Goal: Task Accomplishment & Management: Manage account settings

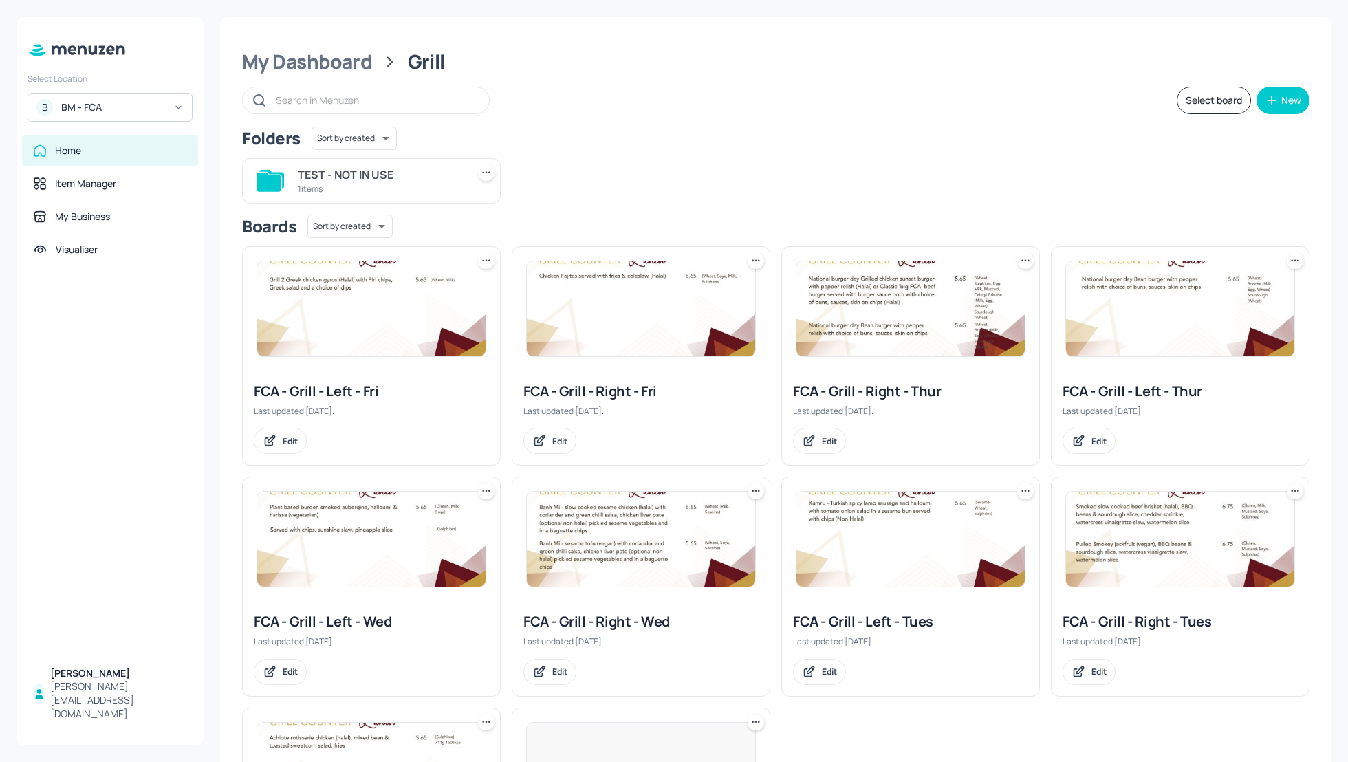
click at [875, 109] on div "Select board New" at bounding box center [775, 101] width 1067 height 28
click at [287, 67] on div "My Dashboard" at bounding box center [307, 62] width 130 height 25
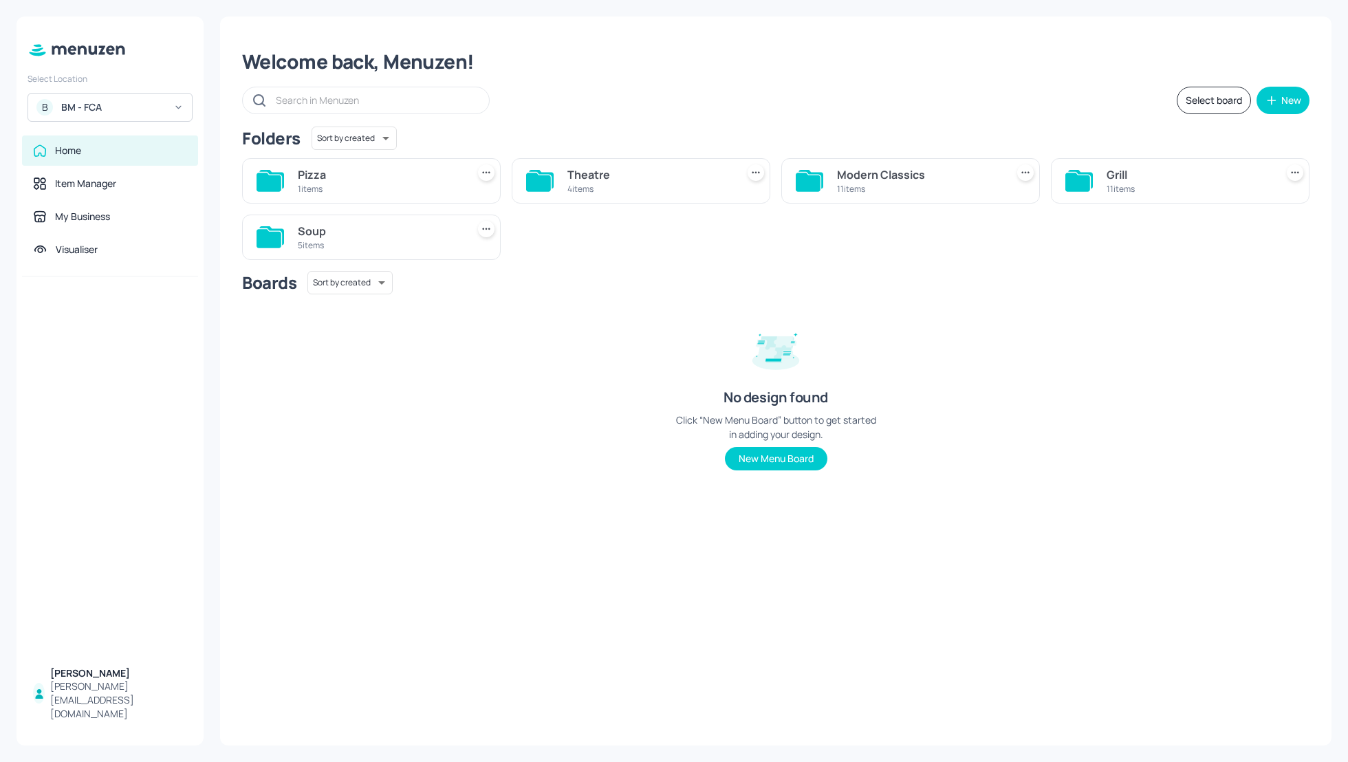
click at [1081, 313] on div "Boards Sort by created id ​ No design found Click “New Menu Board” button to ge…" at bounding box center [775, 381] width 1067 height 221
click at [340, 226] on div "Soup" at bounding box center [380, 231] width 164 height 17
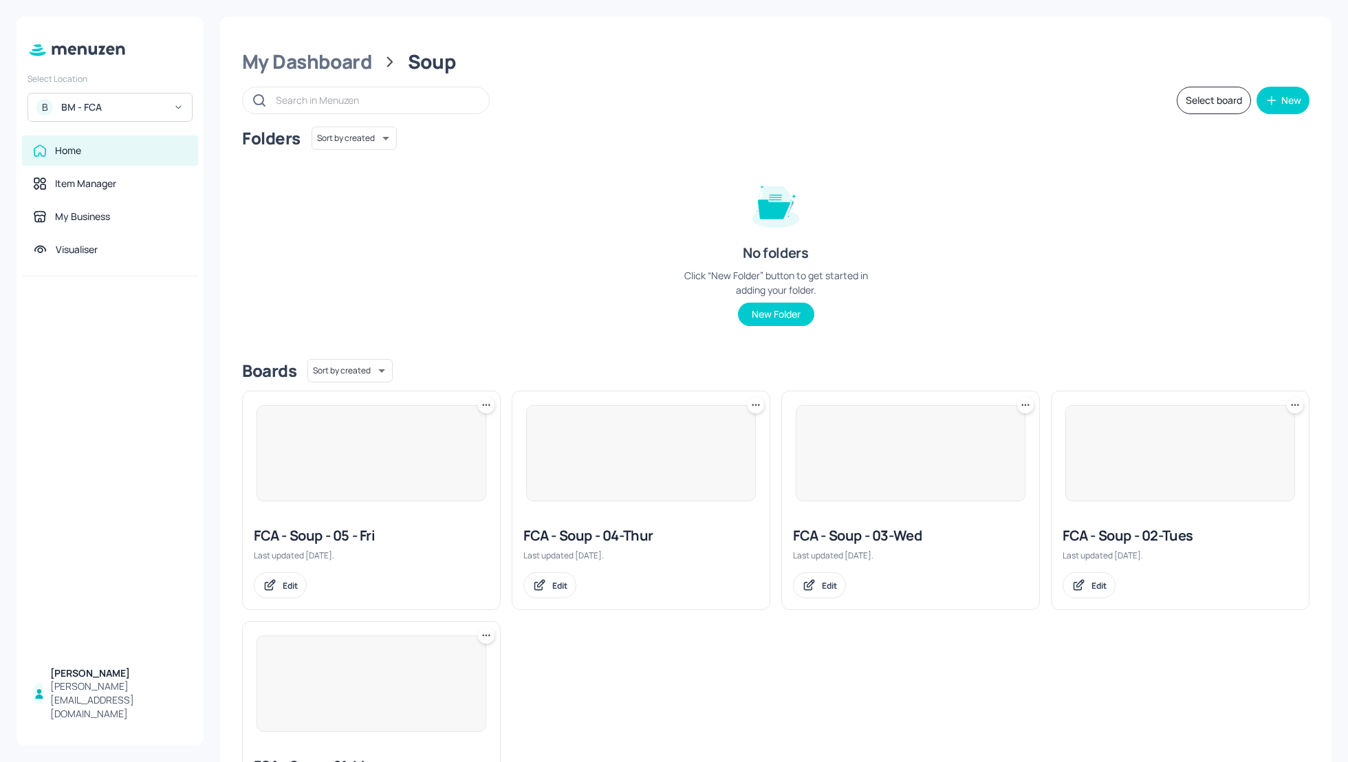
click at [1167, 273] on div "Folders Sort by created id ​ No folders Click “New Folder” button to get starte…" at bounding box center [775, 237] width 1067 height 221
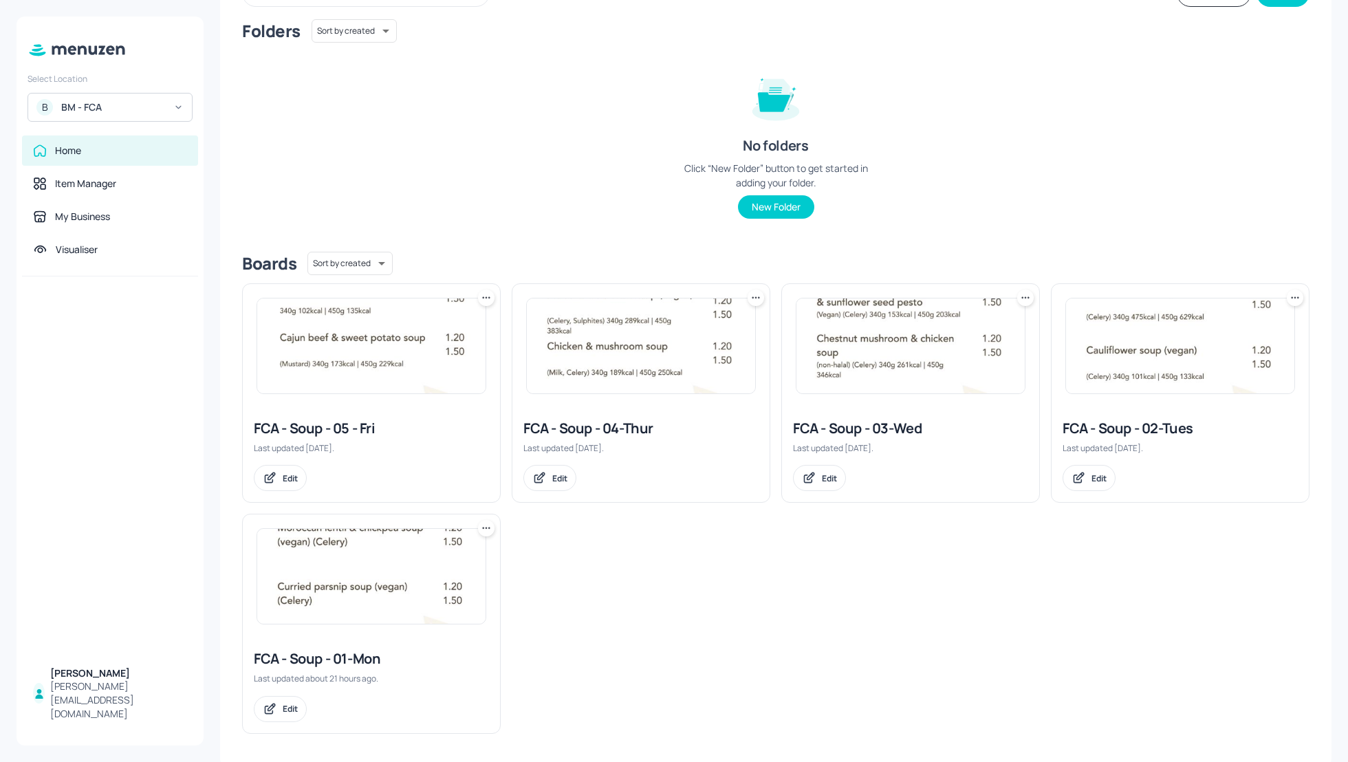
scroll to position [110, 0]
click at [1156, 428] on div "FCA - Soup - 02-Tues" at bounding box center [1180, 425] width 235 height 19
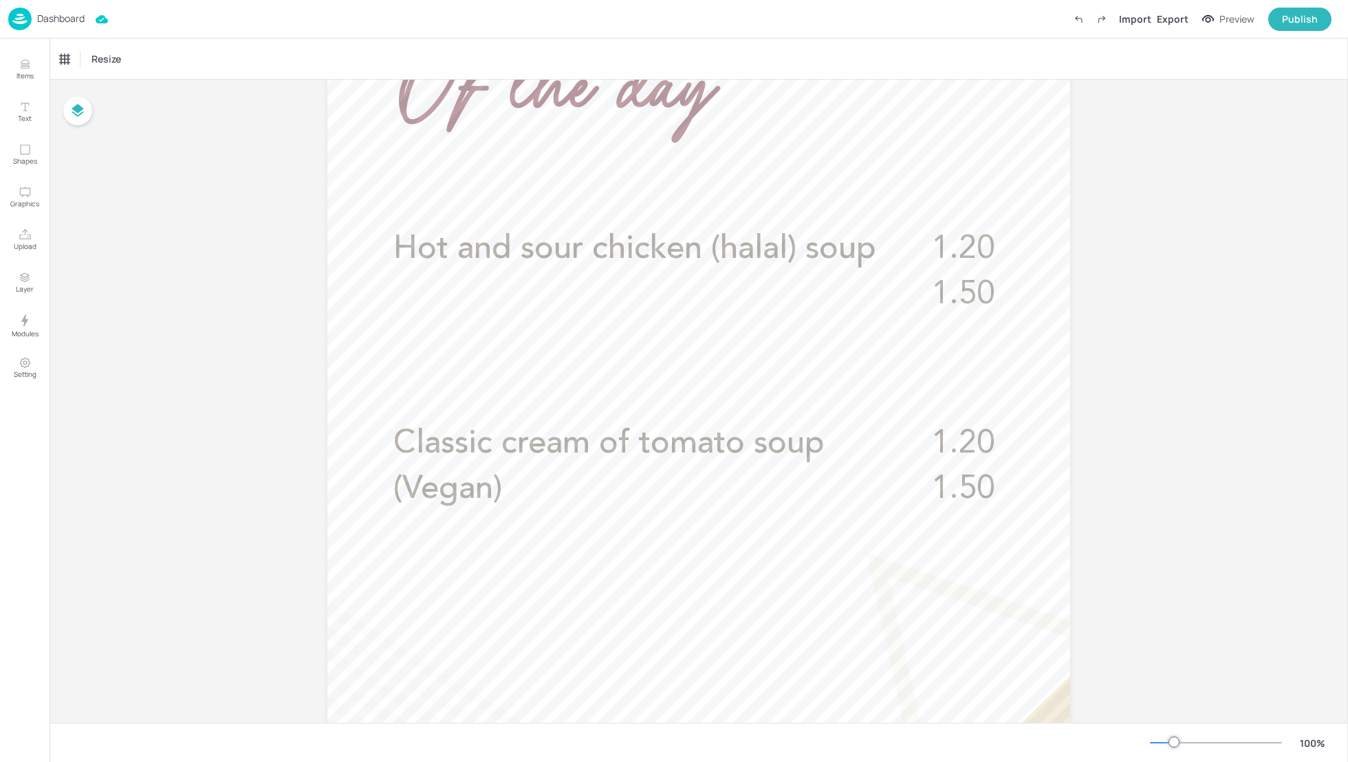
scroll to position [340, 0]
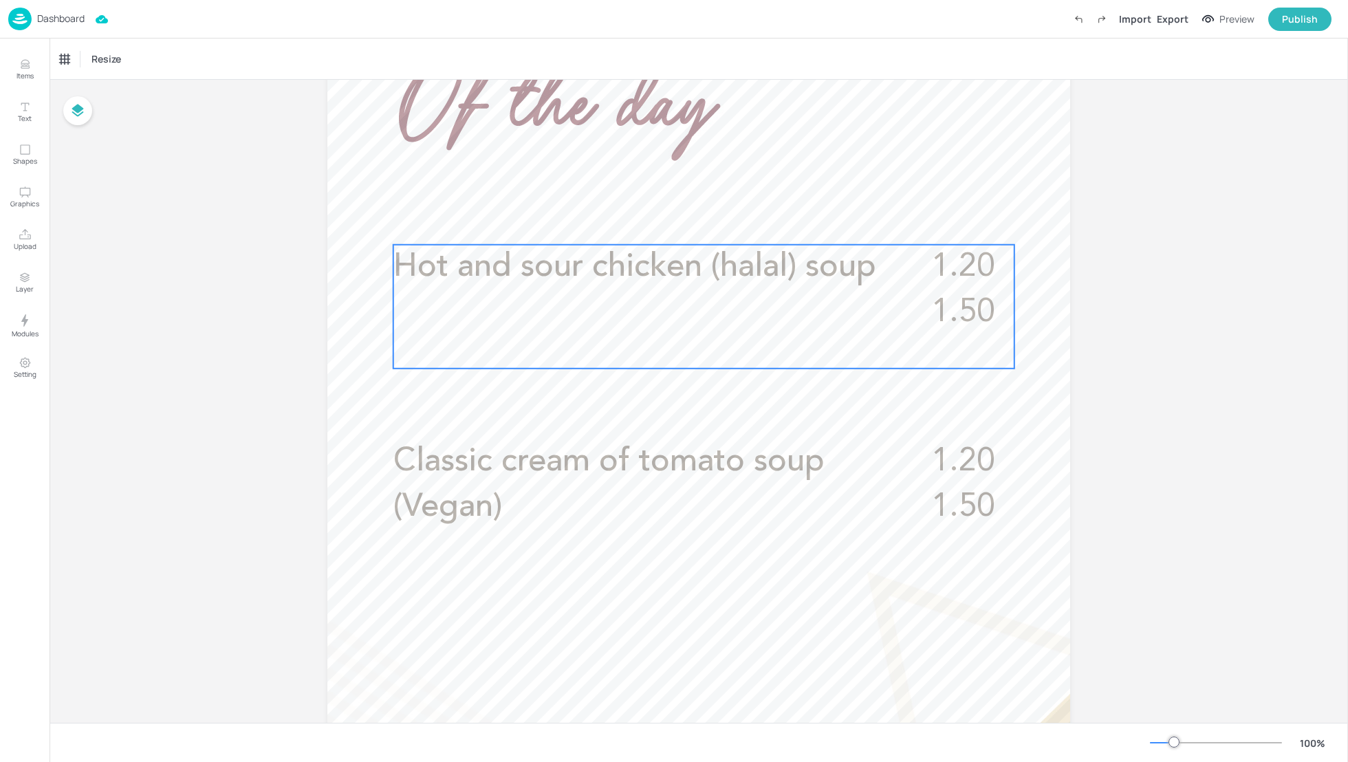
click at [616, 283] on p "Hot and sour chicken (halal) soup" at bounding box center [644, 267] width 503 height 45
click at [694, 217] on icon "Edit Item" at bounding box center [696, 220] width 6 height 6
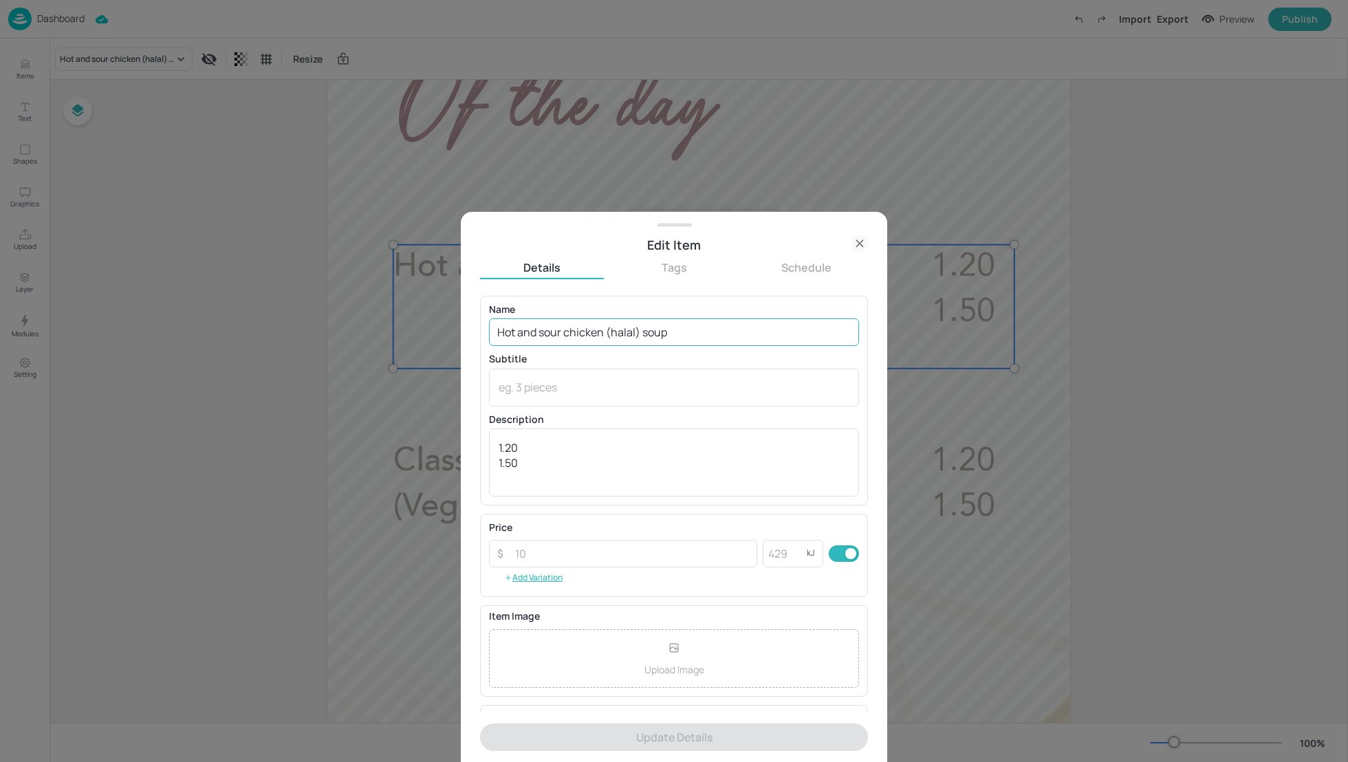
click at [592, 331] on input "Hot and sour chicken (halal) soup" at bounding box center [674, 332] width 370 height 28
paste input "French onion & beef soup (non-halal) (Wheat, Barley, Soya)"
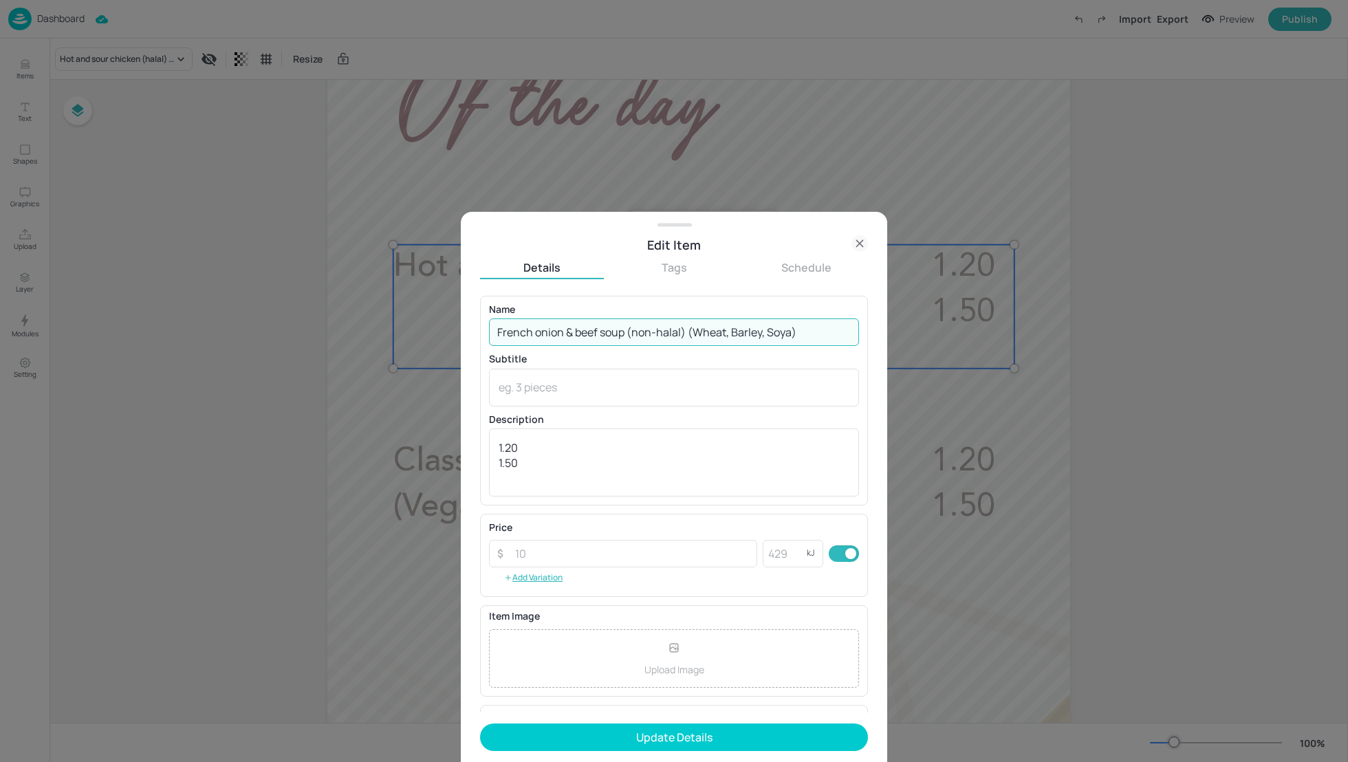
drag, startPoint x: 799, startPoint y: 332, endPoint x: 688, endPoint y: 328, distance: 110.8
click at [688, 328] on input "French onion & beef soup (non-halal) (Wheat, Barley, Soya)" at bounding box center [674, 332] width 370 height 28
type input "French onion & beef soup (non-halal)"
click at [585, 382] on textarea at bounding box center [674, 387] width 351 height 15
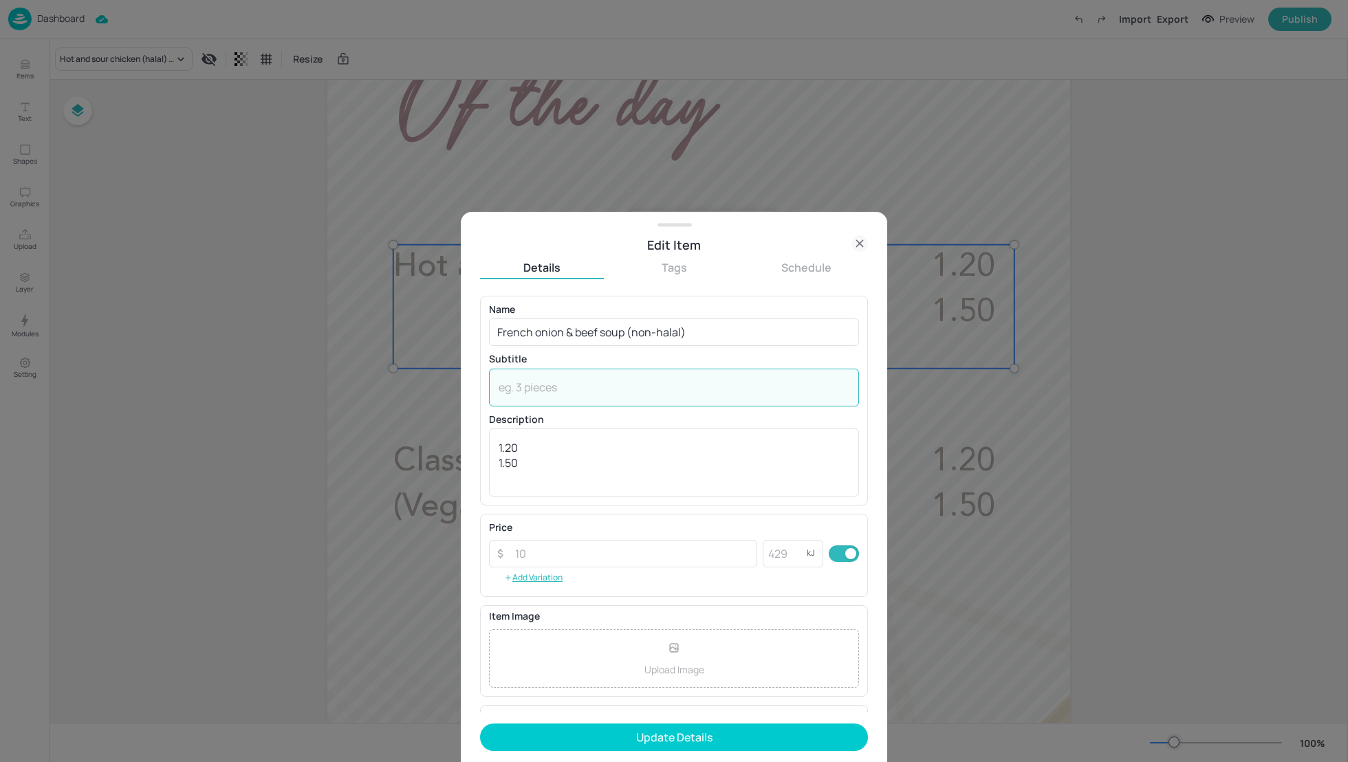
paste textarea "(Wheat, Barley, Soya)"
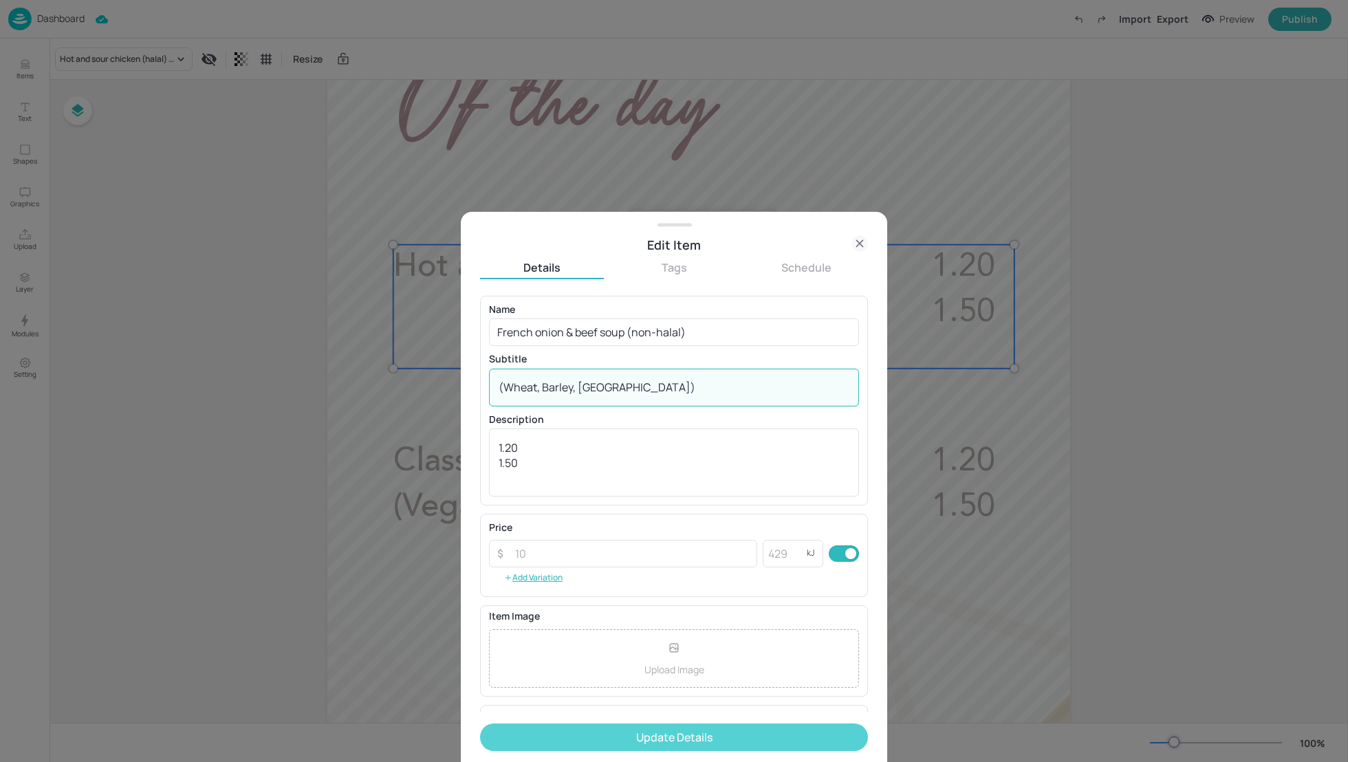
type textarea "(Wheat, Barley, Soya)"
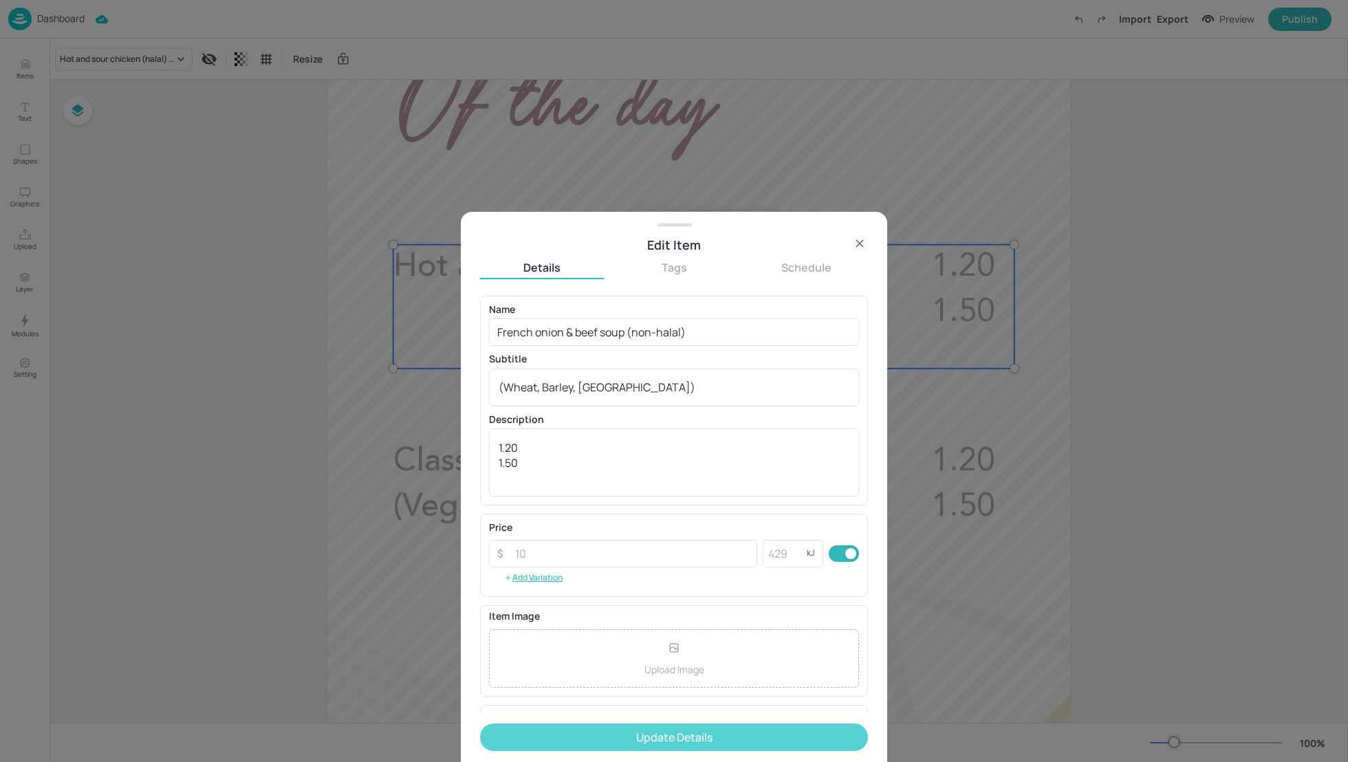
click at [699, 738] on button "Update Details" at bounding box center [674, 737] width 388 height 28
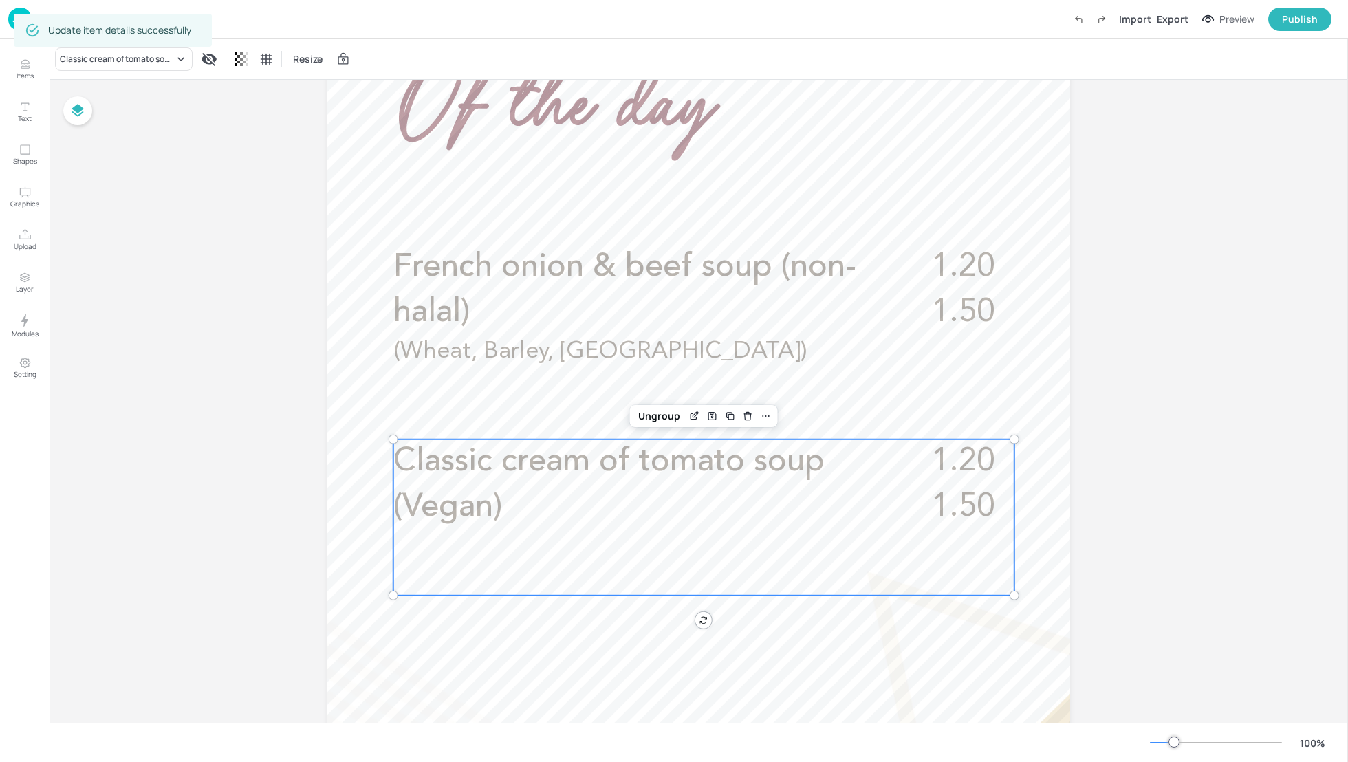
click at [580, 477] on span "Classic cream of tomato soup (Vegan)" at bounding box center [608, 485] width 431 height 78
click at [686, 419] on div "Edit Item" at bounding box center [695, 416] width 18 height 18
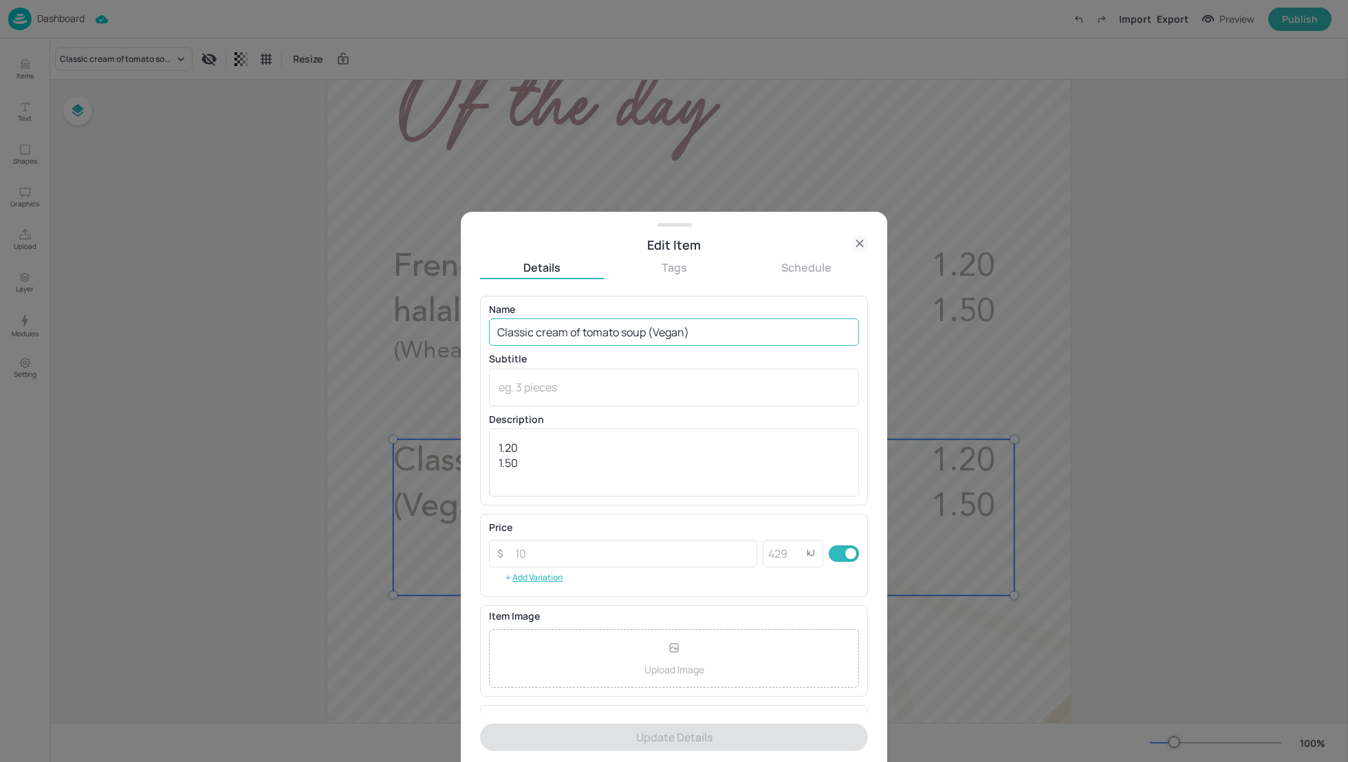
click at [554, 338] on input "Classic cream of tomato soup (Vegan)" at bounding box center [674, 332] width 370 height 28
paste input "vegan) (Celery"
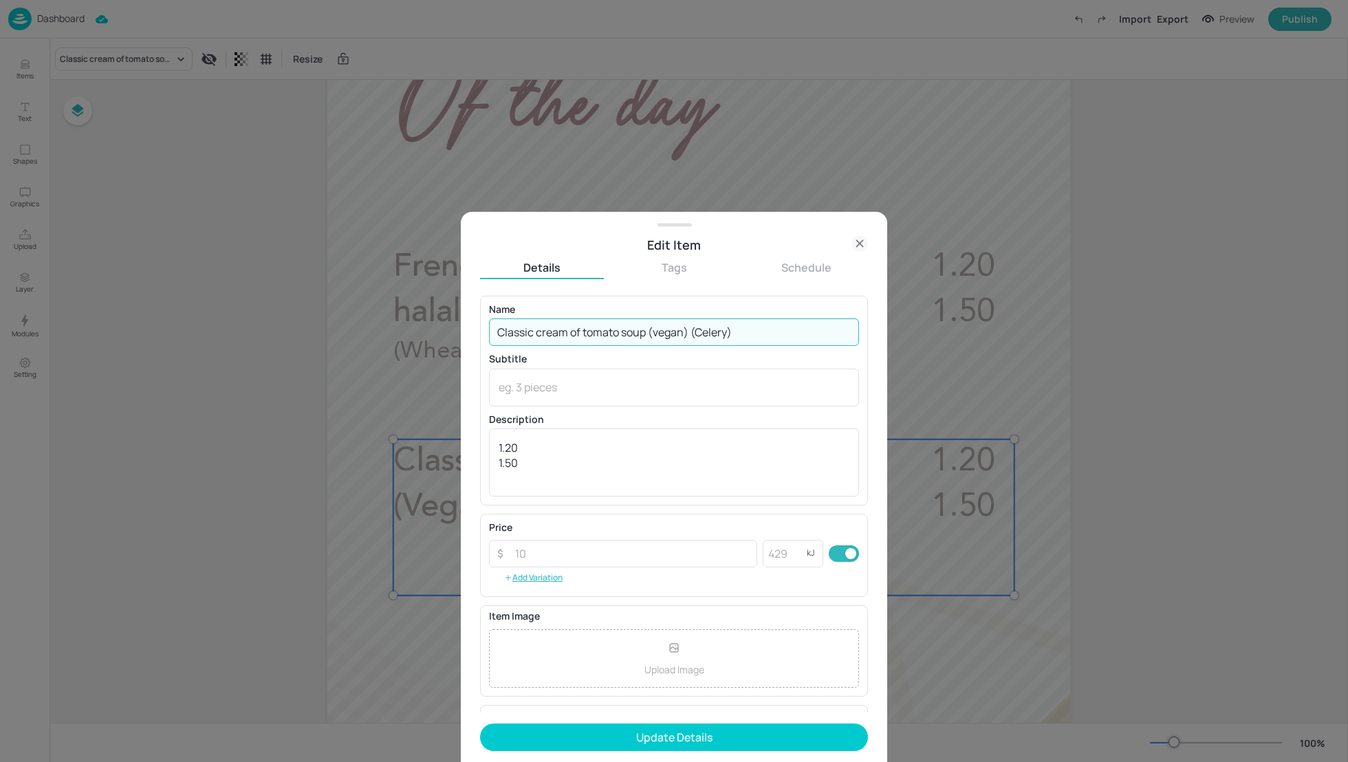
drag, startPoint x: 756, startPoint y: 329, endPoint x: 691, endPoint y: 329, distance: 64.6
click at [691, 329] on input "Classic cream of tomato soup (vegan) (Celery)" at bounding box center [674, 332] width 370 height 28
type input "Classic cream of tomato soup (vegan)"
click at [521, 386] on textarea at bounding box center [674, 387] width 351 height 15
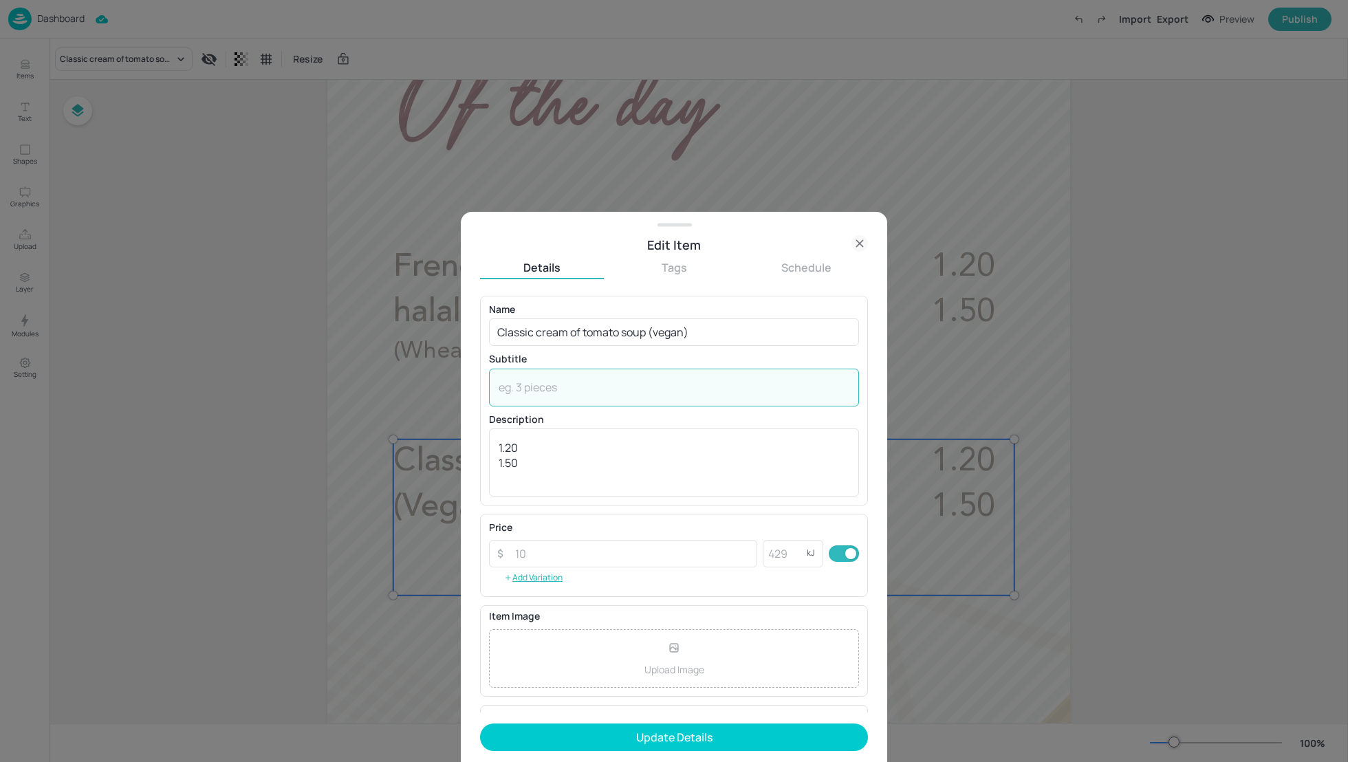
paste textarea "(Celery)"
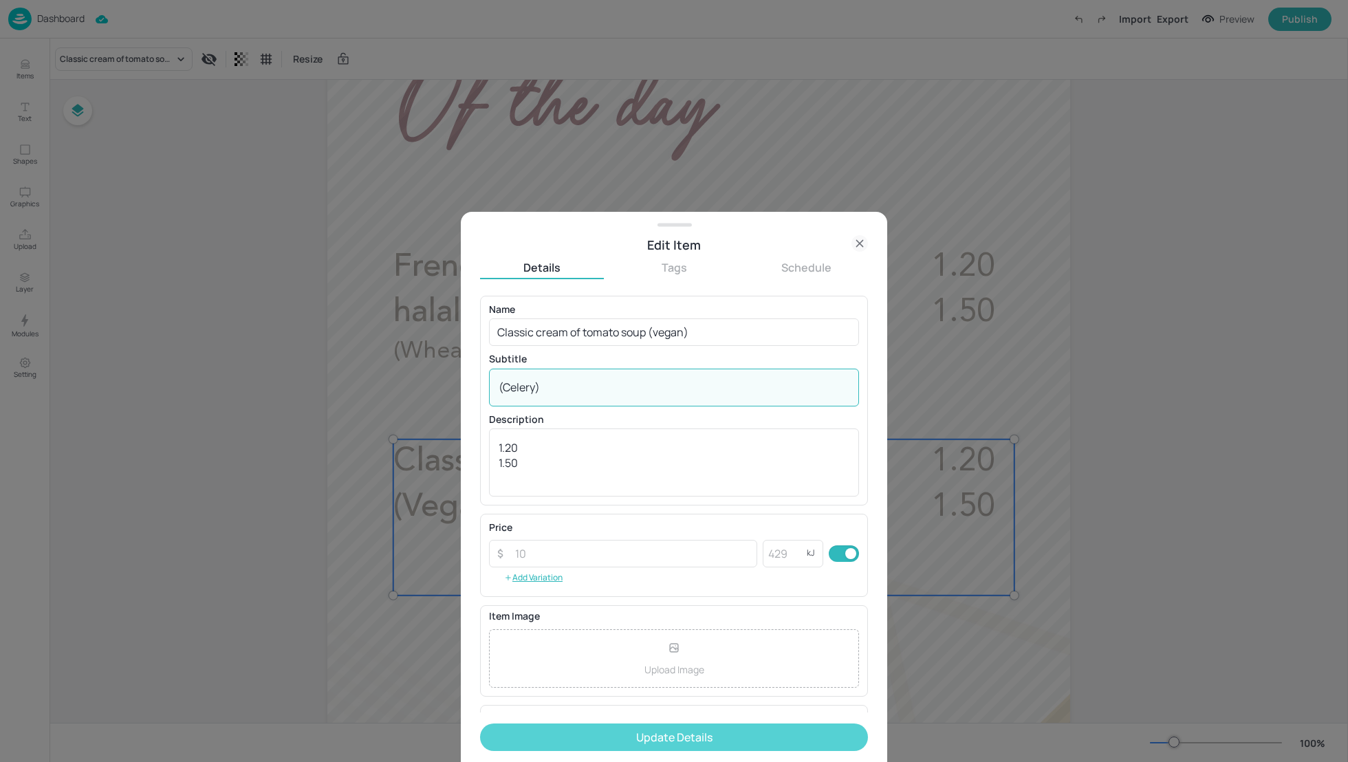
type textarea "(Celery)"
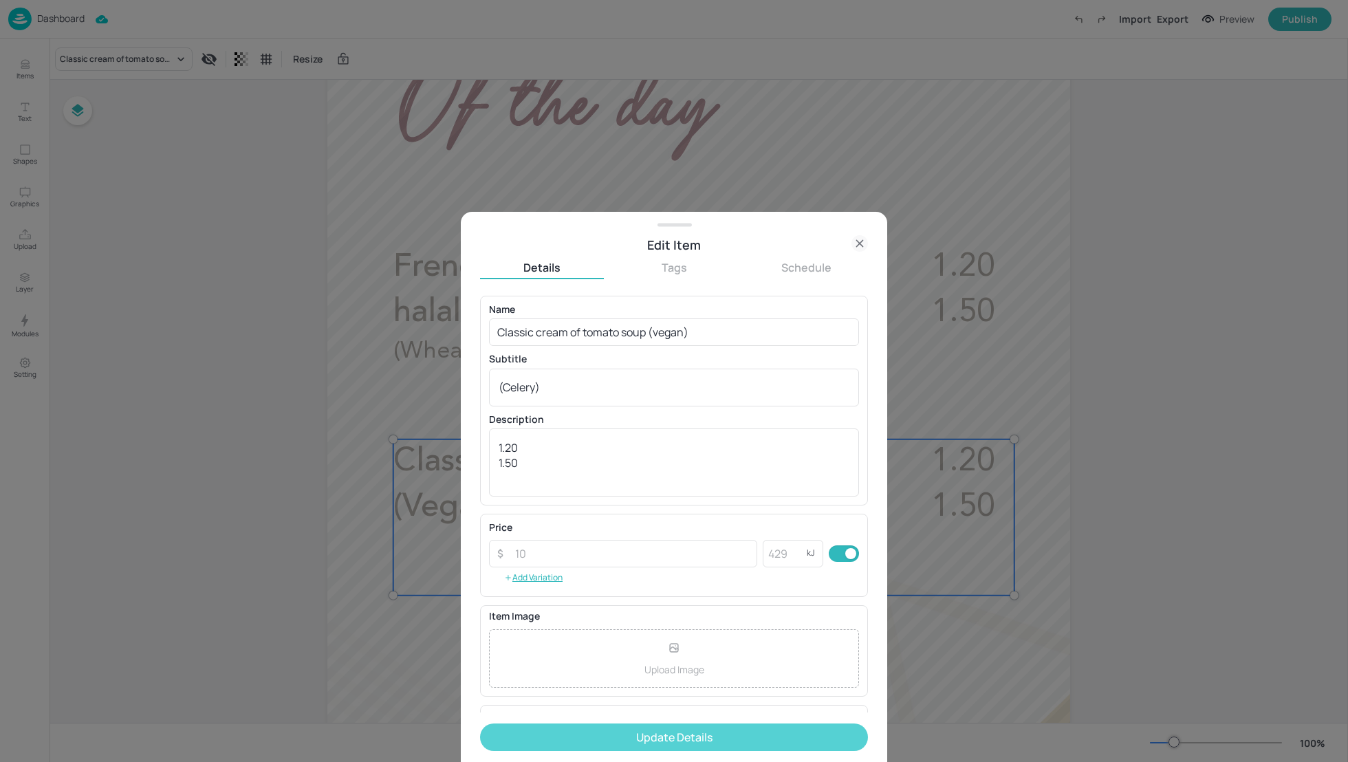
click at [655, 739] on button "Update Details" at bounding box center [674, 737] width 388 height 28
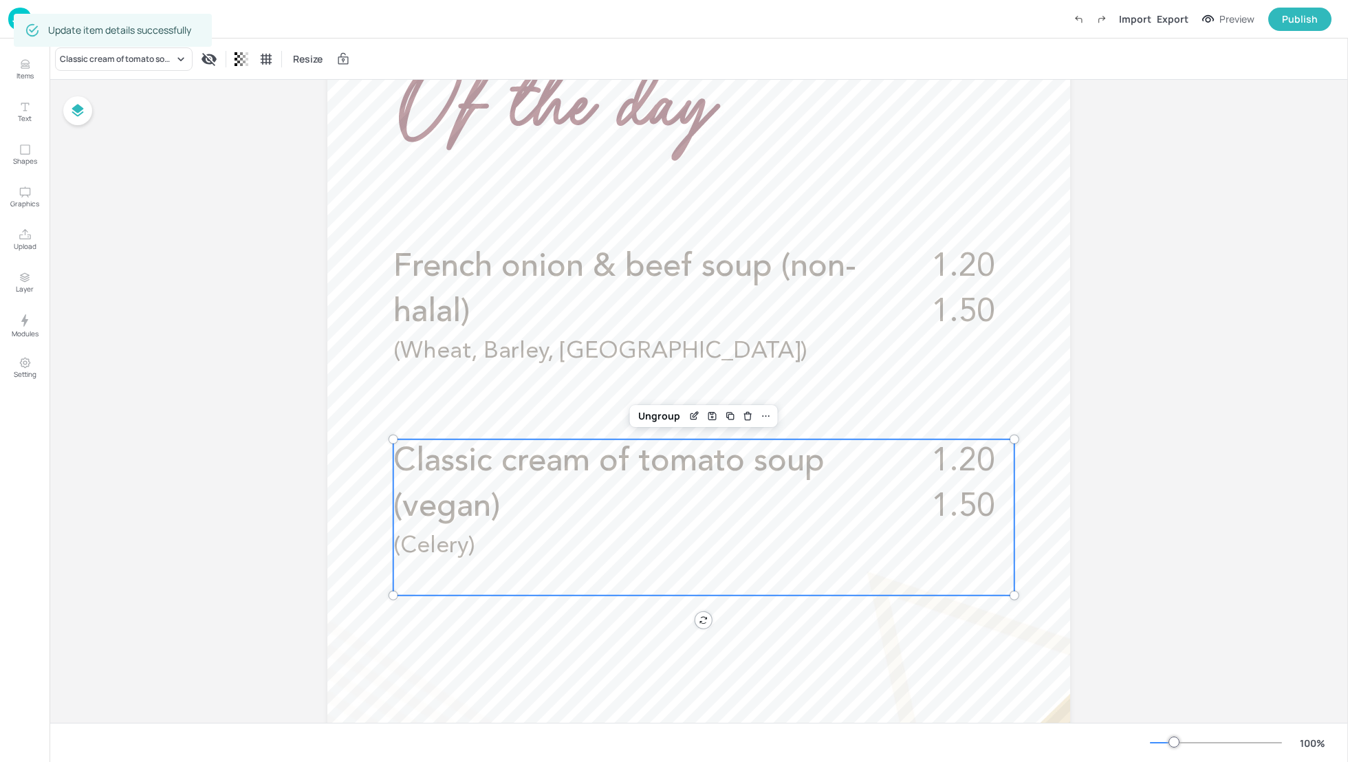
click at [1266, 456] on div "Board FCA - Soup - 02-Tues French onion & beef soup (non-halal) 1.20 1.50 (Whea…" at bounding box center [699, 439] width 1298 height 1399
click at [1342, 413] on div "Items Text Shapes Graphics Upload Layer Modules Setting Items 104 Add Integrate…" at bounding box center [674, 381] width 1348 height 762
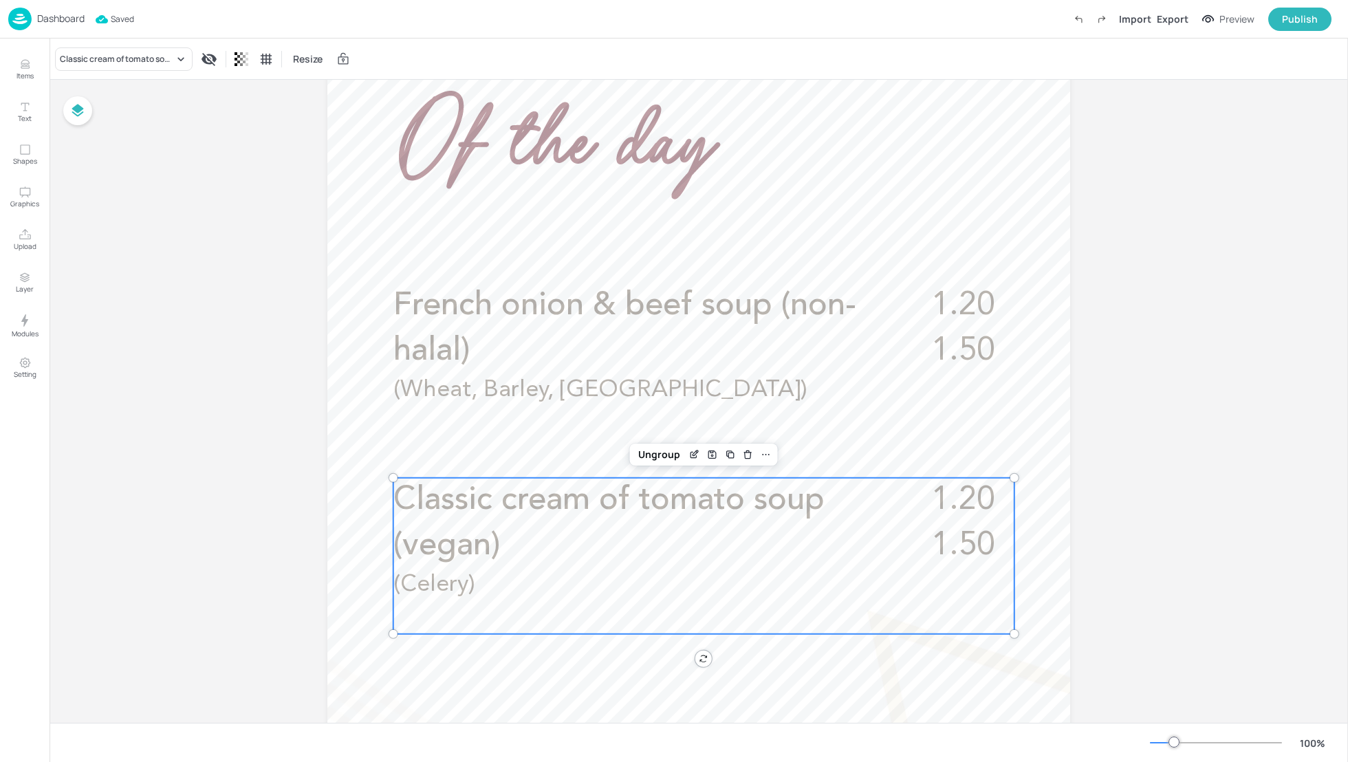
scroll to position [189, 0]
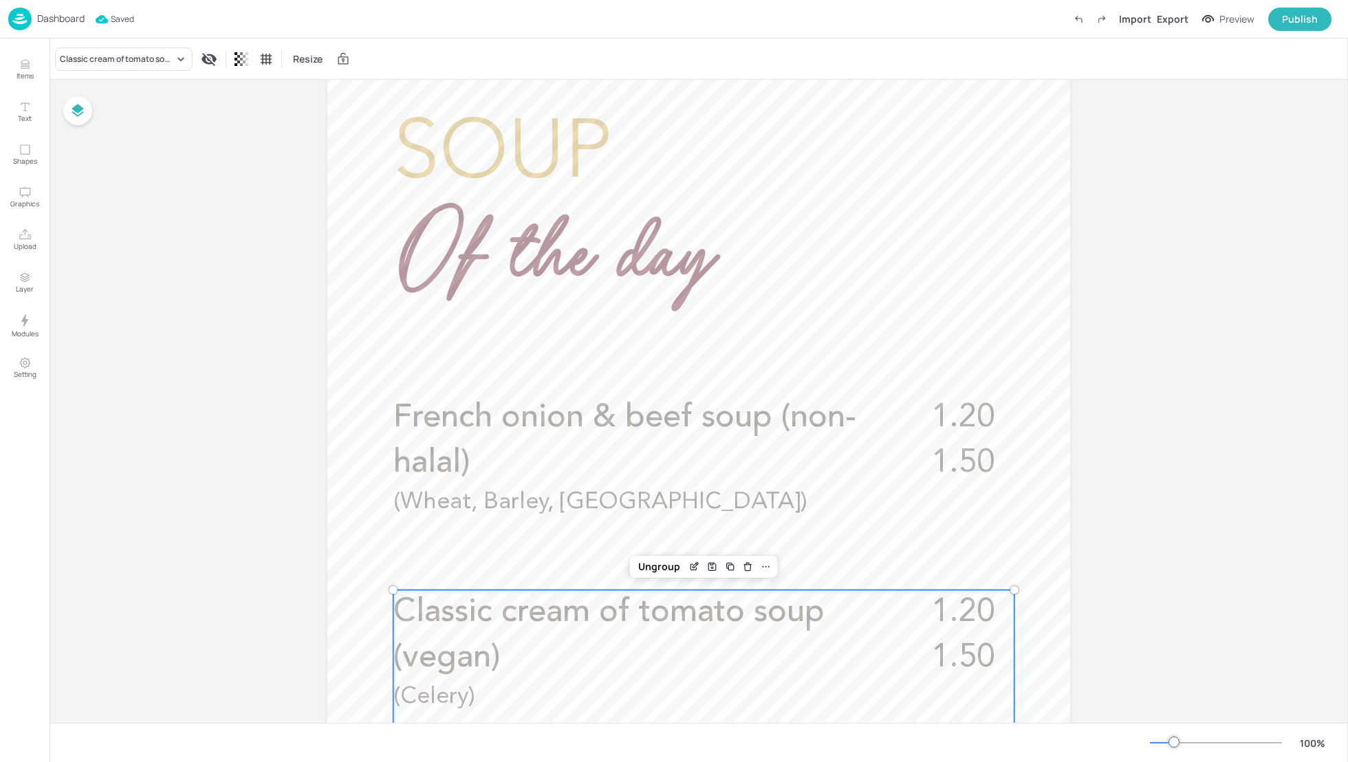
click at [55, 17] on p "Dashboard" at bounding box center [60, 19] width 47 height 10
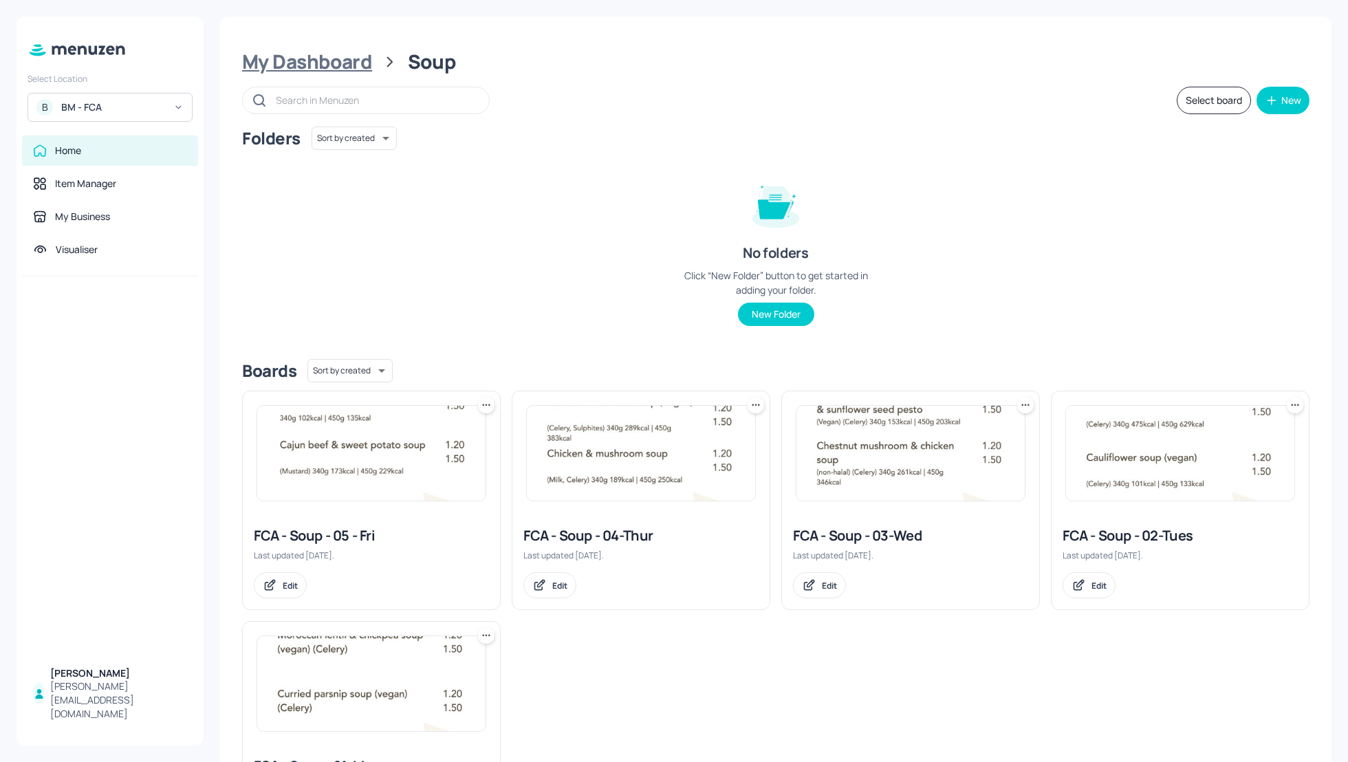
click at [294, 65] on div "My Dashboard" at bounding box center [307, 62] width 130 height 25
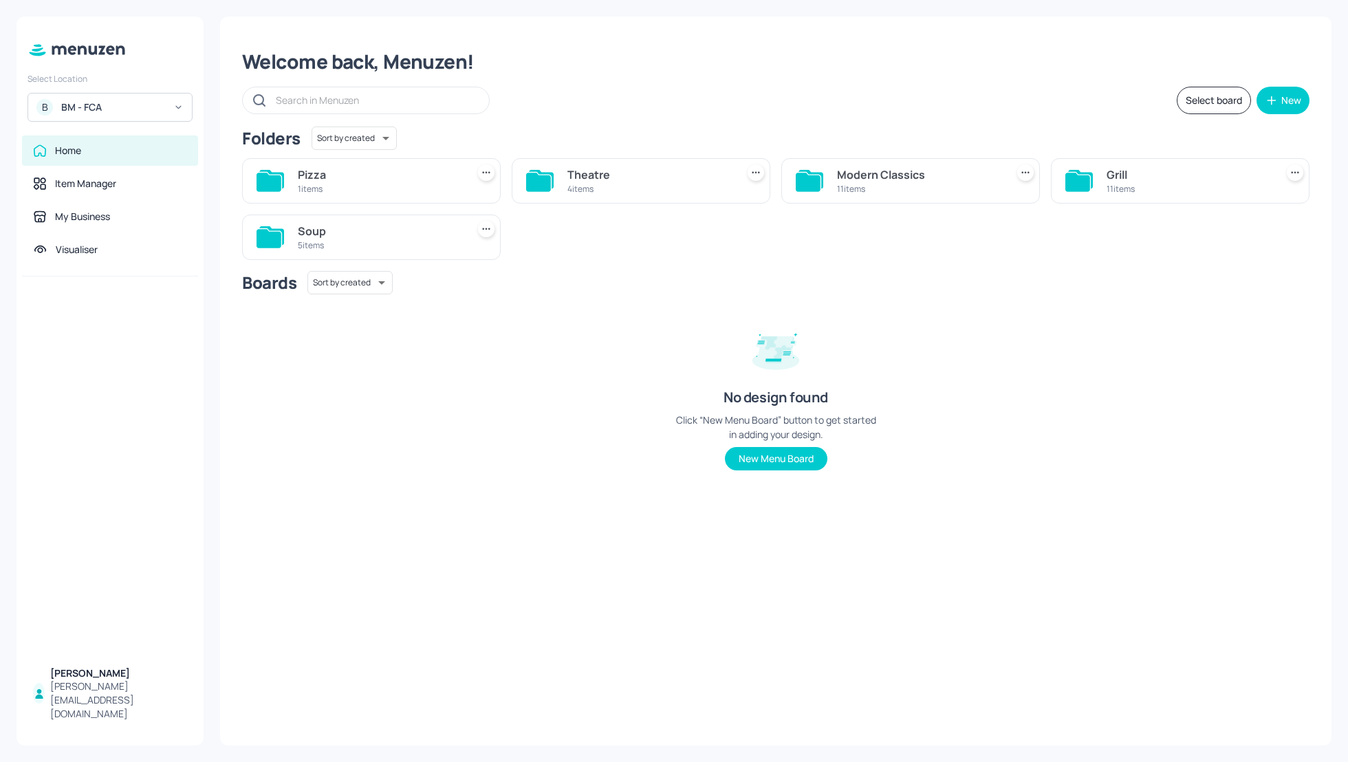
click at [886, 174] on div "Modern Classics" at bounding box center [919, 174] width 164 height 17
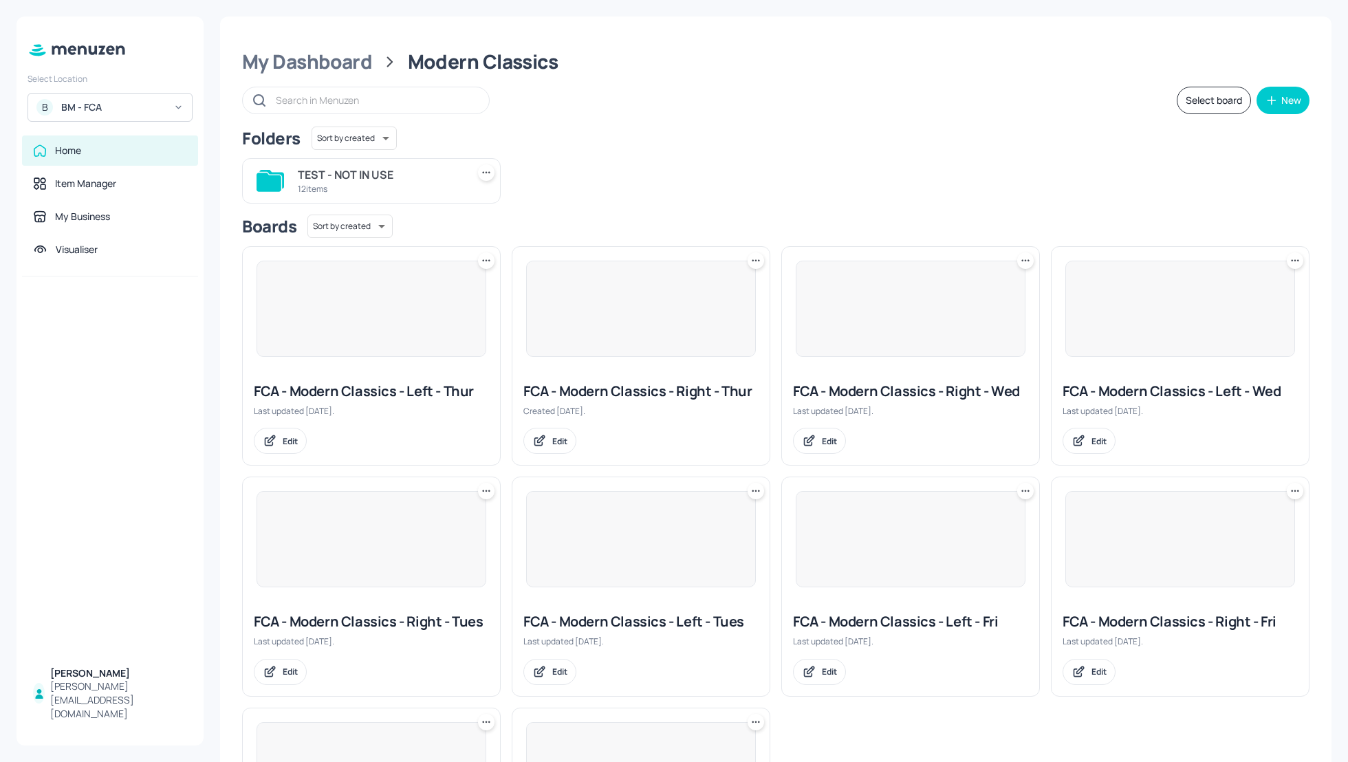
click at [1025, 173] on div "TEST - NOT IN USE 12 items" at bounding box center [770, 175] width 1078 height 56
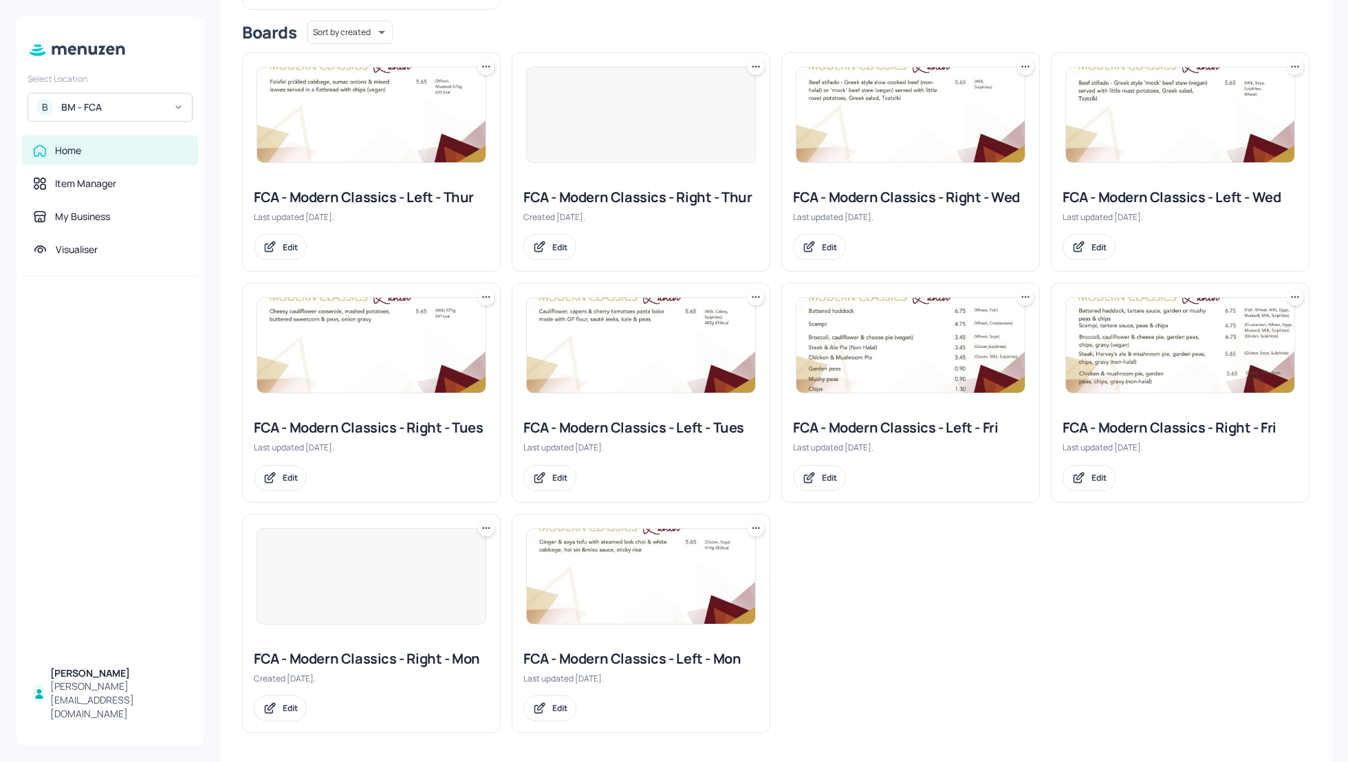
scroll to position [195, 0]
click at [624, 420] on div "FCA - Modern Classics - Left - Tues" at bounding box center [640, 426] width 235 height 19
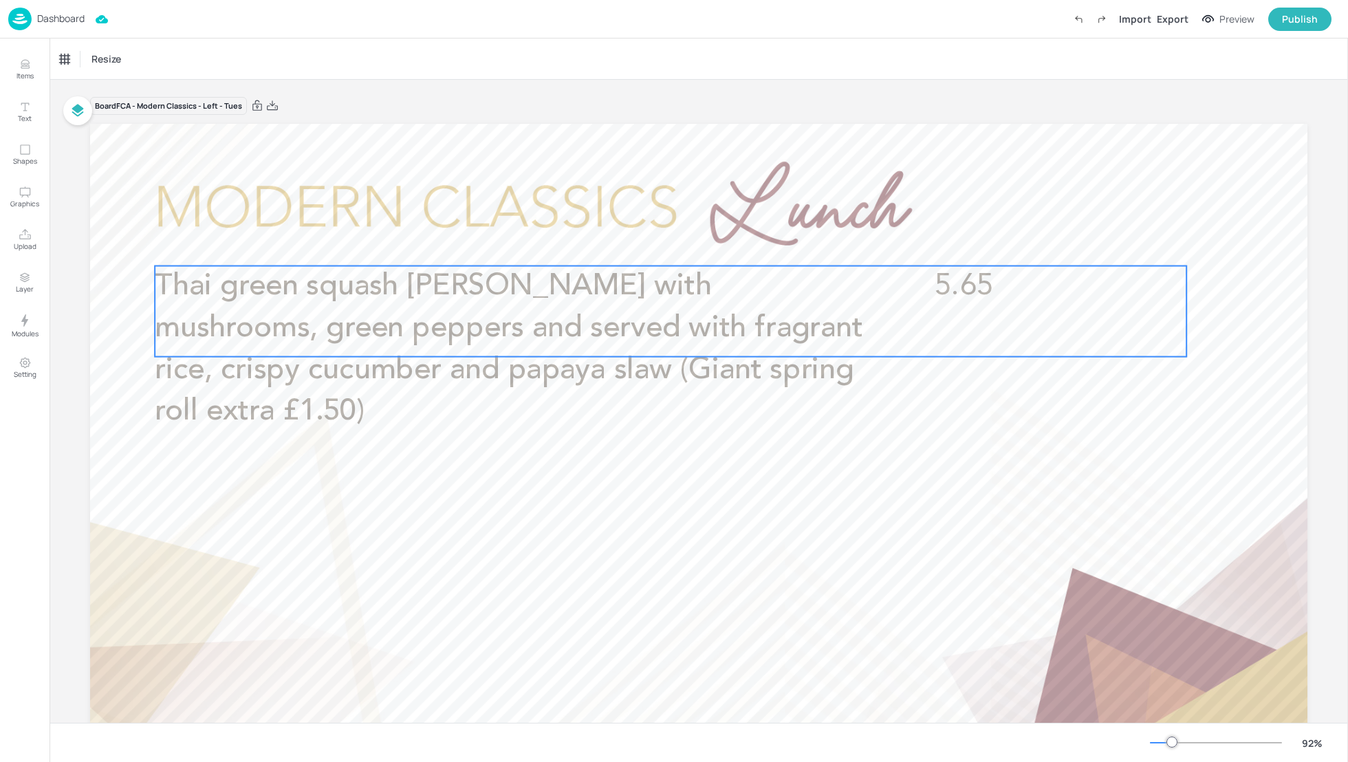
click at [613, 306] on p "Thai green squash curry with mushrooms, green peppers and served with fragrant …" at bounding box center [510, 349] width 711 height 167
click at [657, 241] on icon "Edit Item" at bounding box center [660, 243] width 6 height 6
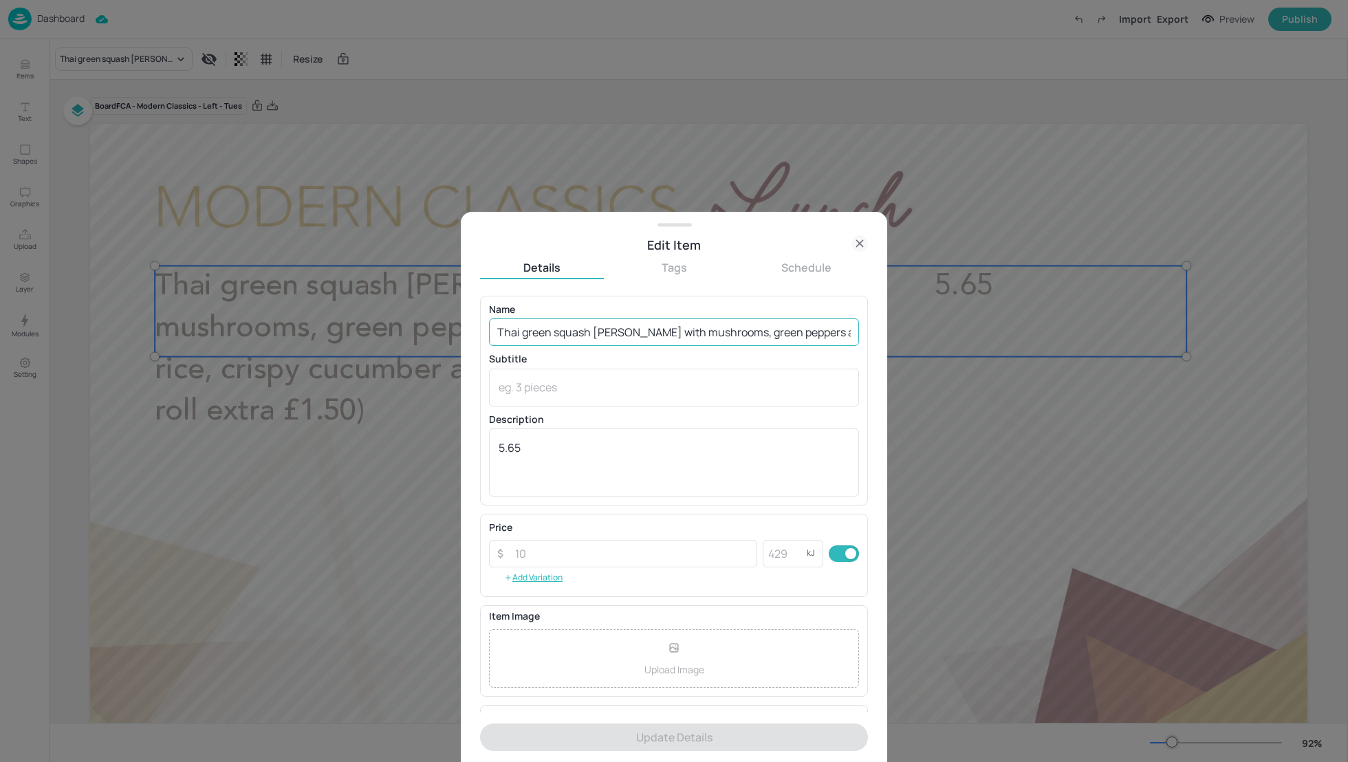
click at [574, 329] on input "Thai green squash curry with mushrooms, green peppers and served with fragrant …" at bounding box center [674, 332] width 370 height 28
paste input ", mushrooms & peppers curry (vegan), fragrant rice, crispy cucumber & papaya sl…"
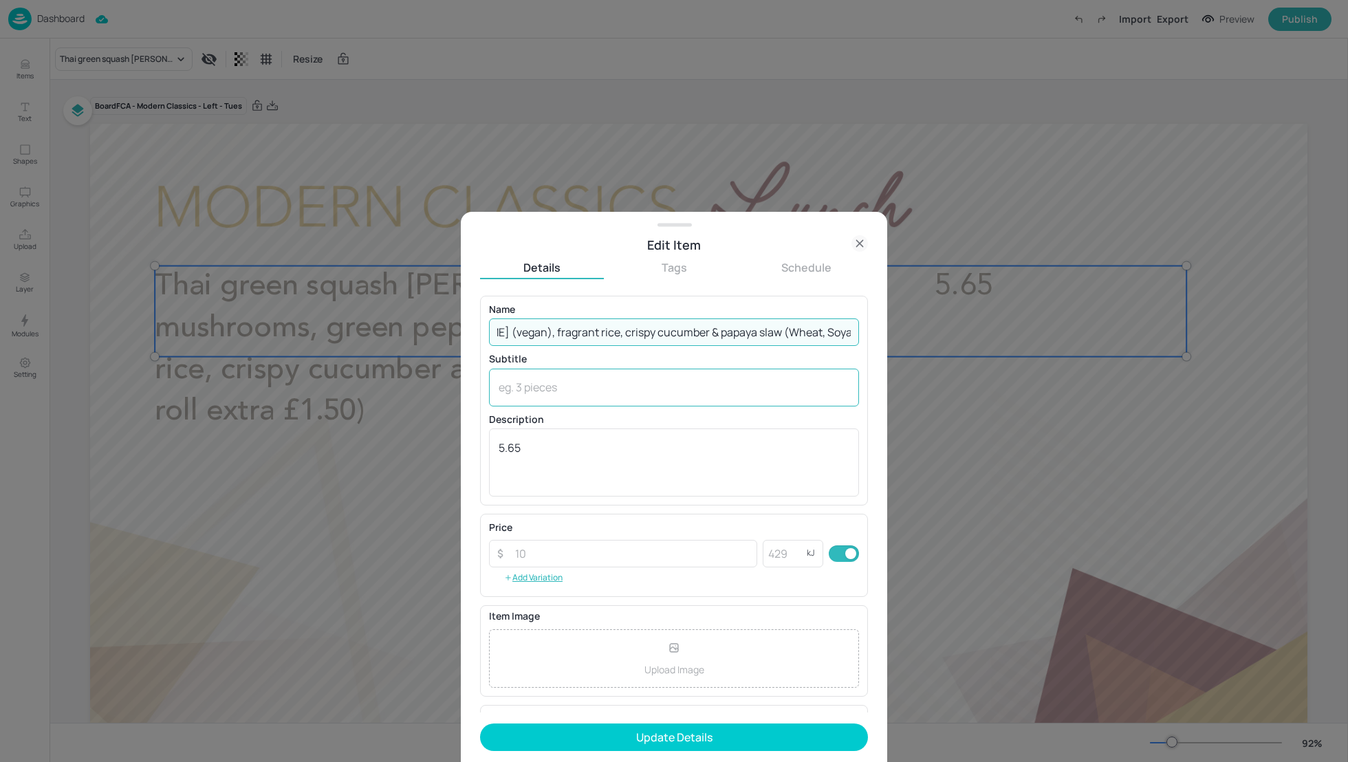
scroll to position [0, 290]
drag, startPoint x: 723, startPoint y: 331, endPoint x: 880, endPoint y: 377, distance: 163.9
click at [881, 378] on div "Edit Item Details Tags Schedule Name Thai green squash, mushrooms & peppers cur…" at bounding box center [674, 487] width 426 height 550
type input "Thai green squash, mushrooms & peppers curry (vegan), fragrant rice, crispy cuc…"
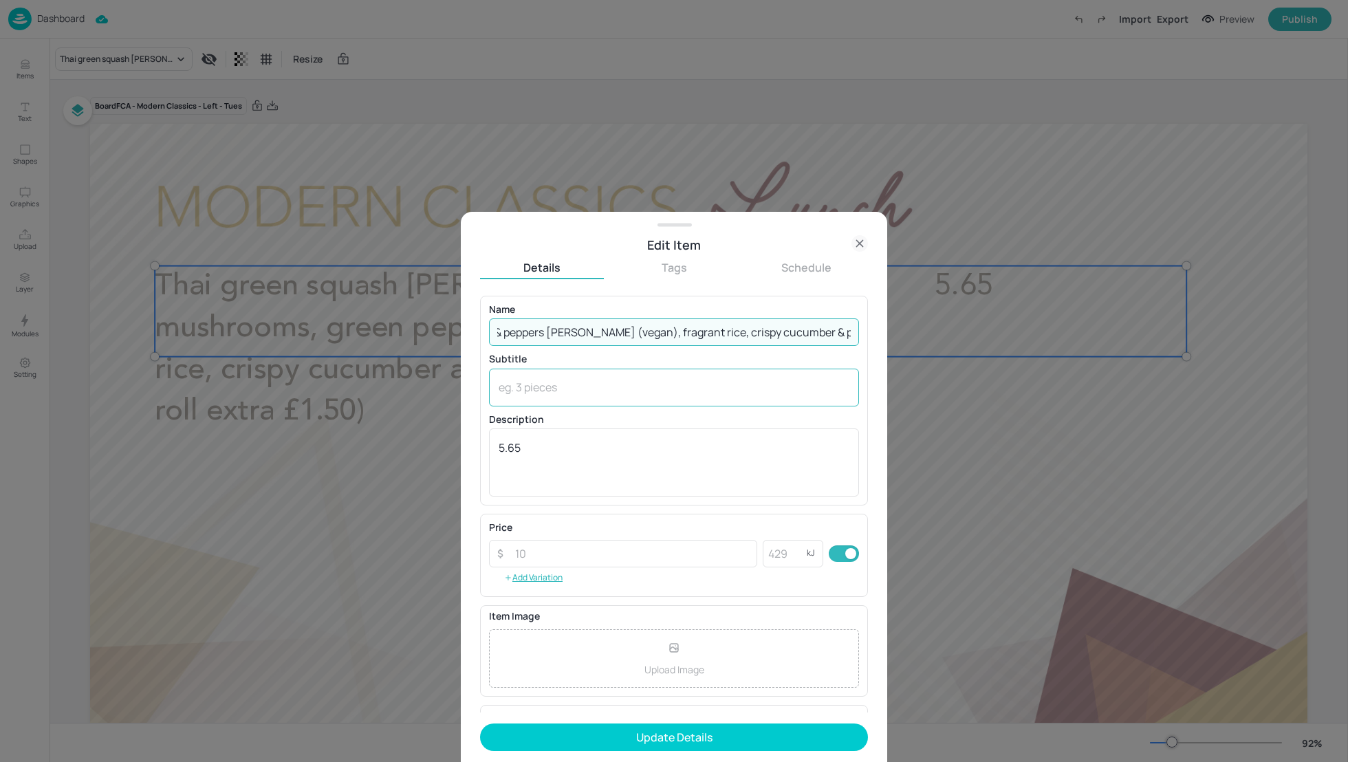
click at [593, 385] on textarea at bounding box center [674, 387] width 351 height 15
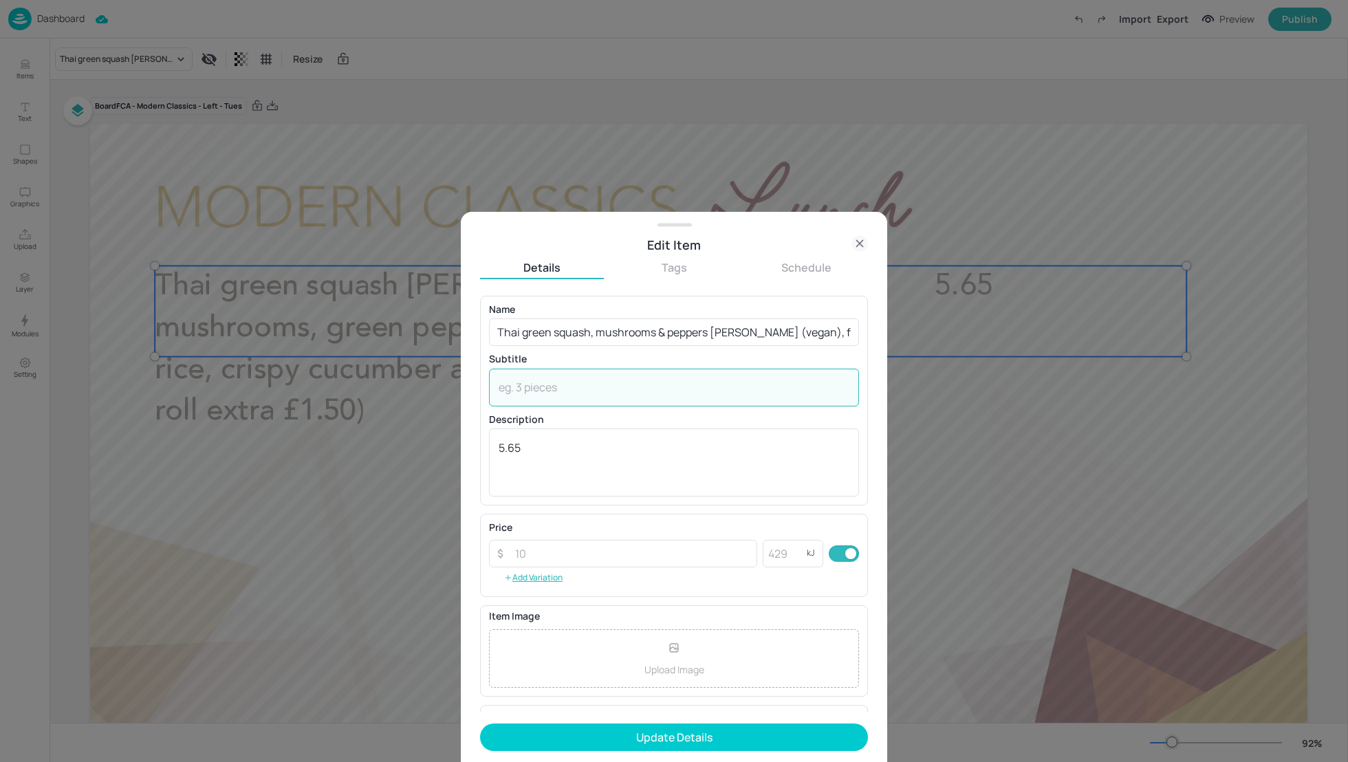
paste textarea "(Wheat, Soya, Sulphites)"
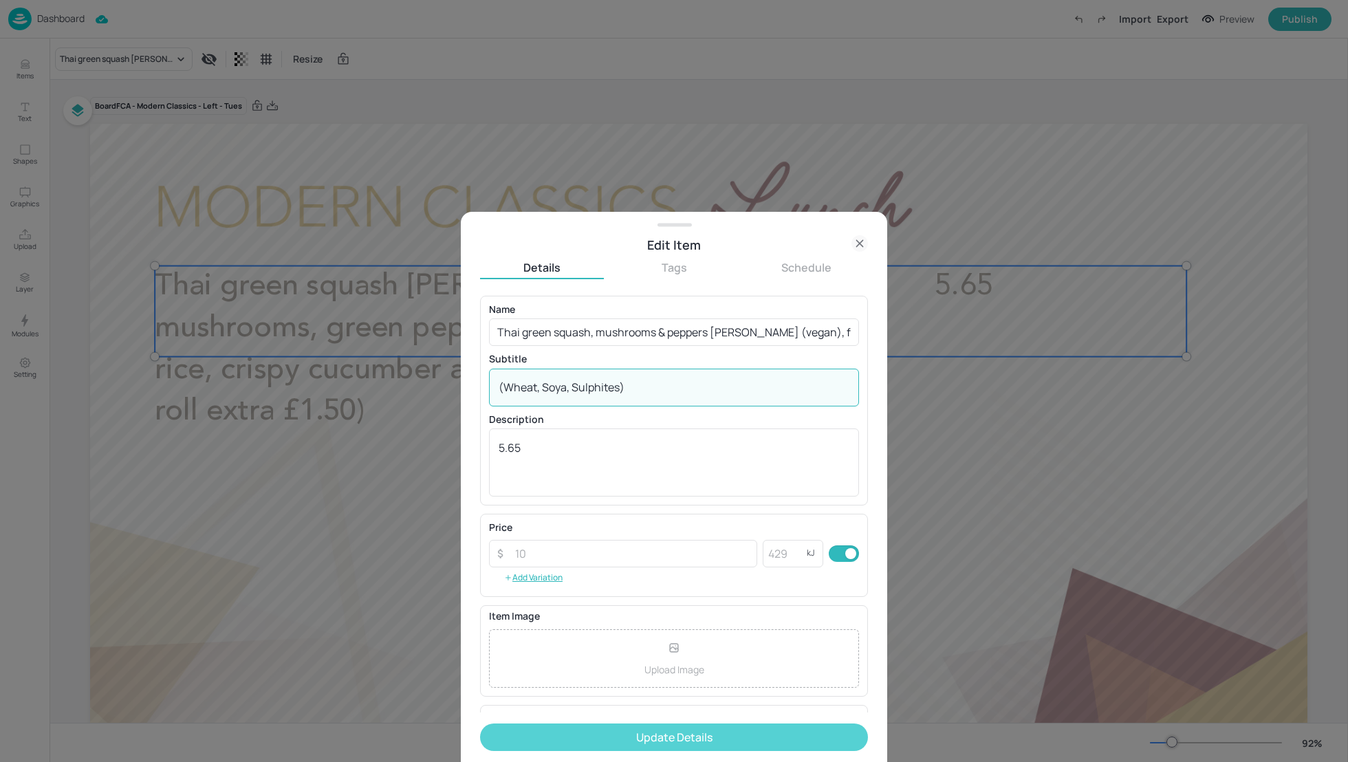
type textarea "(Wheat, Soya, Sulphites)"
click at [691, 737] on button "Update Details" at bounding box center [674, 737] width 388 height 28
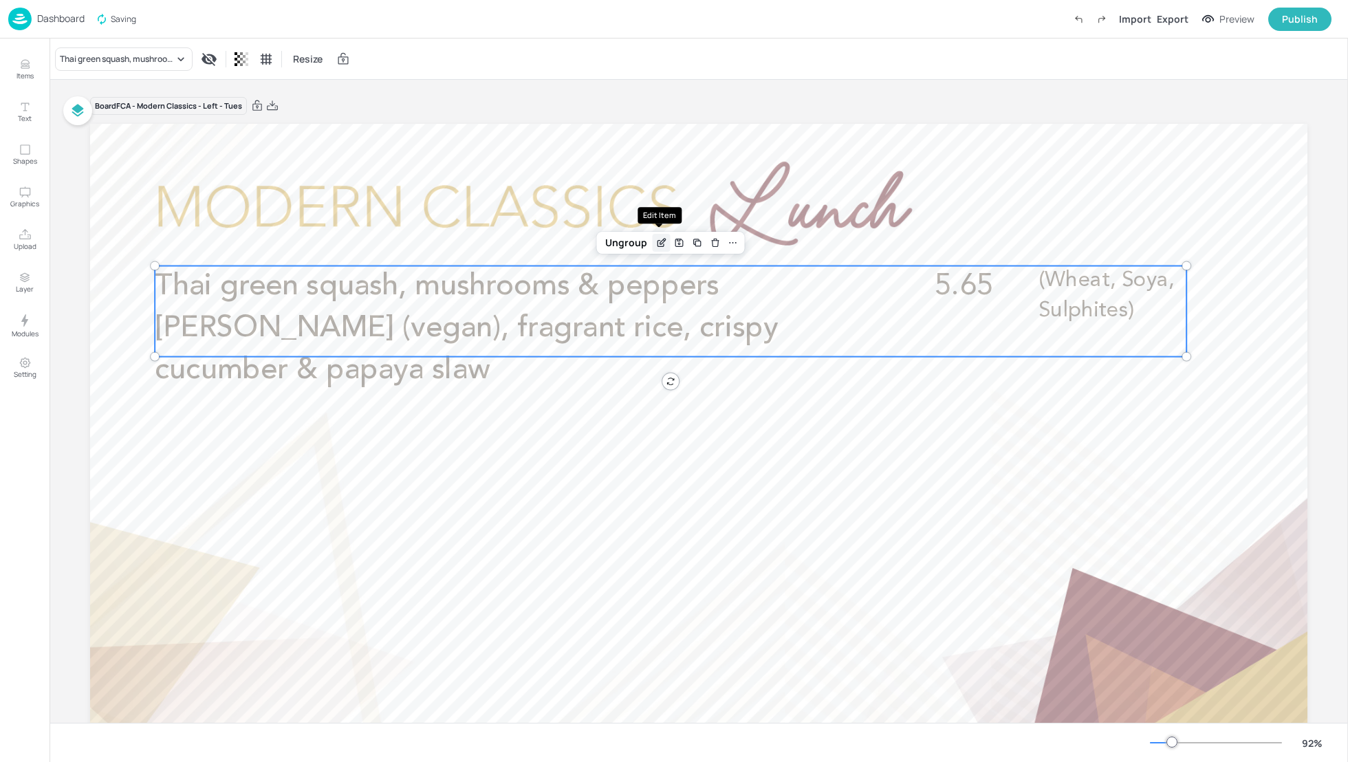
click at [655, 243] on icon "Edit Item" at bounding box center [661, 242] width 12 height 11
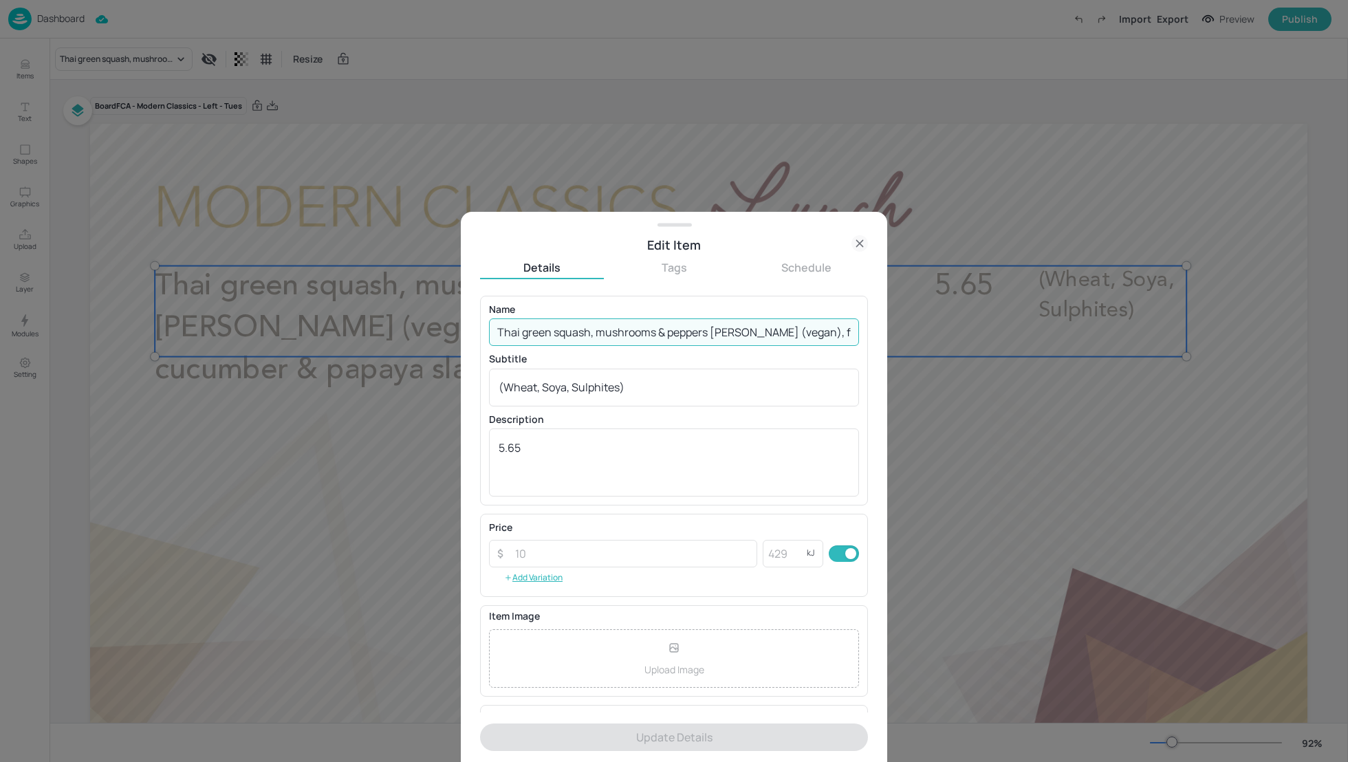
click at [808, 332] on input "Thai green squash, mushrooms & peppers curry (vegan), fragrant rice, crispy cuc…" at bounding box center [674, 332] width 370 height 28
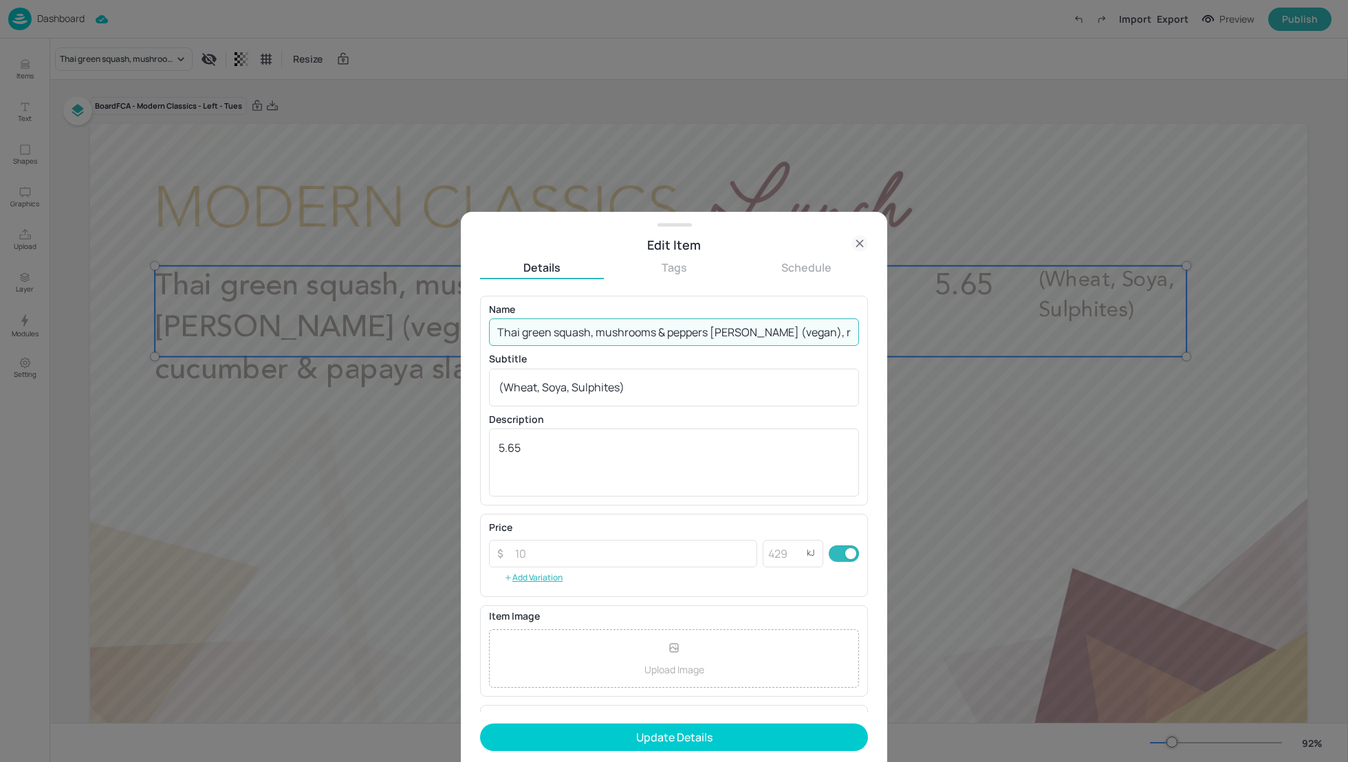
click at [835, 331] on input "Thai green squash, mushrooms & peppers curry (vegan), rice, crispy cucumber & p…" at bounding box center [674, 332] width 370 height 28
drag, startPoint x: 721, startPoint y: 331, endPoint x: 690, endPoint y: 331, distance: 31.6
click at [690, 331] on input "Thai green squash, mushrooms & peppers curry (vegan), rice, crispy cucumber & p…" at bounding box center [674, 332] width 370 height 28
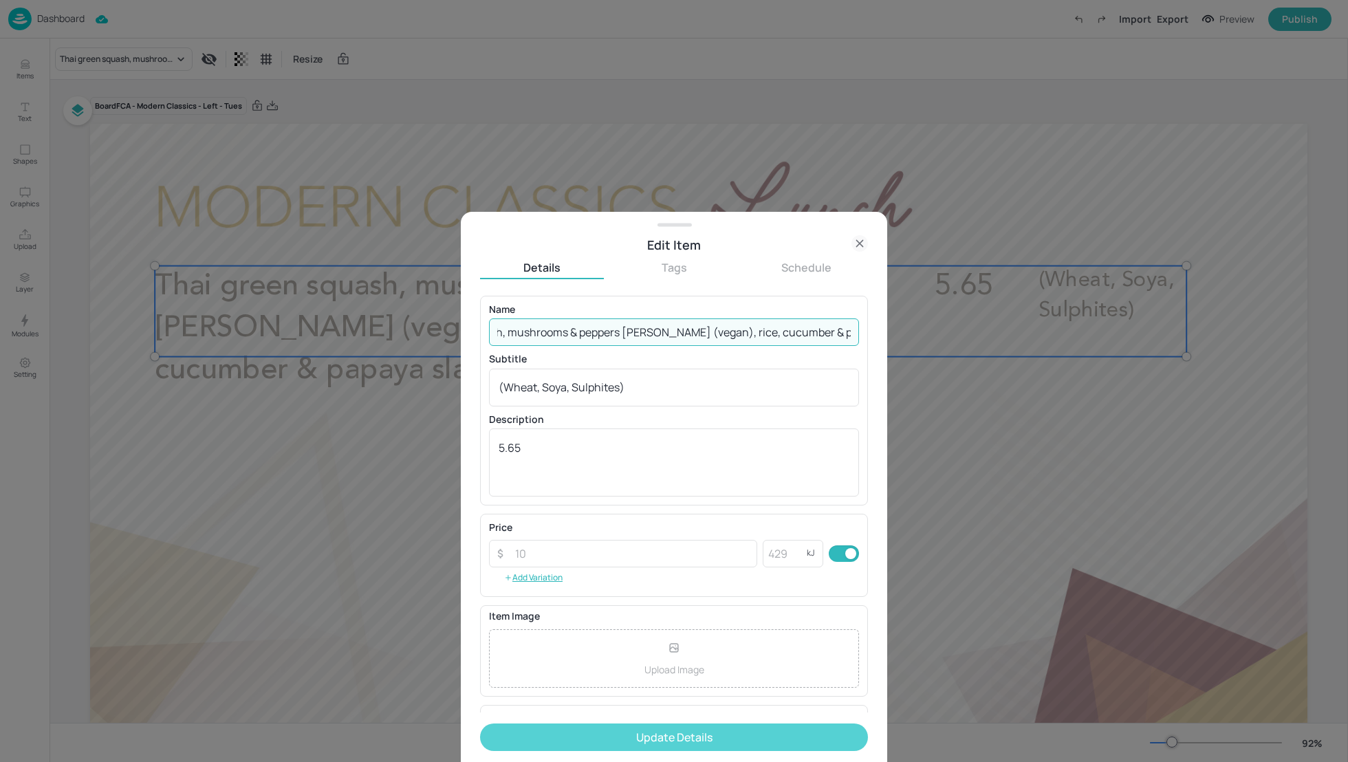
type input "Thai green squash, mushrooms & peppers curry (vegan), rice, cucumber & papaya s…"
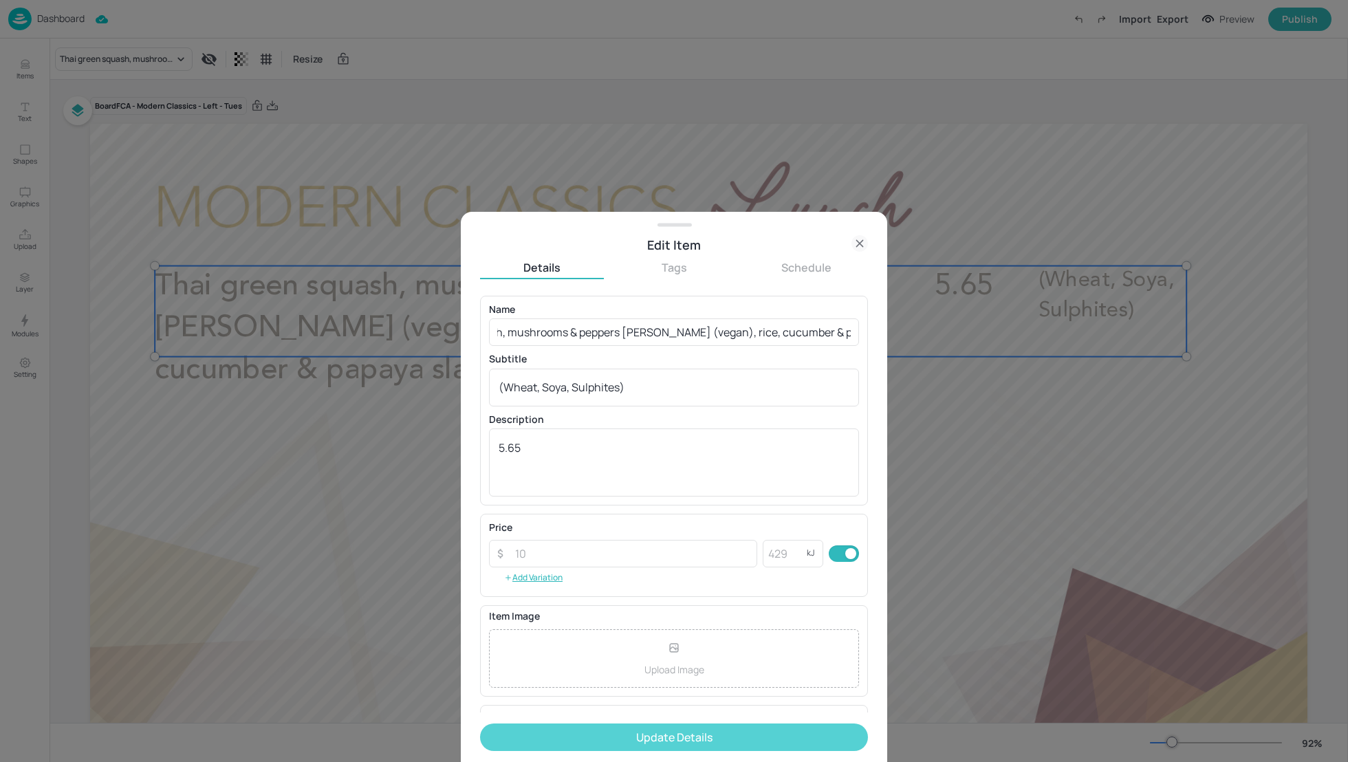
scroll to position [0, 0]
click at [728, 744] on button "Update Details" at bounding box center [674, 737] width 388 height 28
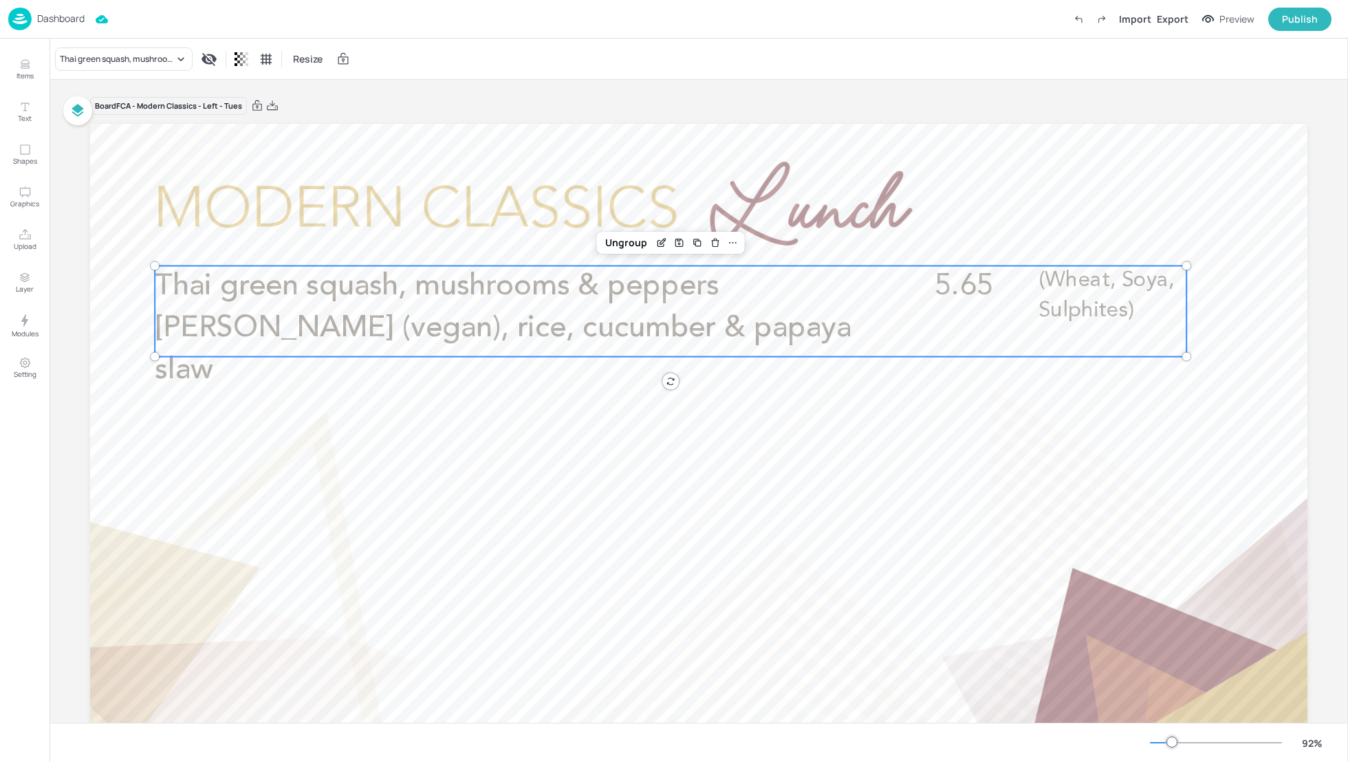
click at [60, 16] on p "Dashboard" at bounding box center [60, 19] width 47 height 10
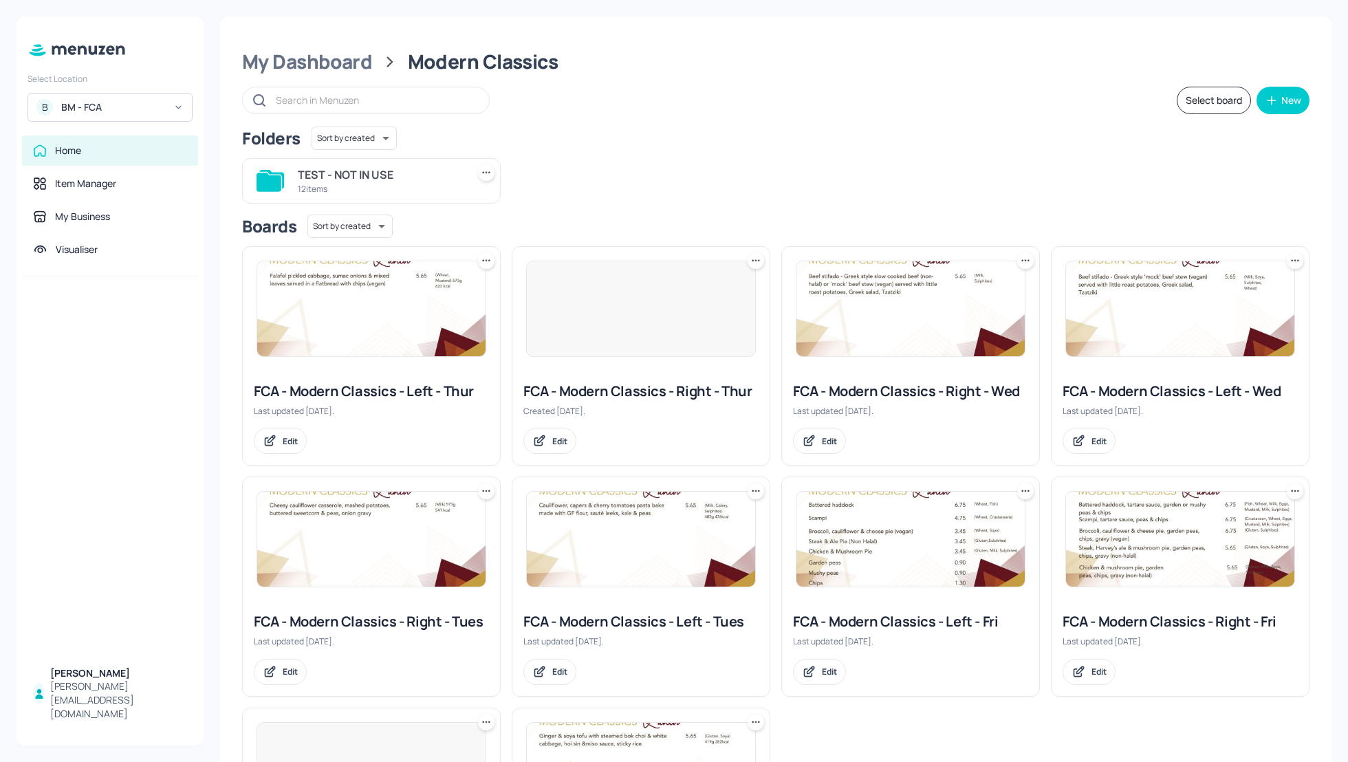
click at [994, 193] on div "TEST - NOT IN USE 12 items" at bounding box center [770, 175] width 1078 height 56
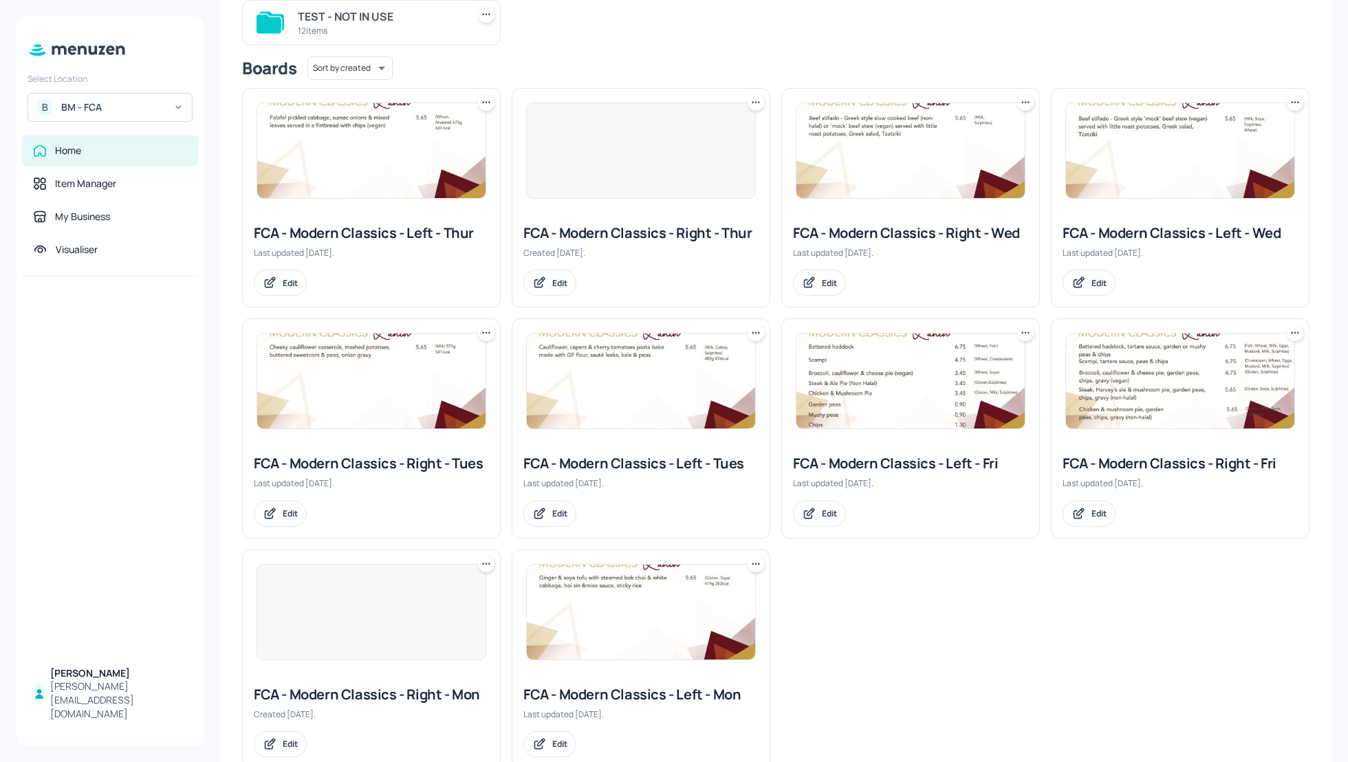
scroll to position [195, 0]
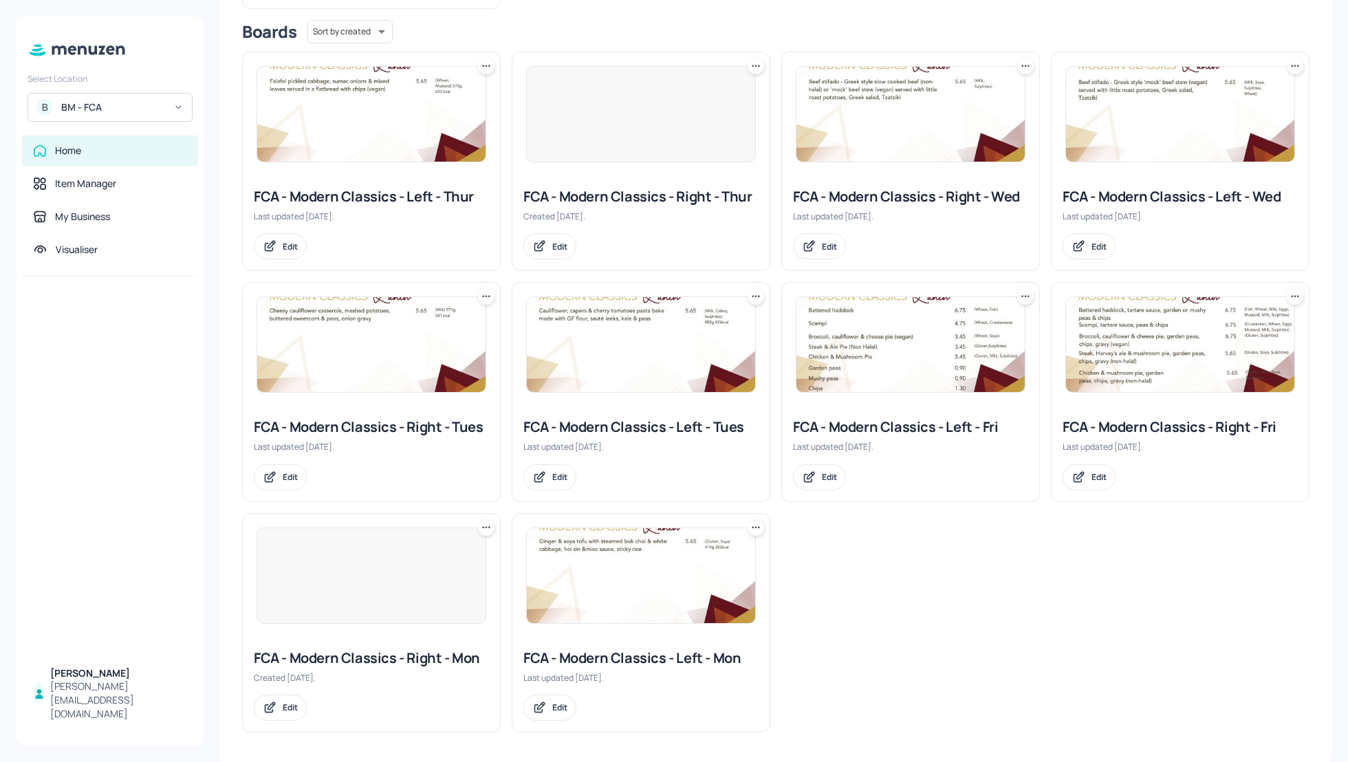
click at [415, 419] on div "FCA - Modern Classics - Right - Tues" at bounding box center [371, 426] width 235 height 19
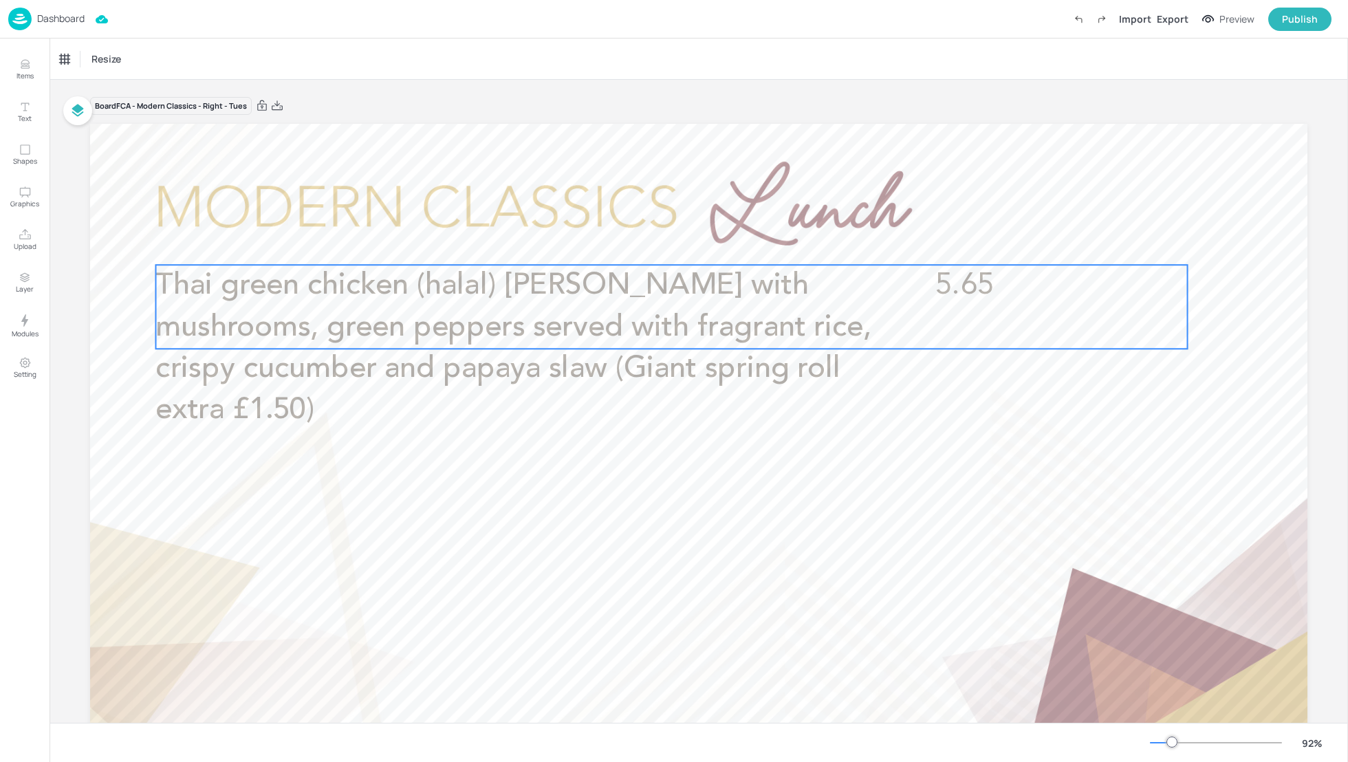
click at [477, 314] on span "Thai green chicken (halal) [PERSON_NAME] with mushrooms, green peppers served w…" at bounding box center [513, 348] width 716 height 155
click at [657, 243] on icon "Edit Item" at bounding box center [663, 241] width 12 height 11
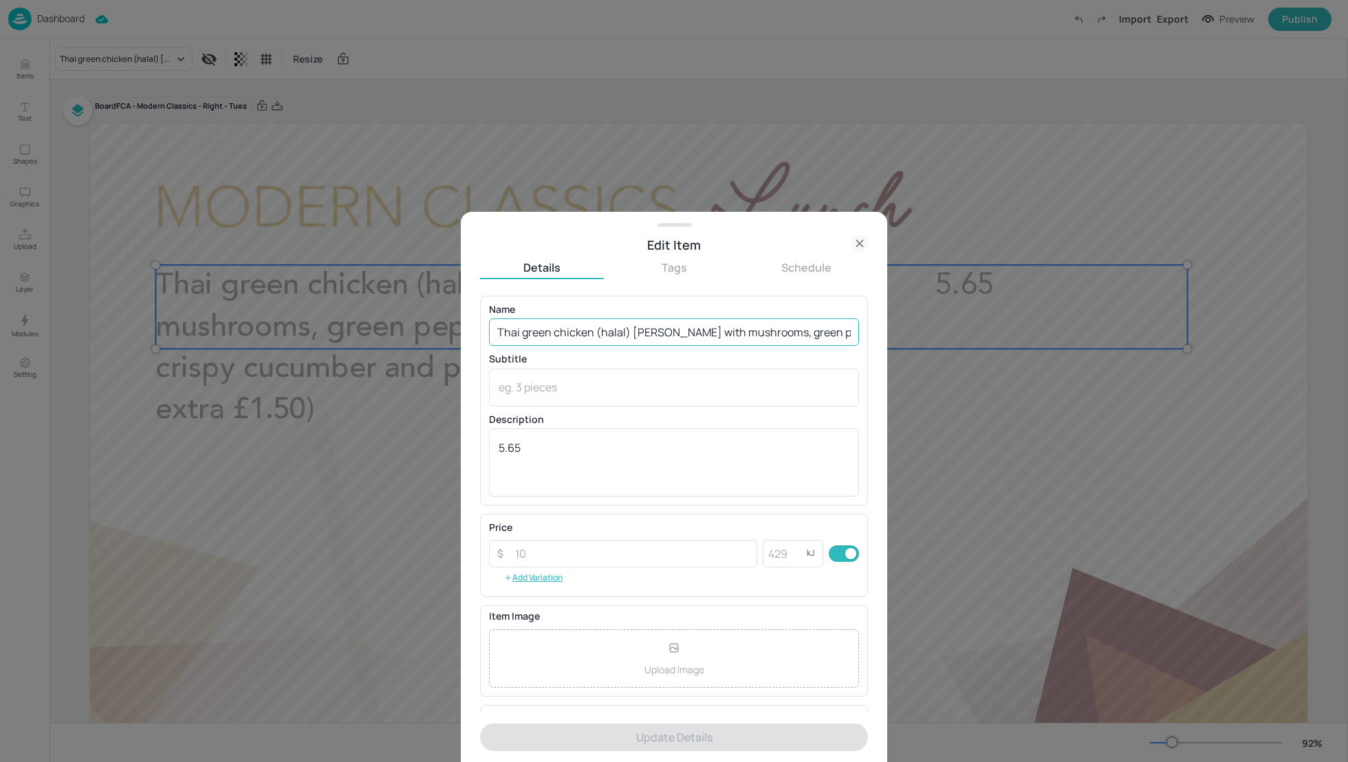
click at [591, 338] on input "Thai green chicken (halal) [PERSON_NAME] with mushrooms, green peppers served w…" at bounding box center [674, 332] width 370 height 28
paste input ", mushroom & peppers [PERSON_NAME] (halal), fragrant rice, crispy cucumber & pa…"
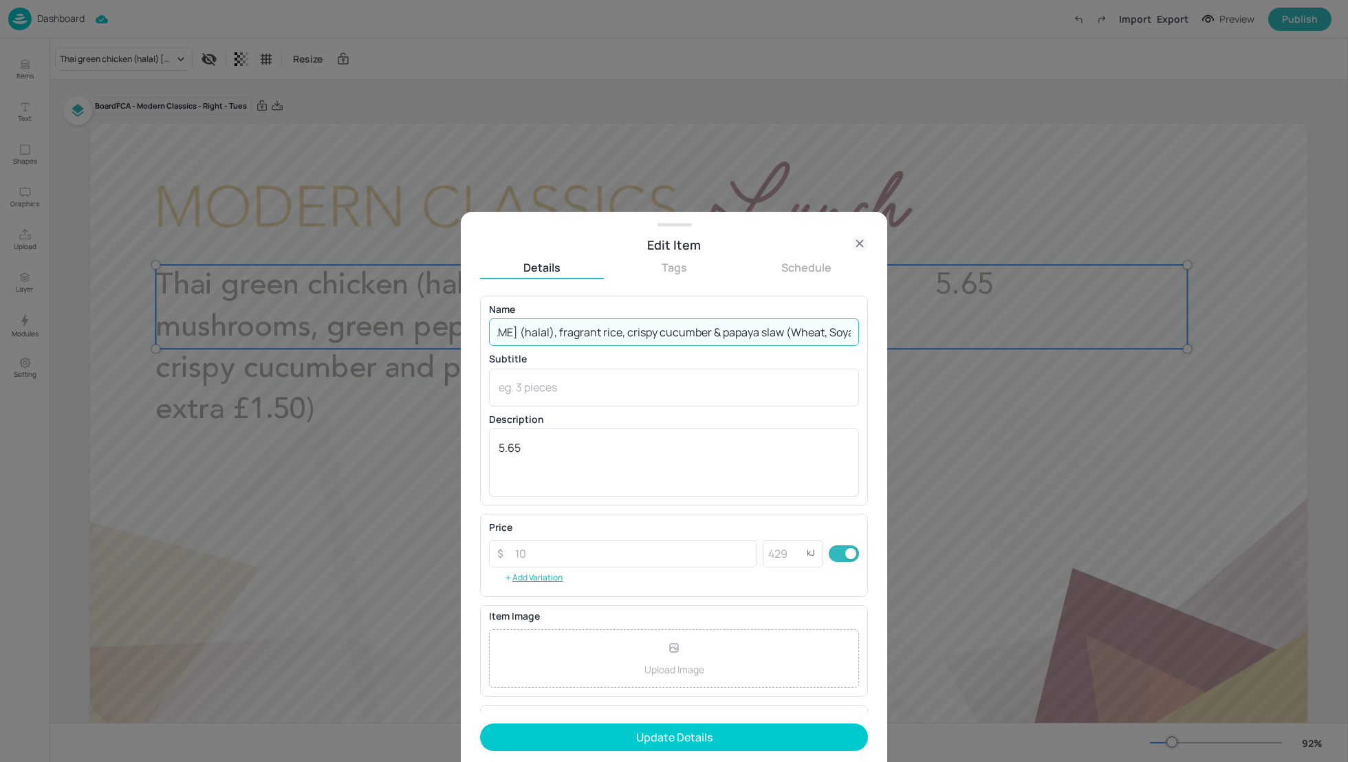
scroll to position [0, 279]
drag, startPoint x: 850, startPoint y: 329, endPoint x: 721, endPoint y: 334, distance: 129.4
click at [721, 334] on input "Thai green chicken, mushroom & peppers [PERSON_NAME] (halal), fragrant rice, cr…" at bounding box center [674, 332] width 370 height 28
type input "Thai green chicken, mushroom & peppers [PERSON_NAME] (halal), fragrant rice, cr…"
click at [577, 390] on textarea at bounding box center [674, 387] width 351 height 15
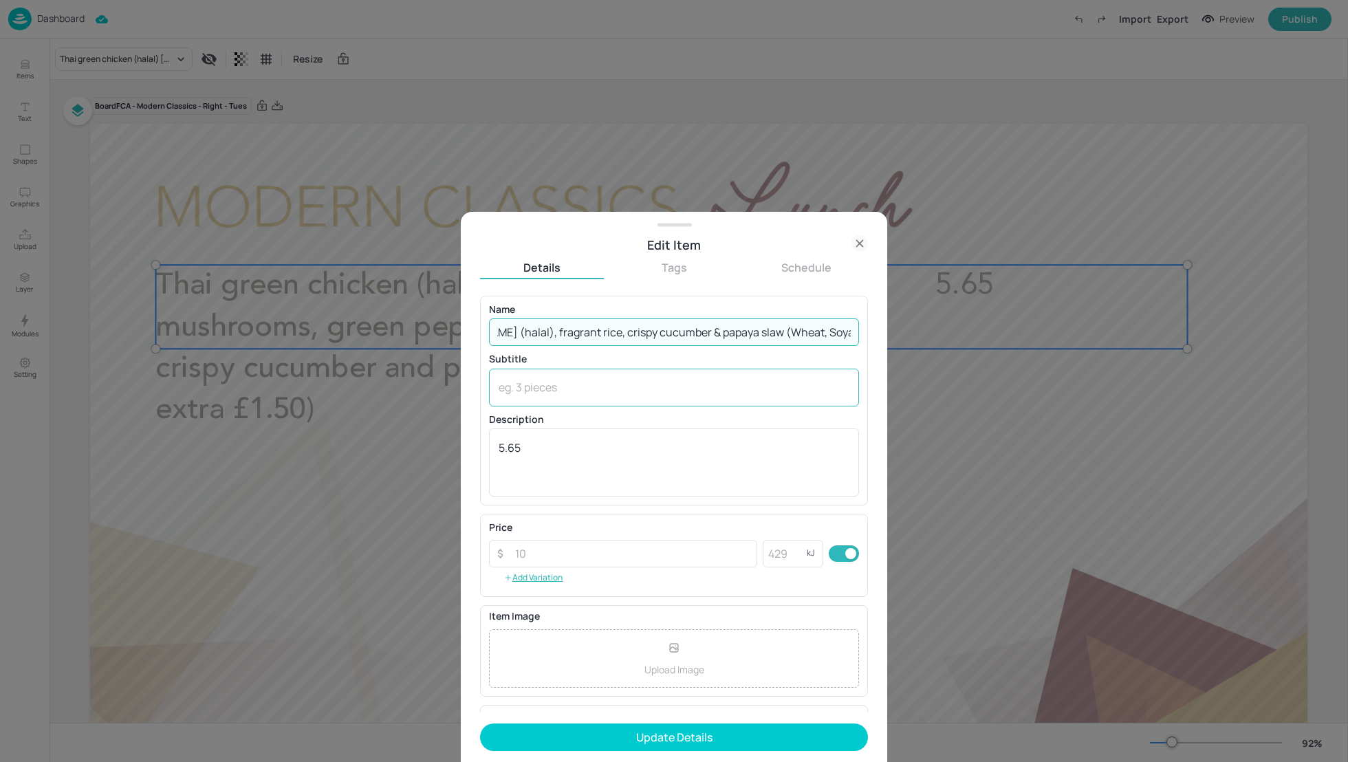
scroll to position [0, 0]
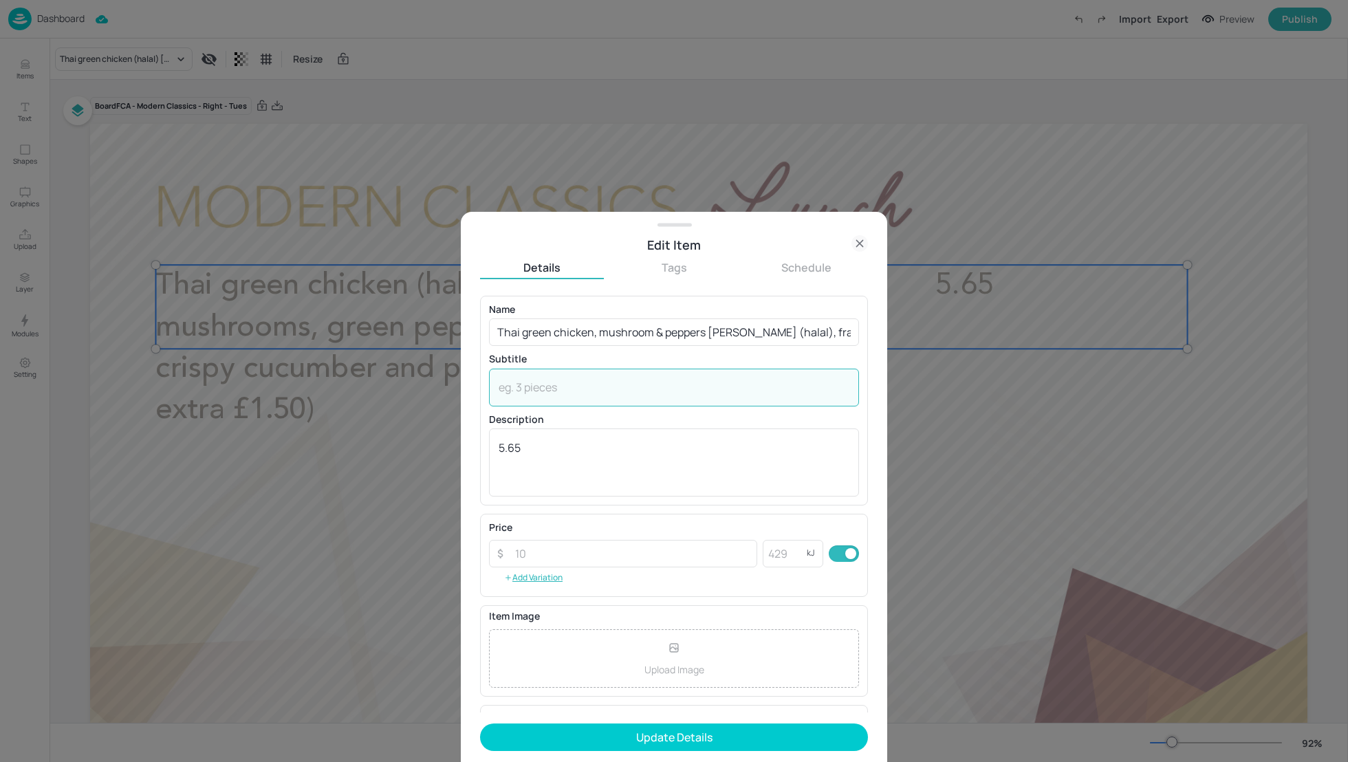
paste textarea "(Wheat, Soya, Sulphites)"
type textarea "(Wheat, Soya, Sulphites)"
click at [497, 328] on input "Thai green chicken, mushroom & peppers [PERSON_NAME] (halal), fragrant rice, cr…" at bounding box center [674, 332] width 370 height 28
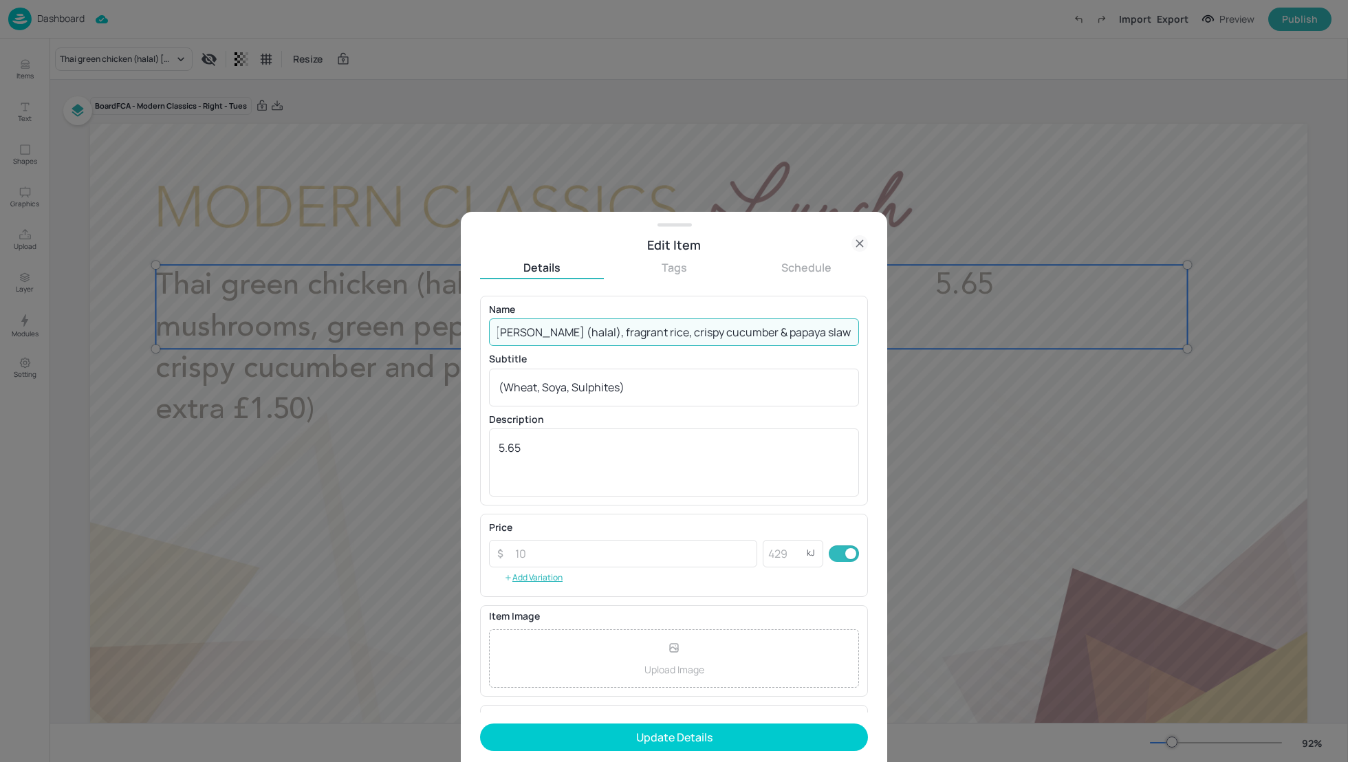
scroll to position [0, 151]
drag, startPoint x: 722, startPoint y: 331, endPoint x: 690, endPoint y: 331, distance: 32.3
click at [690, 331] on input "Thai green chicken, mushroom & peppers [PERSON_NAME] (halal), fragrant rice, cr…" at bounding box center [674, 332] width 370 height 28
drag, startPoint x: 698, startPoint y: 329, endPoint x: 656, endPoint y: 329, distance: 42.0
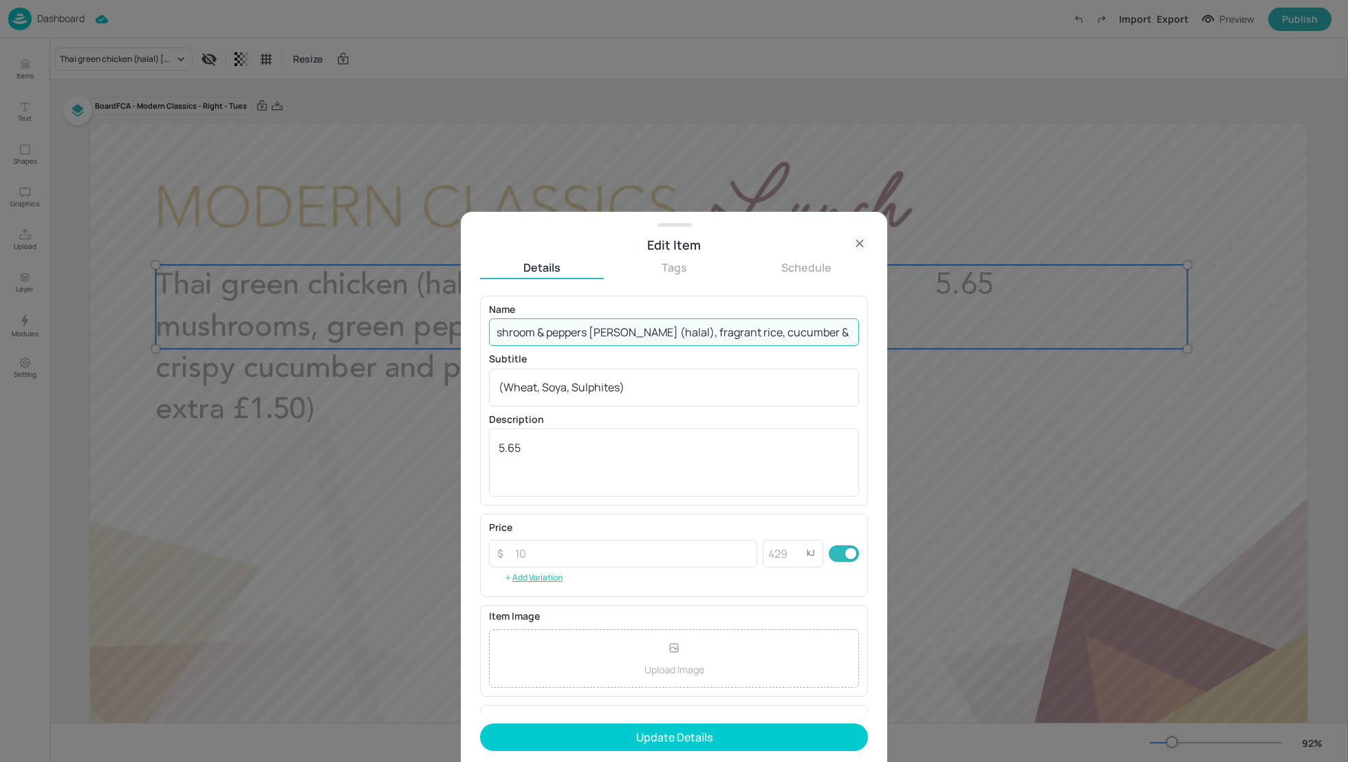
click at [656, 329] on input "Thai green chicken, mushroom & peppers curry (halal), fragrant rice, cucumber &…" at bounding box center [674, 332] width 370 height 28
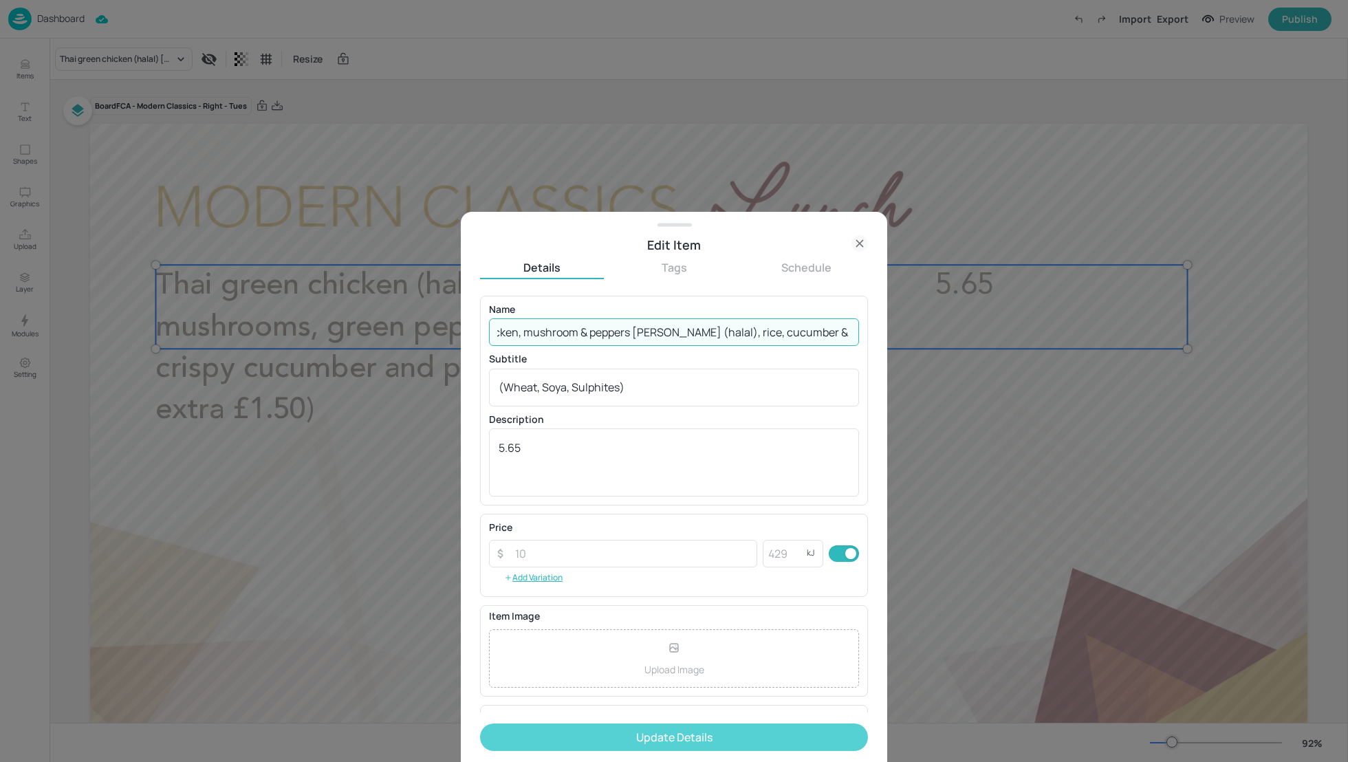
type input "Thai green chicken, mushroom & peppers curry (halal), rice, cucumber & papaya s…"
click at [683, 736] on button "Update Details" at bounding box center [674, 737] width 388 height 28
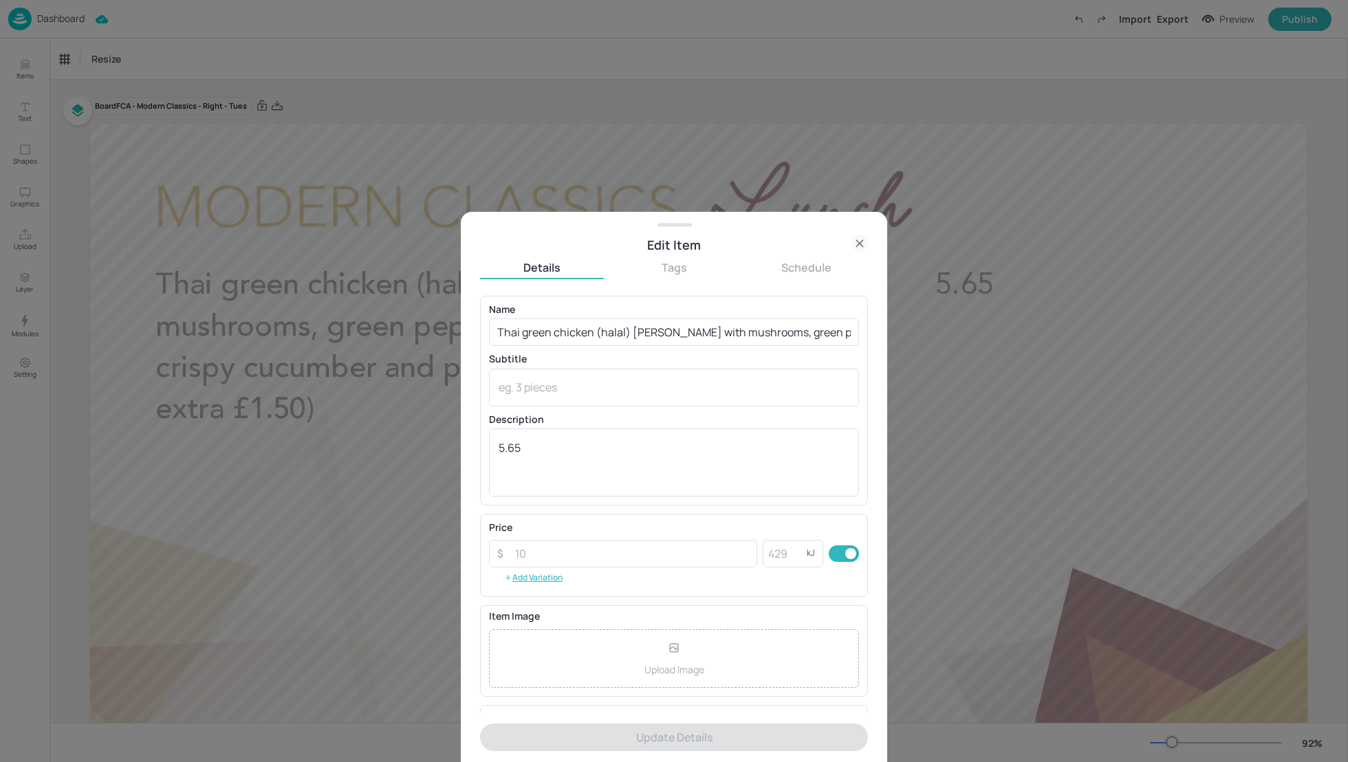
click at [855, 246] on icon at bounding box center [859, 243] width 17 height 17
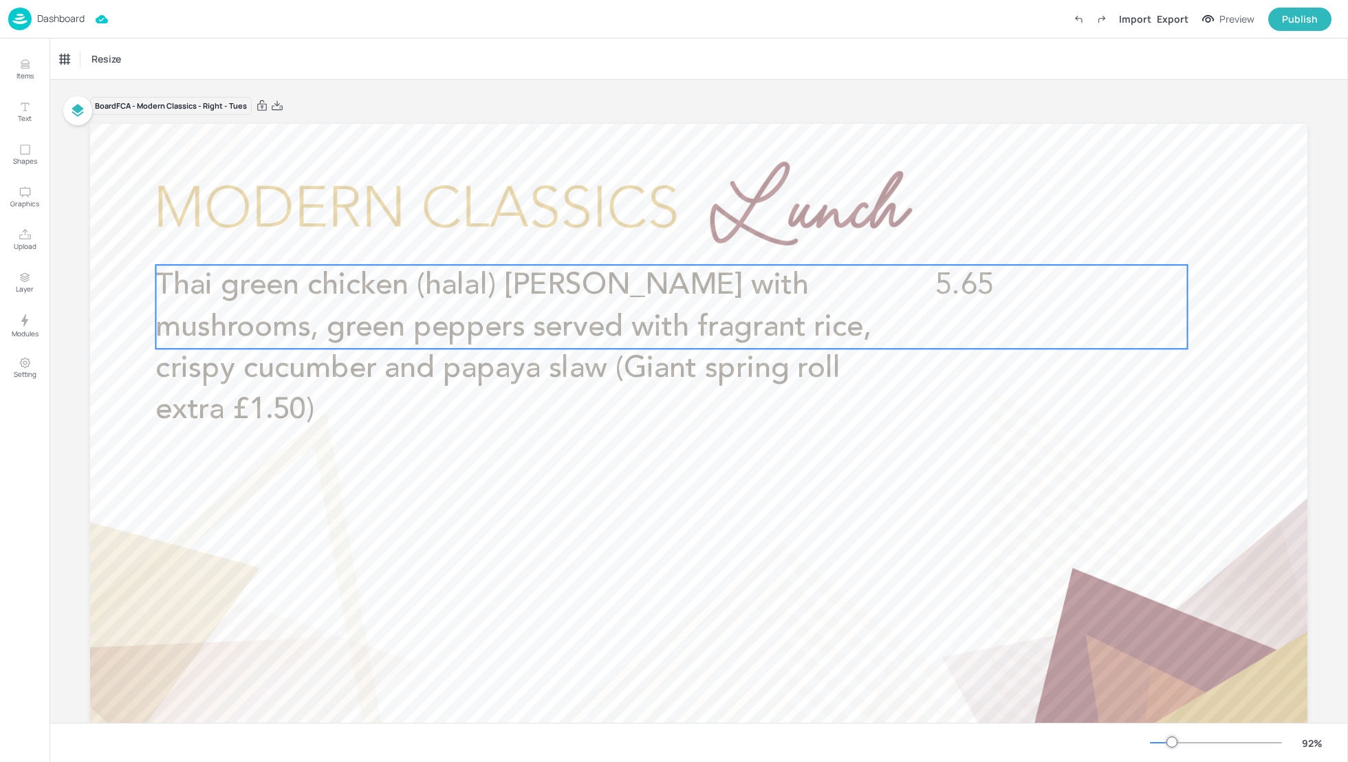
click at [590, 307] on p "Thai green chicken (halal) [PERSON_NAME] with mushrooms, green peppers served w…" at bounding box center [529, 348] width 748 height 167
click at [658, 248] on div "Edit Item" at bounding box center [662, 241] width 18 height 18
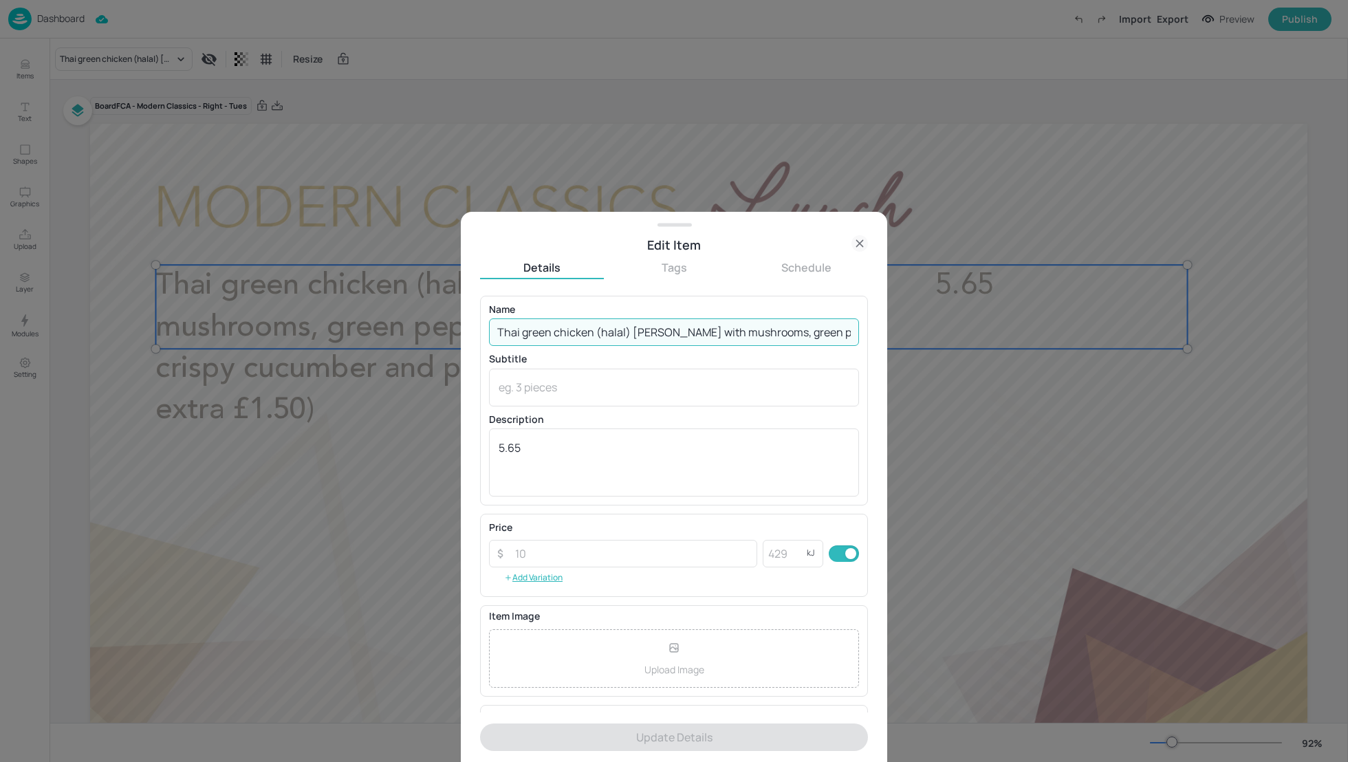
click at [649, 328] on input "Thai green chicken (halal) [PERSON_NAME] with mushrooms, green peppers served w…" at bounding box center [674, 332] width 370 height 28
click at [716, 329] on input "Thai green chicken (halal) [PERSON_NAME] with mushrooms, green peppers served w…" at bounding box center [674, 332] width 370 height 28
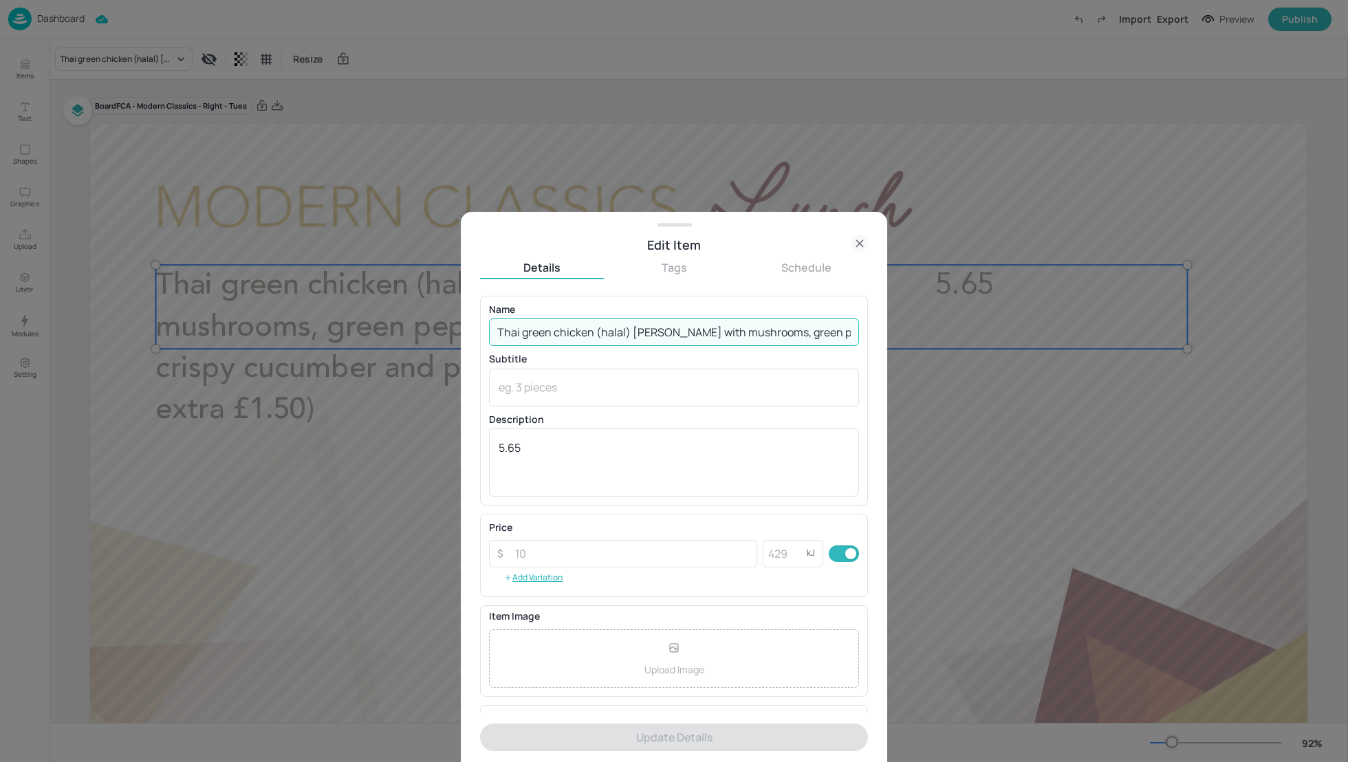
click at [716, 329] on input "Thai green chicken (halal) [PERSON_NAME] with mushrooms, green peppers served w…" at bounding box center [674, 332] width 370 height 28
click at [635, 331] on input "Thai green chicken (halal) [PERSON_NAME] with mushrooms, green peppers served w…" at bounding box center [674, 332] width 370 height 28
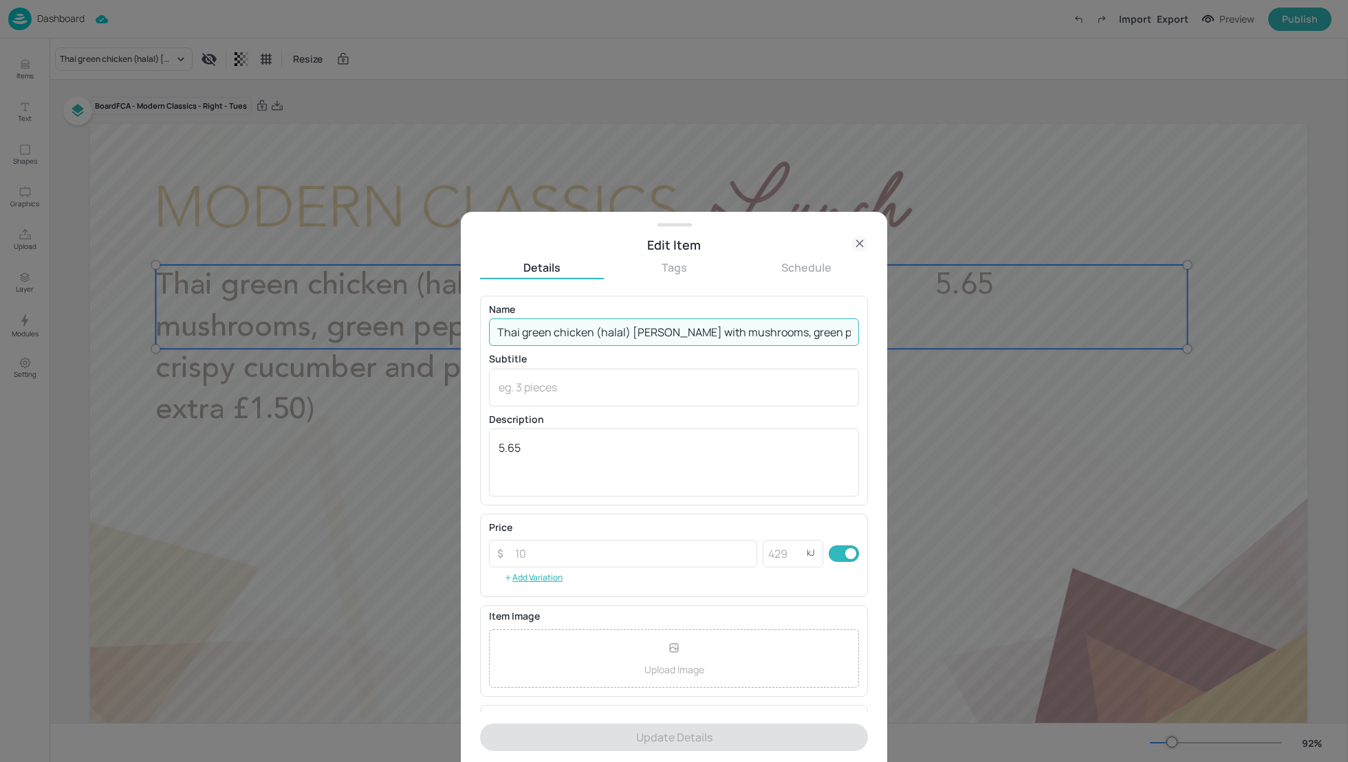
click at [635, 331] on input "Thai green chicken (halal) [PERSON_NAME] with mushrooms, green peppers served w…" at bounding box center [674, 332] width 370 height 28
paste input ", mushroom & peppers [PERSON_NAME] (halal), fragrant rice, crispy cucumber & pa…"
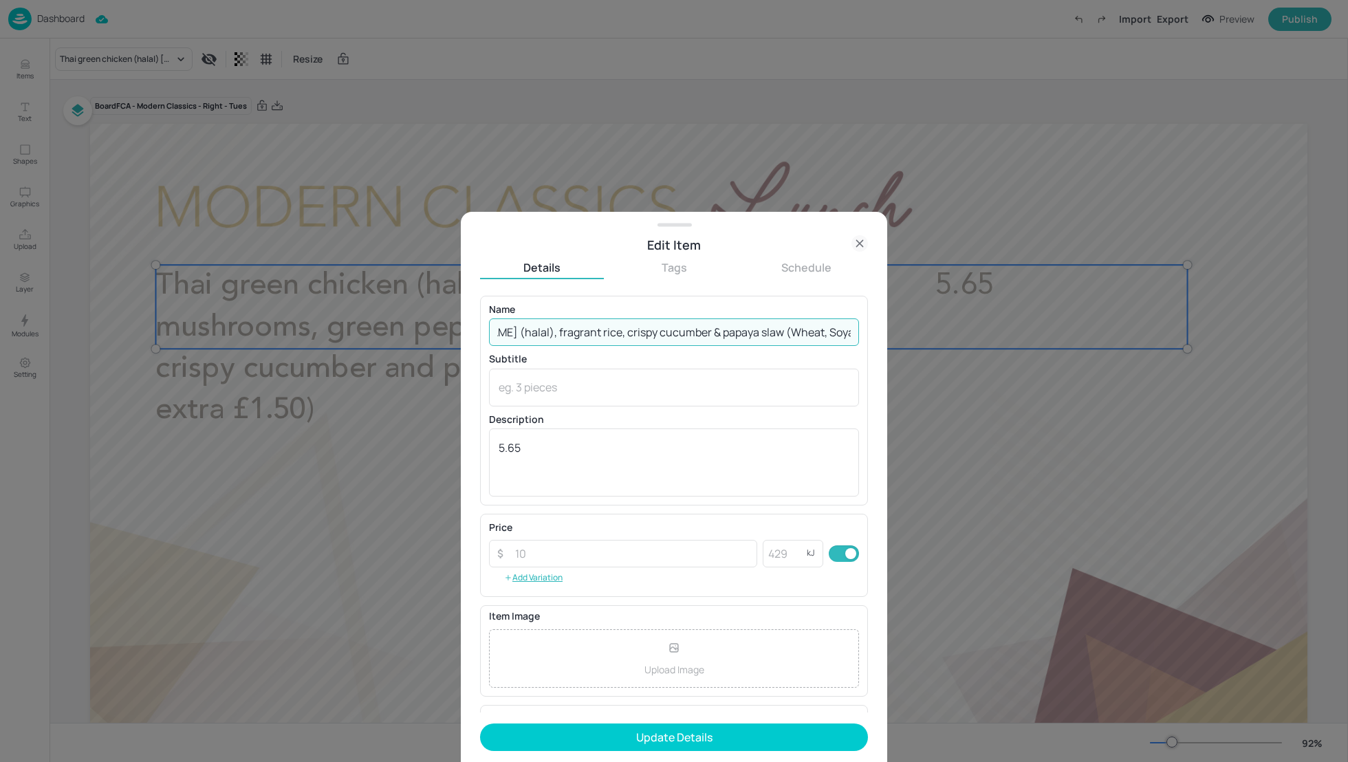
scroll to position [0, 279]
drag, startPoint x: 725, startPoint y: 329, endPoint x: 975, endPoint y: 442, distance: 274.6
click at [976, 443] on div "Edit Item Details Tags Schedule Name Thai green chicken, mushroom & peppers [PE…" at bounding box center [674, 381] width 1348 height 762
type input "Thai green chicken, mushroom & peppers [PERSON_NAME] (halal), fragrant rice, cr…"
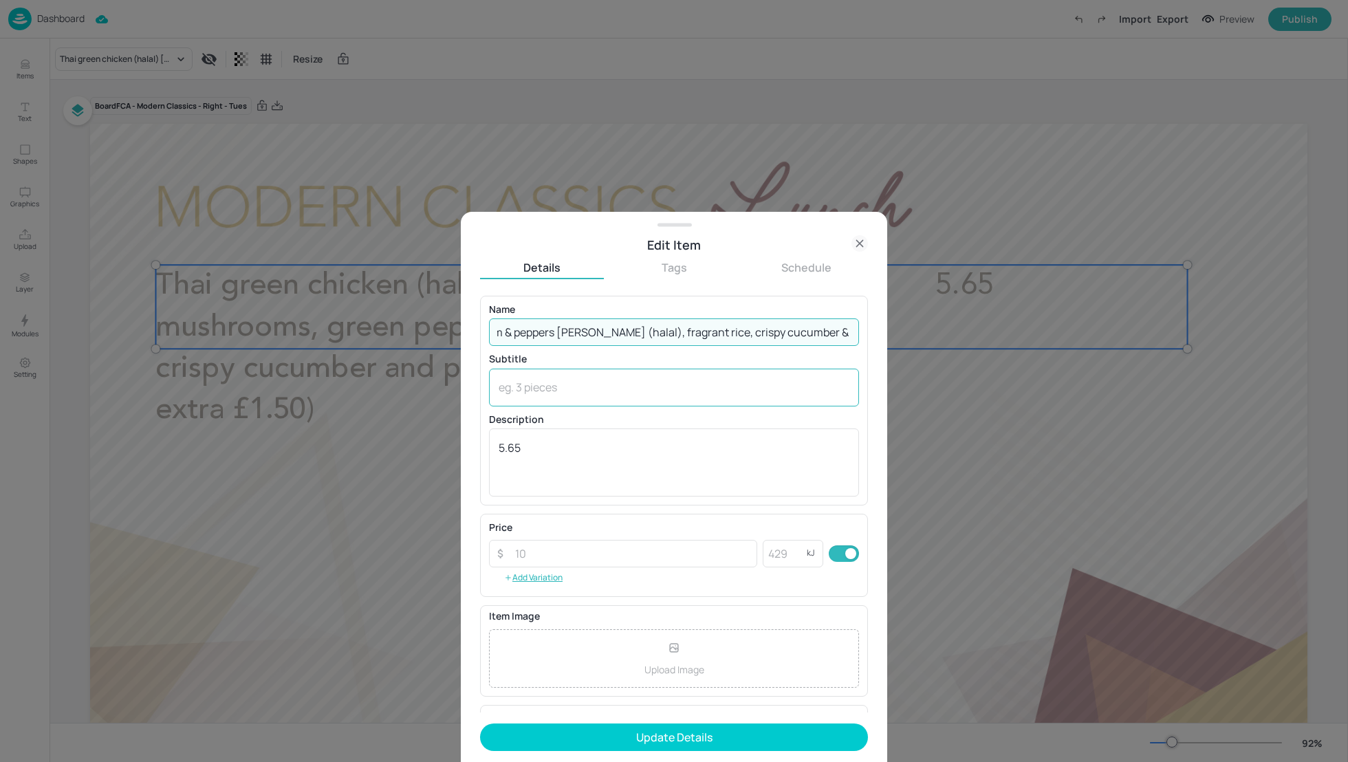
click at [580, 381] on textarea at bounding box center [674, 387] width 351 height 15
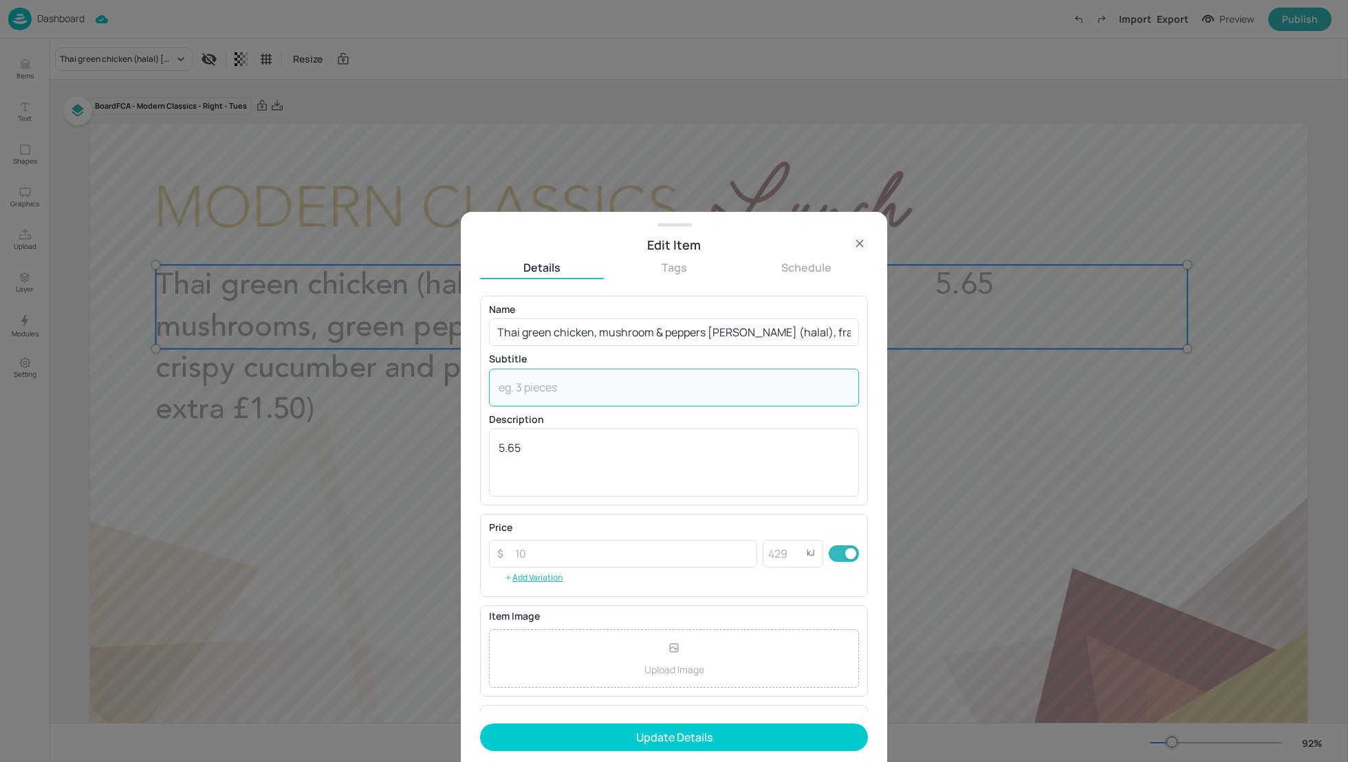
paste textarea "Wheat, Soya, Sulphites)"
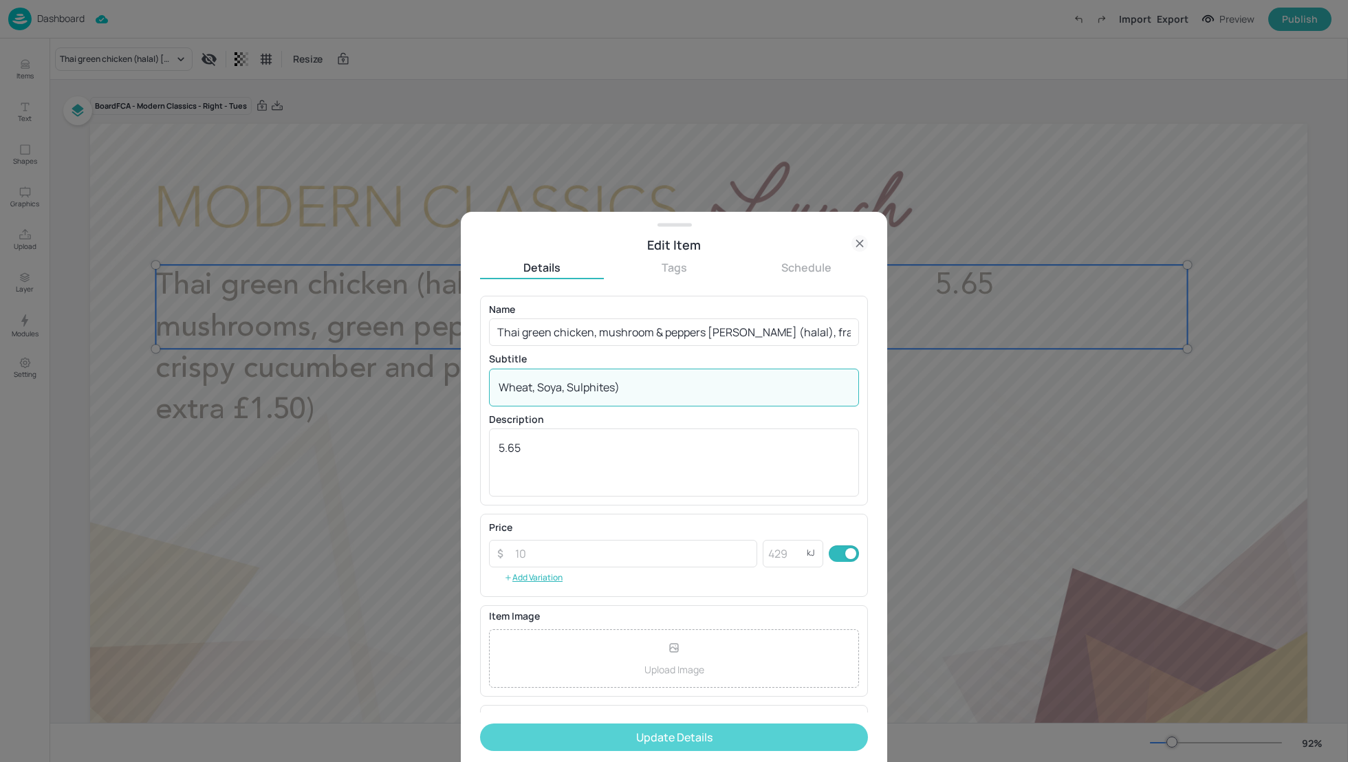
type textarea "Wheat, Soya, Sulphites)"
click at [666, 726] on button "Update Details" at bounding box center [674, 737] width 388 height 28
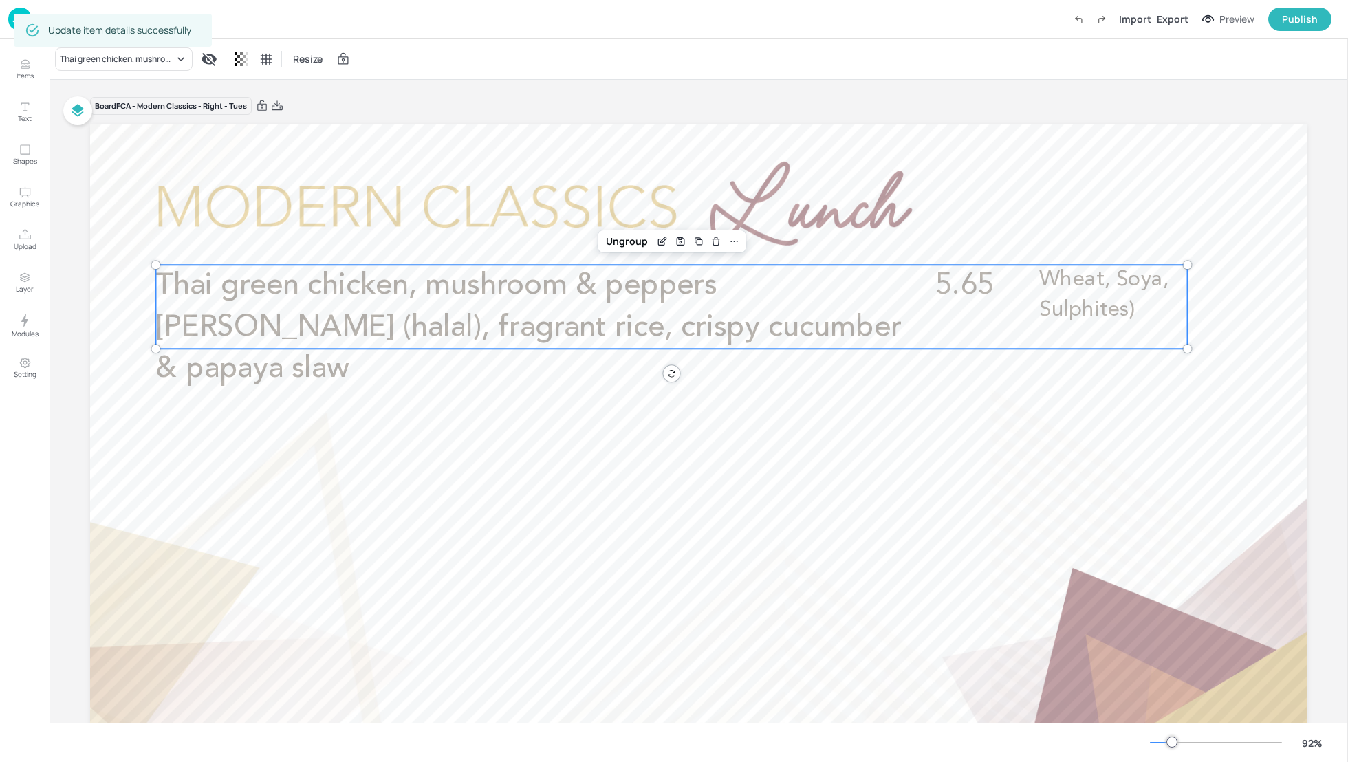
click at [619, 69] on div "Thai green chicken, mushroom & peppers [PERSON_NAME] (halal), fragrant rice, cr…" at bounding box center [699, 59] width 1298 height 41
click at [64, 17] on p "Dashboard" at bounding box center [60, 19] width 47 height 10
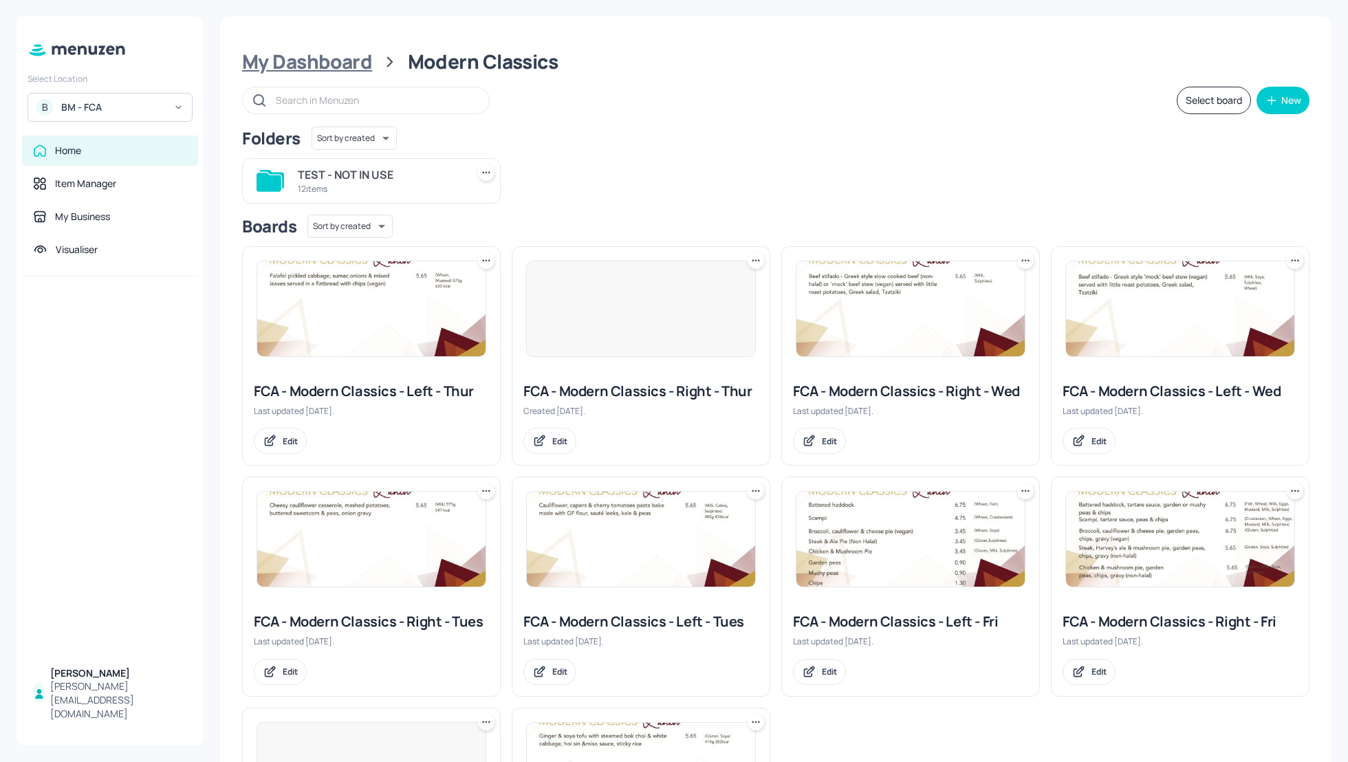
click at [336, 58] on div "My Dashboard" at bounding box center [307, 62] width 130 height 25
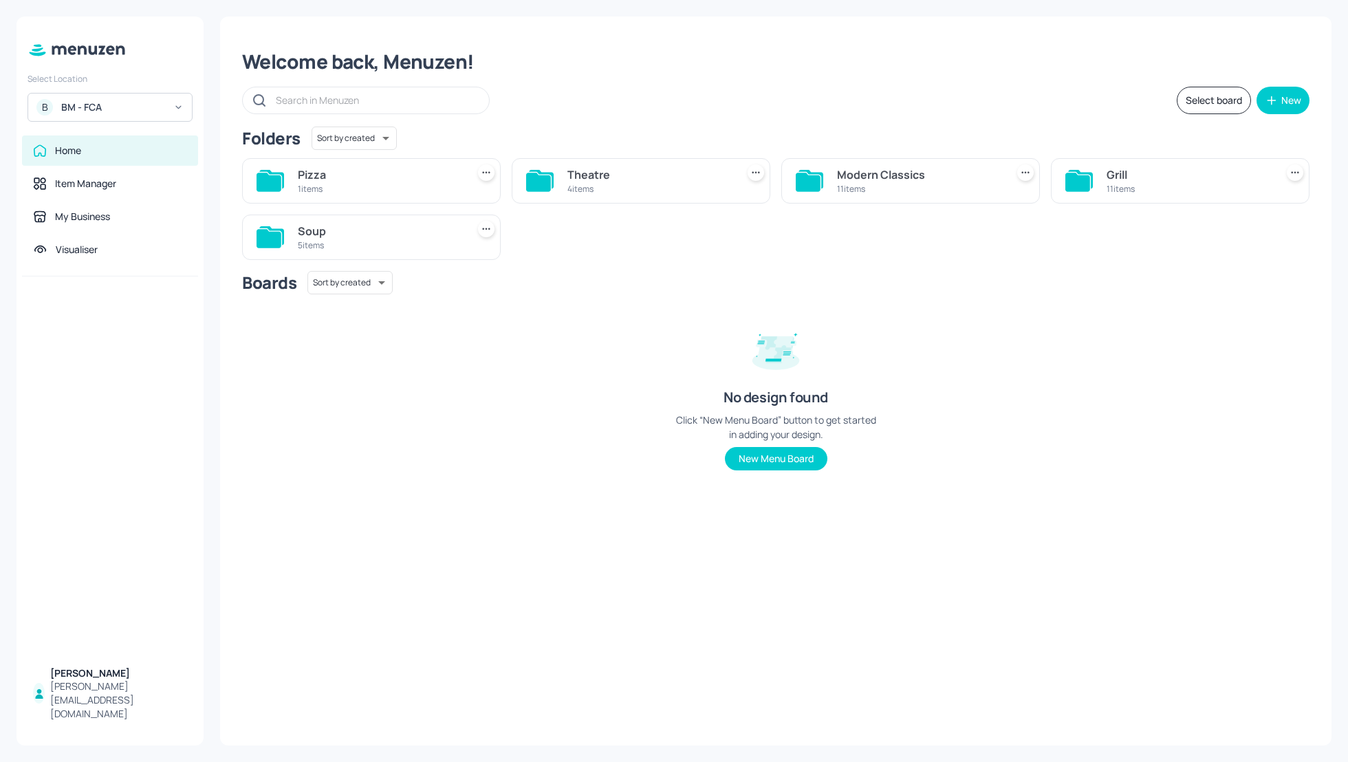
click at [1102, 169] on div "Grill 11 items" at bounding box center [1180, 180] width 259 height 45
click at [1128, 171] on div "Grill" at bounding box center [1189, 174] width 164 height 17
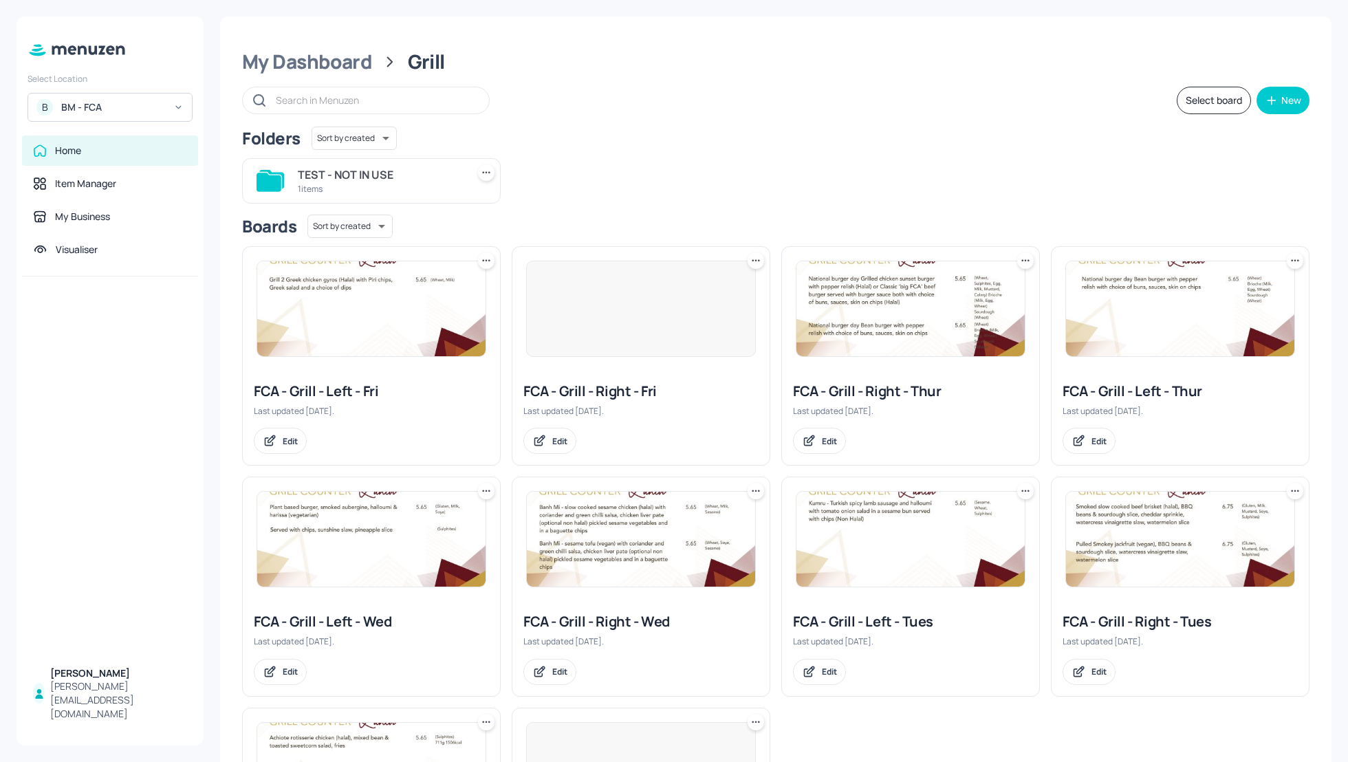
click at [996, 95] on div "Select board New" at bounding box center [775, 101] width 1067 height 28
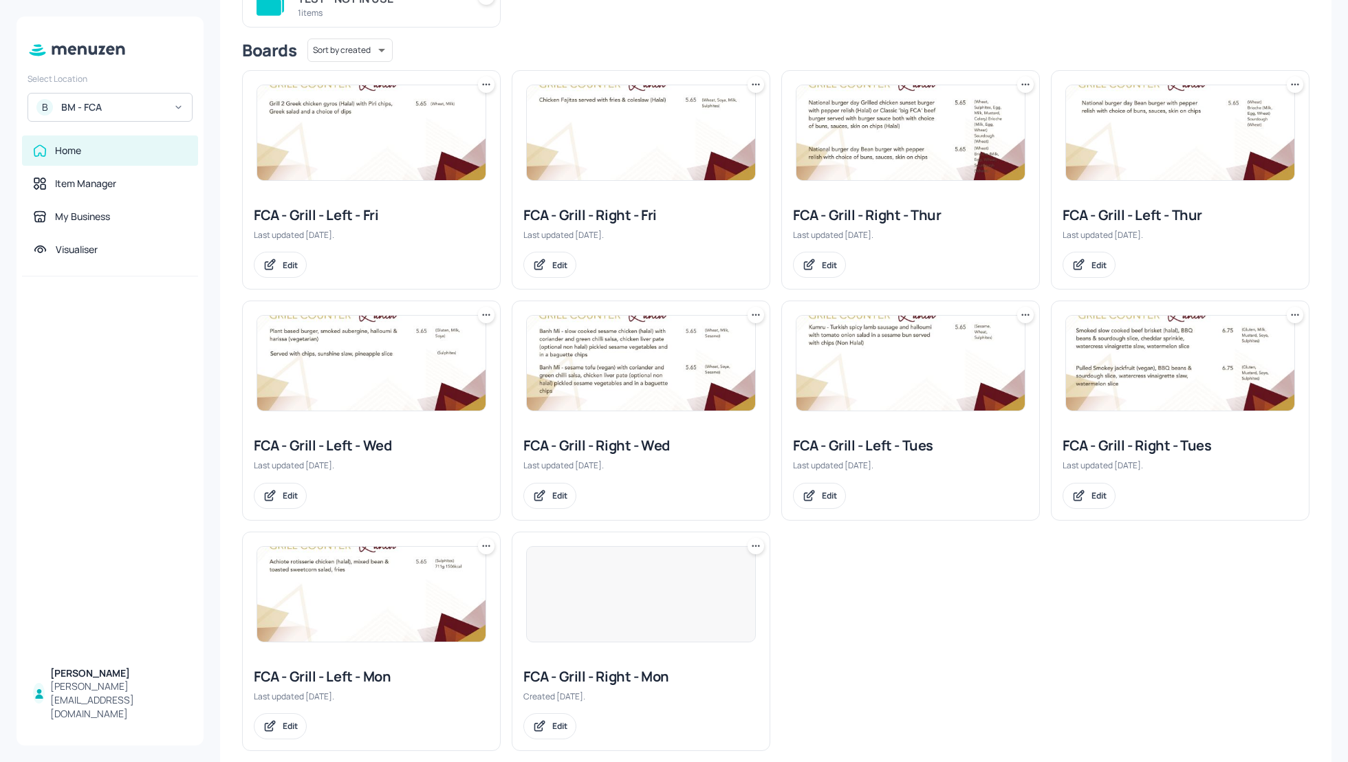
scroll to position [195, 0]
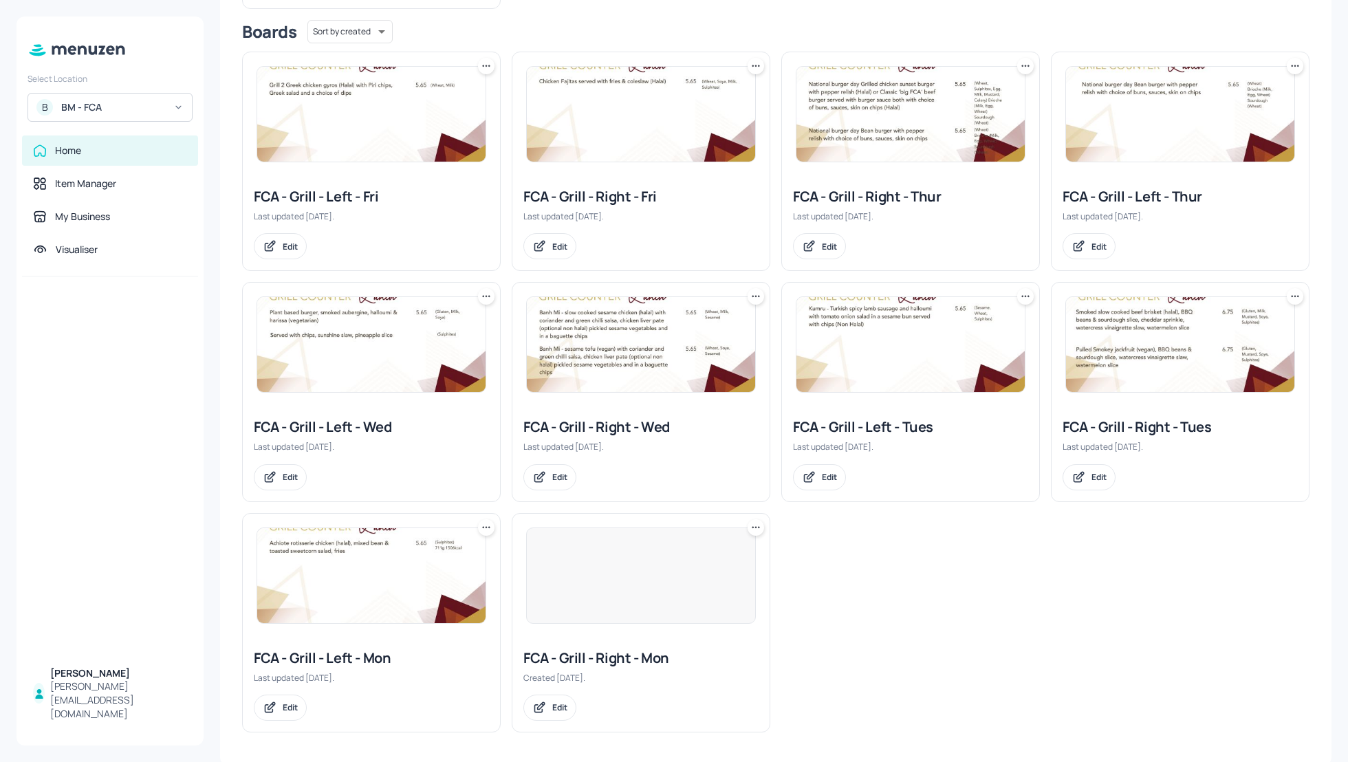
click at [904, 428] on div "FCA - Grill - Left - Tues" at bounding box center [910, 426] width 235 height 19
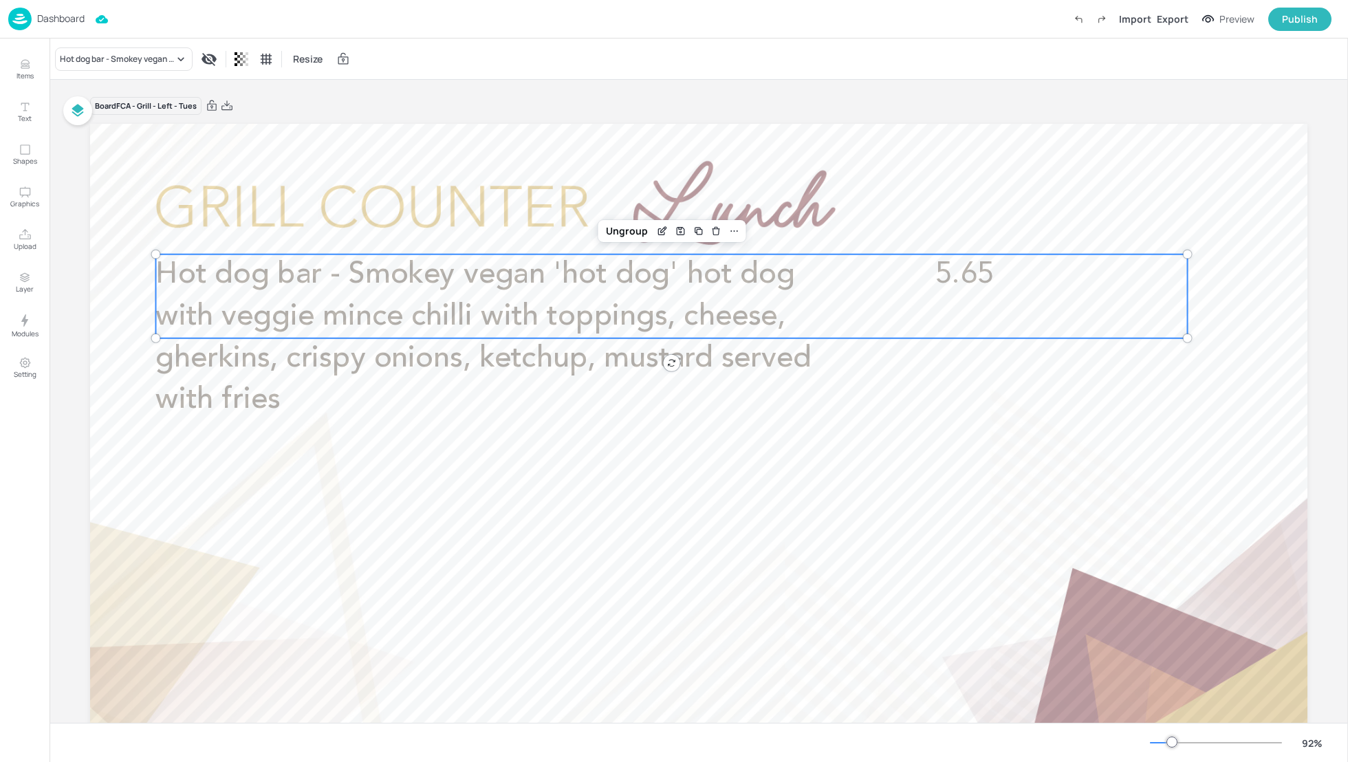
click at [676, 272] on span "Hot dog bar - Smokey vegan 'hot dog' hot dog with veggie mince chilli with topp…" at bounding box center [482, 337] width 655 height 155
click at [661, 232] on icon "Edit Item" at bounding box center [663, 231] width 12 height 11
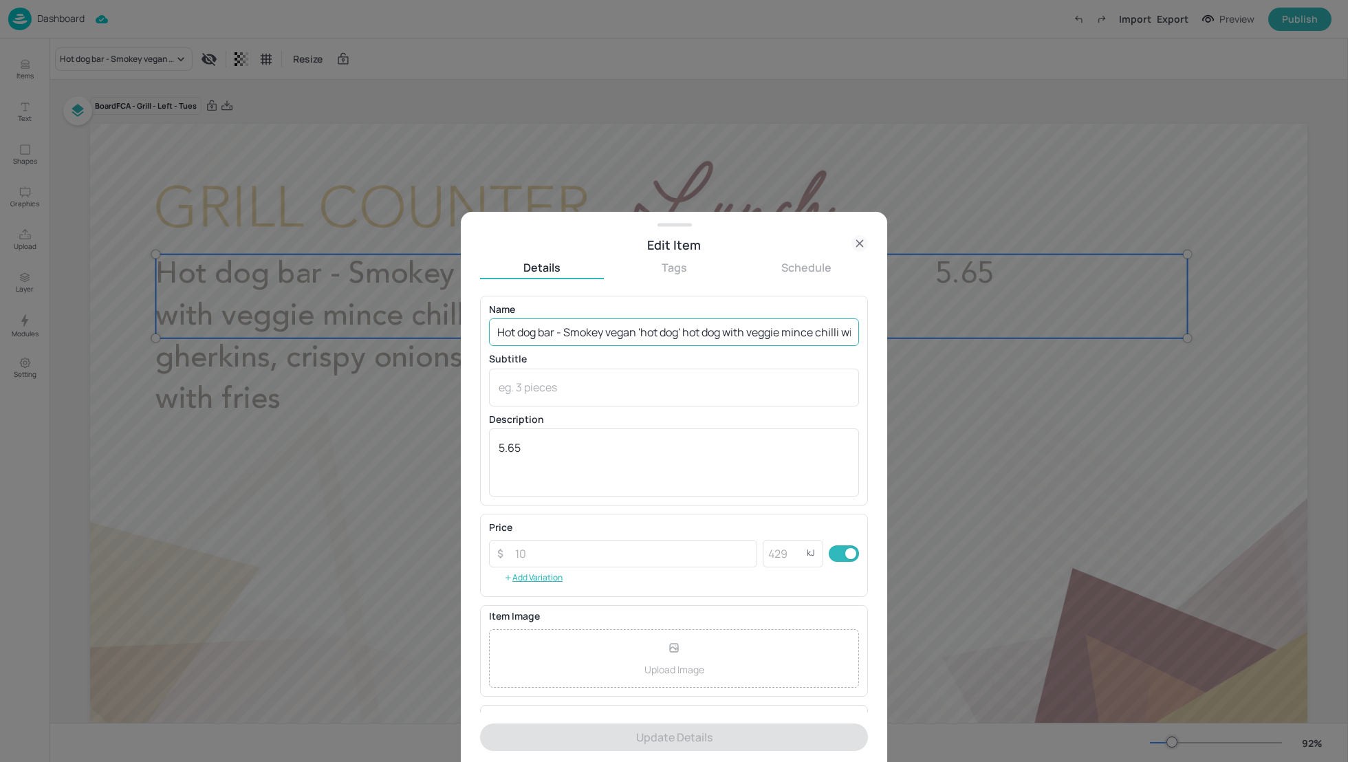
click at [614, 332] on input "Hot dog bar - Smokey vegan 'hot dog' hot dog with veggie mince chilli with topp…" at bounding box center [674, 332] width 370 height 28
paste input "Smokey vegan hot dog with veggie mince chilli, choice of toppings, fries (Wheat…"
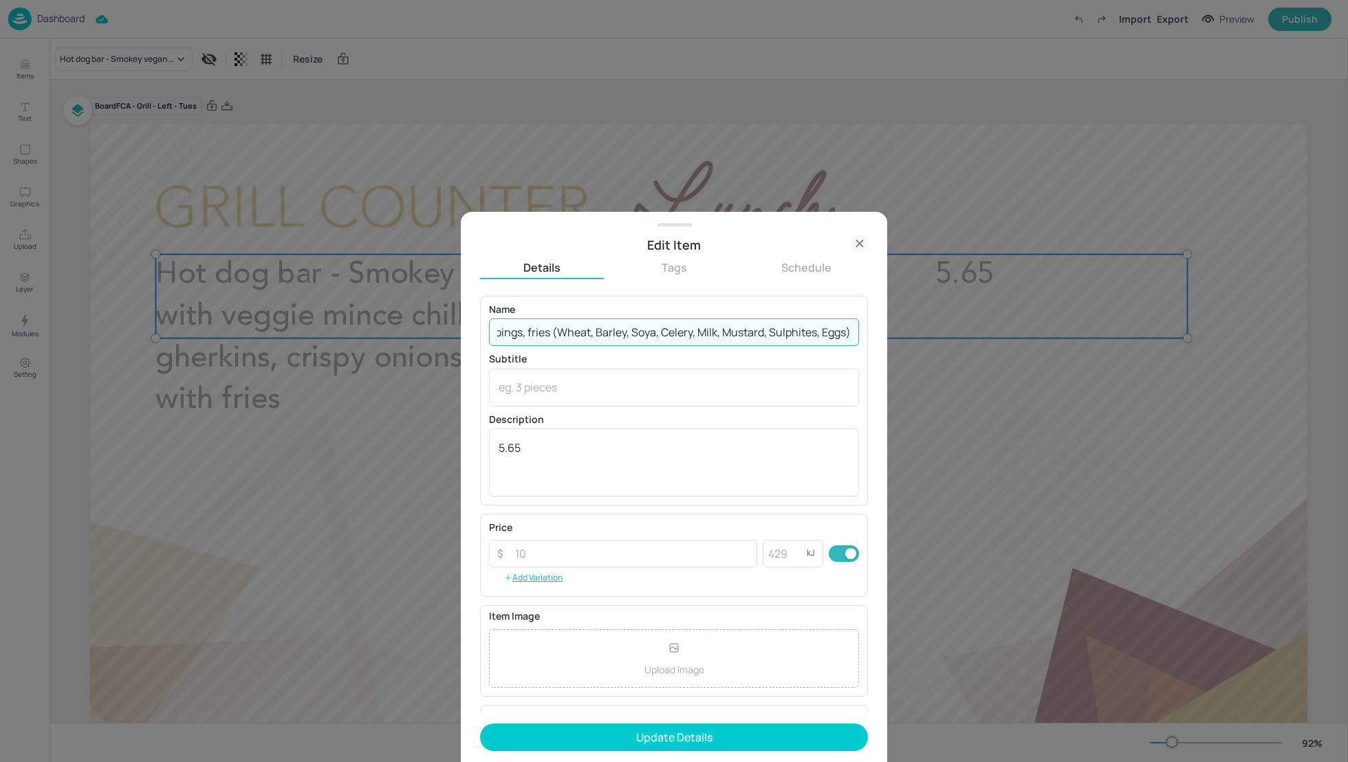
scroll to position [0, 314]
drag, startPoint x: 848, startPoint y: 333, endPoint x: 545, endPoint y: 340, distance: 302.7
click at [545, 340] on input "Smokey vegan hot dog with veggie mince chilli, choice of toppings, fries (Wheat…" at bounding box center [674, 332] width 370 height 28
click at [816, 336] on input "Smokey vegan hot dog with veggie mince chilli, choice of toppings, fries (Wheat…" at bounding box center [674, 332] width 370 height 28
drag, startPoint x: 847, startPoint y: 331, endPoint x: 544, endPoint y: 329, distance: 303.3
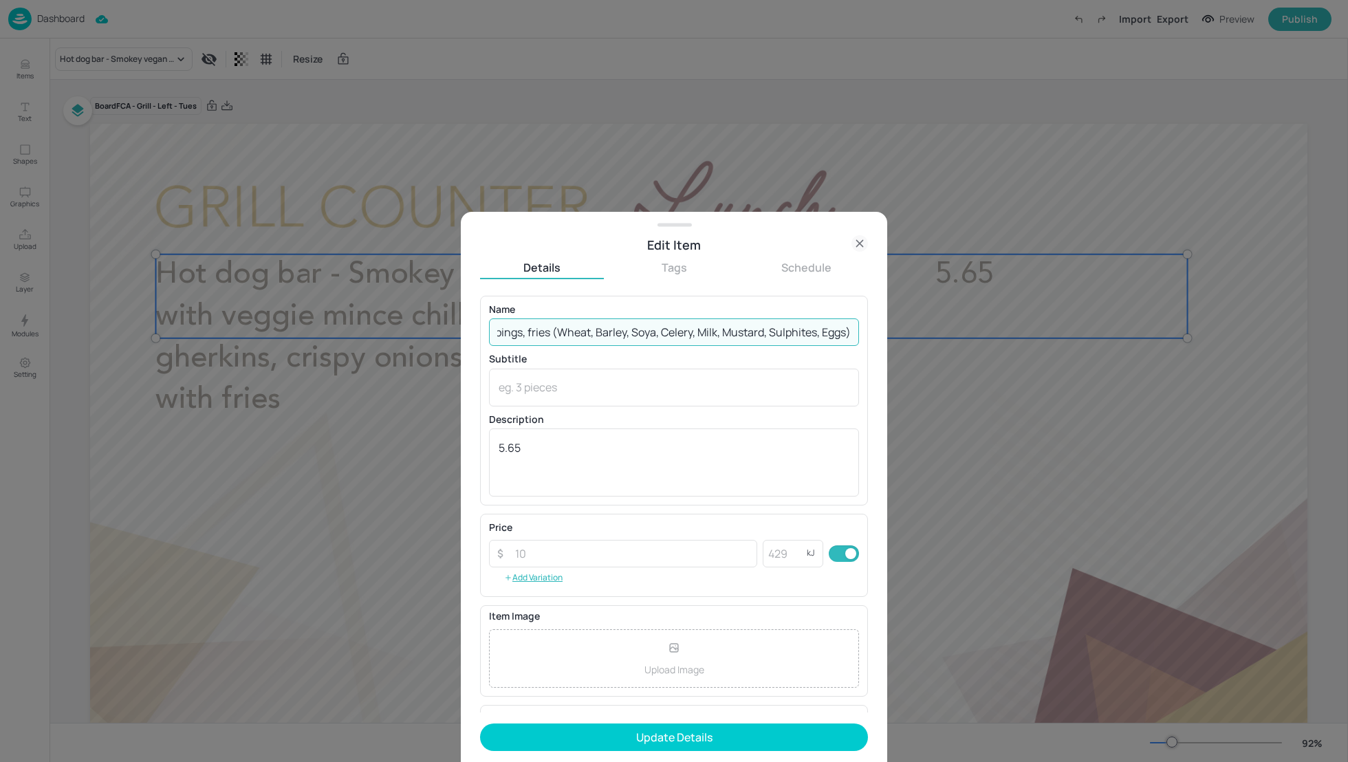
click at [544, 329] on input "Smokey vegan hot dog with veggie mince chilli, choice of toppings, fries (Wheat…" at bounding box center [674, 332] width 370 height 28
type input "Smokey vegan hot dog with veggie mince chilli, choice of toppings, fries (Wheat…"
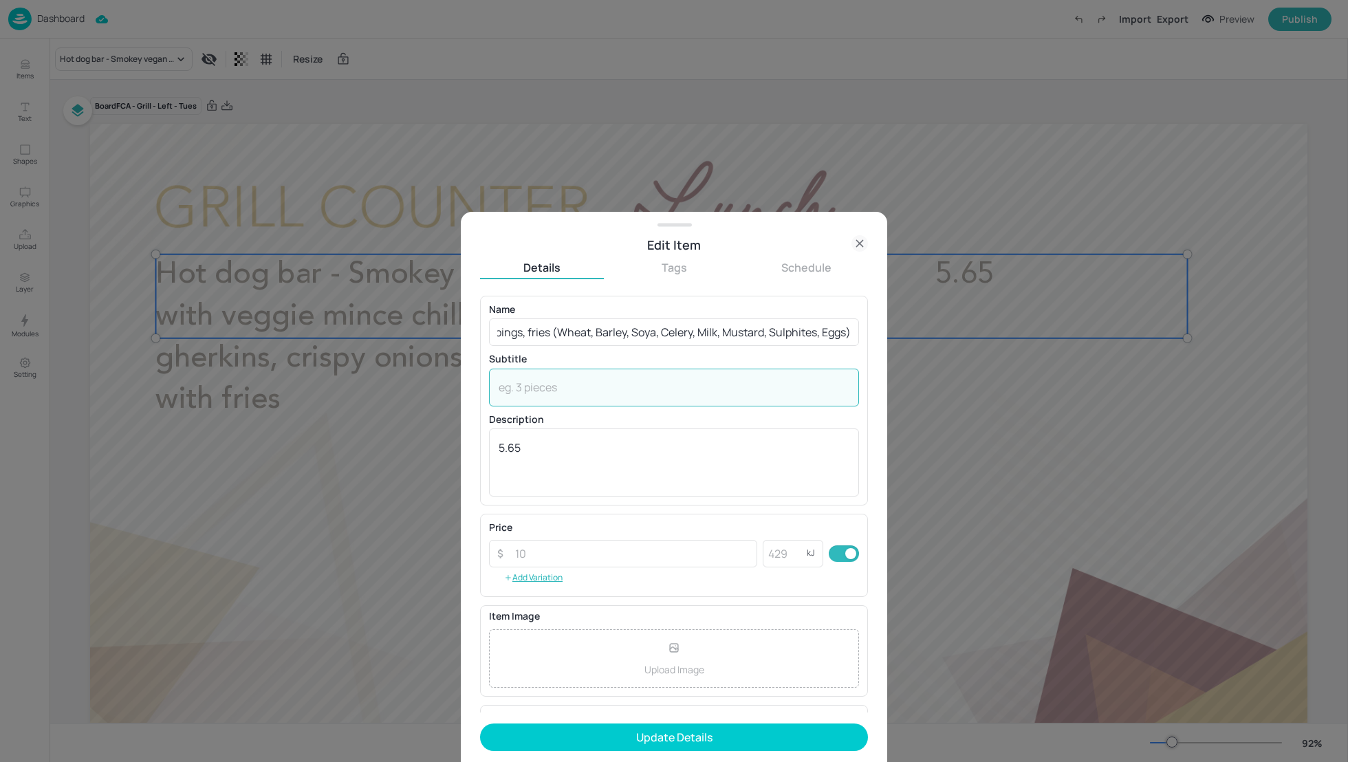
click at [539, 389] on textarea at bounding box center [674, 387] width 351 height 15
paste textarea "(Wheat, Barley, Soya, Celery, Milk, Mustard, Sulphites, Eggs)"
type textarea "(Wheat, Barley, Soya, Celery, Milk, Mustard, Sulphites, Eggs)"
click at [833, 334] on input "Smokey vegan hot dog with veggie mince chilli, choice of toppings, fries (Wheat…" at bounding box center [674, 332] width 370 height 28
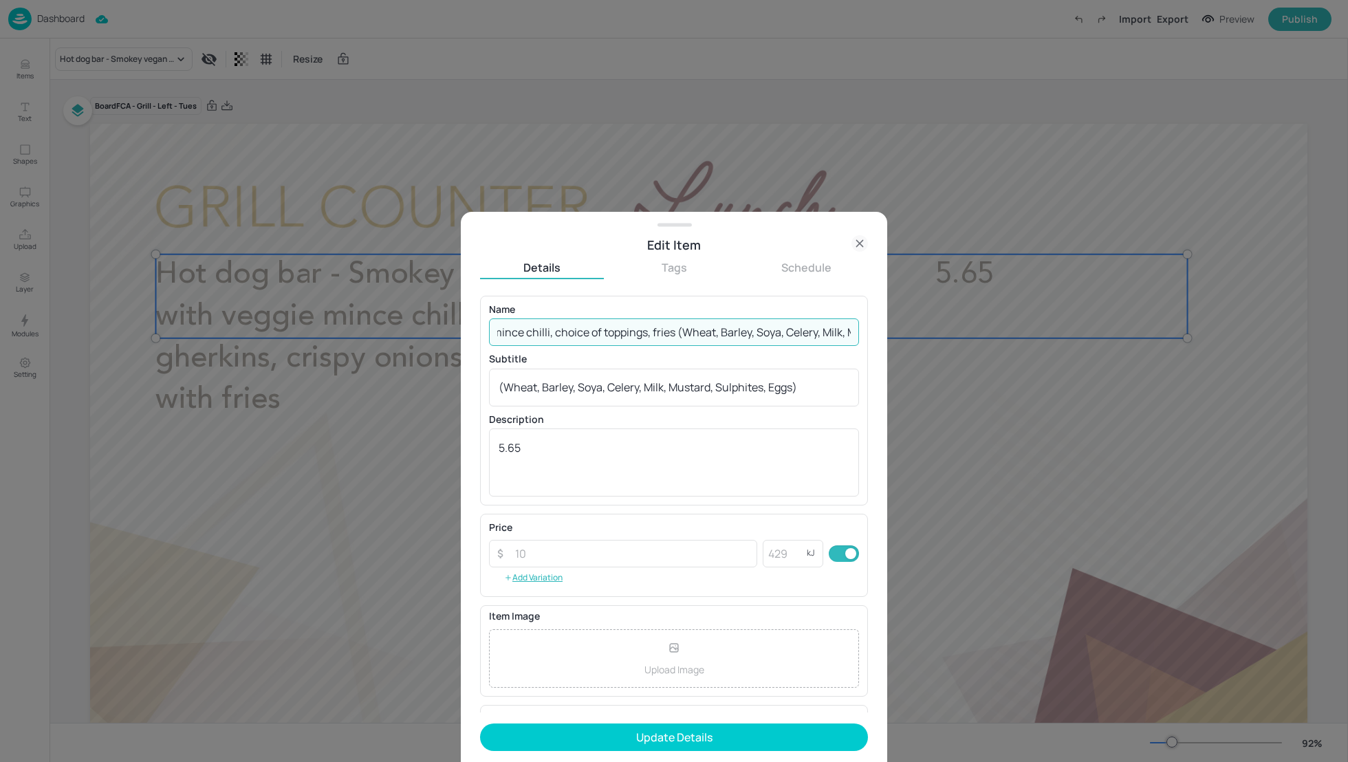
scroll to position [0, 314]
drag, startPoint x: 680, startPoint y: 331, endPoint x: 1067, endPoint y: 465, distance: 409.5
click at [1067, 466] on div "Edit Item Details Tags Schedule Name Smokey vegan hot dog with veggie mince chi…" at bounding box center [674, 381] width 1348 height 762
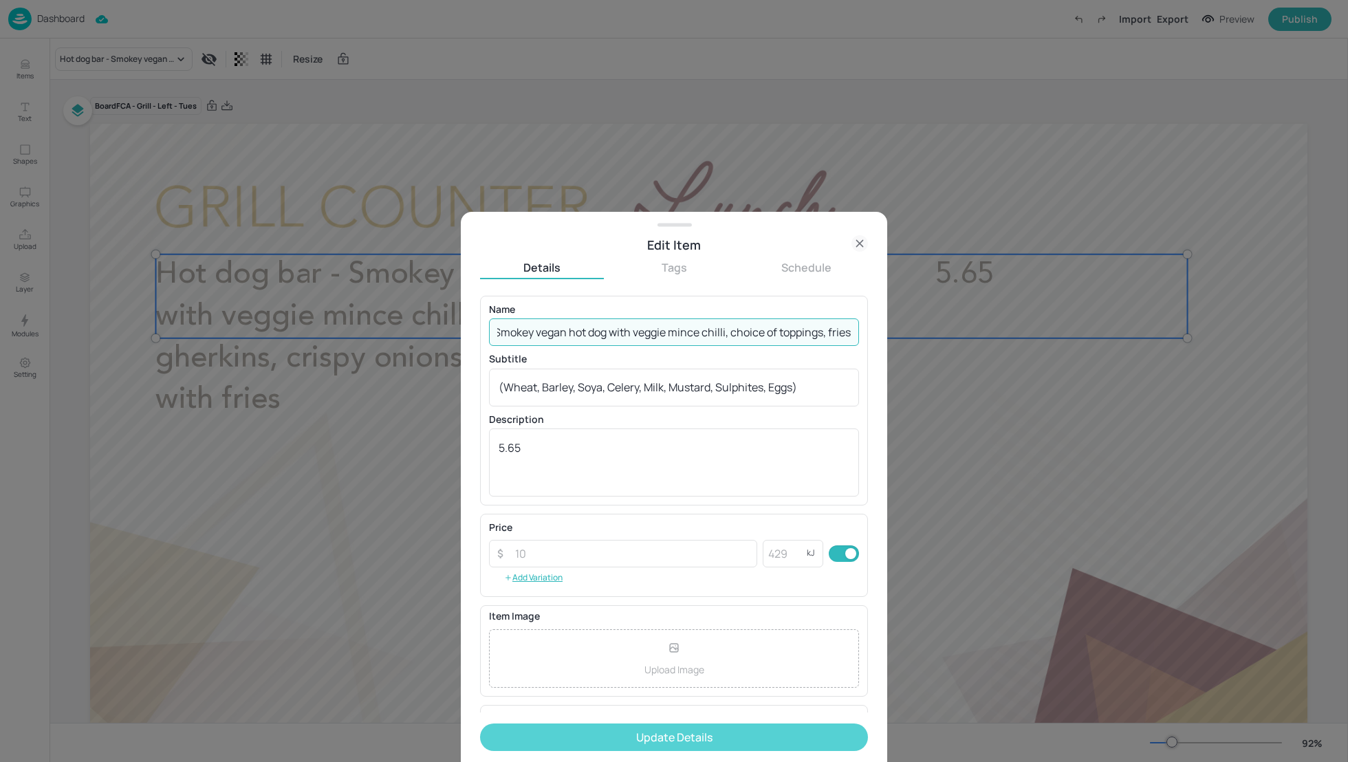
type input "Smokey vegan hot dog with veggie mince chilli, choice of toppings, fries"
click at [668, 735] on button "Update Details" at bounding box center [674, 737] width 388 height 28
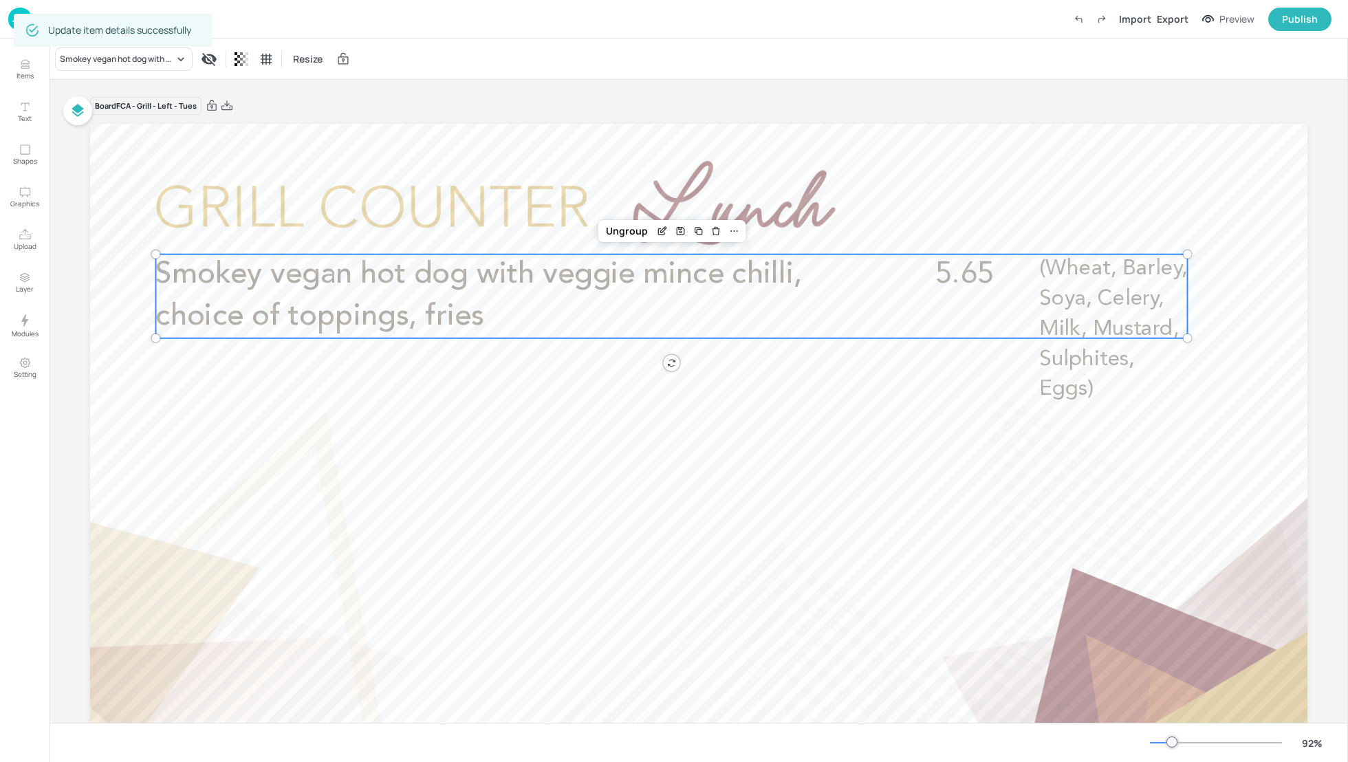
click at [849, 76] on div "Smokey vegan hot dog with veggie mince chilli, choice of toppings, fries Resize" at bounding box center [699, 59] width 1298 height 41
click at [51, 14] on p "Dashboard" at bounding box center [60, 19] width 47 height 10
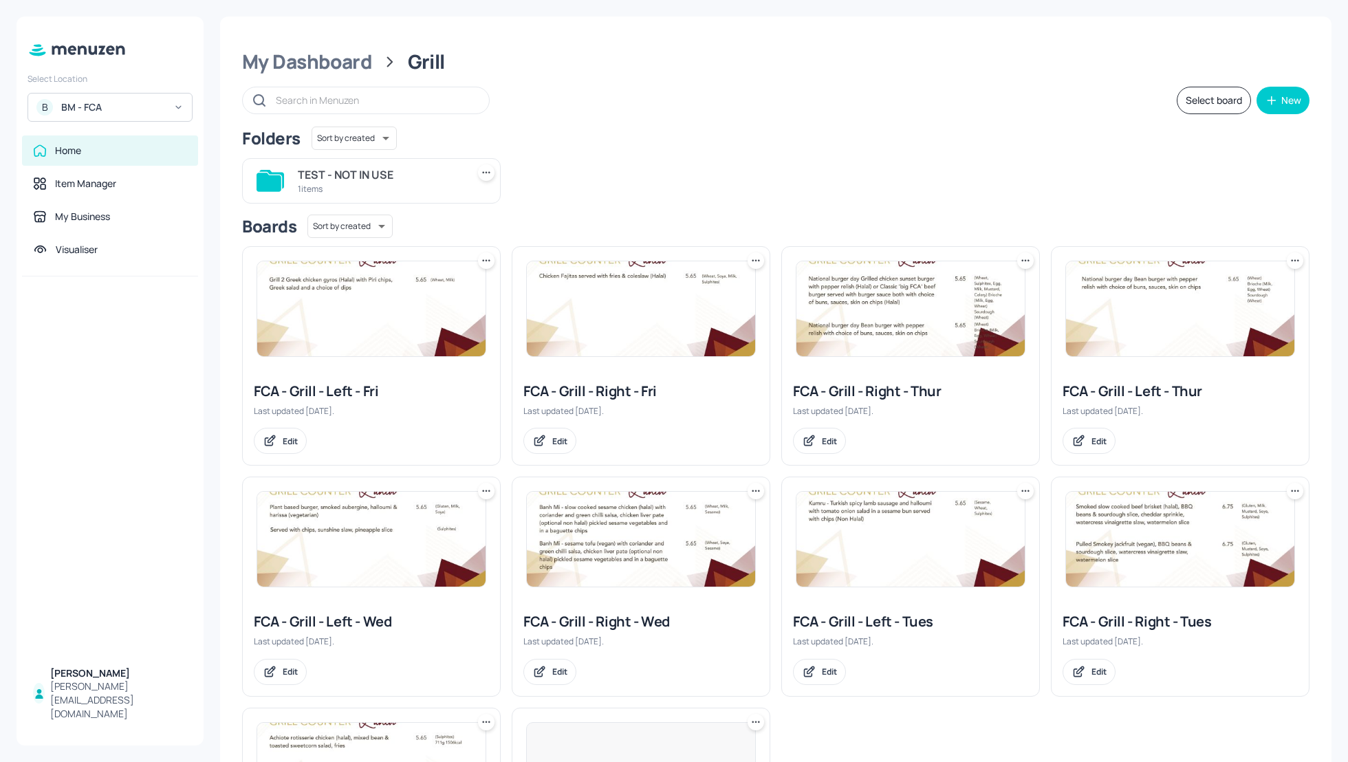
click at [896, 141] on div "Folders Sort by created id ​" at bounding box center [775, 138] width 1067 height 23
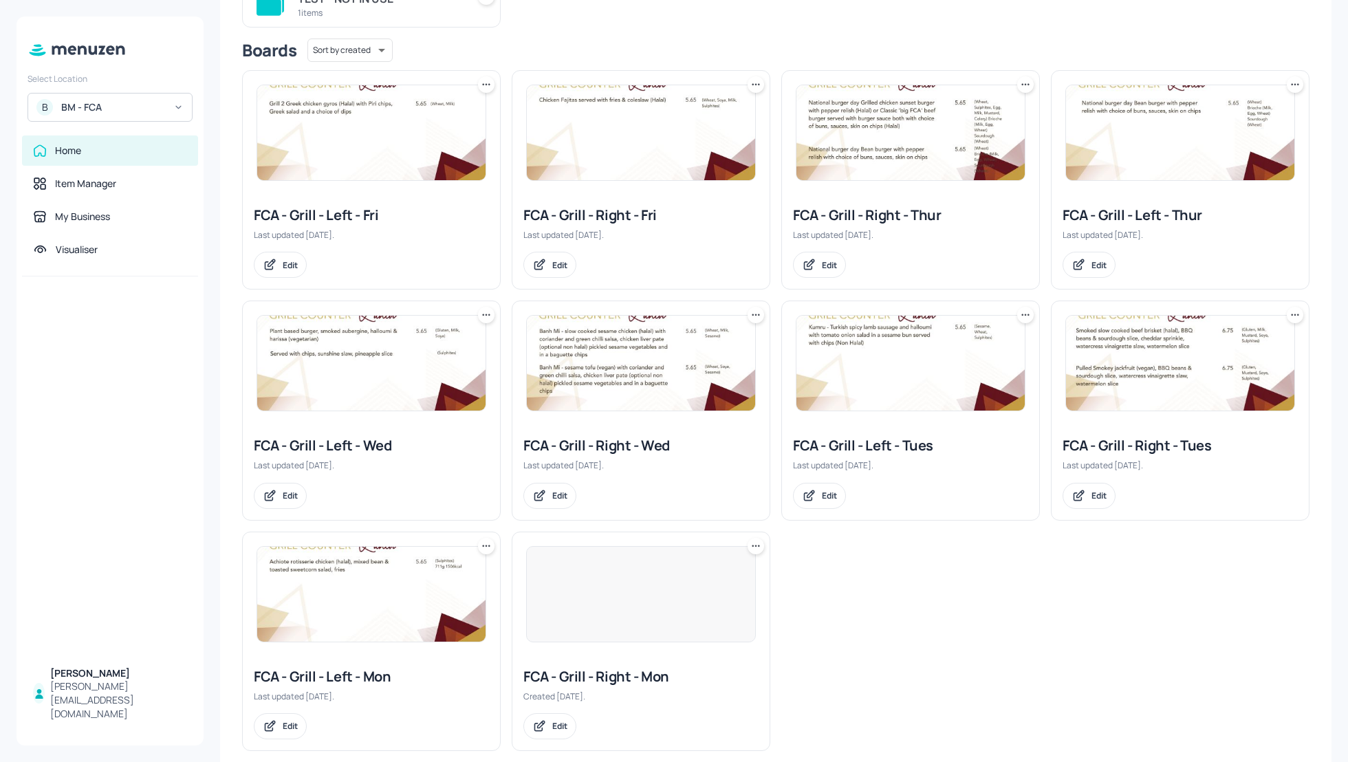
scroll to position [195, 0]
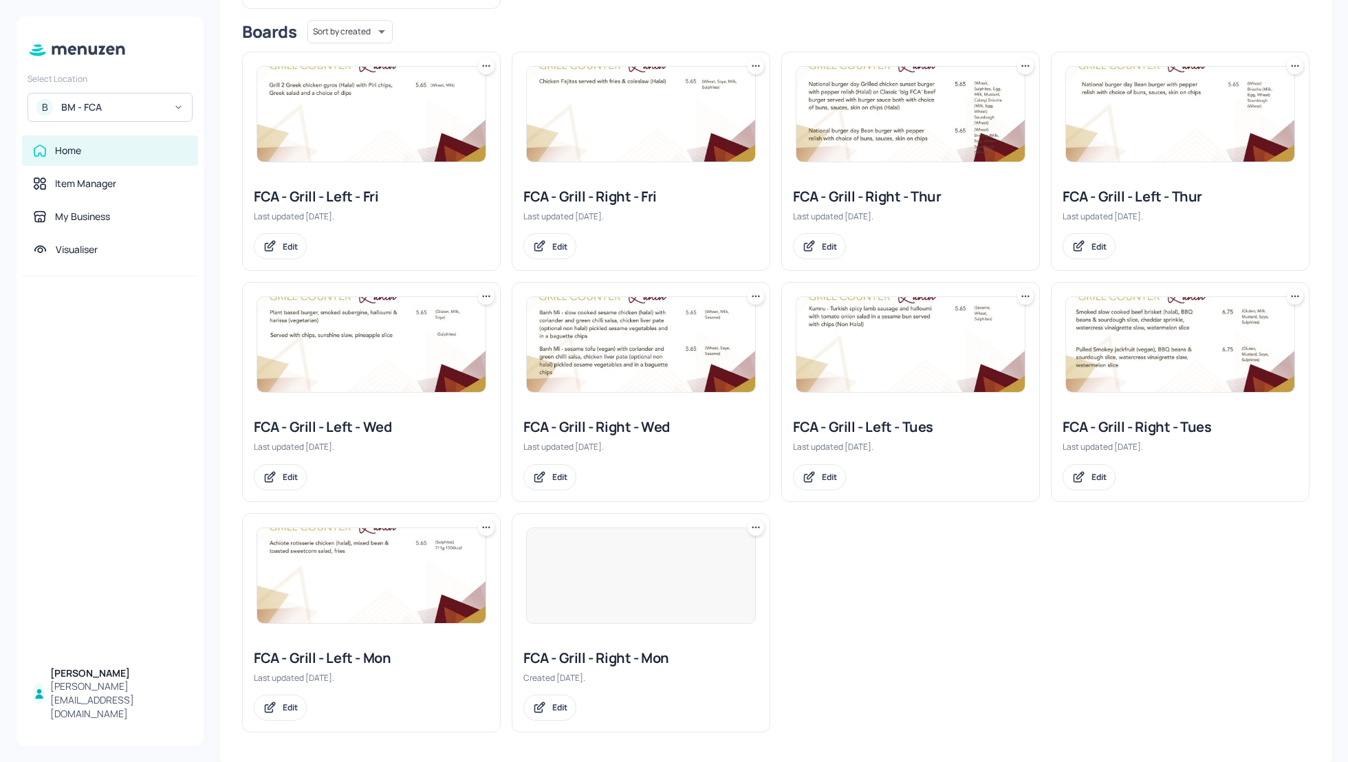
click at [1134, 426] on div "FCA - Grill - Right - Tues" at bounding box center [1180, 426] width 235 height 19
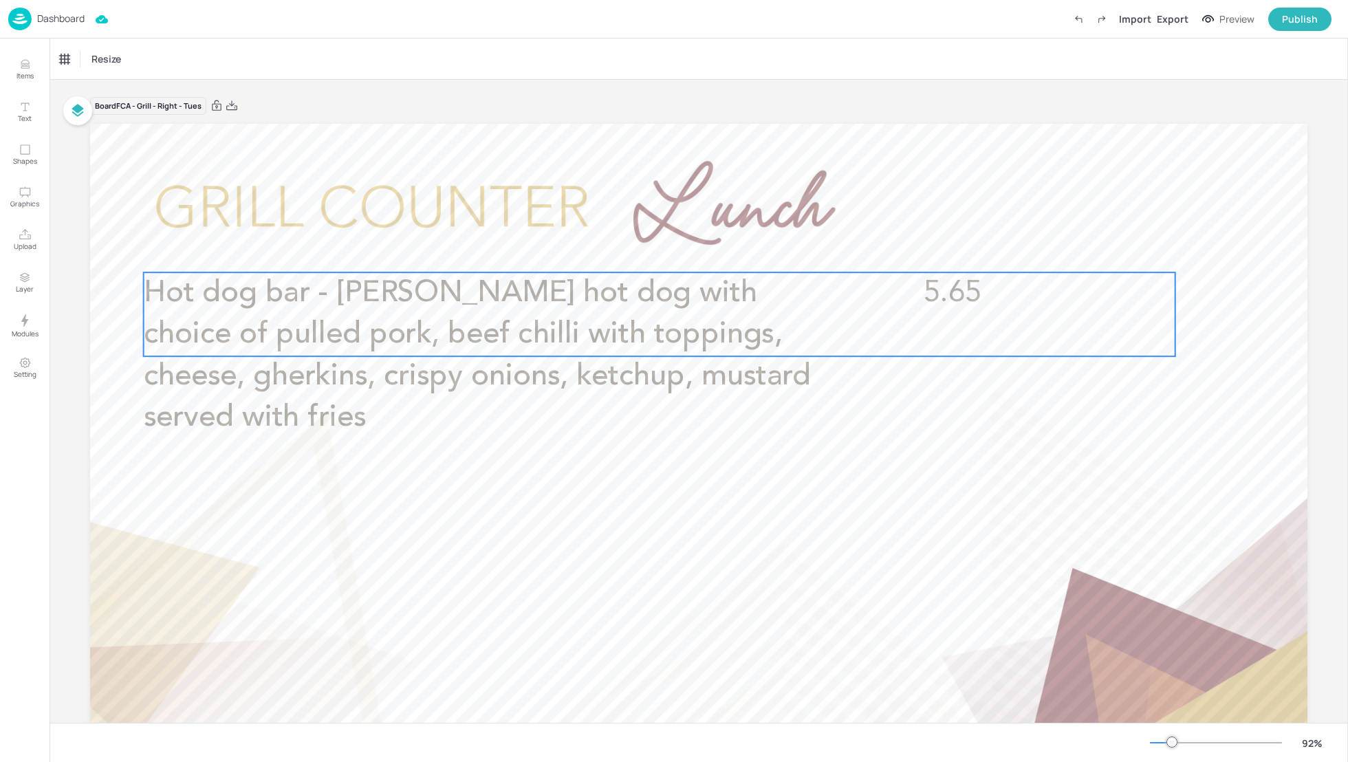
click at [484, 322] on span "Hot dog bar - [PERSON_NAME] hot dog with choice of pulled pork, beef chilli wit…" at bounding box center [477, 355] width 667 height 155
click at [645, 254] on div "Edit Item" at bounding box center [650, 249] width 18 height 18
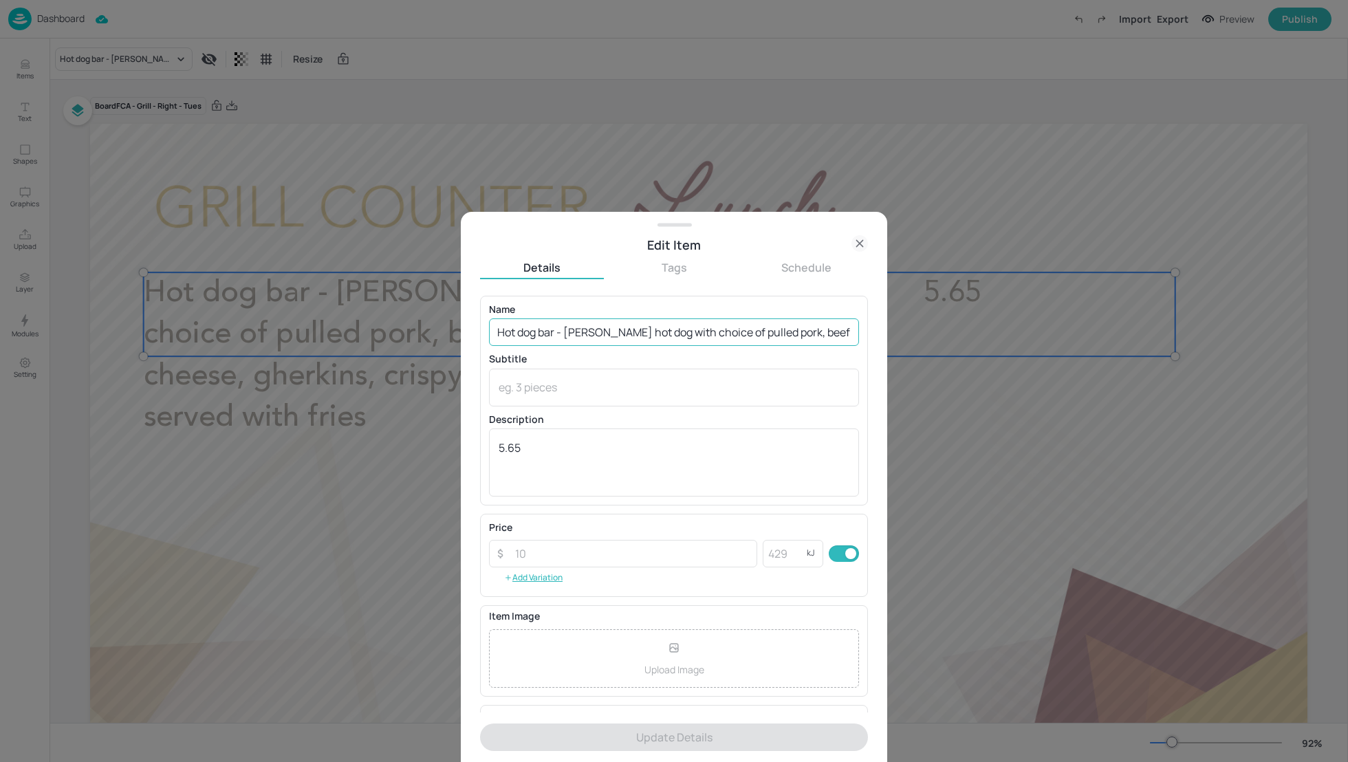
click at [677, 332] on input "Hot dog bar - [PERSON_NAME] hot dog with choice of pulled pork, beef chilli wit…" at bounding box center [674, 332] width 370 height 28
paste input "[PERSON_NAME] hot dog, choice of pulled pork or beef chilli, choice of toppings…"
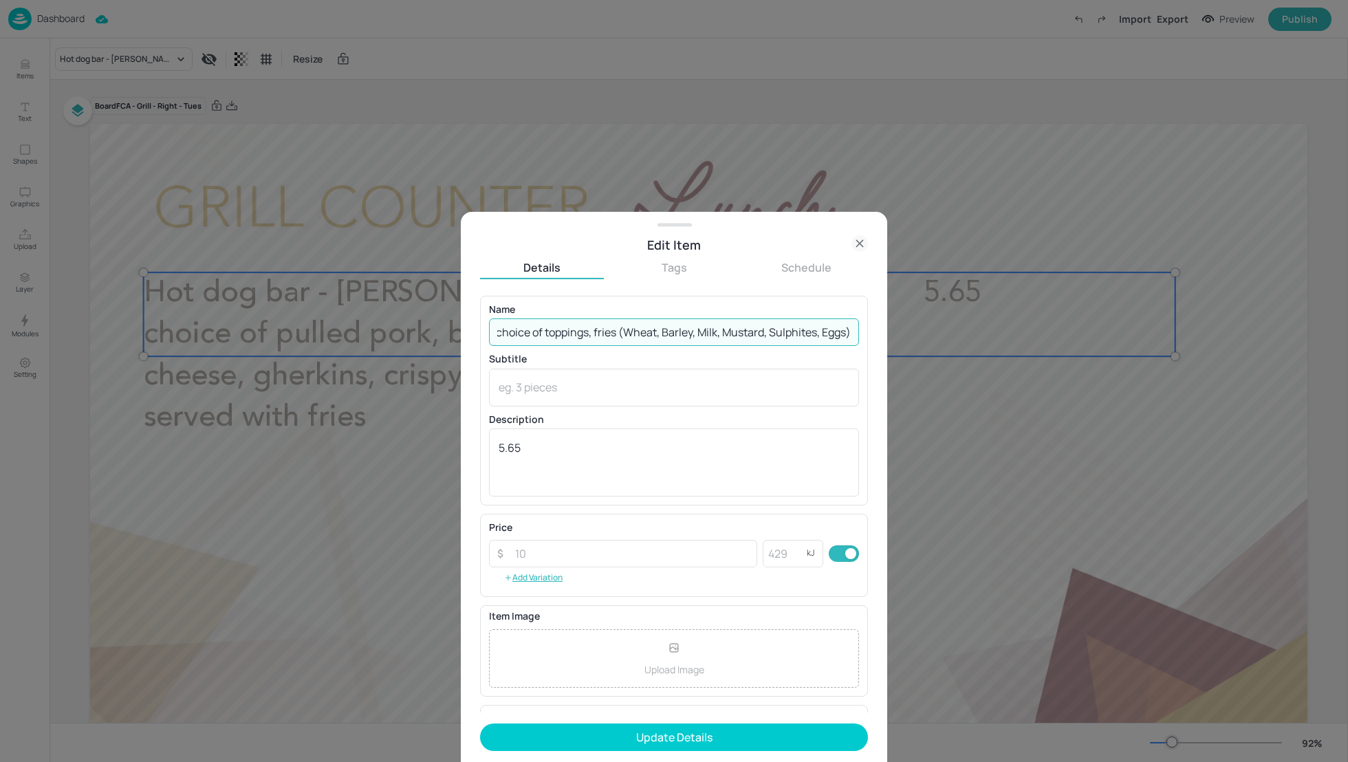
scroll to position [0, 327]
drag, startPoint x: 849, startPoint y: 329, endPoint x: 614, endPoint y: 334, distance: 234.5
click at [614, 334] on input "[PERSON_NAME] hot dog, choice of pulled pork or beef chilli, choice of toppings…" at bounding box center [674, 332] width 370 height 28
type input "[PERSON_NAME] hot dog, choice of pulled pork or beef chilli, choice of toppings…"
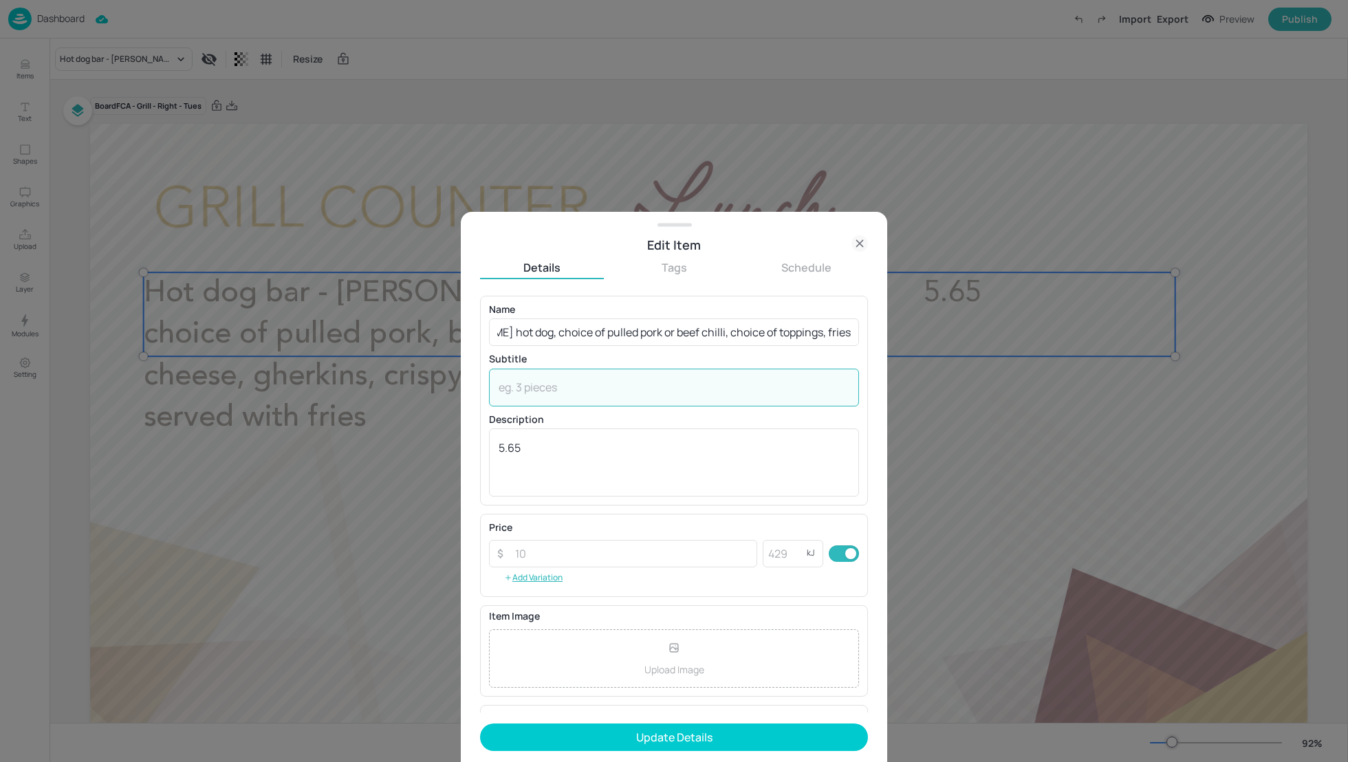
click at [574, 390] on textarea at bounding box center [674, 387] width 351 height 15
paste textarea "(Wheat, Barley, Milk, Mustard, Sulphites, Eggs)"
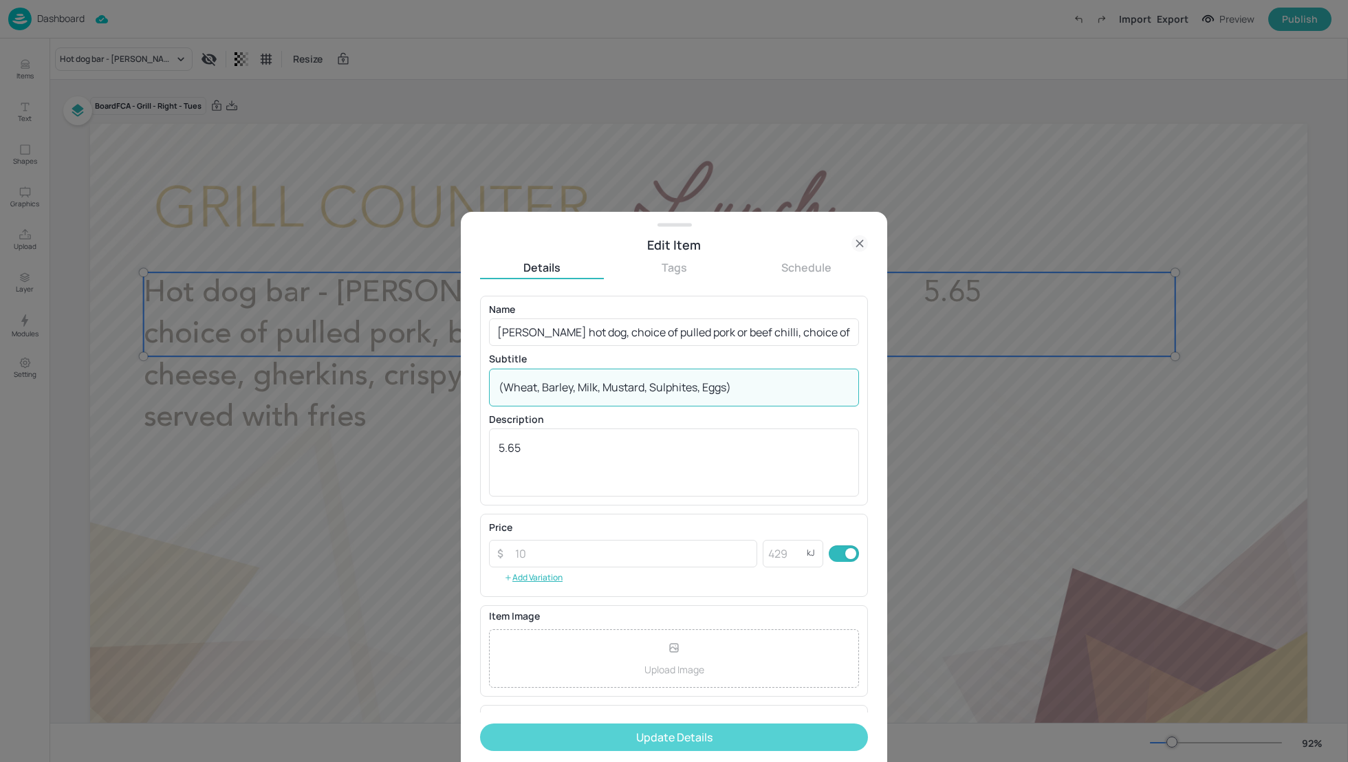
type textarea "(Wheat, Barley, Milk, Mustard, Sulphites, Eggs)"
click at [650, 741] on button "Update Details" at bounding box center [674, 737] width 388 height 28
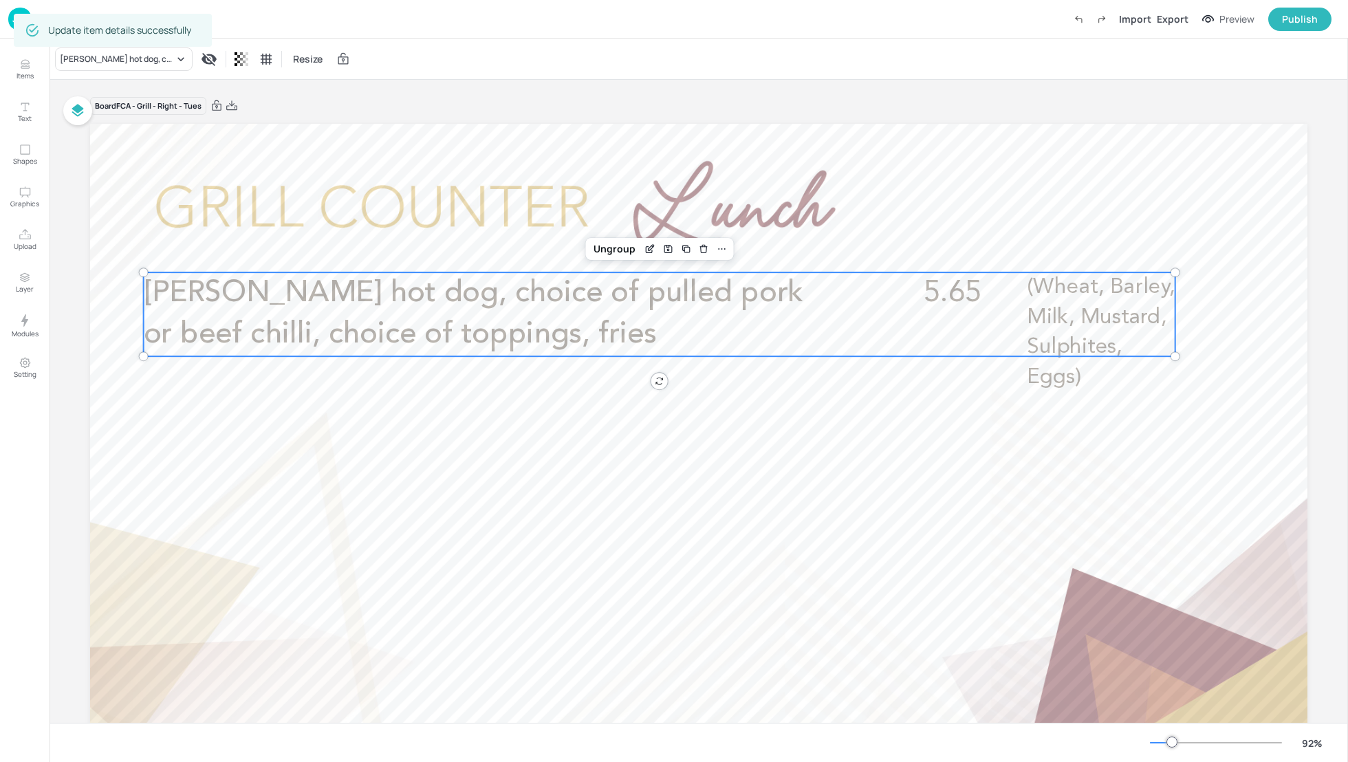
click at [581, 91] on div "Board FCA - Grill - Right - Tues [PERSON_NAME] hot dog, choice of pulled pork o…" at bounding box center [698, 461] width 1217 height 763
click at [53, 23] on p "Dashboard" at bounding box center [60, 19] width 47 height 10
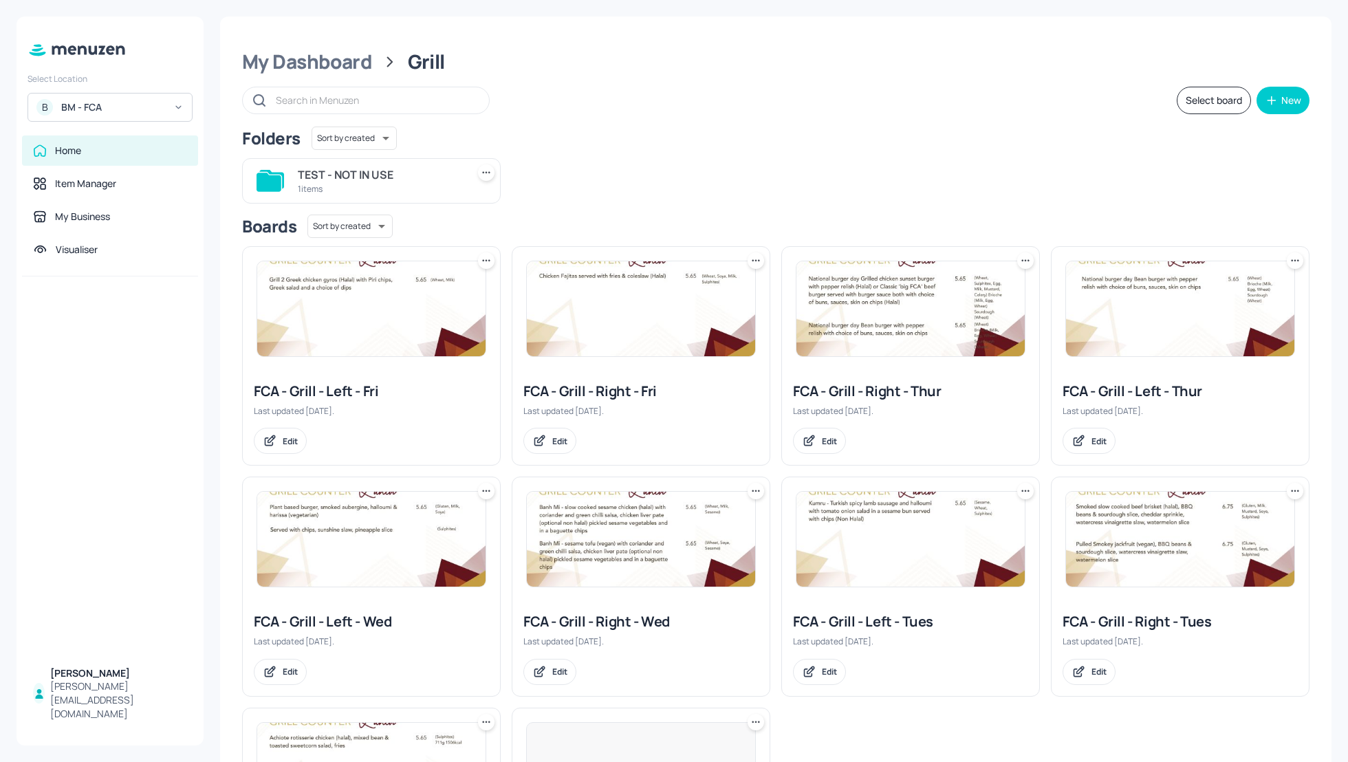
click at [329, 75] on div "My Dashboard Grill Select board New Folders Sort by created id ​ TEST - NOT IN …" at bounding box center [775, 489] width 1111 height 944
click at [317, 62] on div "My Dashboard" at bounding box center [307, 62] width 130 height 25
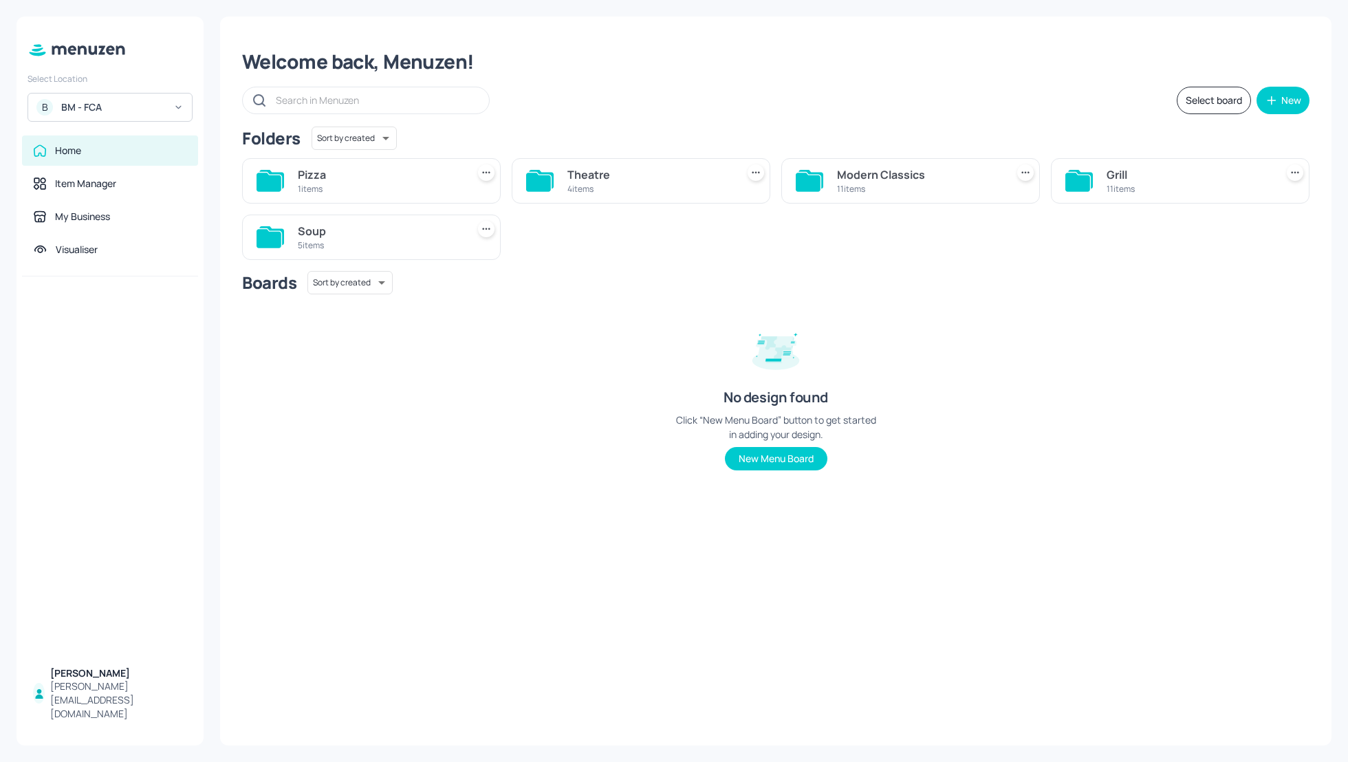
click at [590, 179] on div "Theatre" at bounding box center [649, 174] width 164 height 17
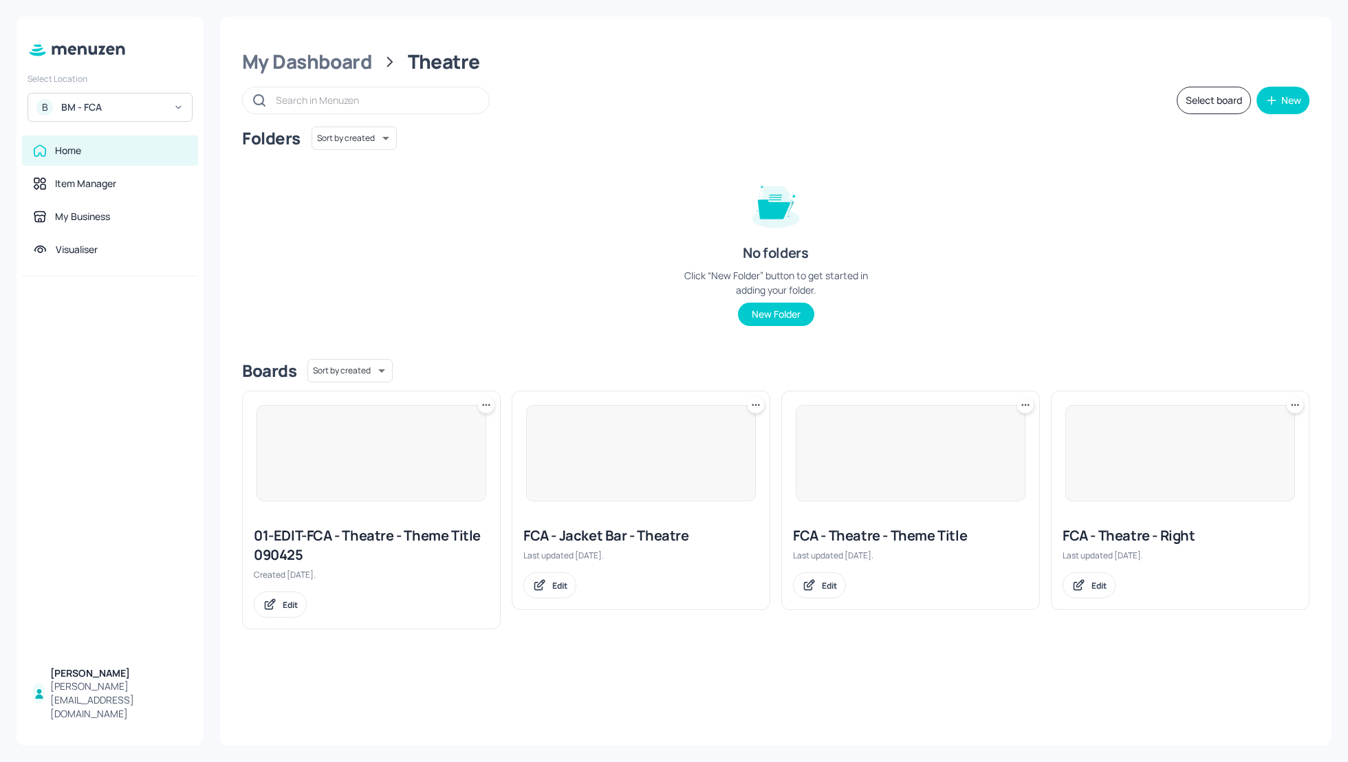
click at [1034, 263] on div "Folders Sort by created id ​ No folders Click “New Folder” button to get starte…" at bounding box center [775, 237] width 1067 height 221
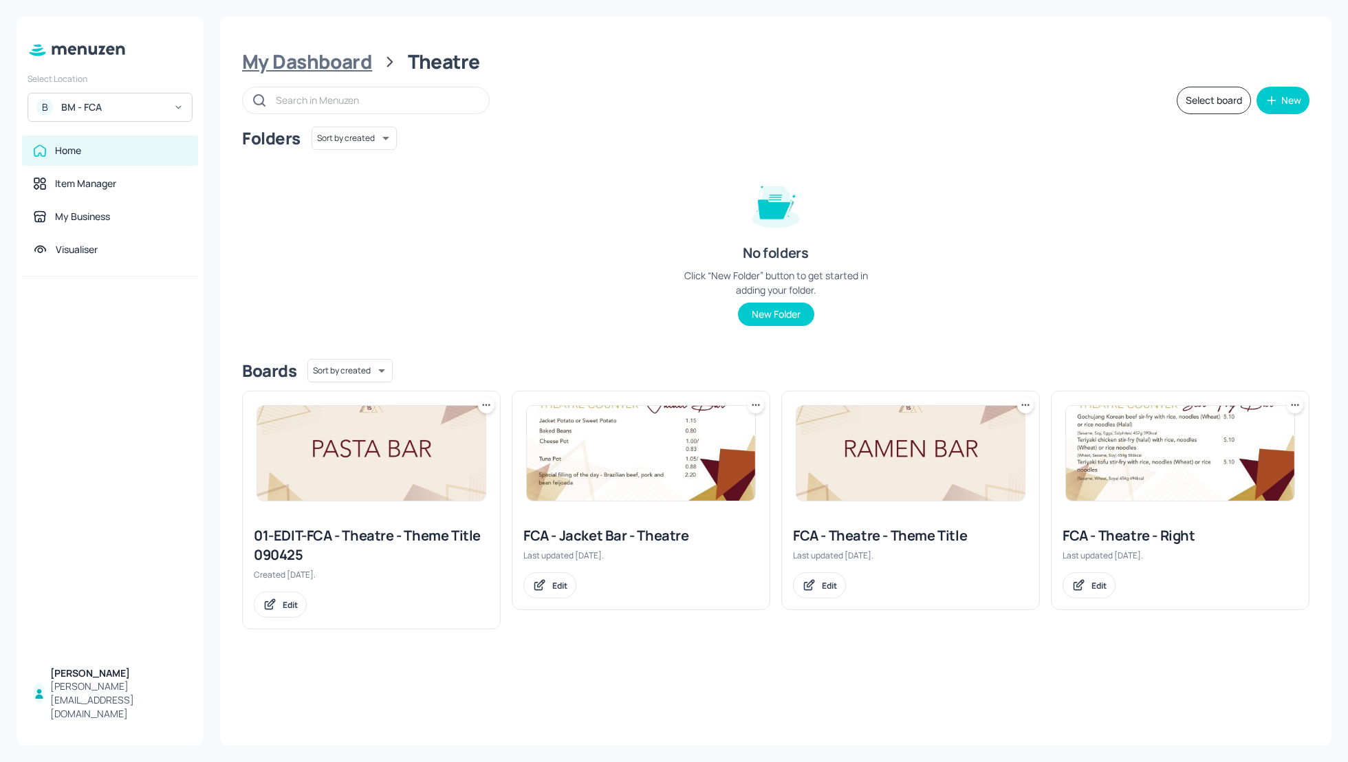
click at [315, 68] on div "My Dashboard" at bounding box center [307, 62] width 130 height 25
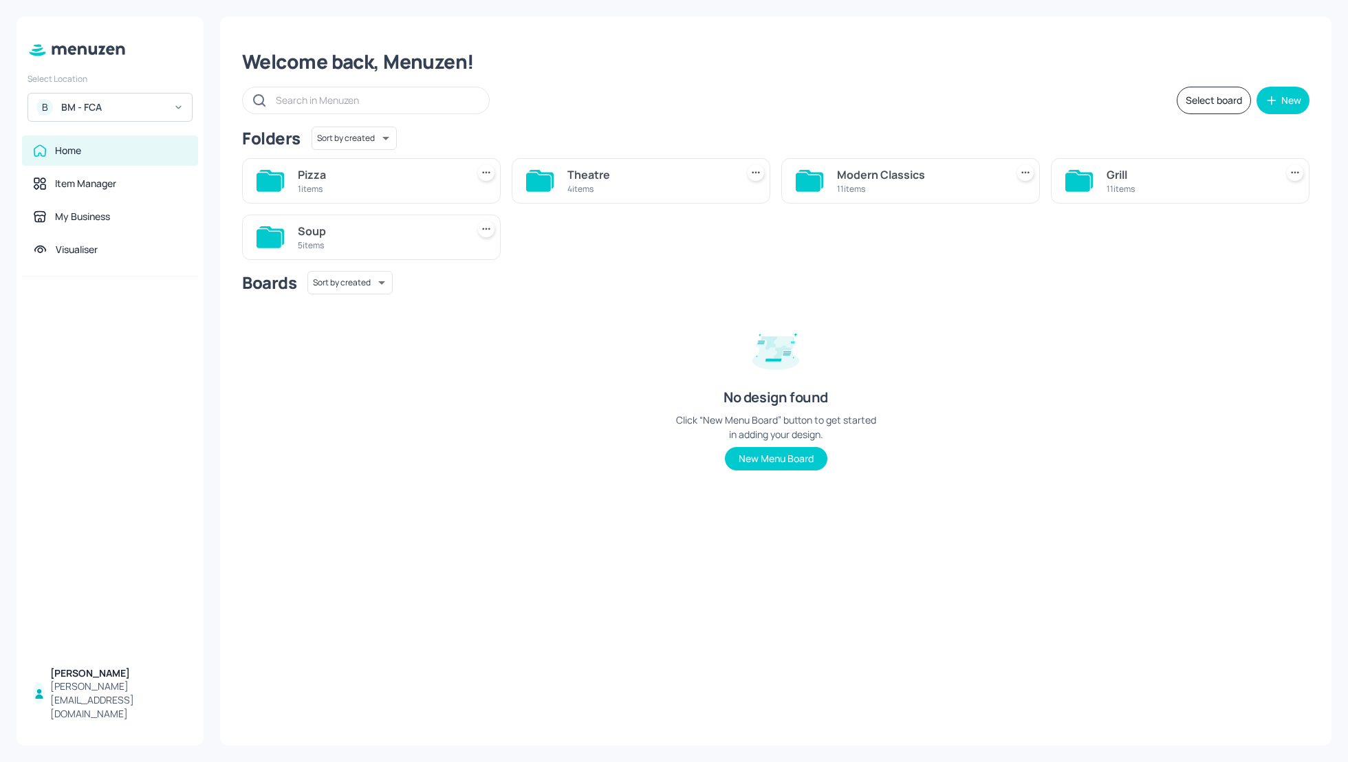
click at [319, 179] on div "Pizza" at bounding box center [380, 174] width 164 height 17
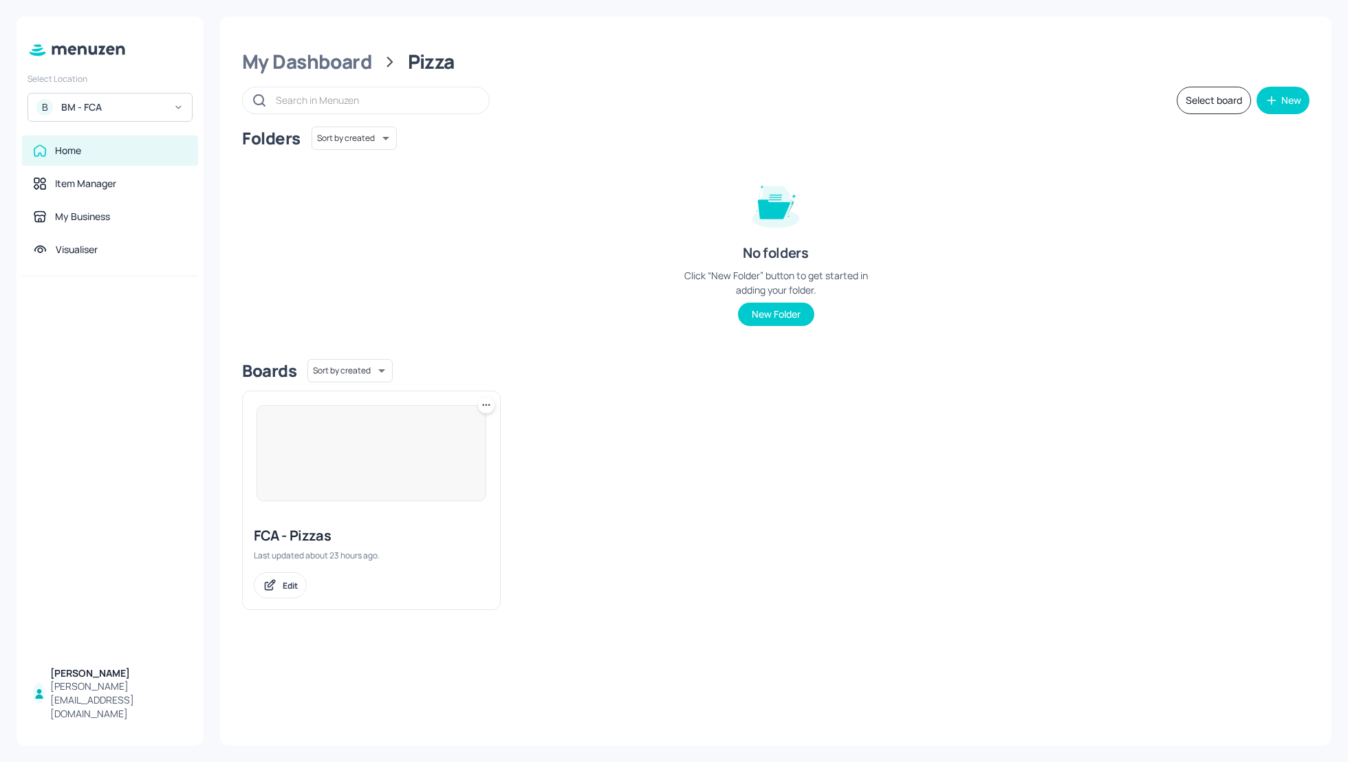
click at [278, 538] on div "FCA - Pizzas" at bounding box center [371, 535] width 235 height 19
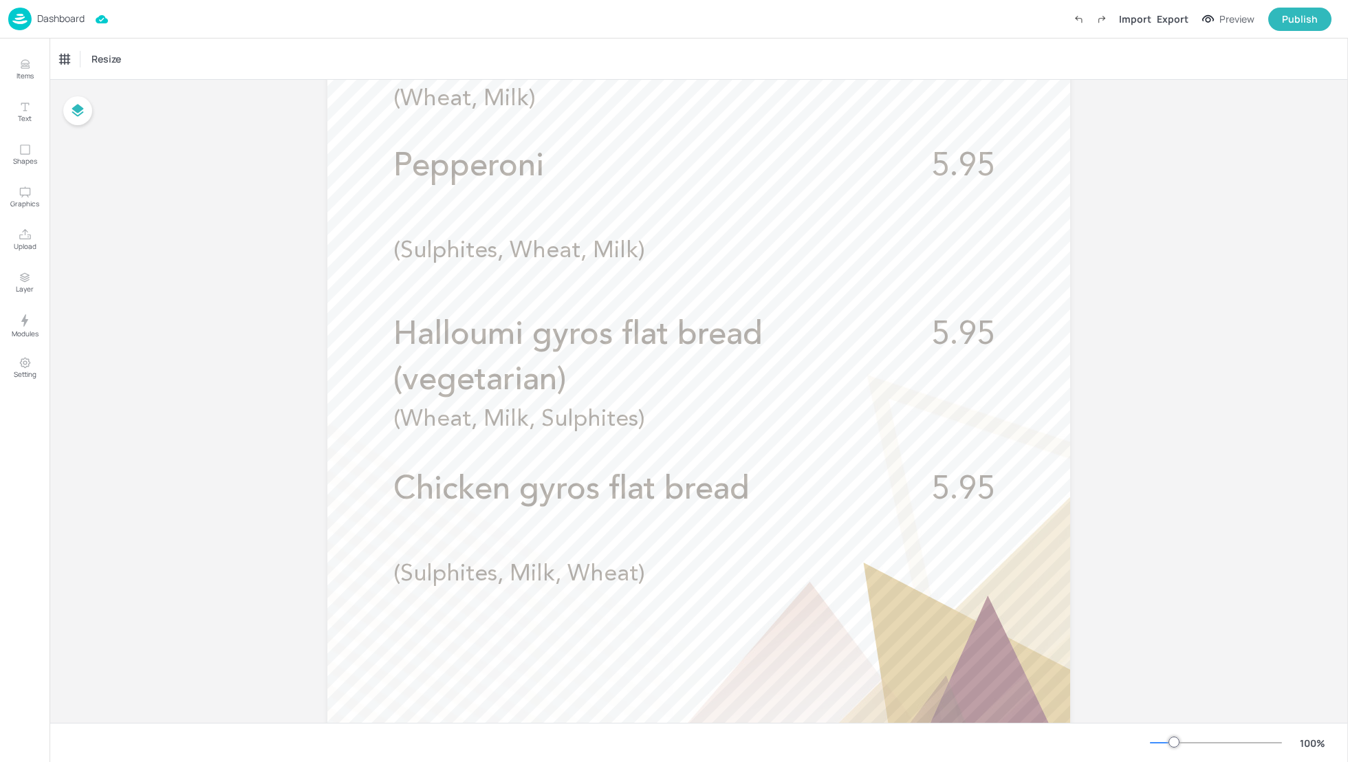
scroll to position [538, 0]
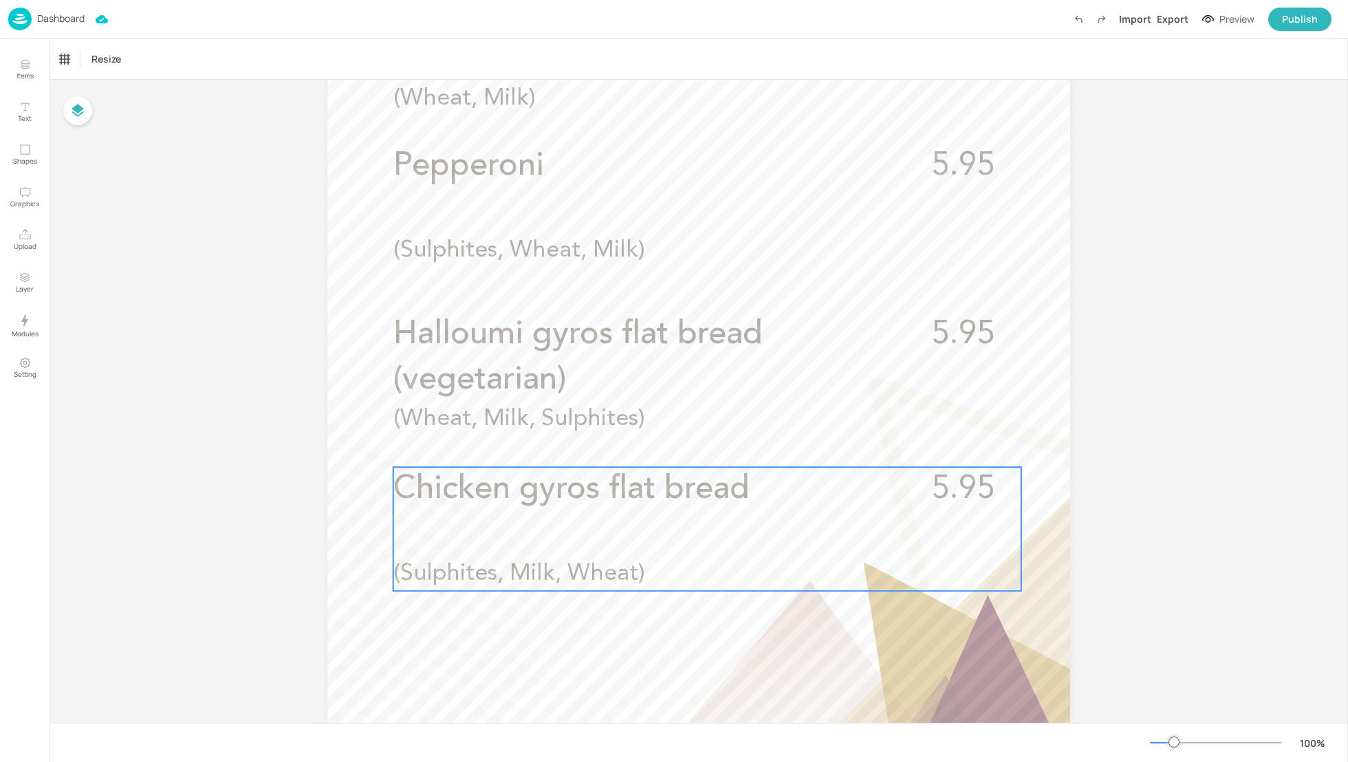
click at [655, 495] on span "Chicken gyros flat bread" at bounding box center [571, 489] width 356 height 32
click at [693, 442] on icon "Edit Item" at bounding box center [698, 443] width 12 height 11
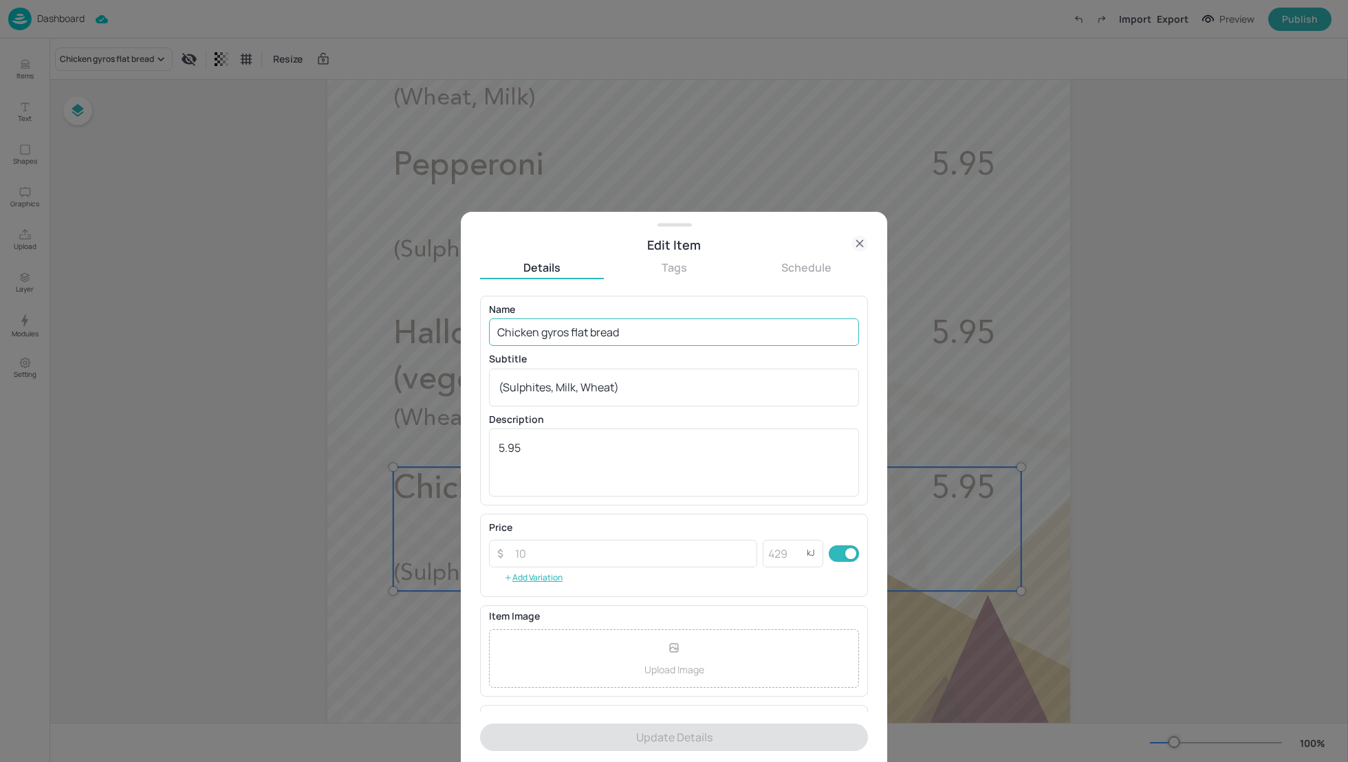
click at [651, 336] on input "Chicken gyros flat bread" at bounding box center [674, 332] width 370 height 28
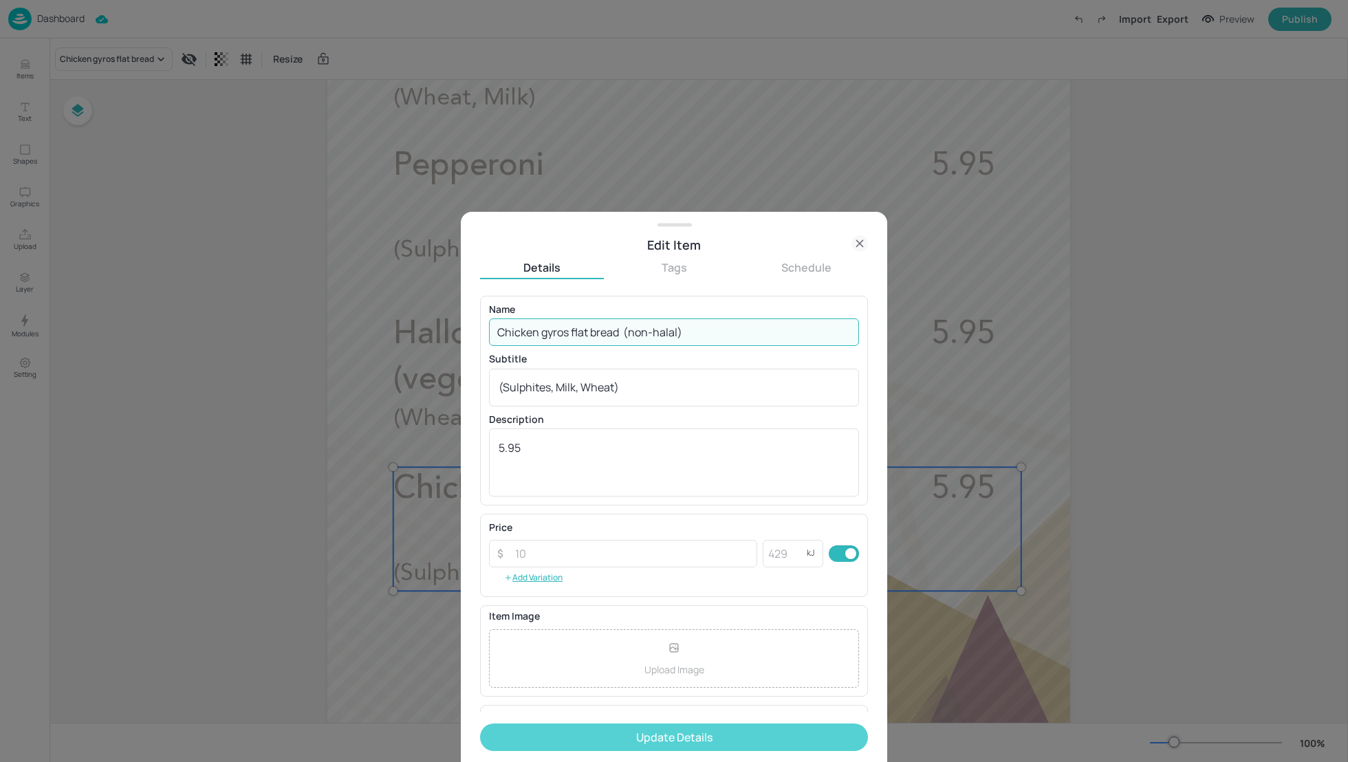
type input "Chicken gyros flat bread (non-halal)"
click at [663, 736] on button "Update Details" at bounding box center [674, 737] width 388 height 28
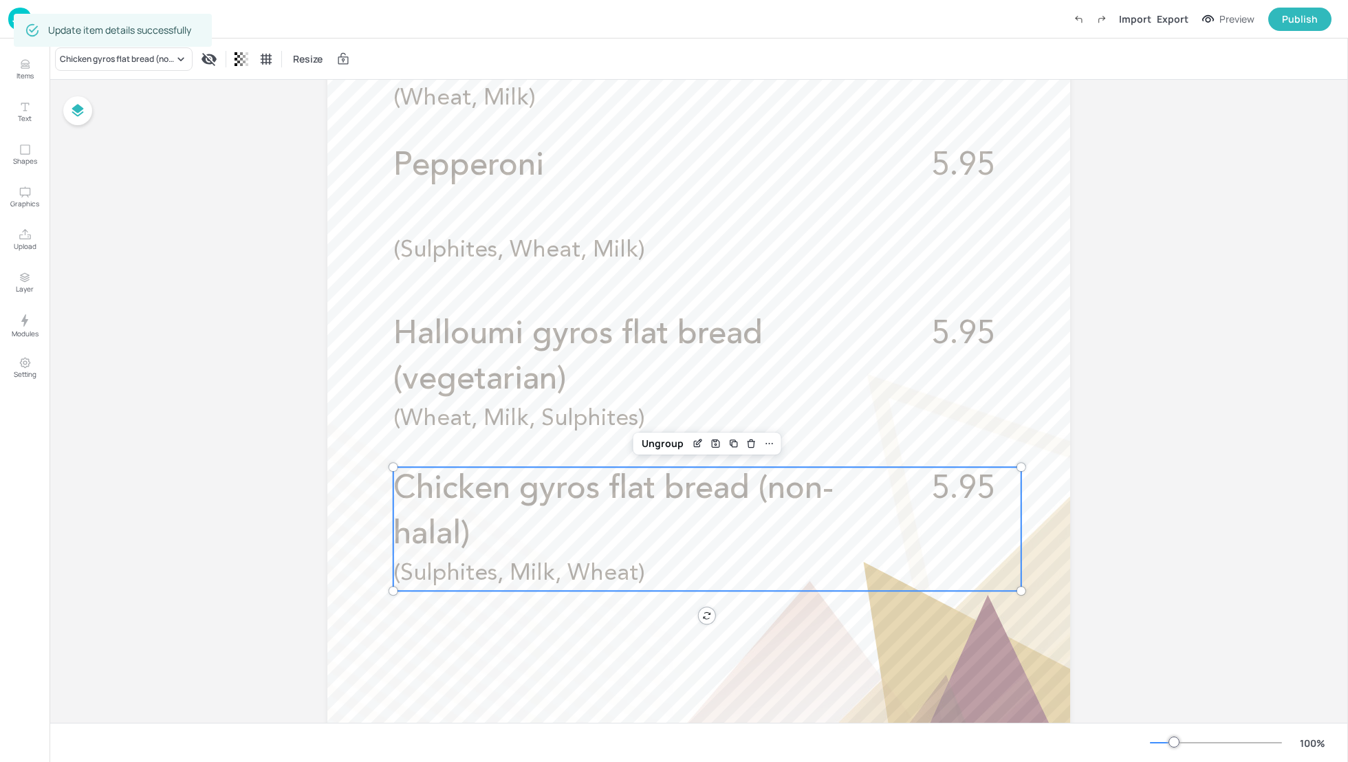
click at [1347, 424] on div at bounding box center [1347, 400] width 1 height 723
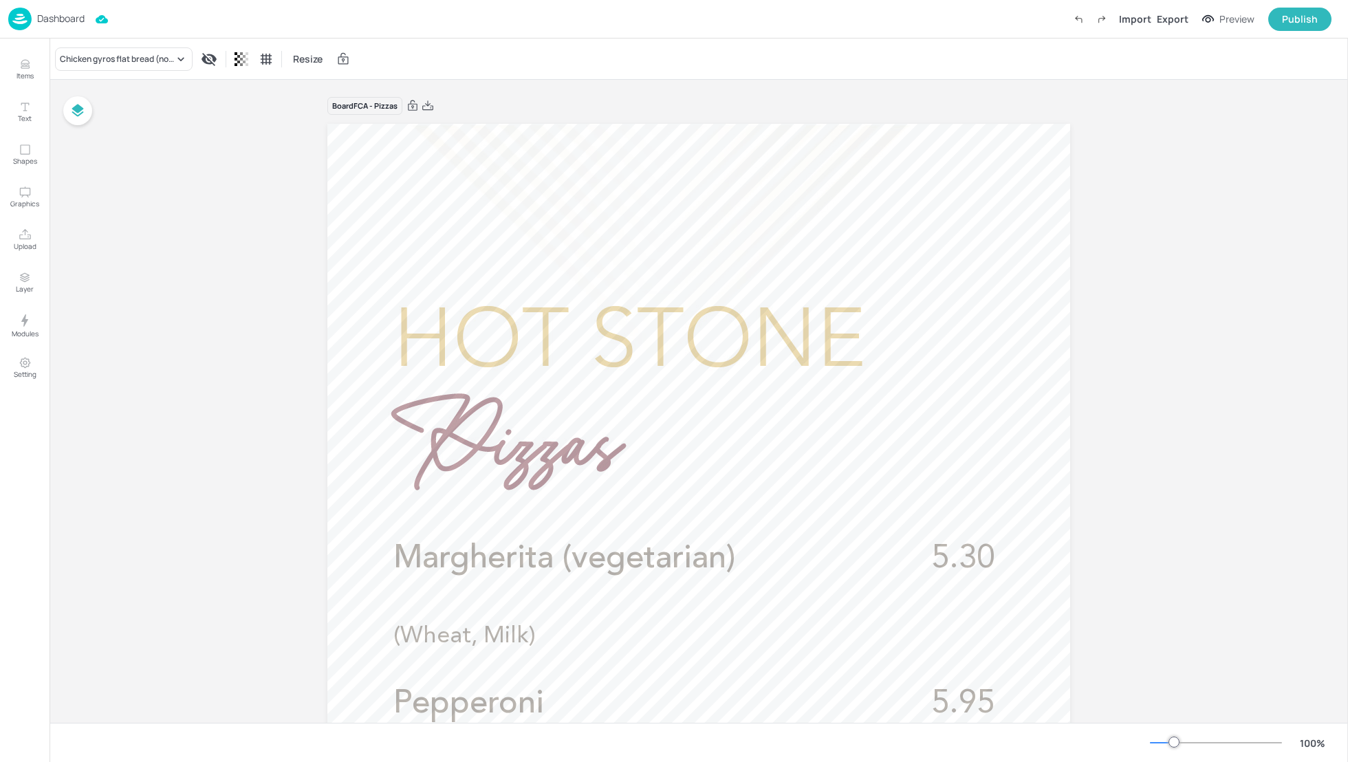
click at [72, 19] on p "Dashboard" at bounding box center [60, 19] width 47 height 10
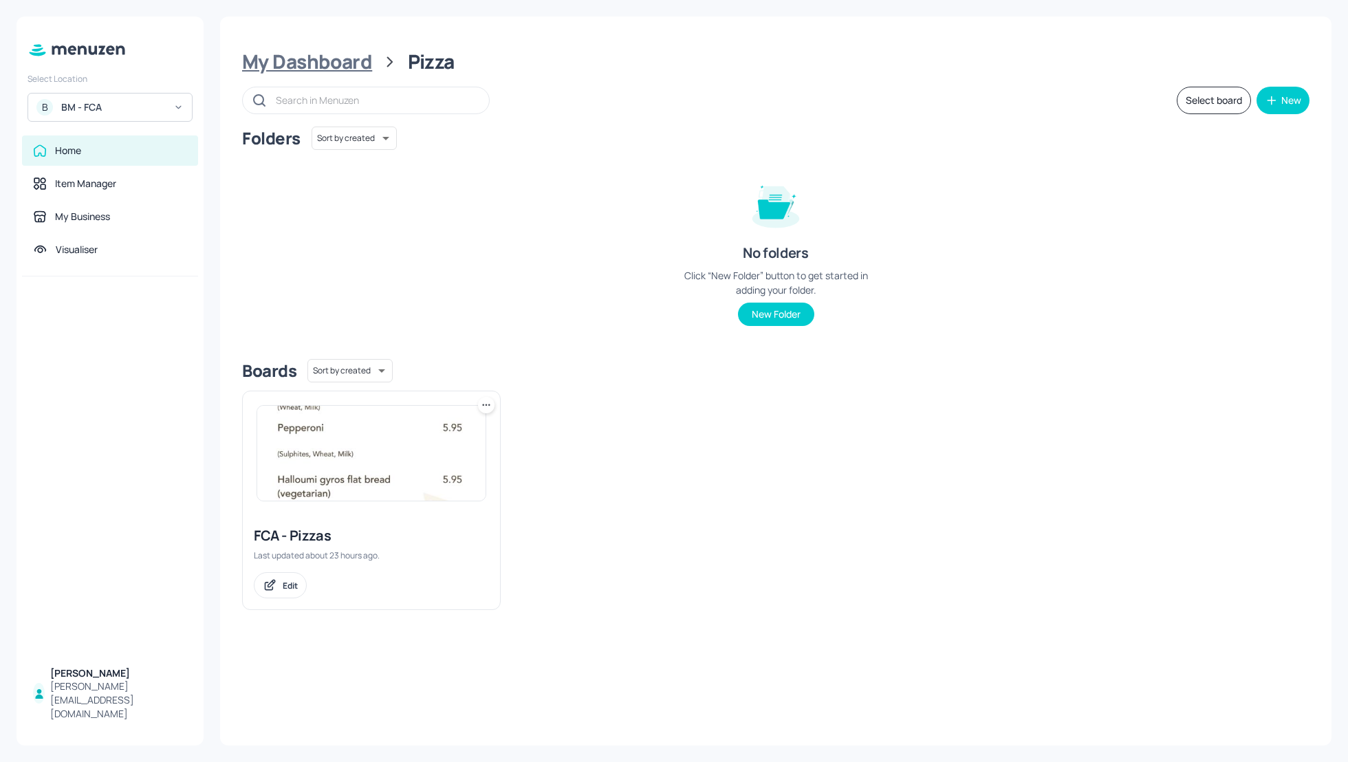
click at [345, 65] on div "My Dashboard" at bounding box center [307, 62] width 130 height 25
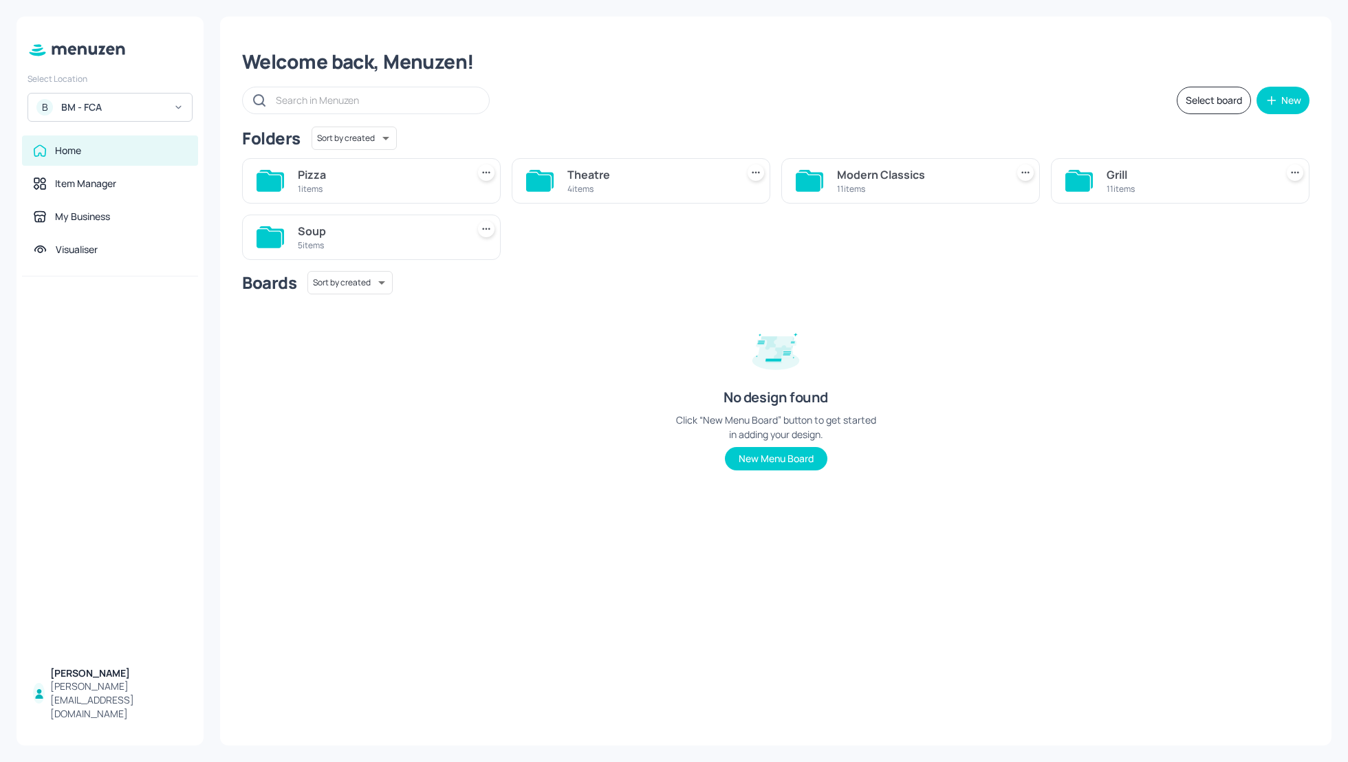
click at [618, 173] on div "Theatre" at bounding box center [649, 174] width 164 height 17
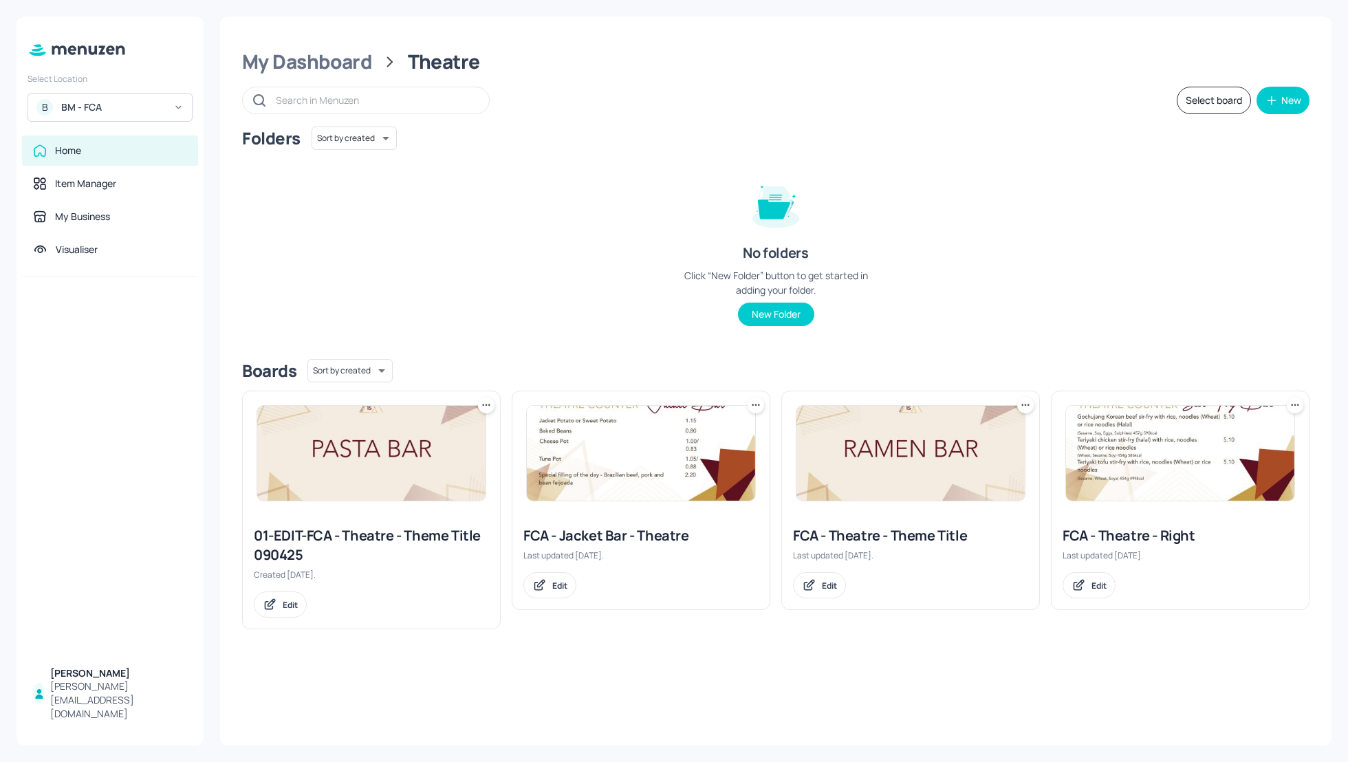
click at [1023, 253] on div "Folders Sort by created id ​ No folders Click “New Folder” button to get starte…" at bounding box center [775, 237] width 1067 height 221
click at [1144, 536] on div "FCA - Theatre - Right" at bounding box center [1180, 535] width 235 height 19
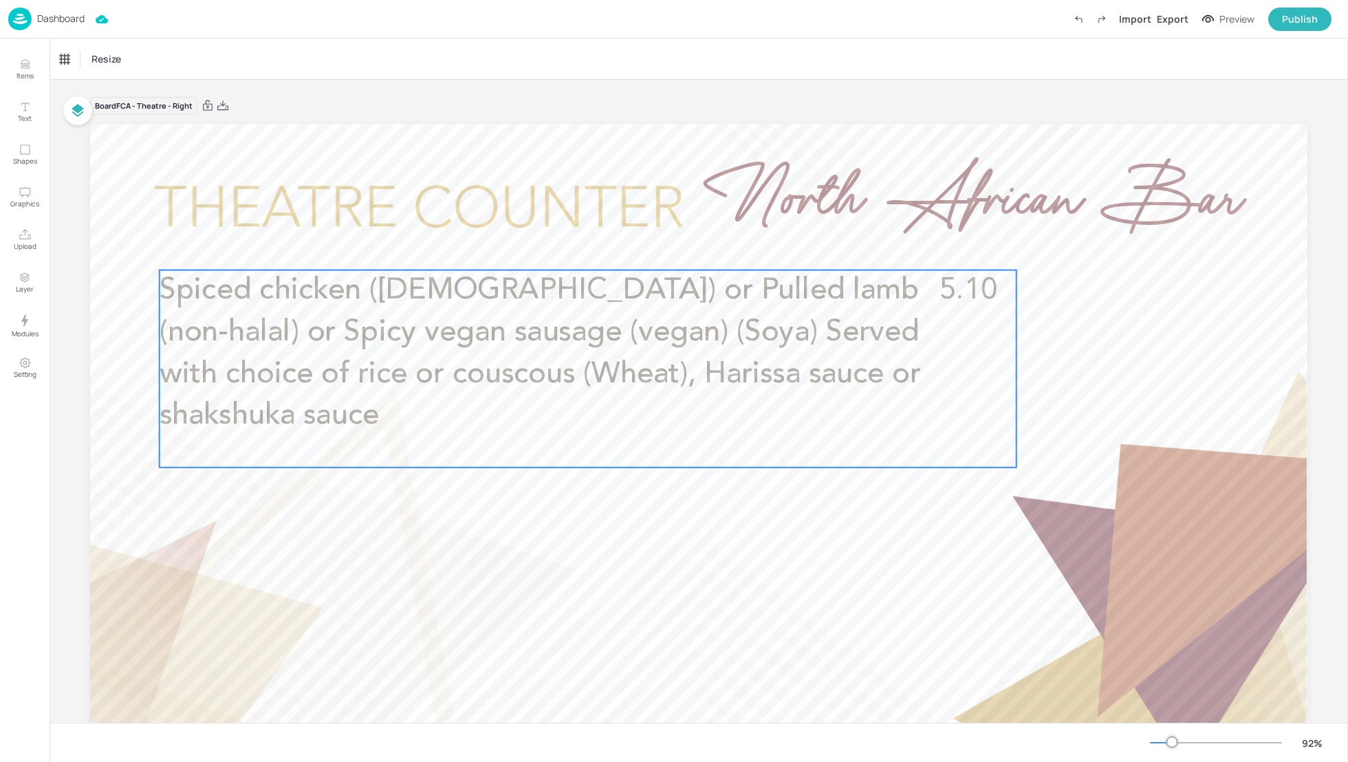
click at [571, 329] on span "Spiced chicken ([DEMOGRAPHIC_DATA]) or Pulled lamb (non-halal) or Spicy vegan s…" at bounding box center [540, 353] width 761 height 155
click at [573, 248] on icon "Edit Item" at bounding box center [579, 246] width 12 height 11
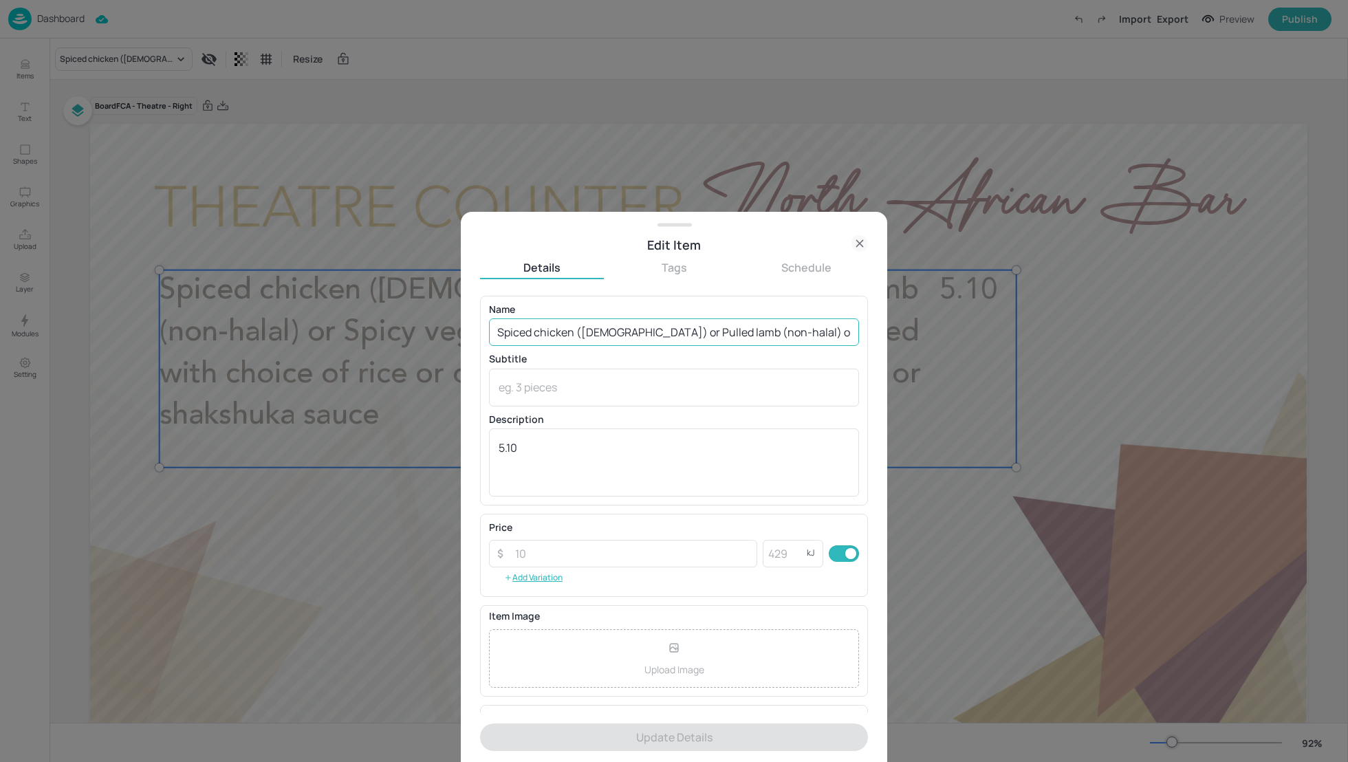
click at [609, 329] on input "Spiced chicken ([DEMOGRAPHIC_DATA]) or Pulled lamb (non-halal) or Spicy vegan s…" at bounding box center [674, 332] width 370 height 28
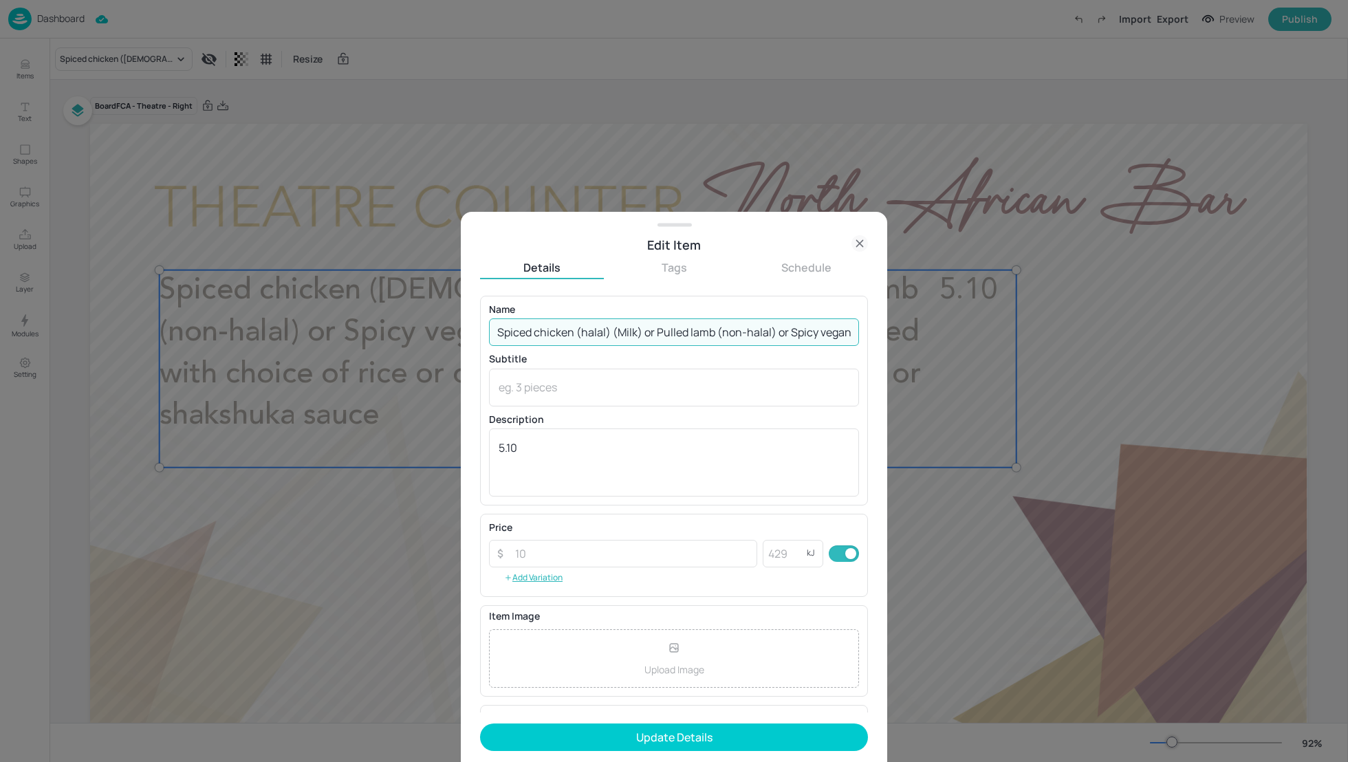
click at [814, 333] on input "Spiced chicken (halal) (Milk) or Pulled lamb (non-halal) or Spicy vegan sausage…" at bounding box center [674, 332] width 370 height 28
click at [808, 329] on input "Spiced chicken (halal) (Milk) or Pulled lamb (non-halal) or Spicy vegan 'Chicke…" at bounding box center [674, 332] width 370 height 28
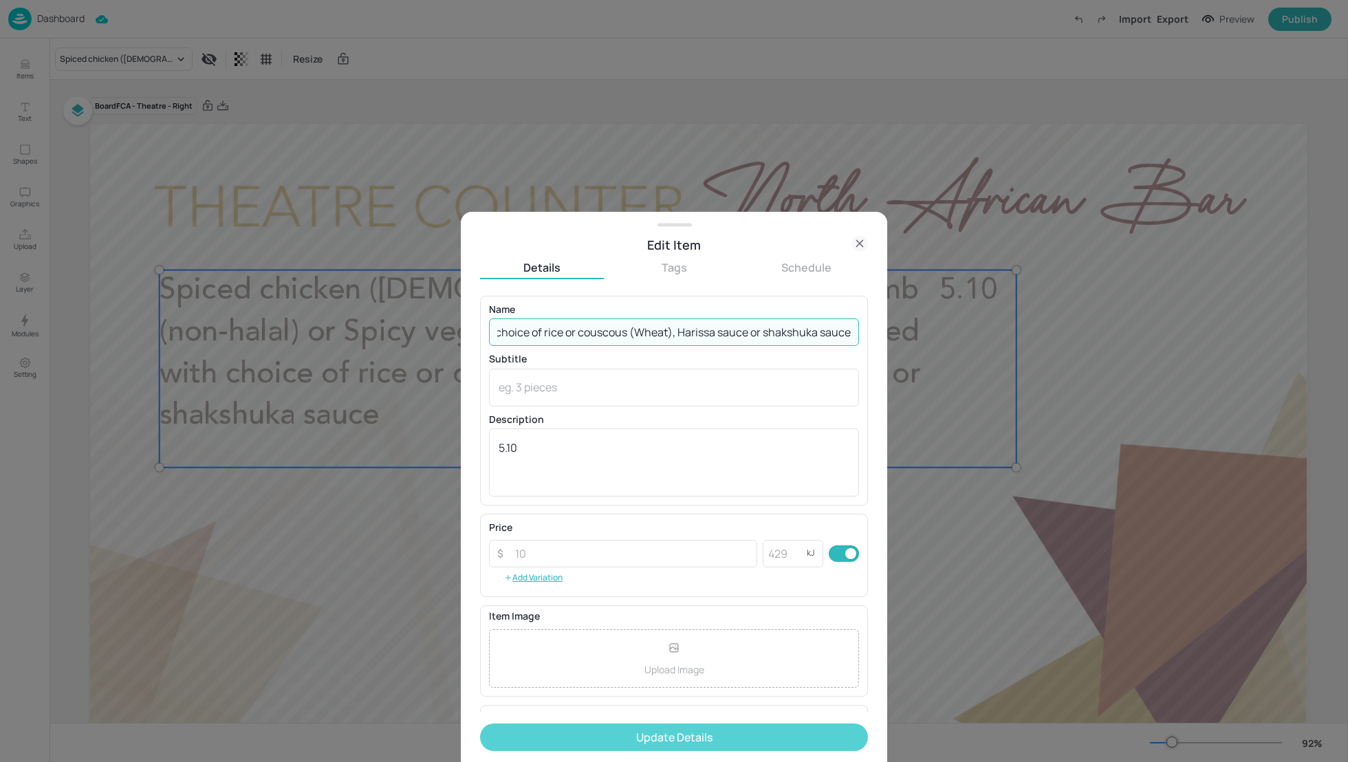
type input "Spiced chicken (halal) (Milk) or Pulled lamb (non-halal) or Spicy vegan 'Chicke…"
click at [684, 742] on button "Update Details" at bounding box center [674, 737] width 388 height 28
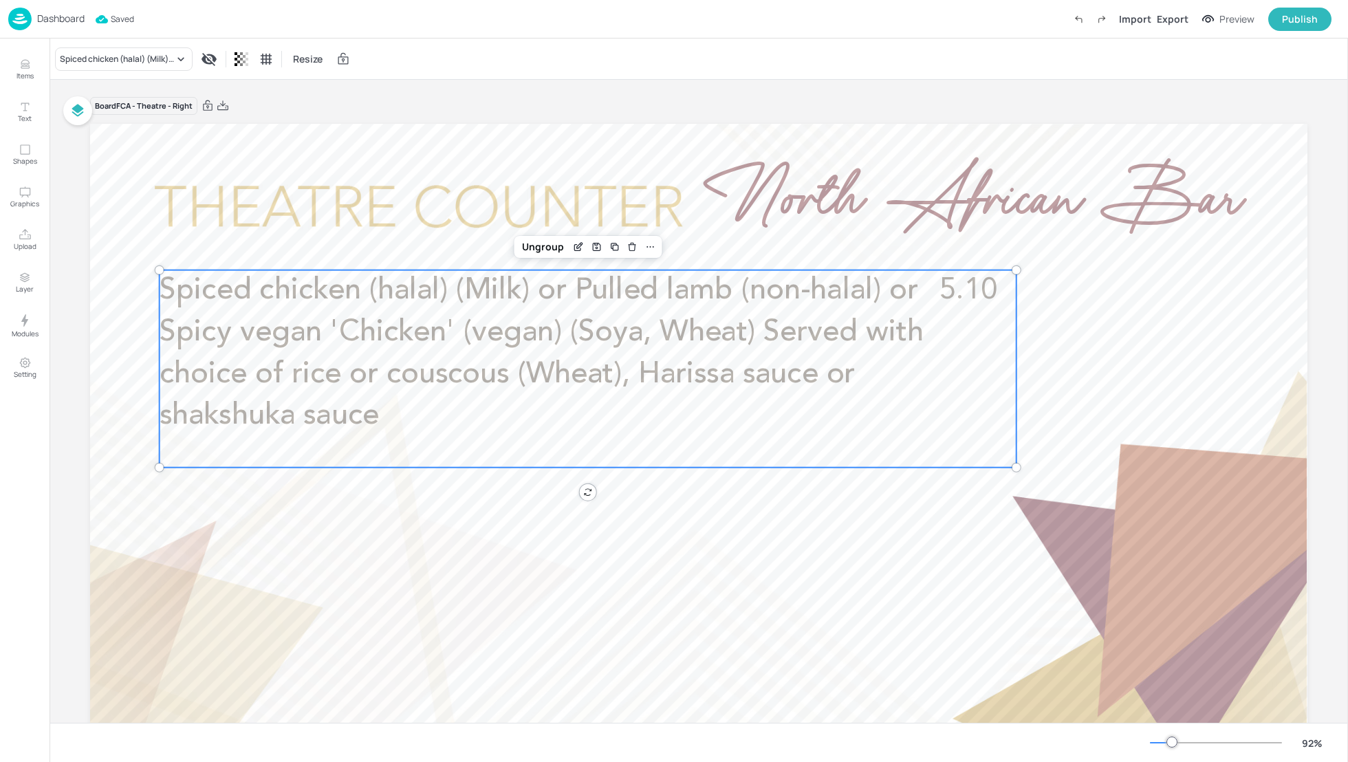
click at [58, 18] on p "Dashboard" at bounding box center [60, 19] width 47 height 10
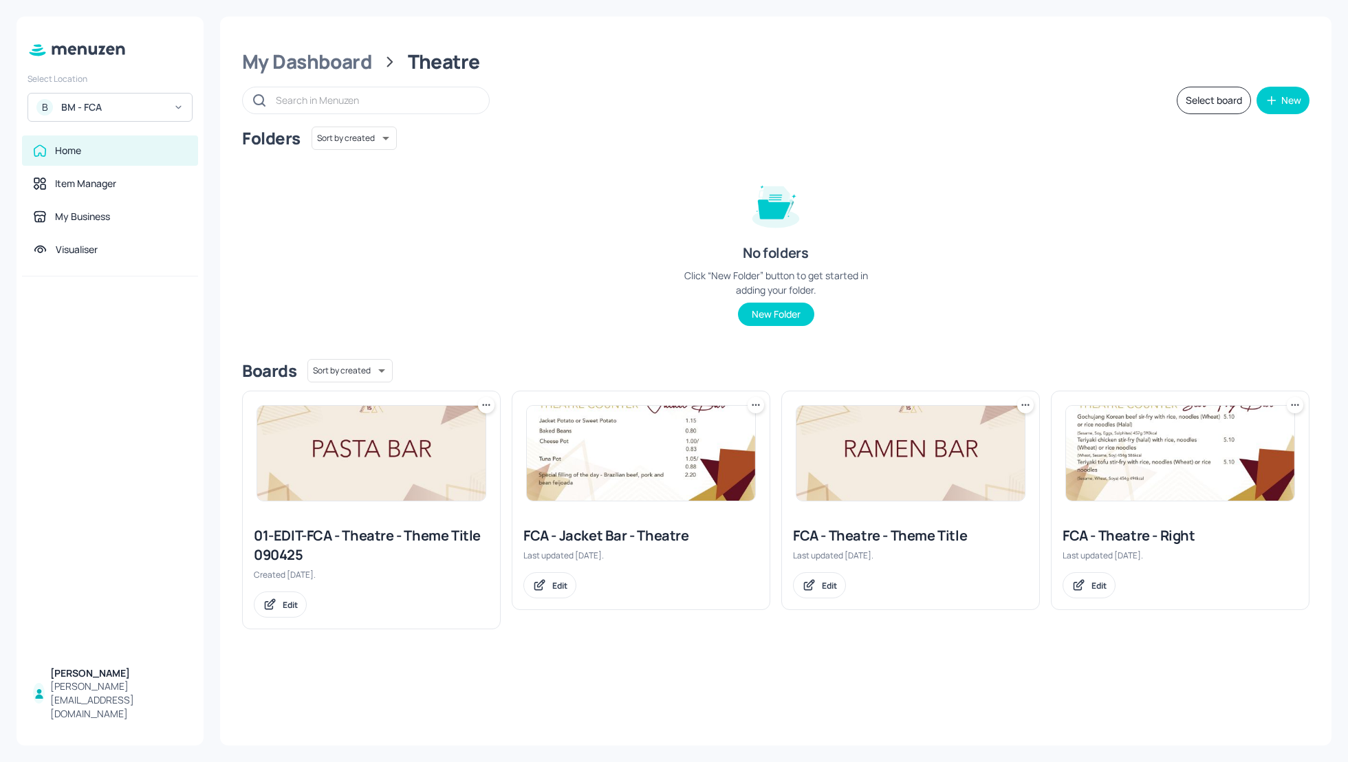
click at [78, 101] on div "BM - FCA" at bounding box center [113, 107] width 104 height 14
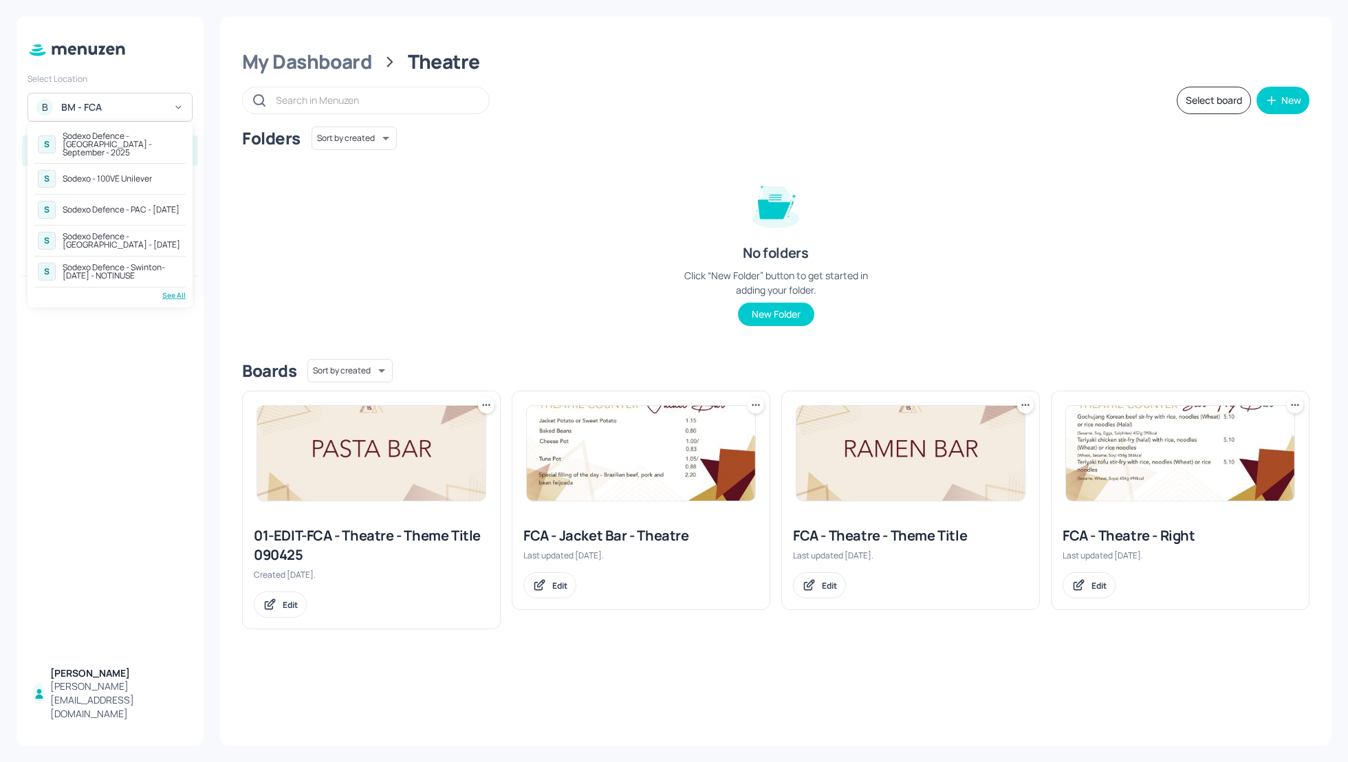
click at [122, 175] on div "Sodexo - 100VE Unilever" at bounding box center [107, 179] width 89 height 8
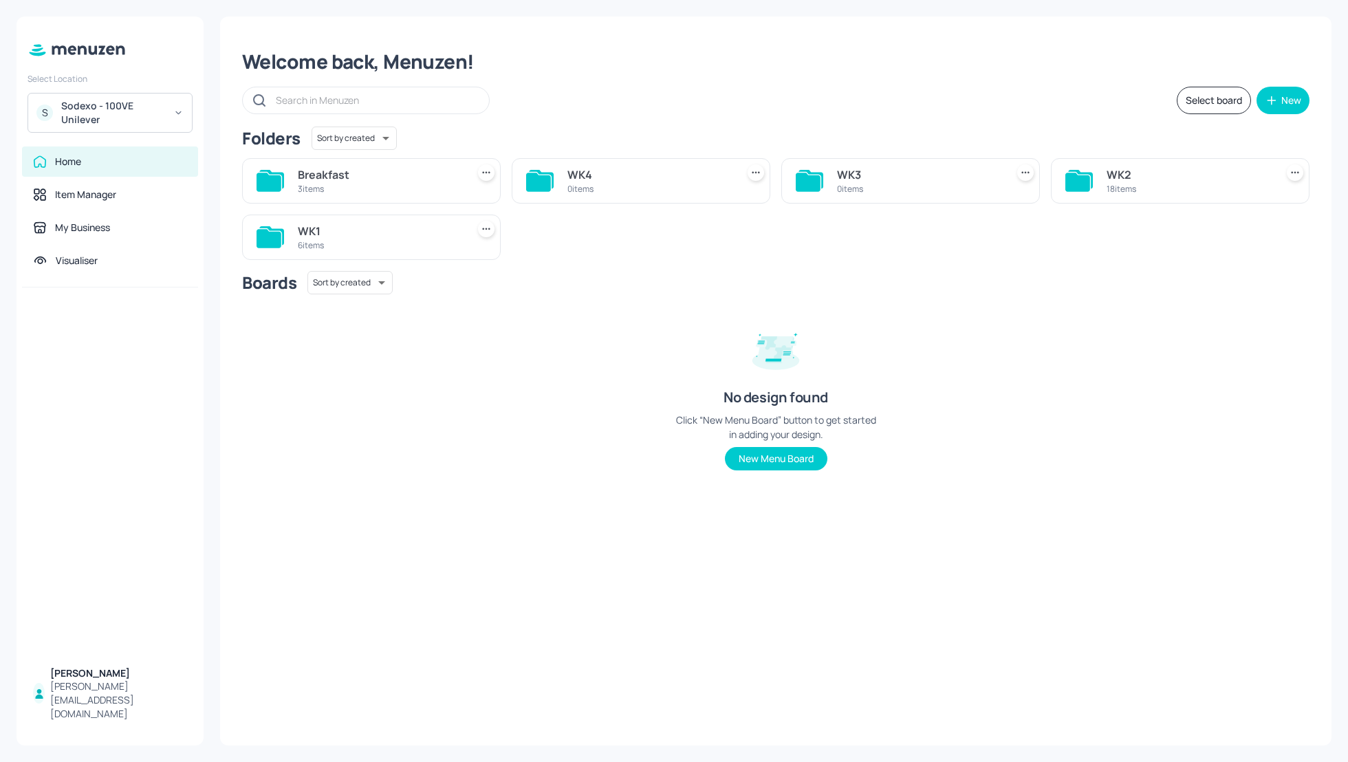
click at [1118, 173] on div "WK2" at bounding box center [1189, 174] width 164 height 17
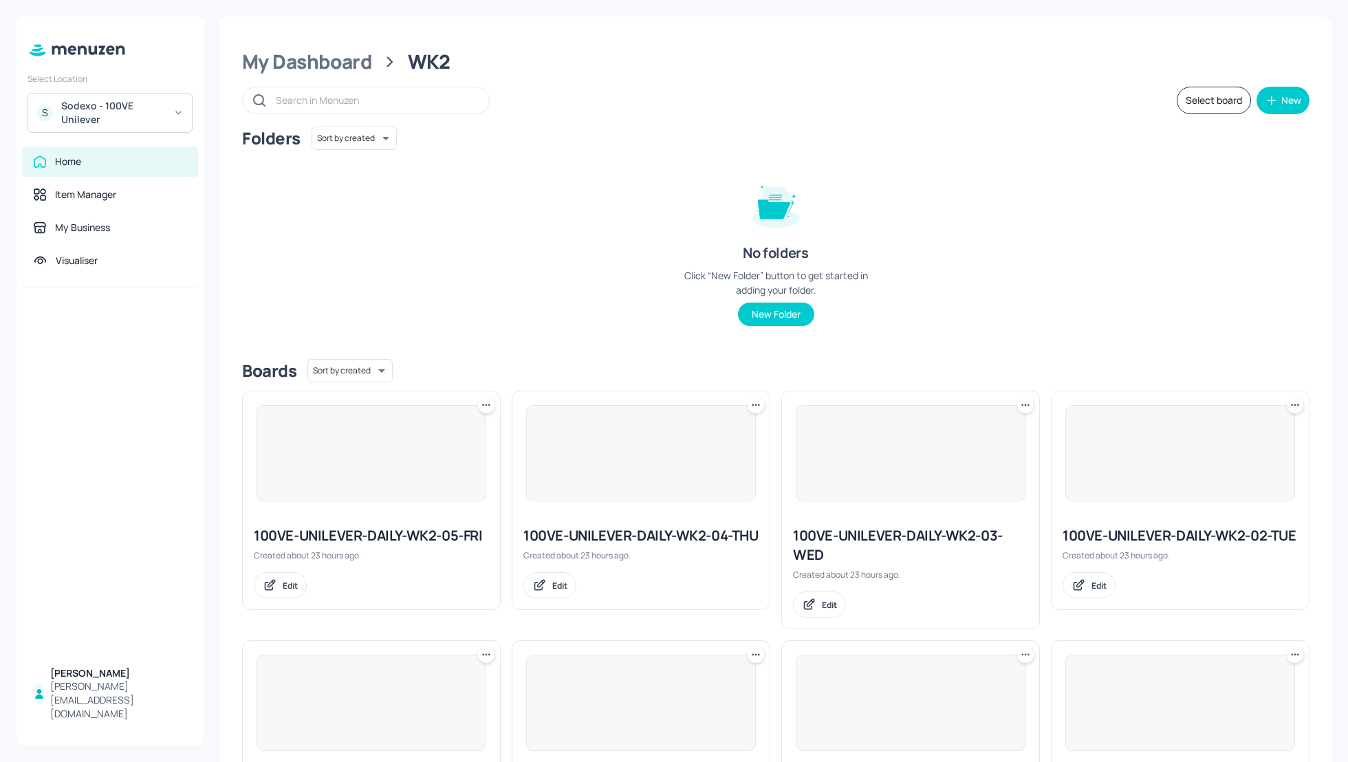
click at [1056, 210] on div "Folders Sort by created id ​ No folders Click “New Folder” button to get starte…" at bounding box center [775, 237] width 1067 height 221
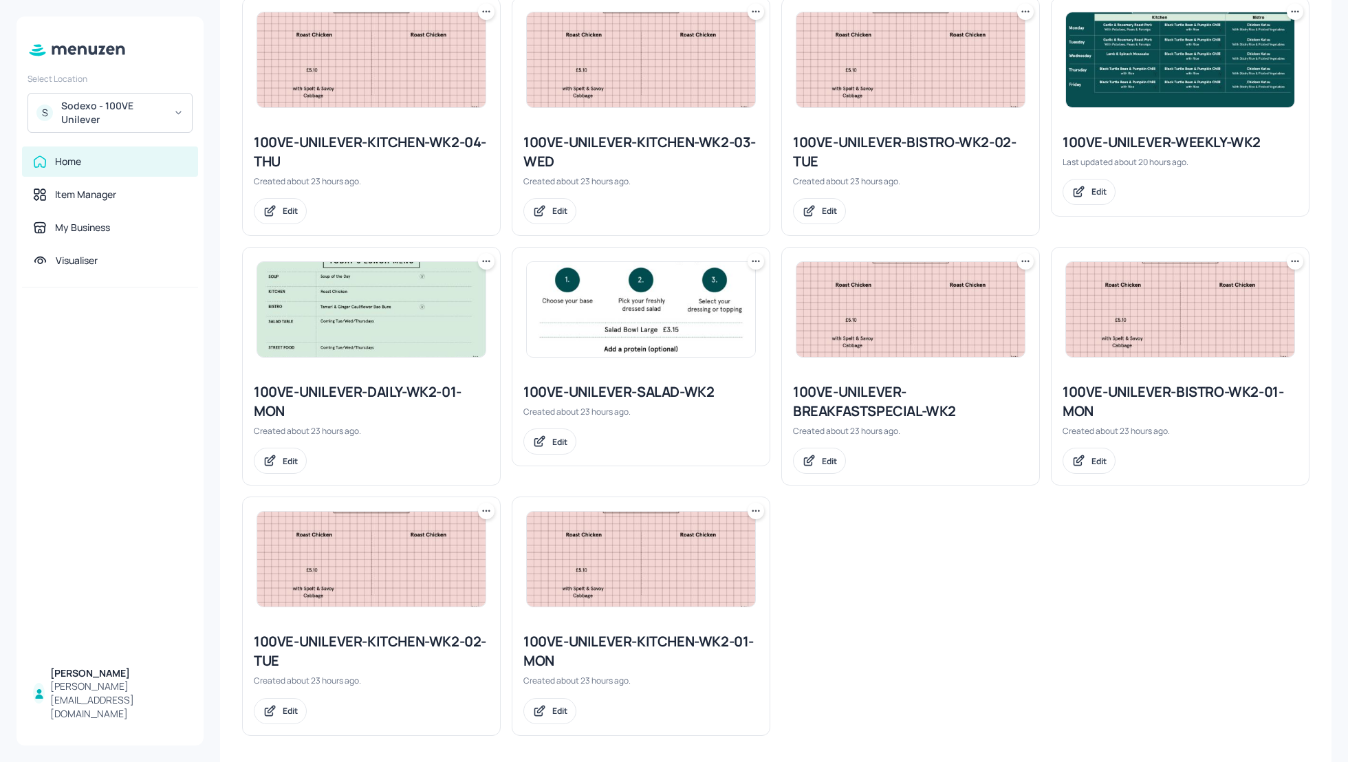
scroll to position [895, 0]
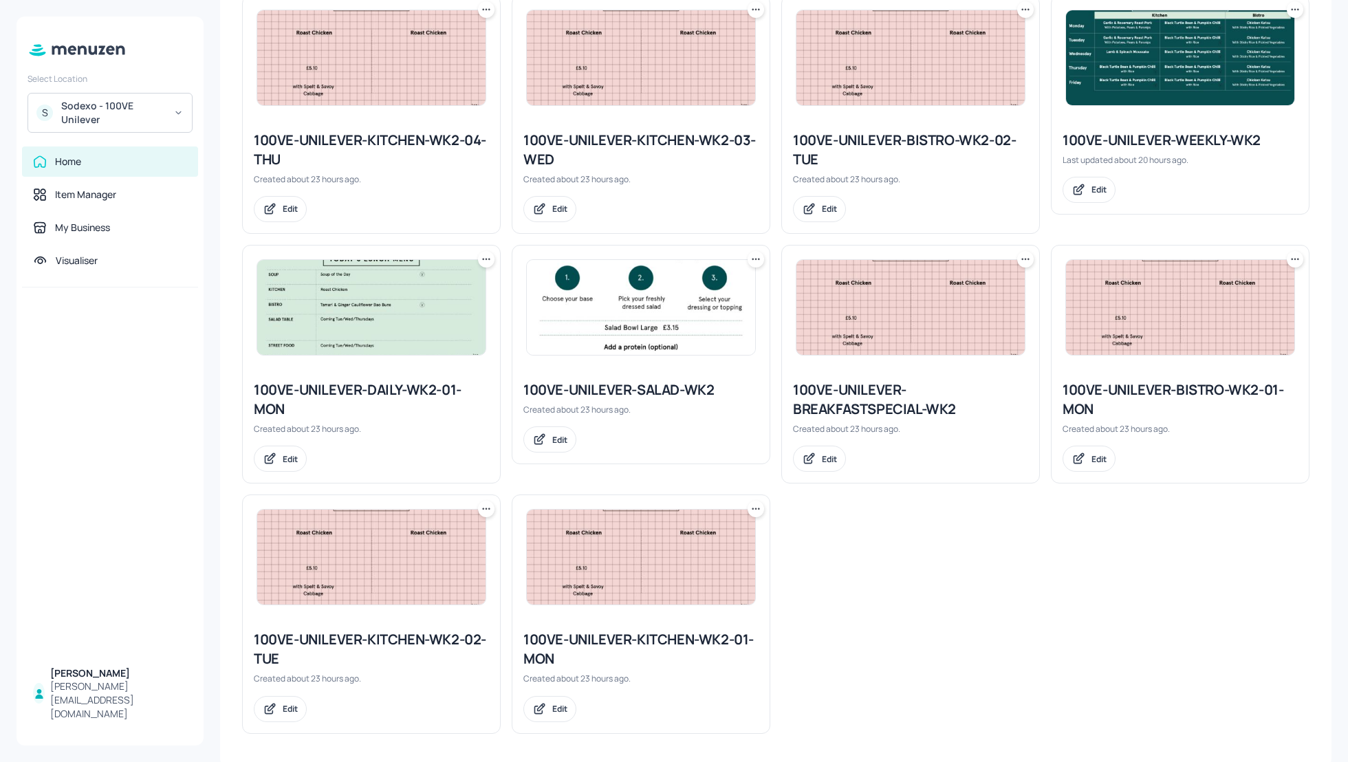
click at [905, 399] on div "100VE-UNILEVER-BREAKFASTSPECIAL-WK2" at bounding box center [910, 399] width 235 height 39
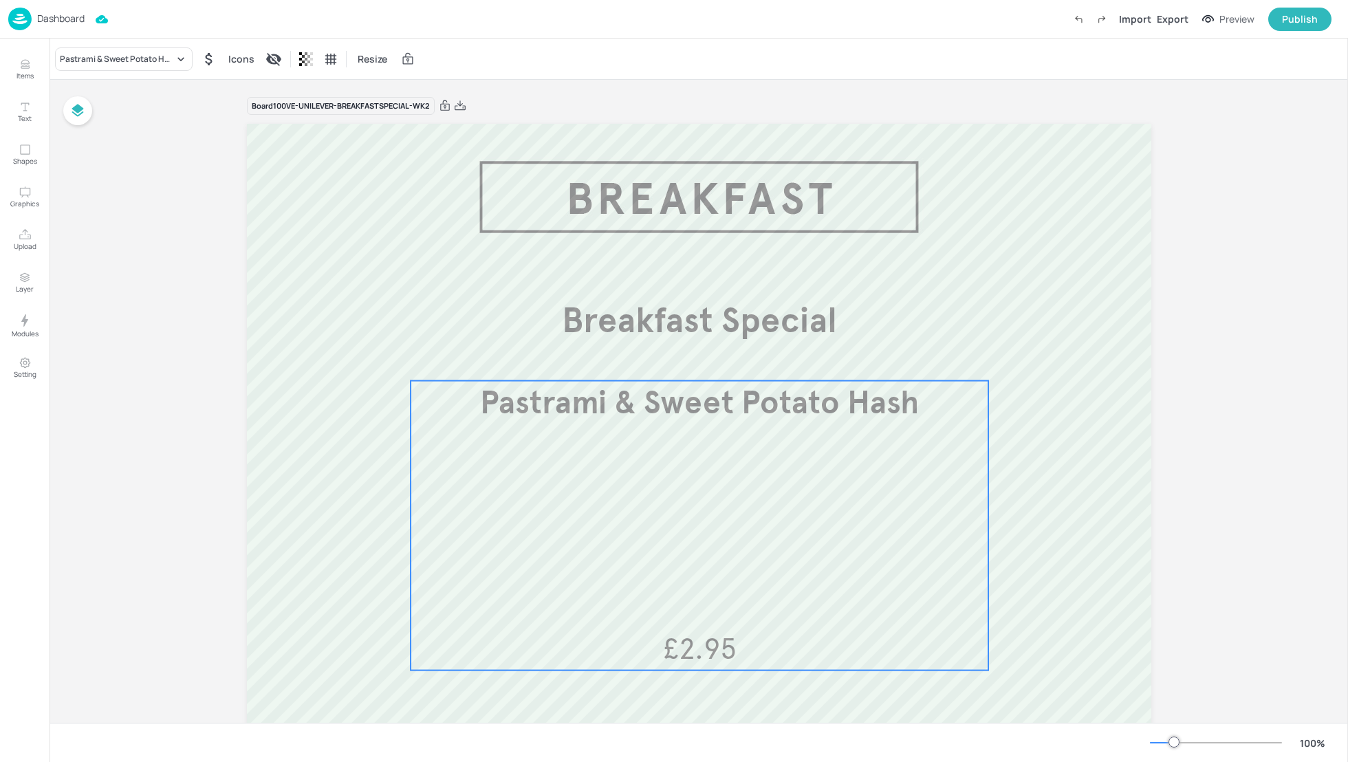
click at [775, 413] on span "Pastrami & Sweet Potato Hash" at bounding box center [699, 402] width 439 height 39
click at [685, 353] on icon "Edit Item" at bounding box center [690, 357] width 12 height 11
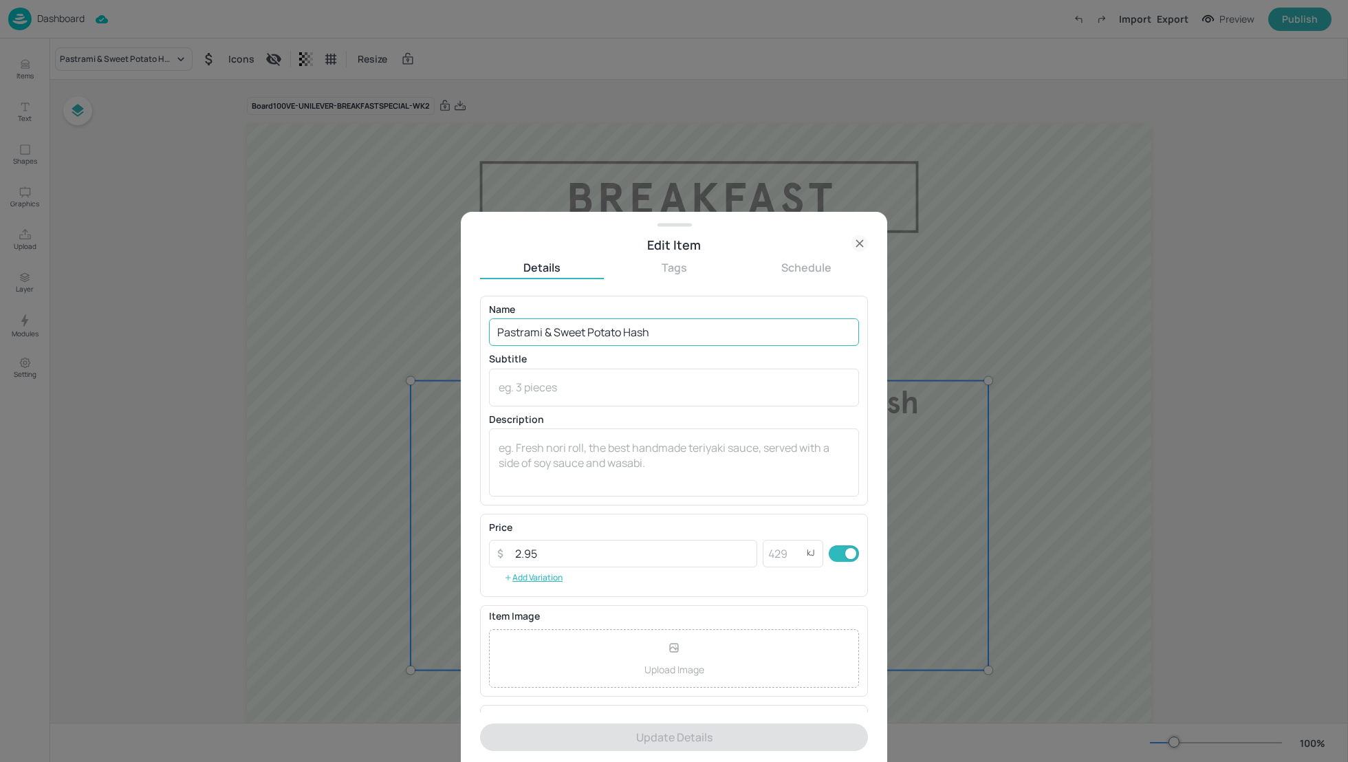
click at [600, 329] on input "Pastrami & Sweet Potato Hash" at bounding box center [674, 332] width 370 height 28
click at [582, 332] on input "Pastrami & Sweet Potato Hash" at bounding box center [674, 332] width 370 height 28
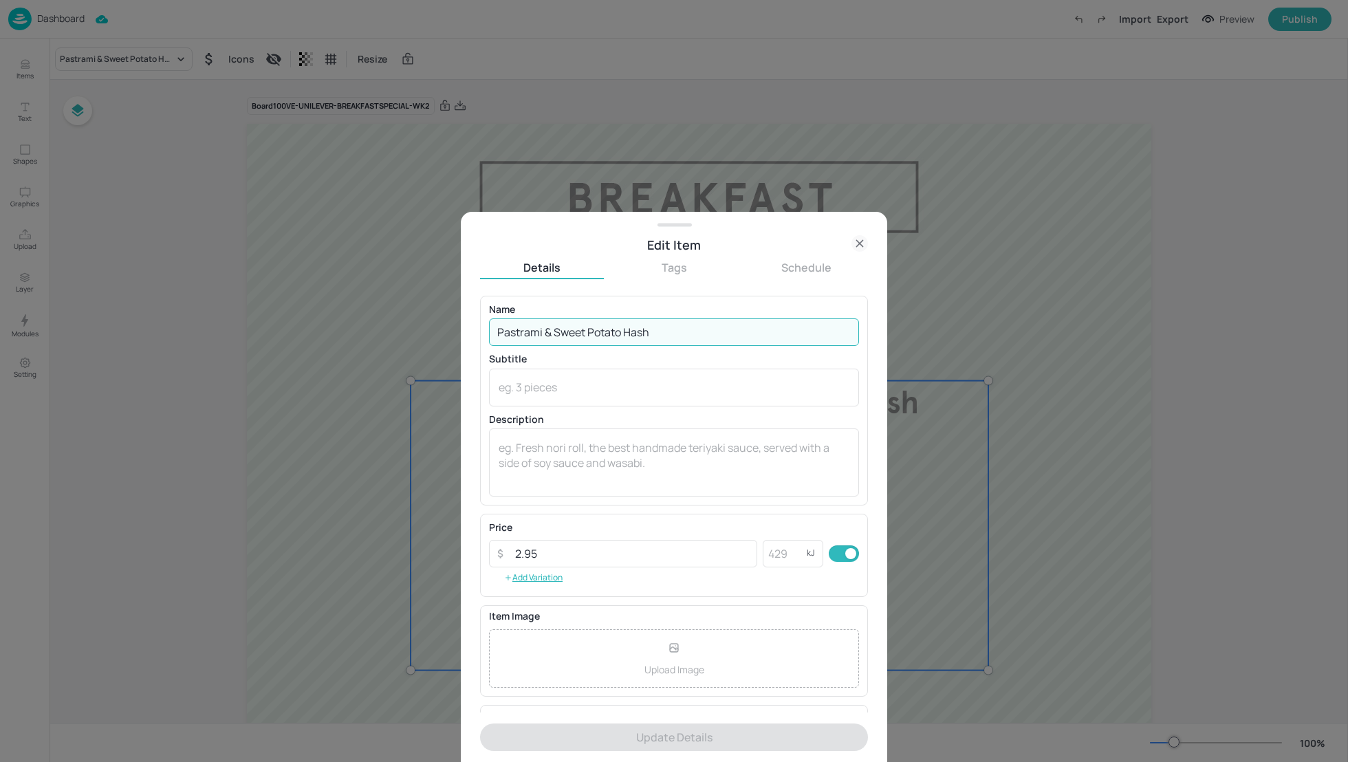
paste input "Shakshuka and Baked Egg"
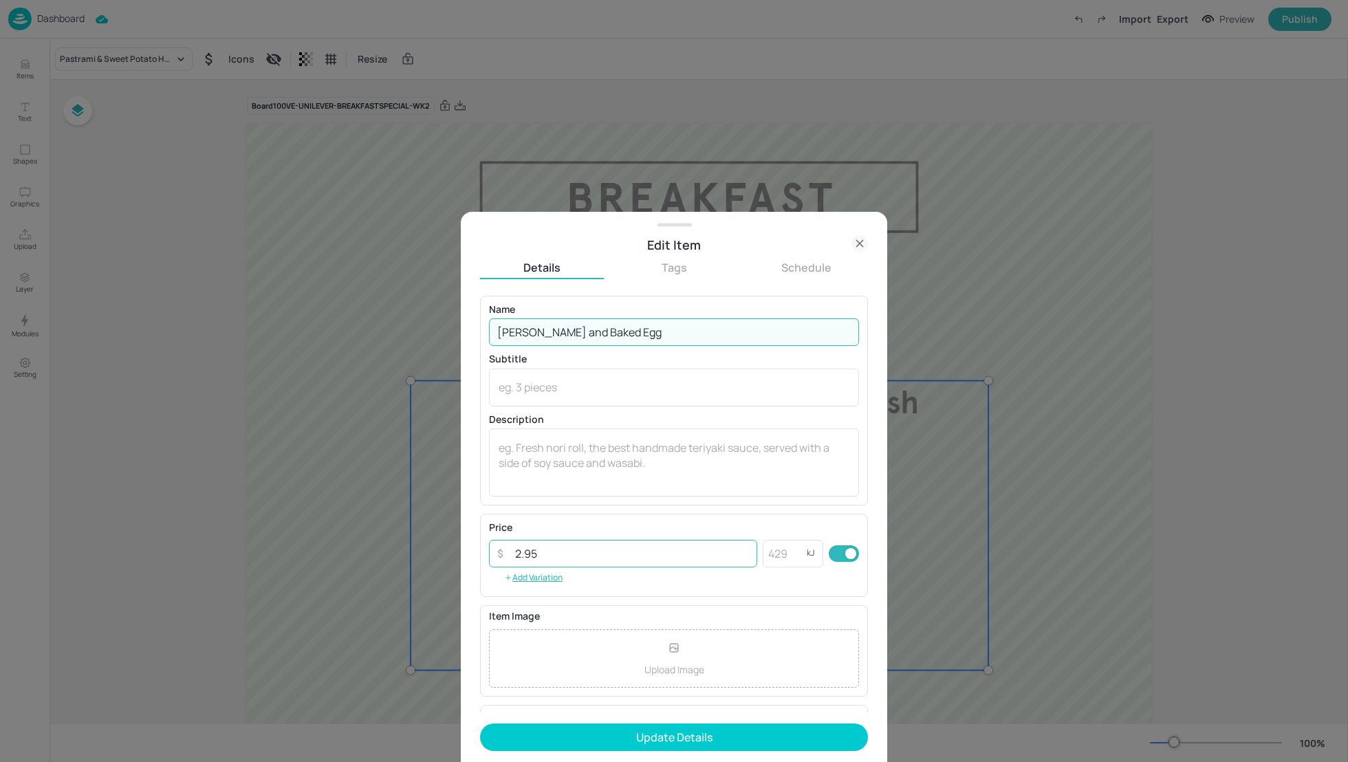
type input "Shakshuka and Baked Egg"
click at [542, 552] on input "2.95" at bounding box center [632, 554] width 250 height 28
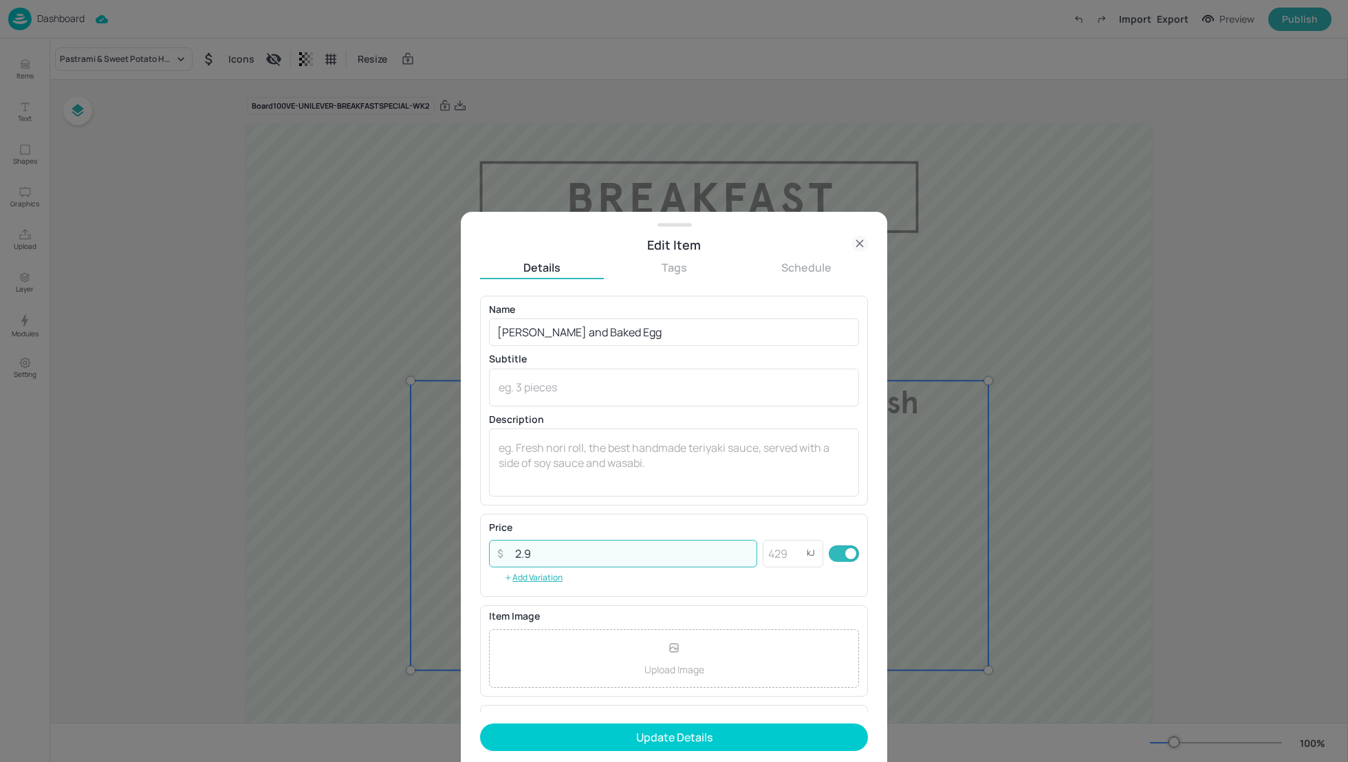
type input "2"
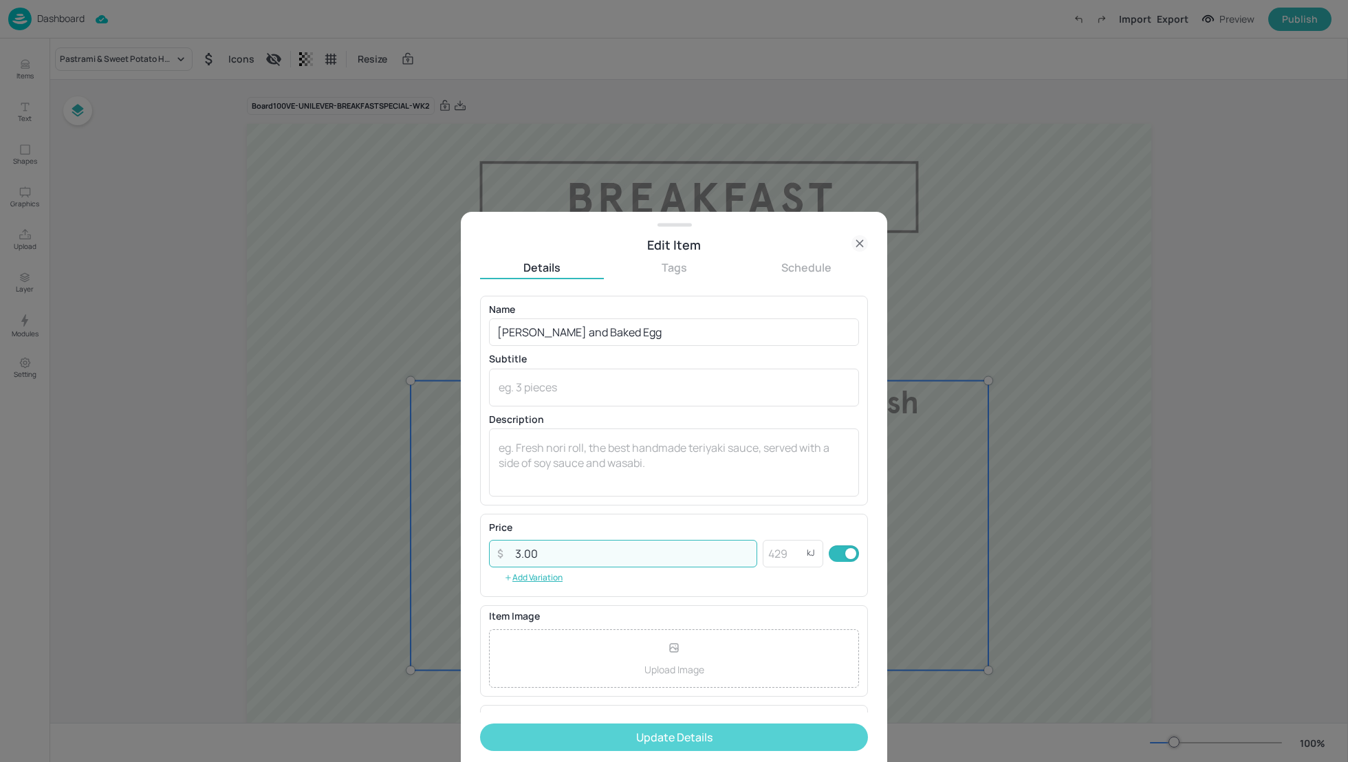
type input "3.00"
click at [711, 735] on button "Update Details" at bounding box center [674, 737] width 388 height 28
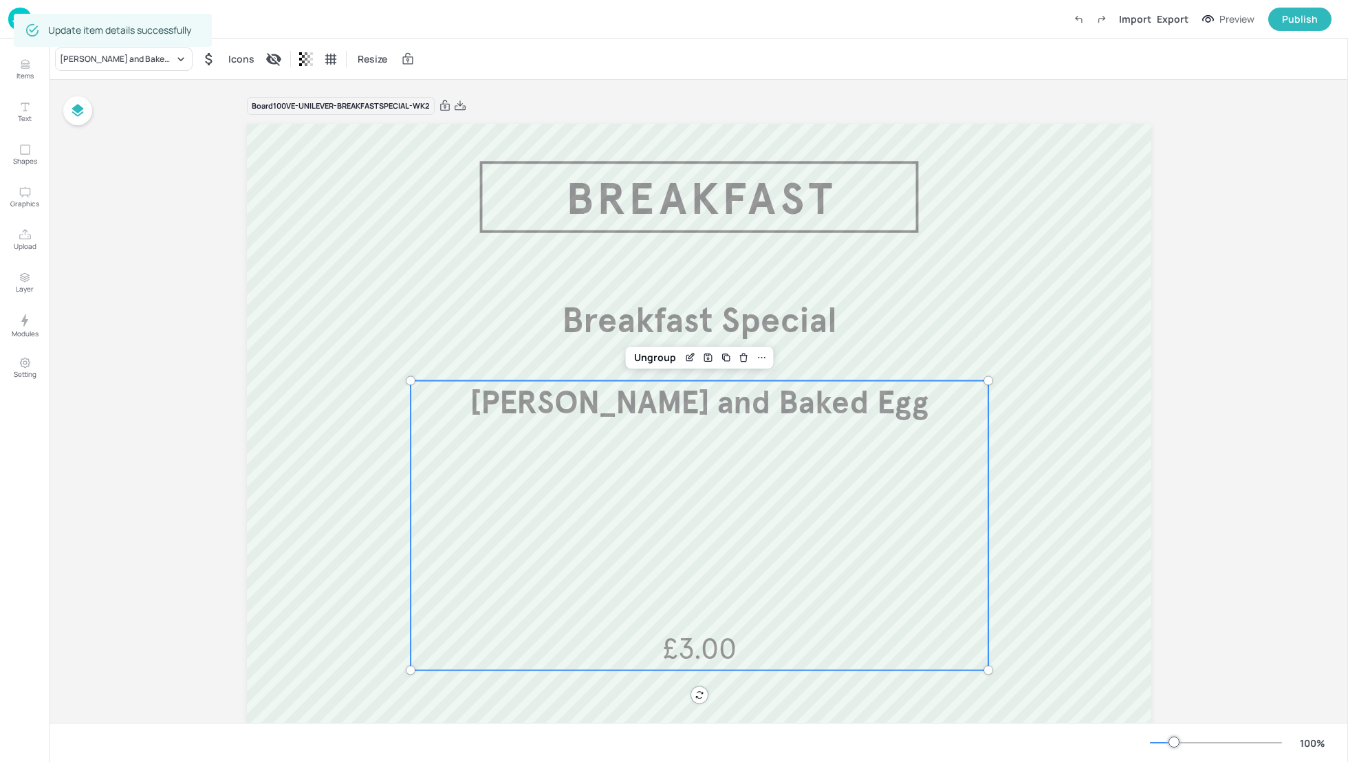
click at [1277, 415] on div "Board 100VE-UNILEVER-BREAKFASTSPECIAL-WK2 Shakshuka and Baked Egg £3.00 Breakfa…" at bounding box center [699, 490] width 1298 height 821
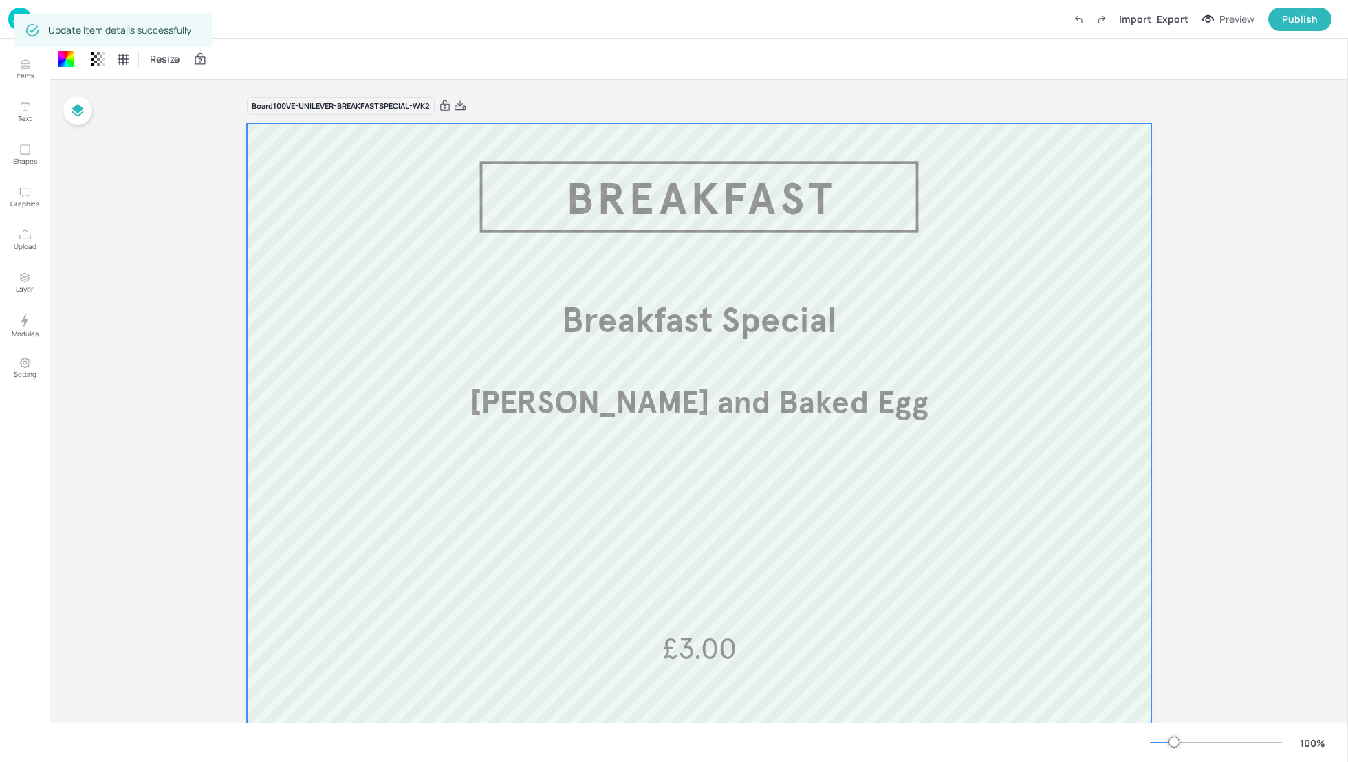
click at [1347, 397] on div at bounding box center [1347, 400] width 1 height 723
click at [1175, 21] on div "Export" at bounding box center [1173, 19] width 32 height 14
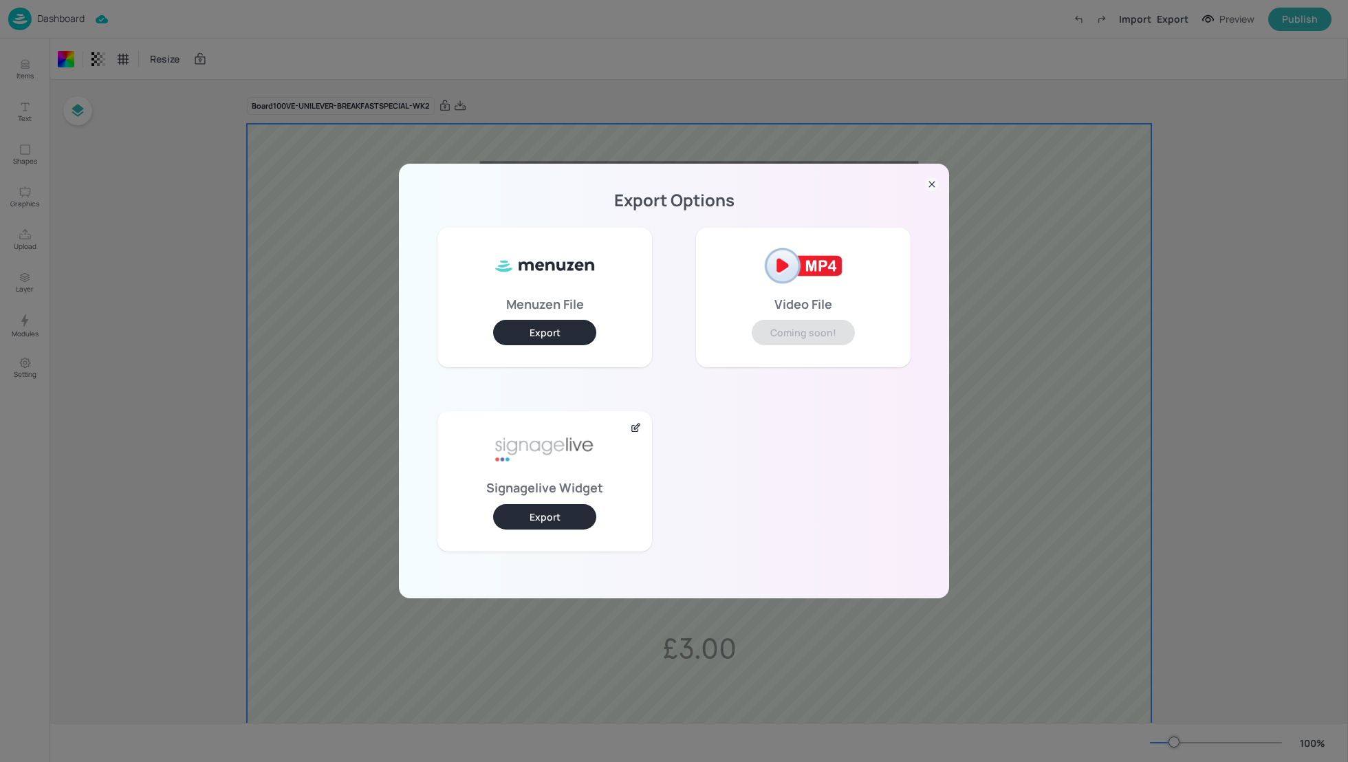
click at [934, 181] on icon at bounding box center [932, 184] width 14 height 14
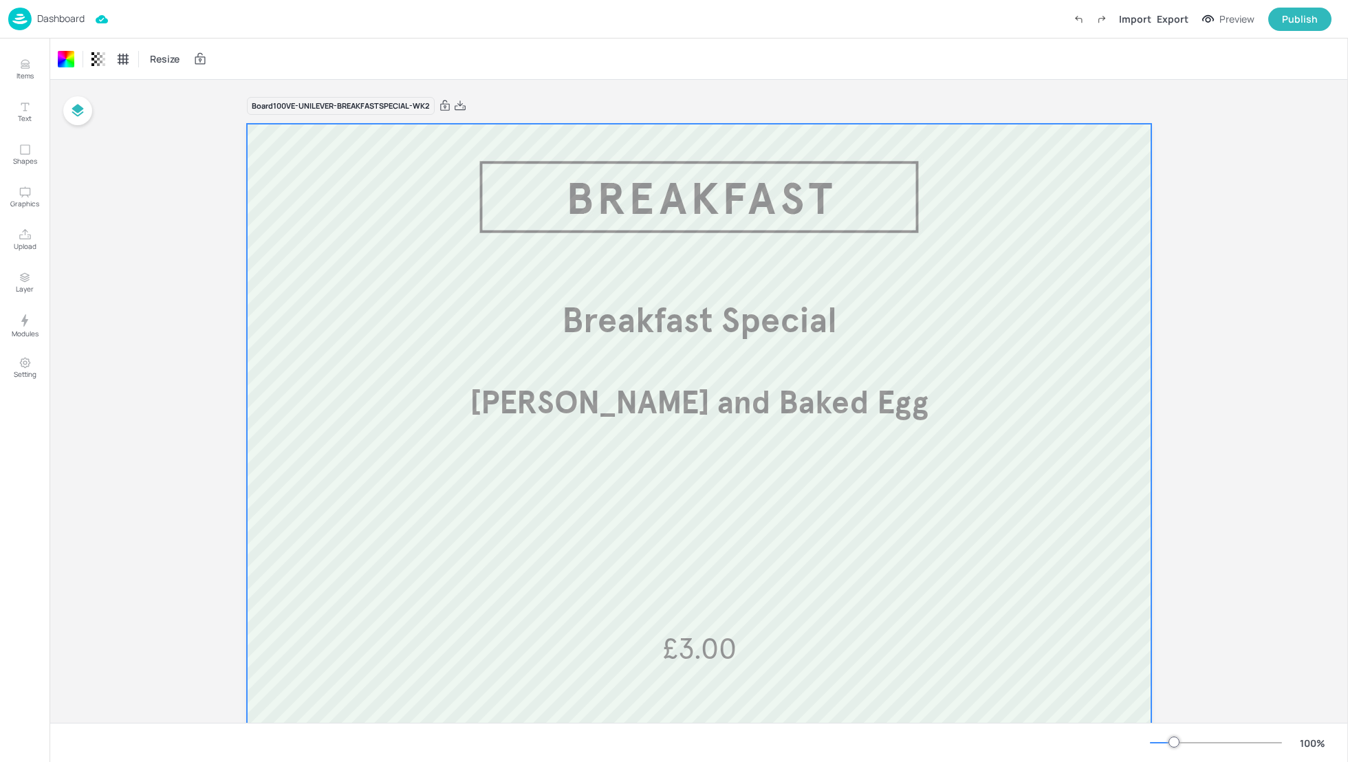
click at [55, 28] on div "Dashboard" at bounding box center [46, 19] width 76 height 23
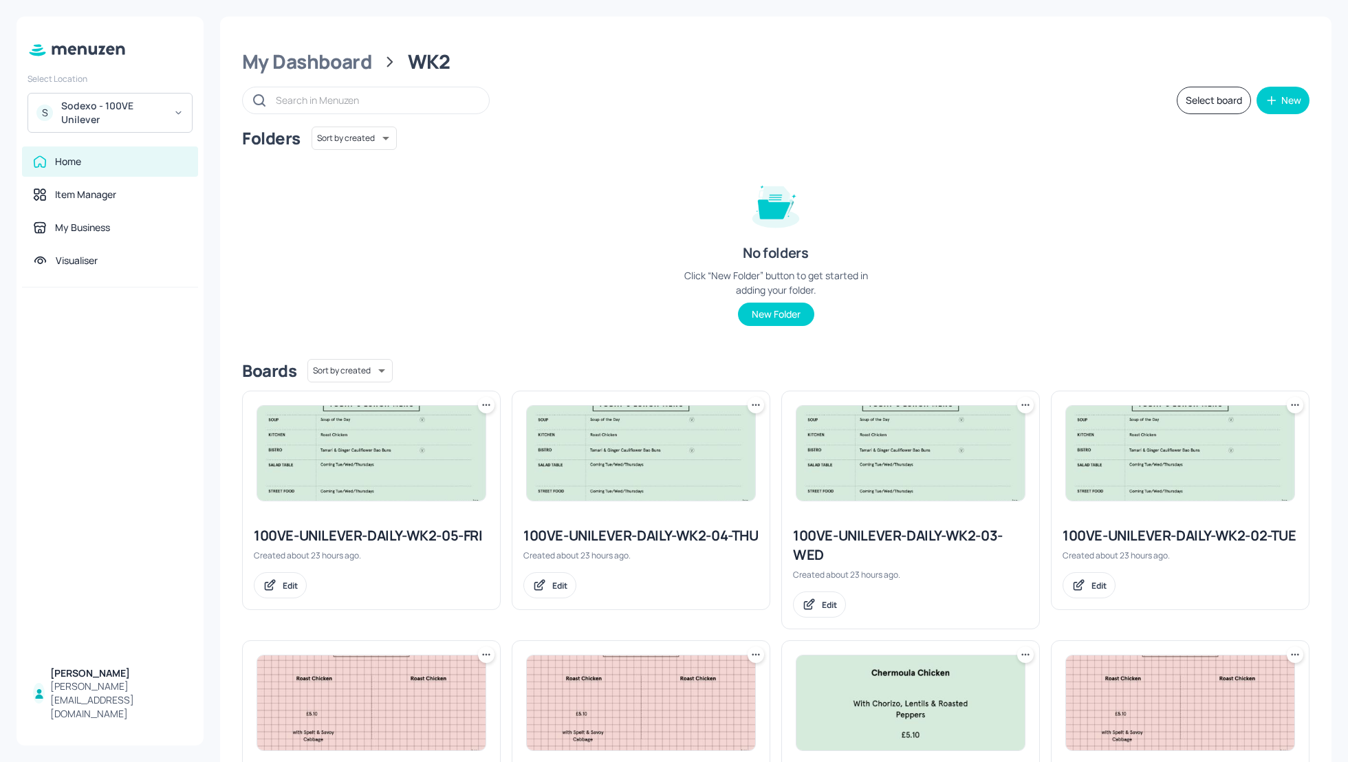
click at [111, 110] on div "Sodexo - 100VE Unilever" at bounding box center [113, 113] width 104 height 28
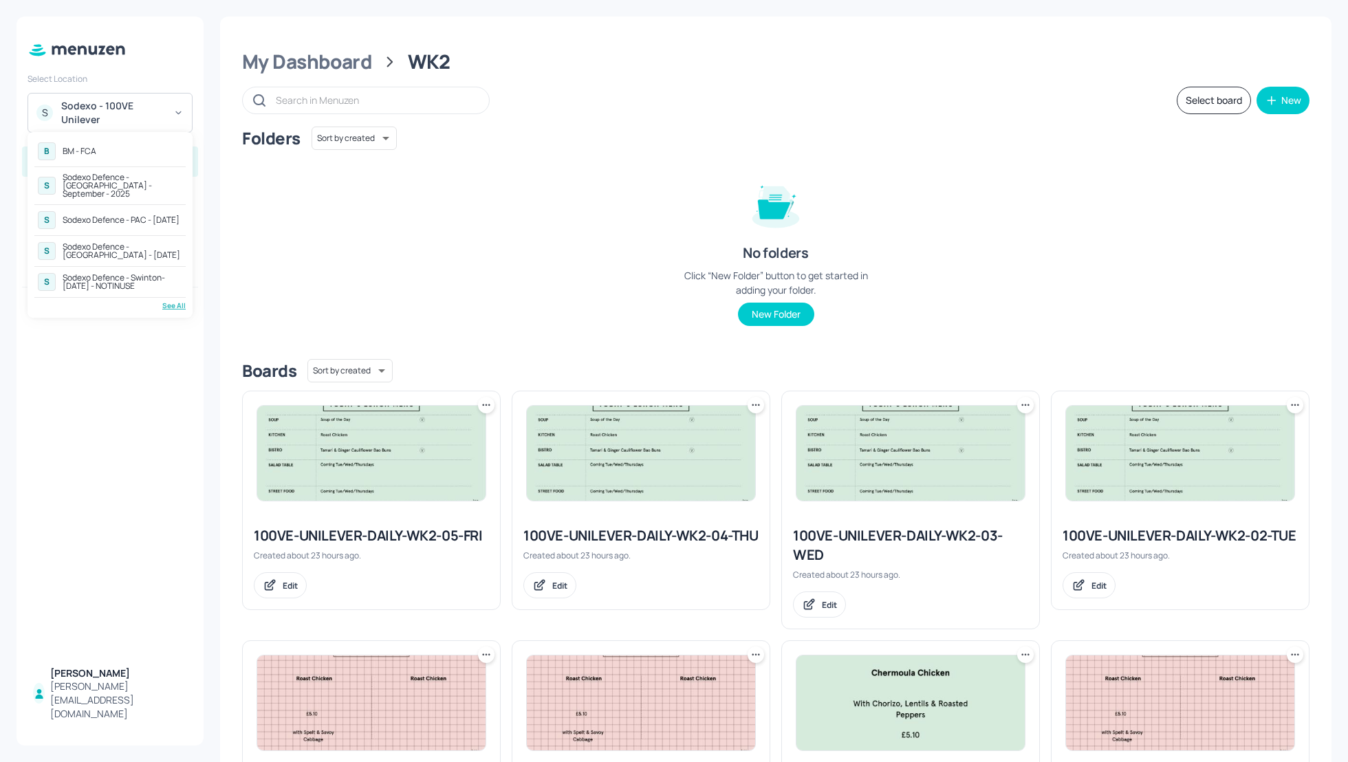
click at [174, 301] on div "See All" at bounding box center [109, 306] width 151 height 10
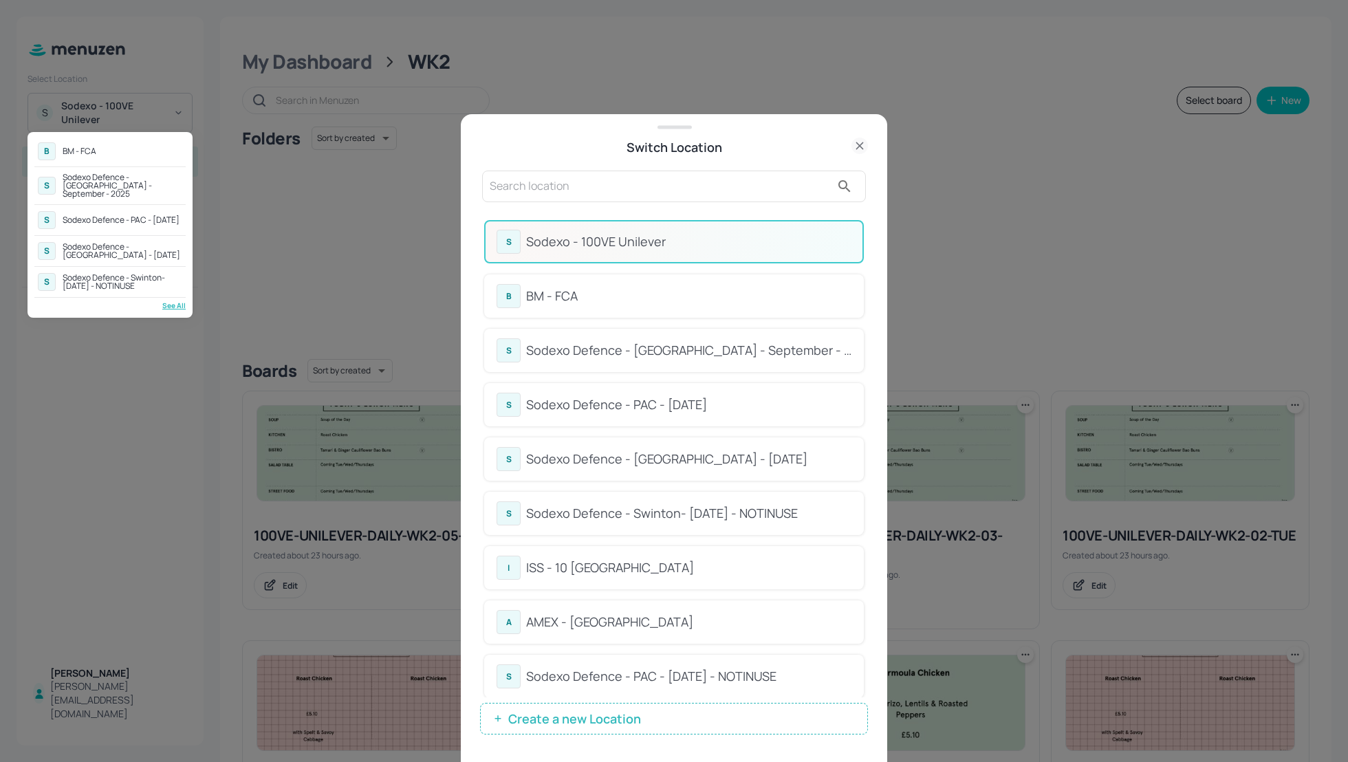
click at [494, 187] on div at bounding box center [674, 381] width 1348 height 762
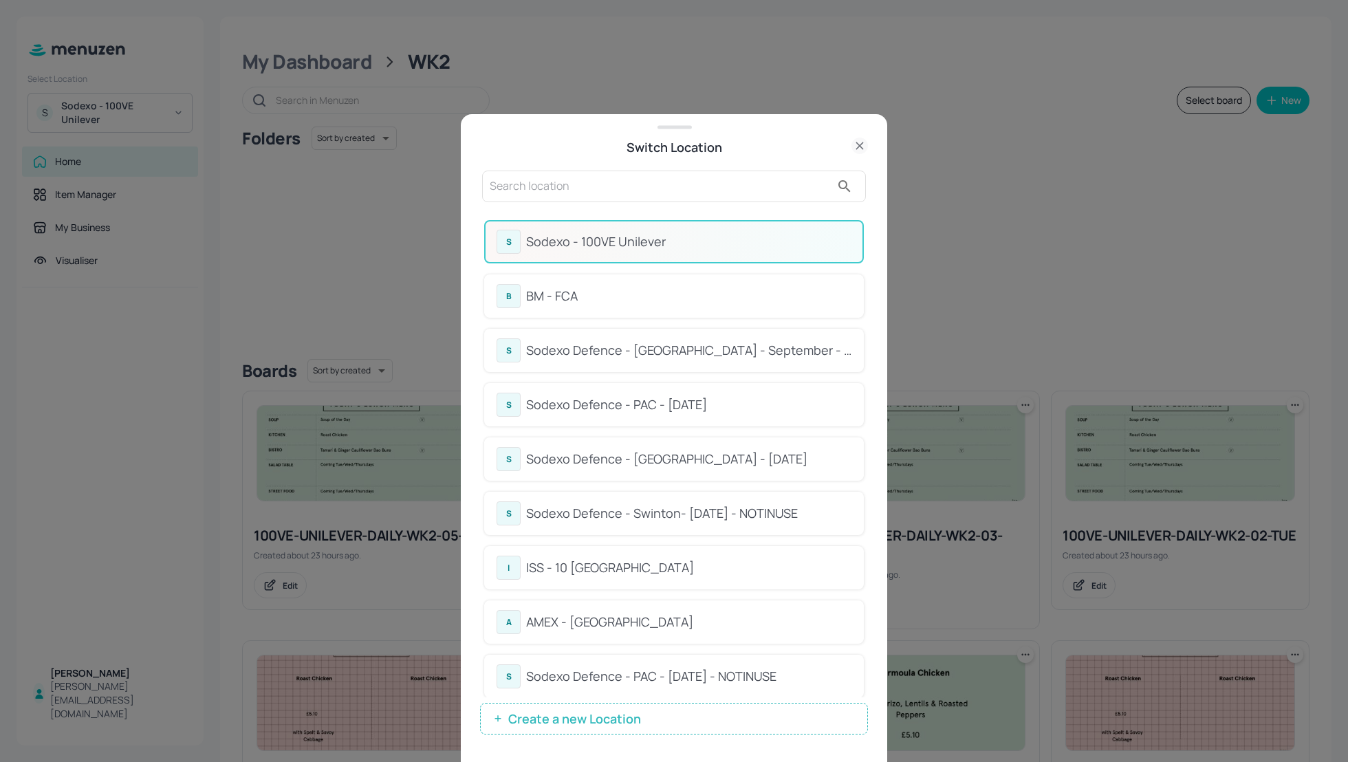
click at [516, 187] on input "text" at bounding box center [660, 186] width 341 height 22
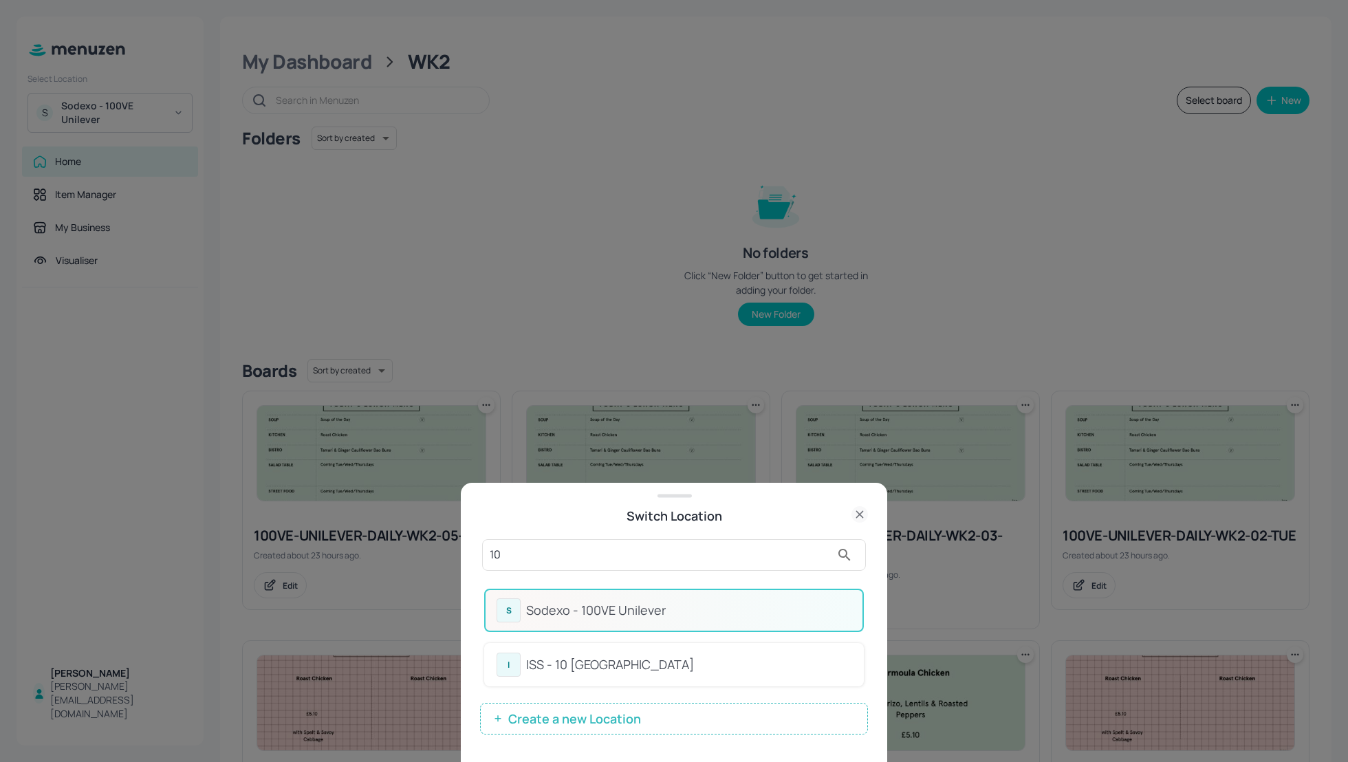
type input "10"
click at [619, 661] on div "ISS - 10 South Collonade" at bounding box center [688, 664] width 325 height 19
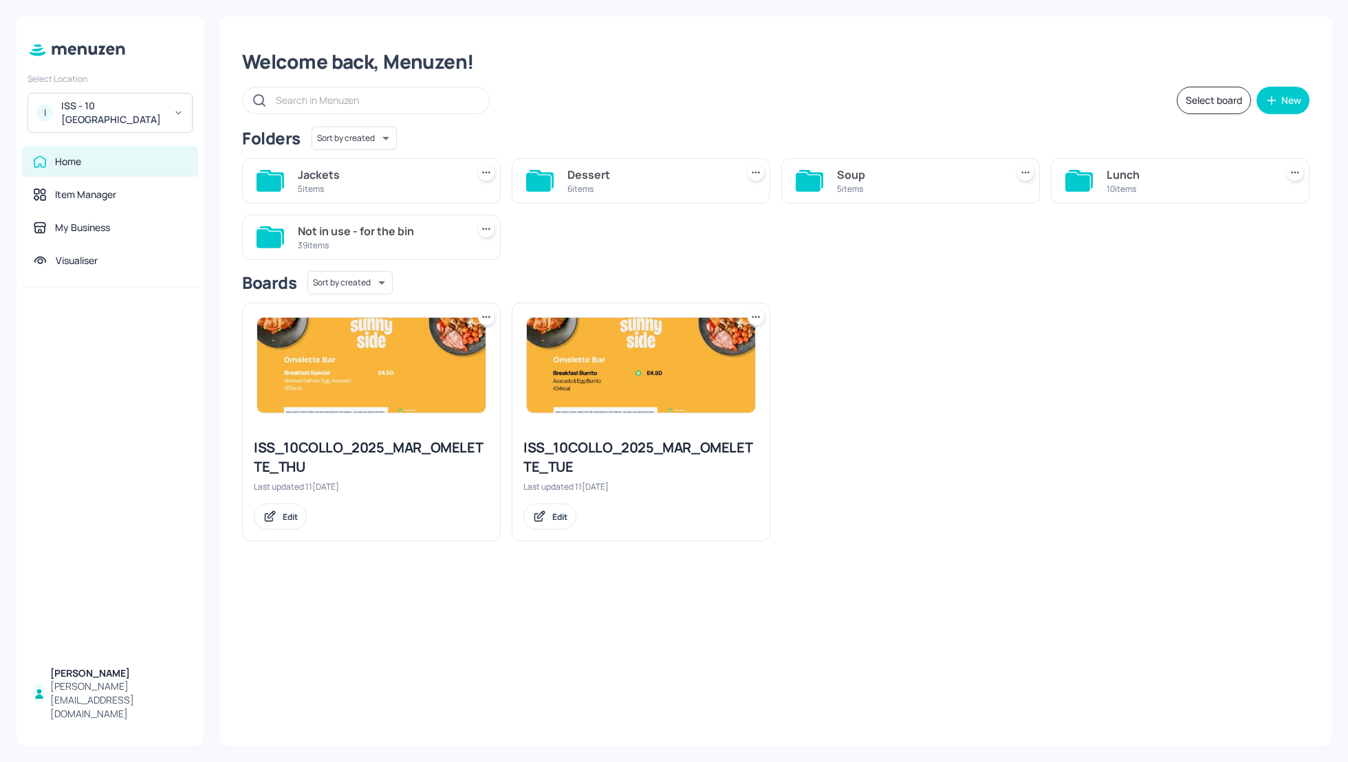
click at [841, 181] on div "Soup" at bounding box center [919, 174] width 164 height 17
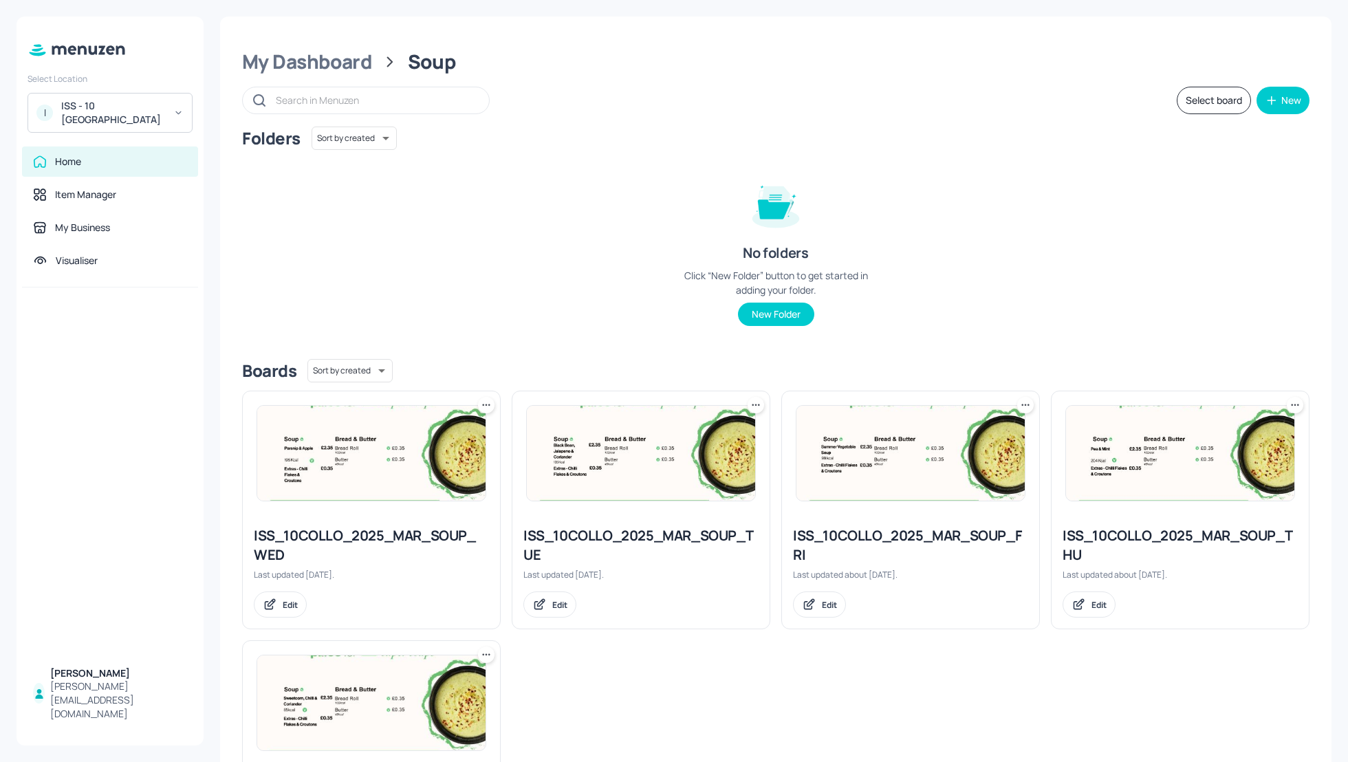
click at [1022, 221] on div "Folders Sort by created id ​ No folders Click “New Folder” button to get starte…" at bounding box center [775, 237] width 1067 height 221
click at [626, 540] on div "ISS_10COLLO_2025_MAR_SOUP_TUE" at bounding box center [640, 545] width 235 height 39
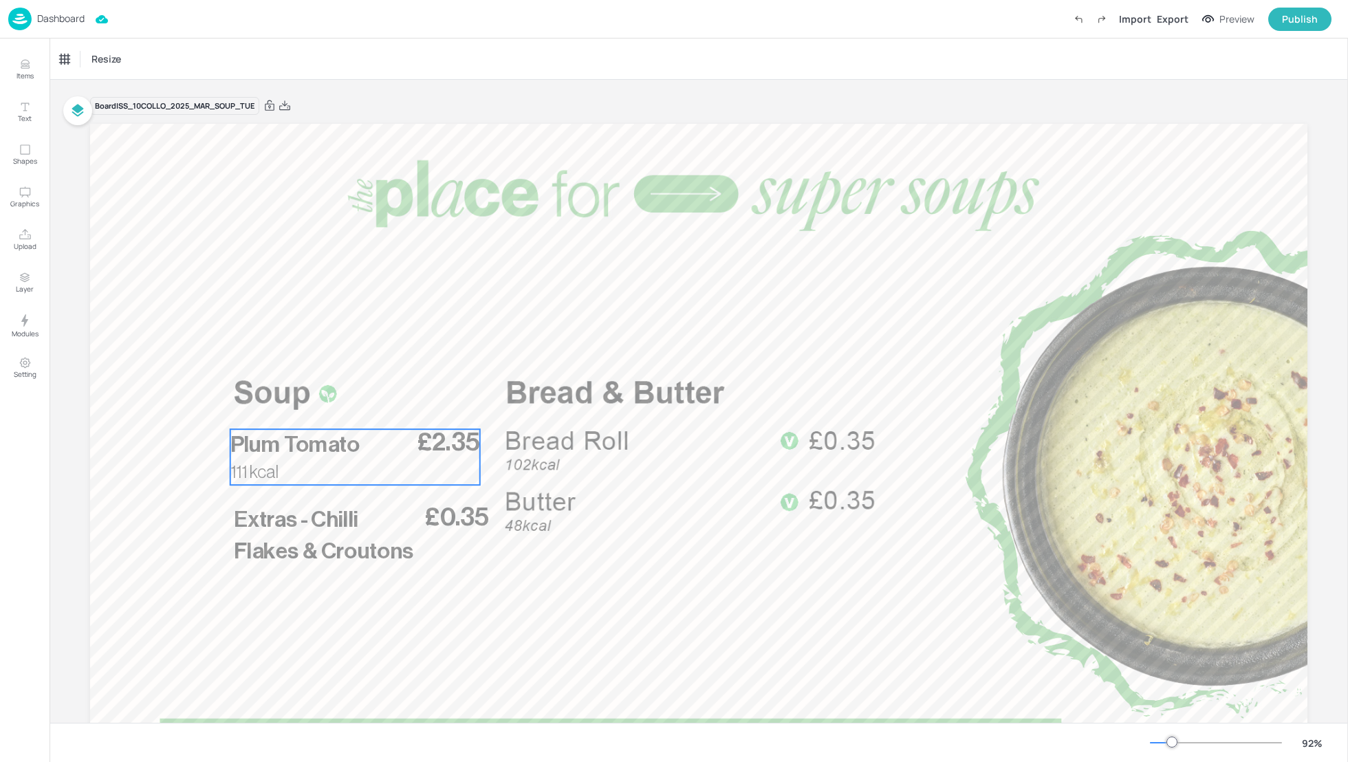
click at [378, 479] on div "£2.35 Plum Tomato 111 kcal" at bounding box center [355, 457] width 250 height 56
click at [80, 61] on div "Plum Tomato" at bounding box center [85, 59] width 51 height 12
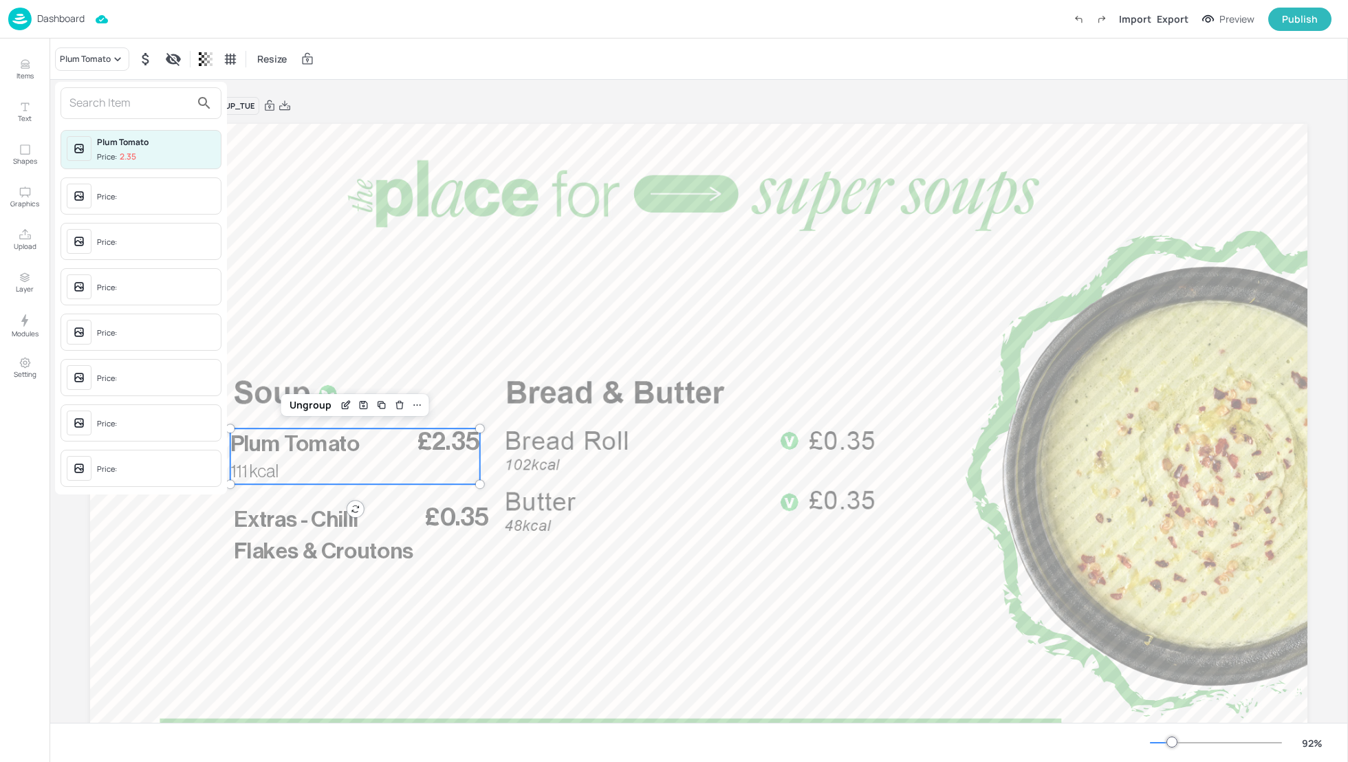
click at [81, 102] on input "text" at bounding box center [129, 103] width 121 height 22
type input "m"
click at [308, 252] on div at bounding box center [674, 381] width 1348 height 762
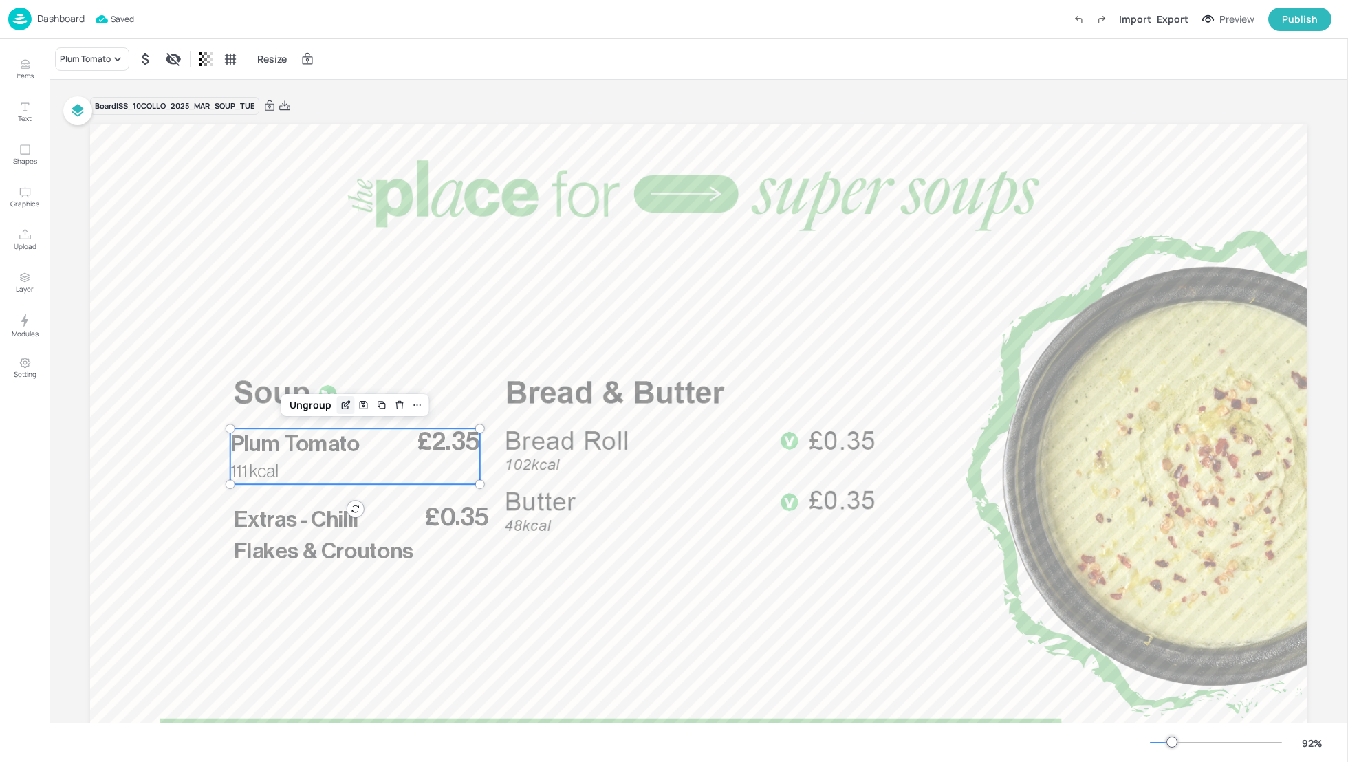
click at [342, 406] on icon "Edit Item" at bounding box center [346, 405] width 12 height 11
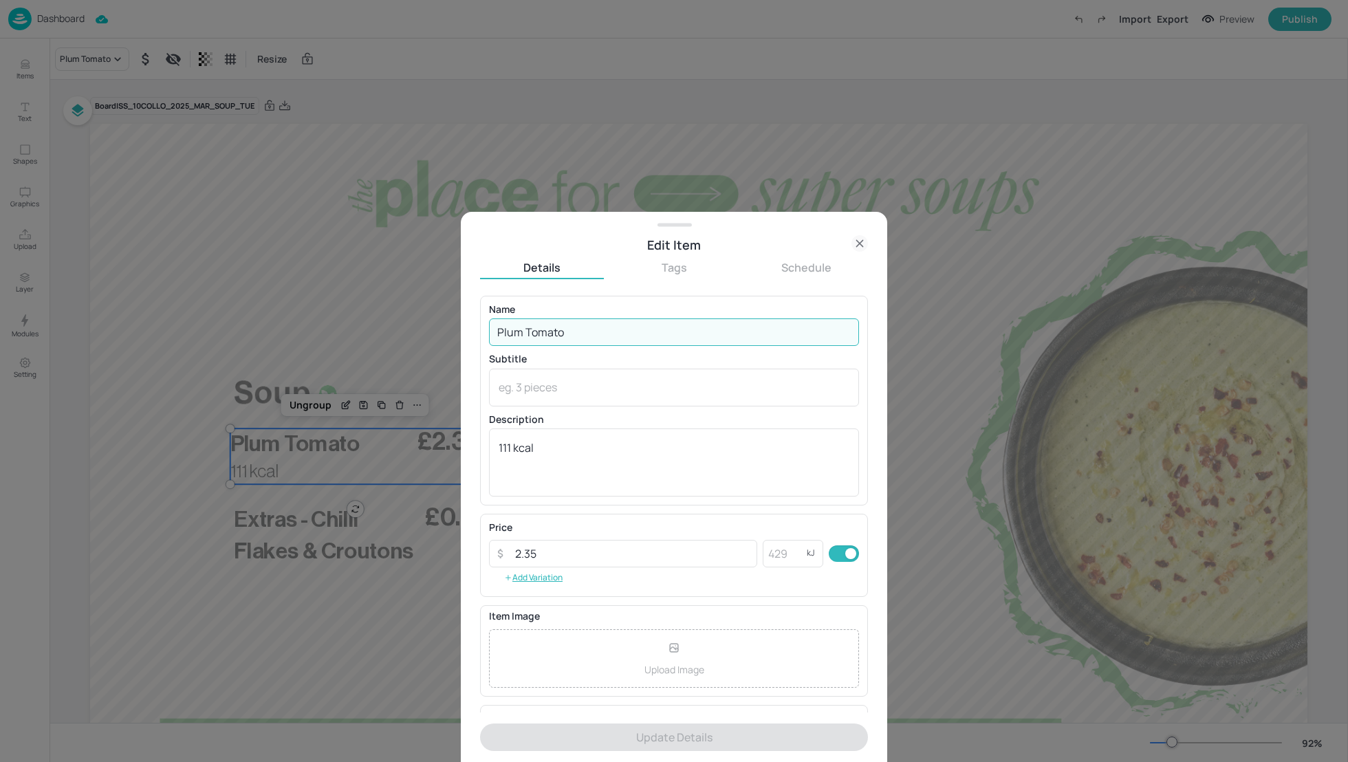
drag, startPoint x: 569, startPoint y: 329, endPoint x: 443, endPoint y: 329, distance: 126.5
click at [442, 329] on div "Edit Item Details Tags Schedule Name Plum Tomato ​ Subtitle x ​ Description 111…" at bounding box center [674, 381] width 1348 height 762
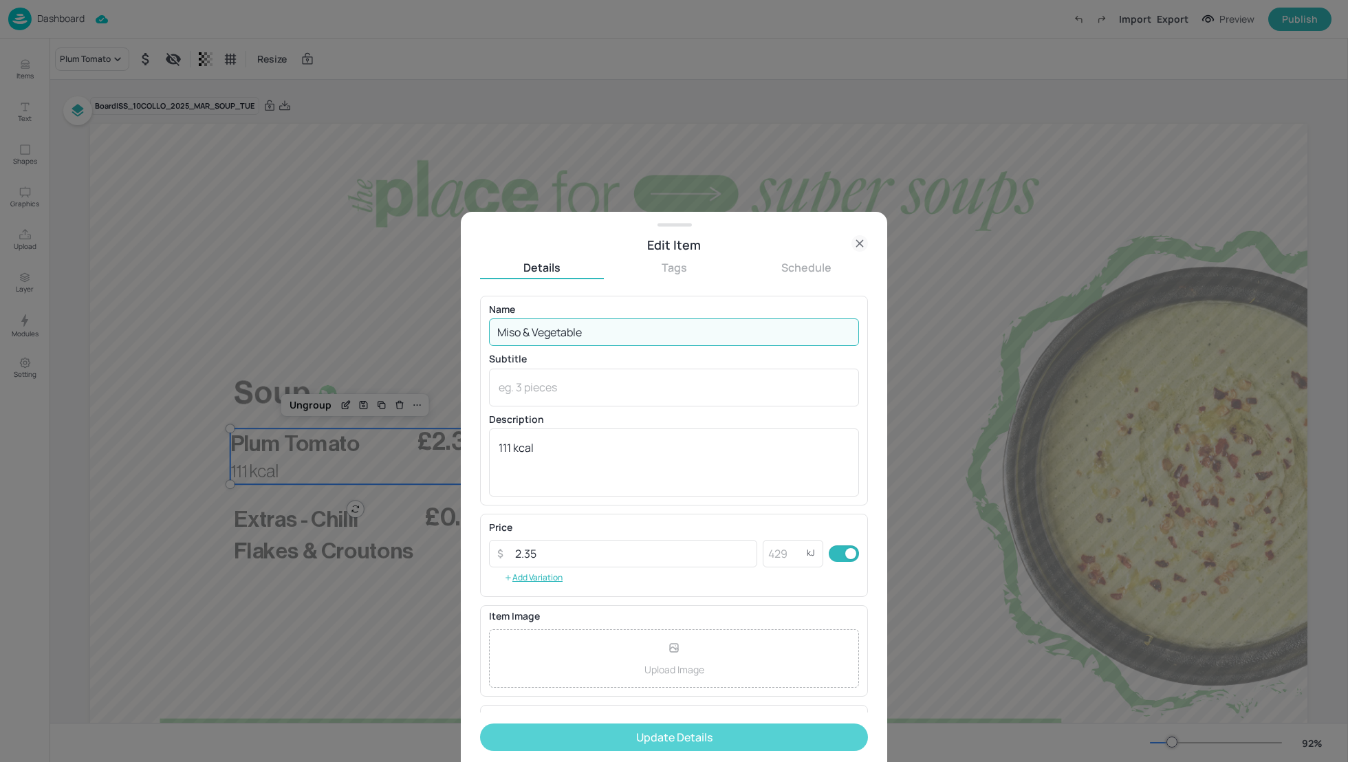
type input "Miso & Vegetable"
click at [656, 732] on button "Update Details" at bounding box center [674, 737] width 388 height 28
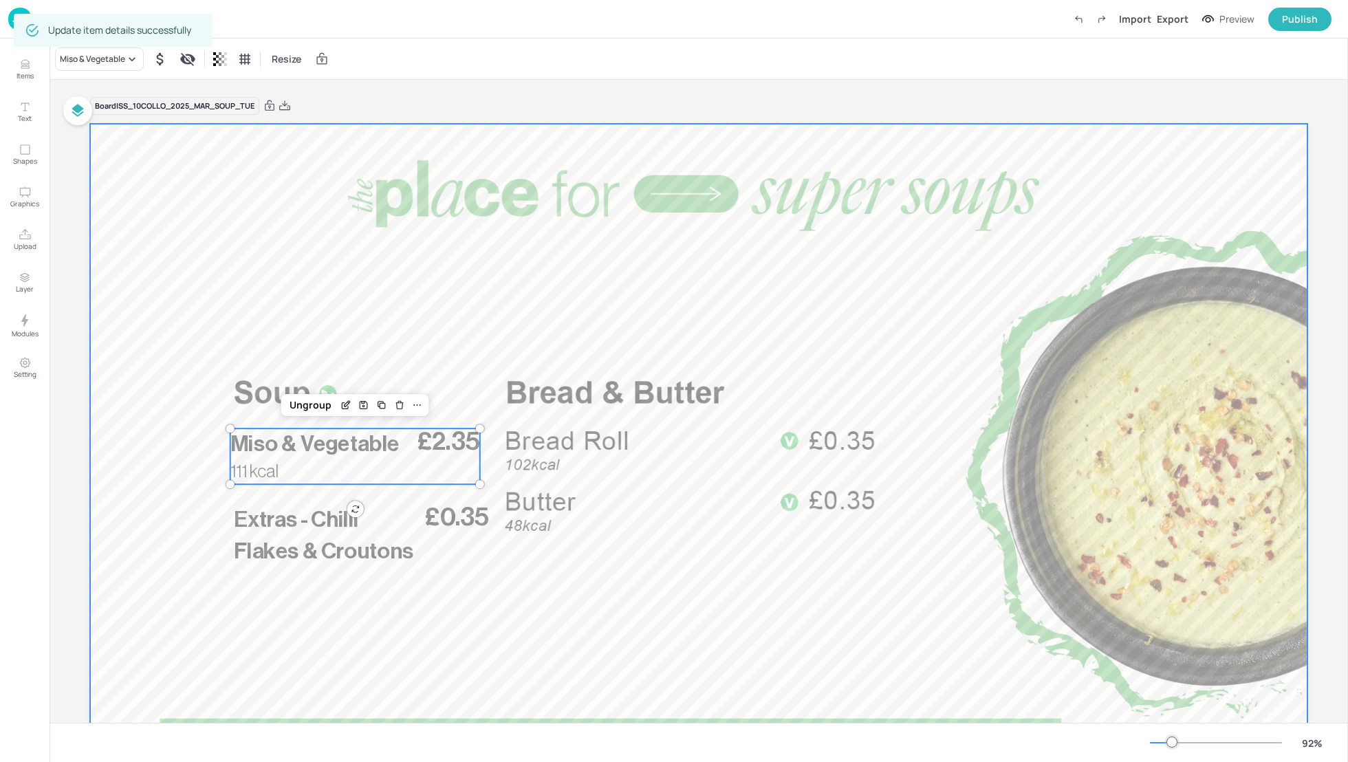
click at [215, 281] on div at bounding box center [698, 466] width 1217 height 685
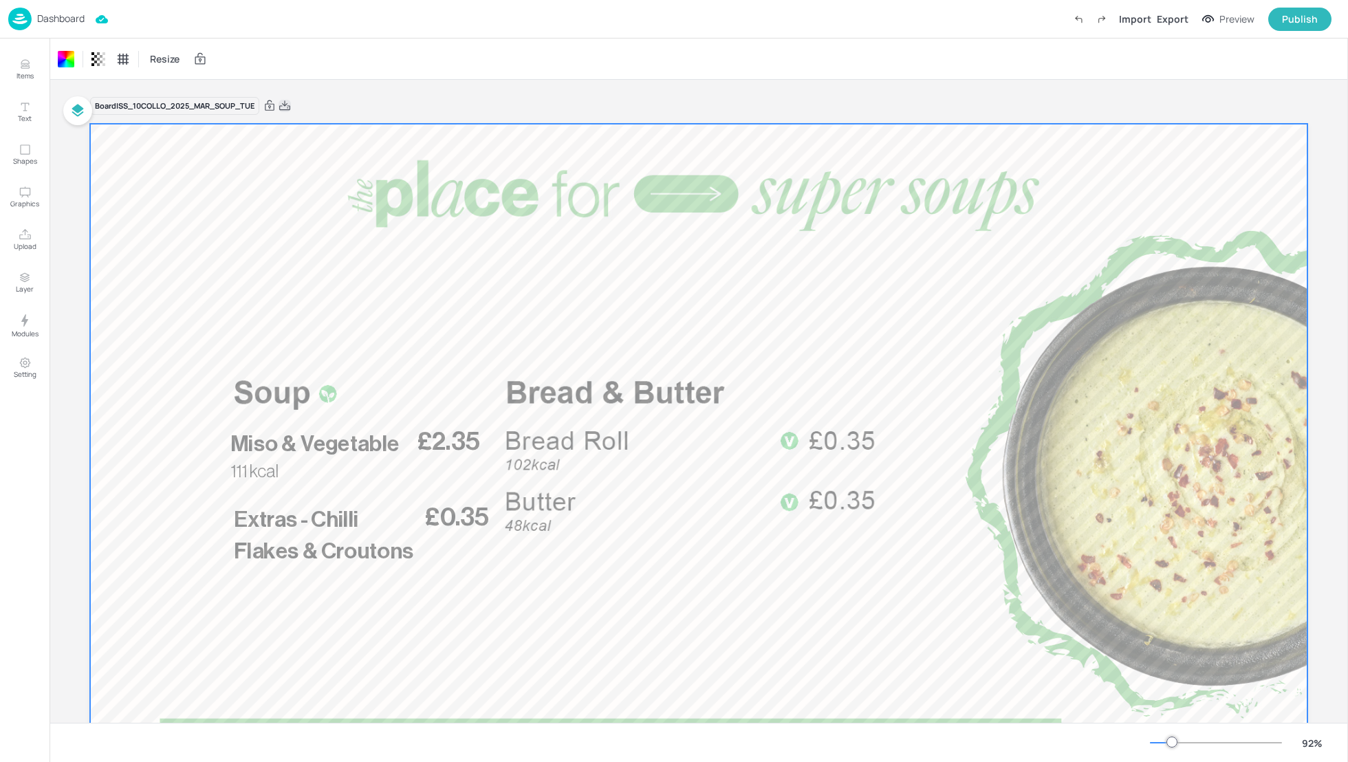
click at [283, 107] on icon at bounding box center [285, 106] width 12 height 14
